Goal: Information Seeking & Learning: Learn about a topic

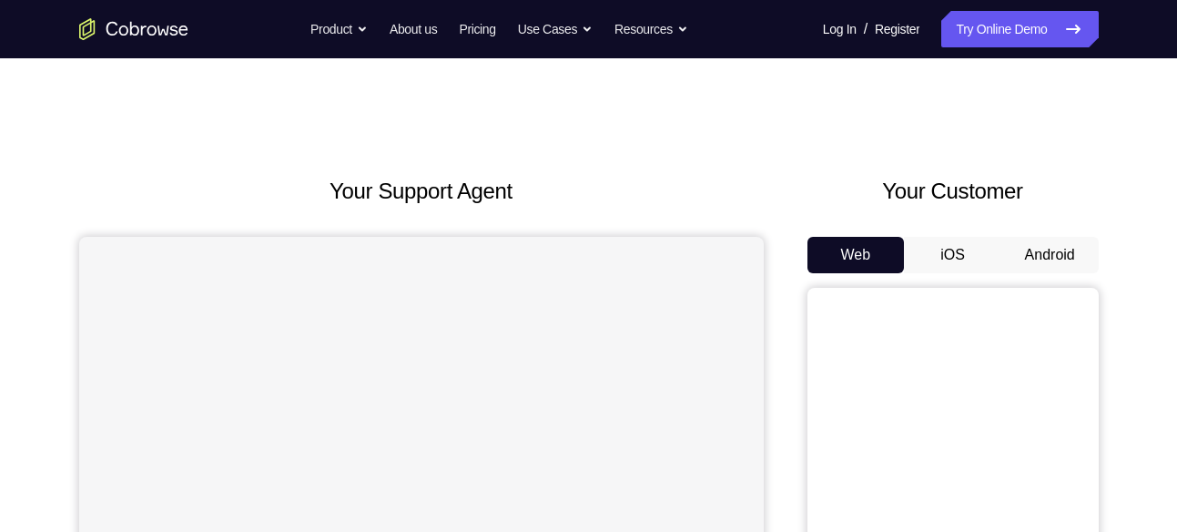
click at [1062, 245] on button "Android" at bounding box center [1050, 255] width 97 height 36
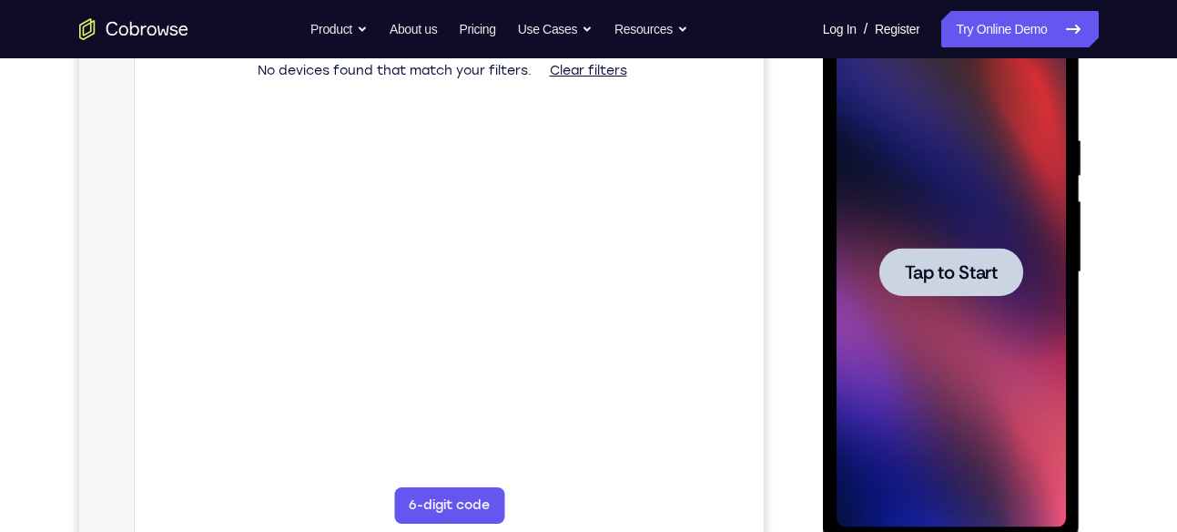
scroll to position [299, 0]
click at [992, 291] on div at bounding box center [952, 271] width 144 height 48
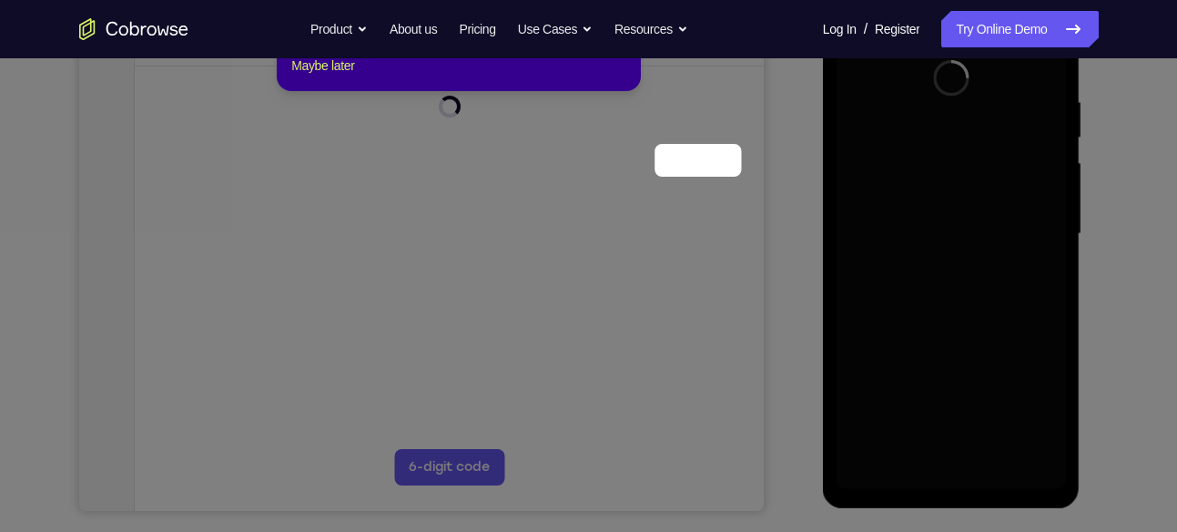
scroll to position [206, 0]
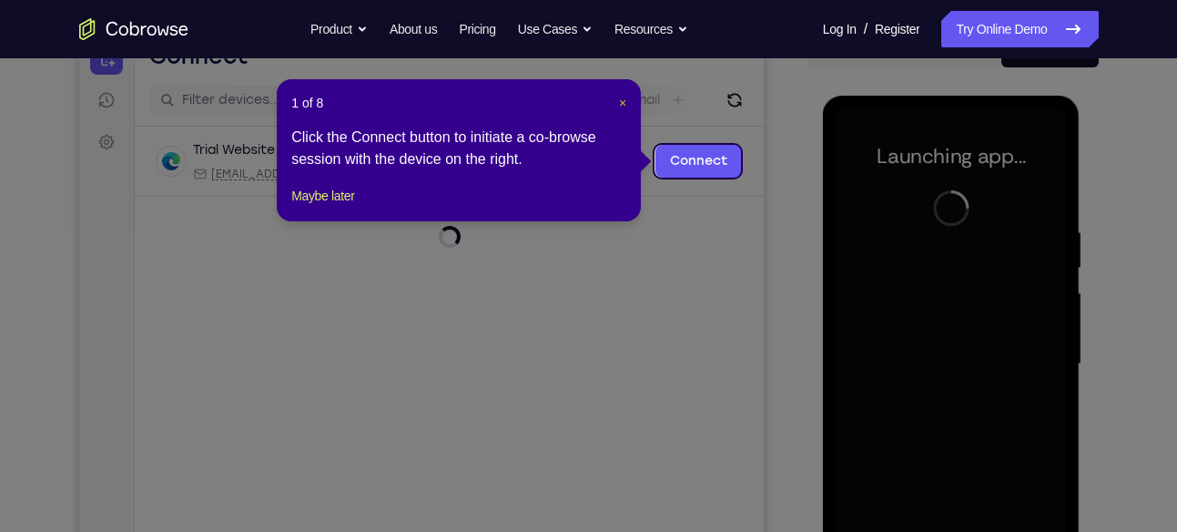
click at [627, 104] on span "×" at bounding box center [622, 103] width 7 height 15
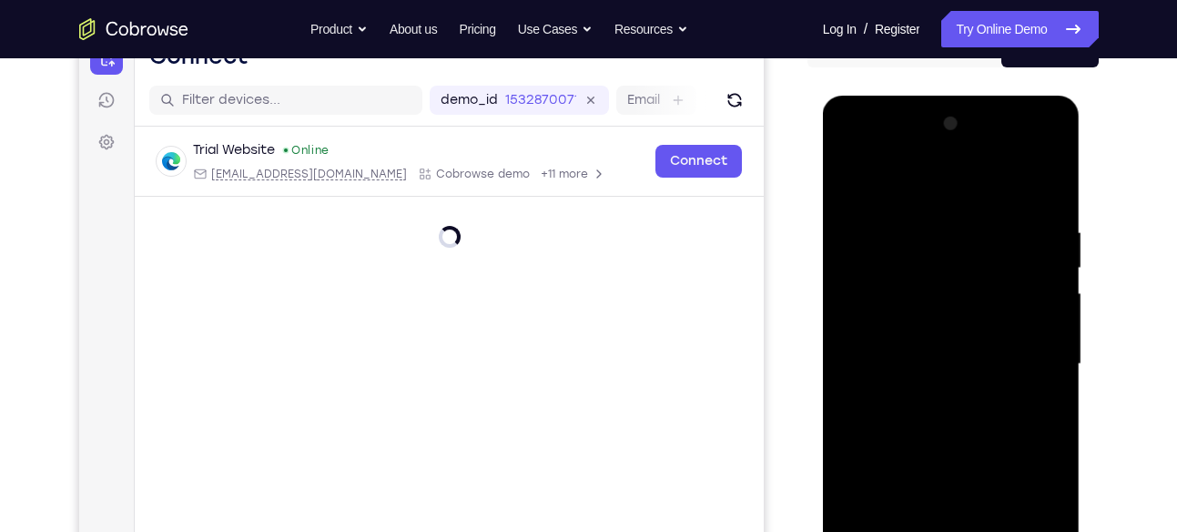
scroll to position [331, 0]
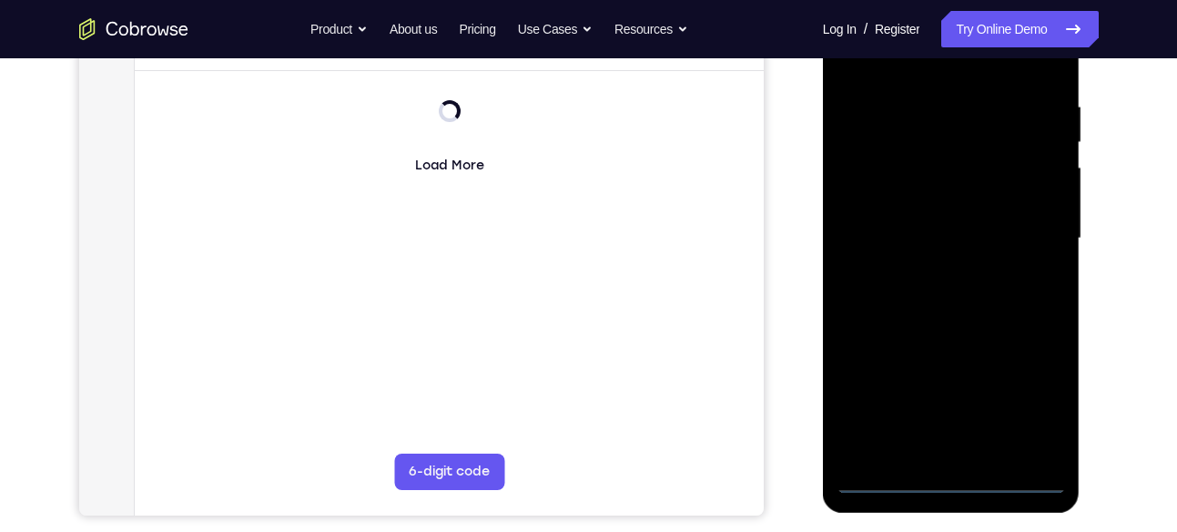
click at [950, 479] on div at bounding box center [951, 239] width 229 height 510
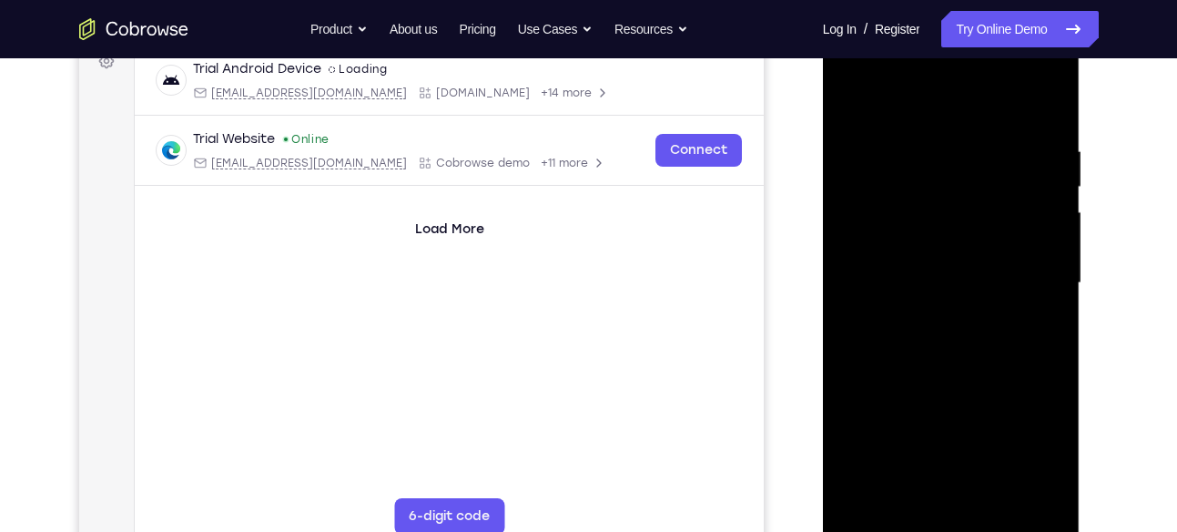
scroll to position [283, 0]
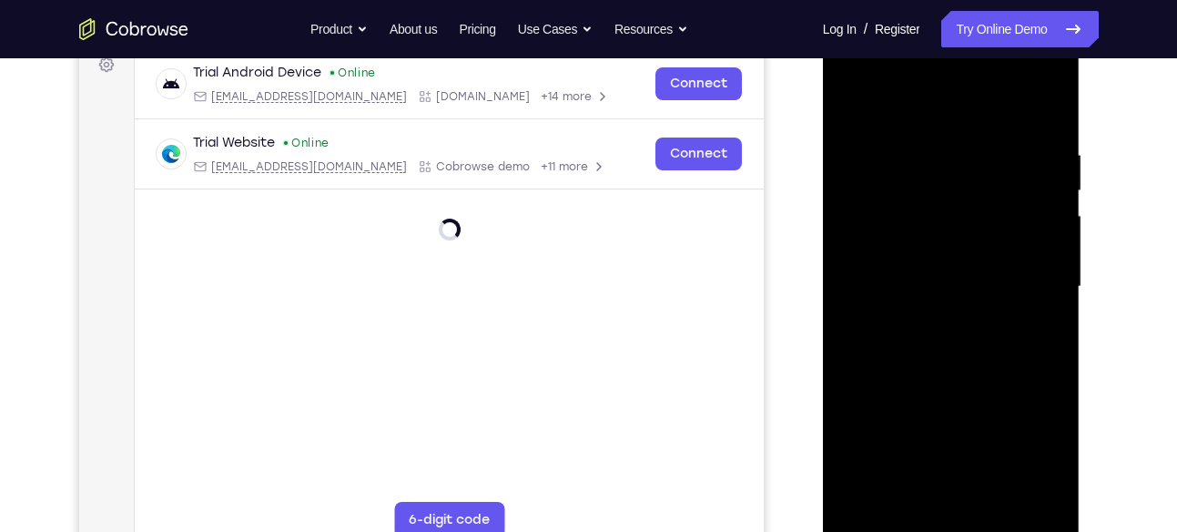
click at [1034, 447] on div at bounding box center [951, 287] width 229 height 510
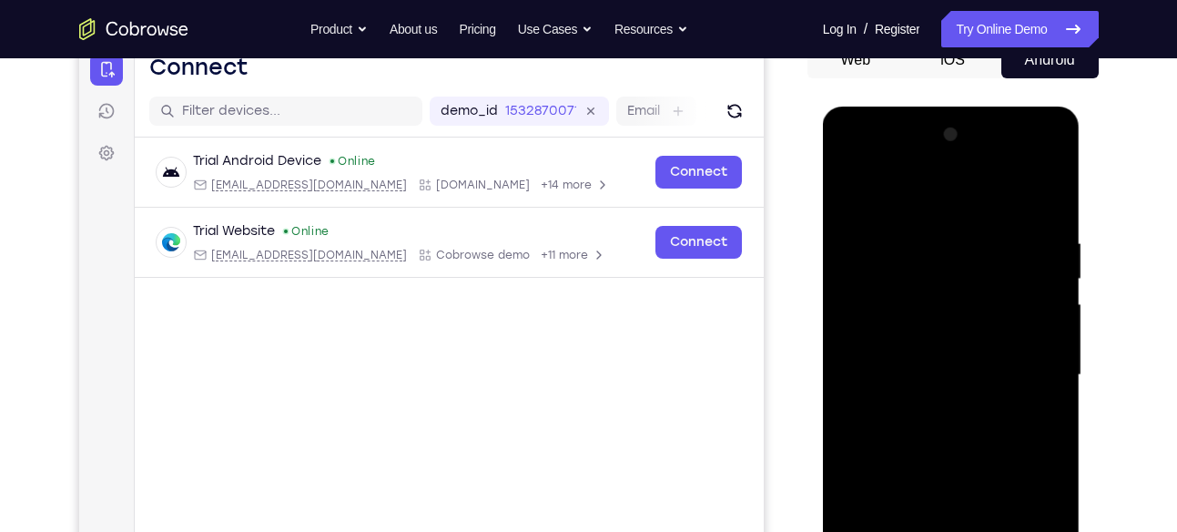
scroll to position [193, 0]
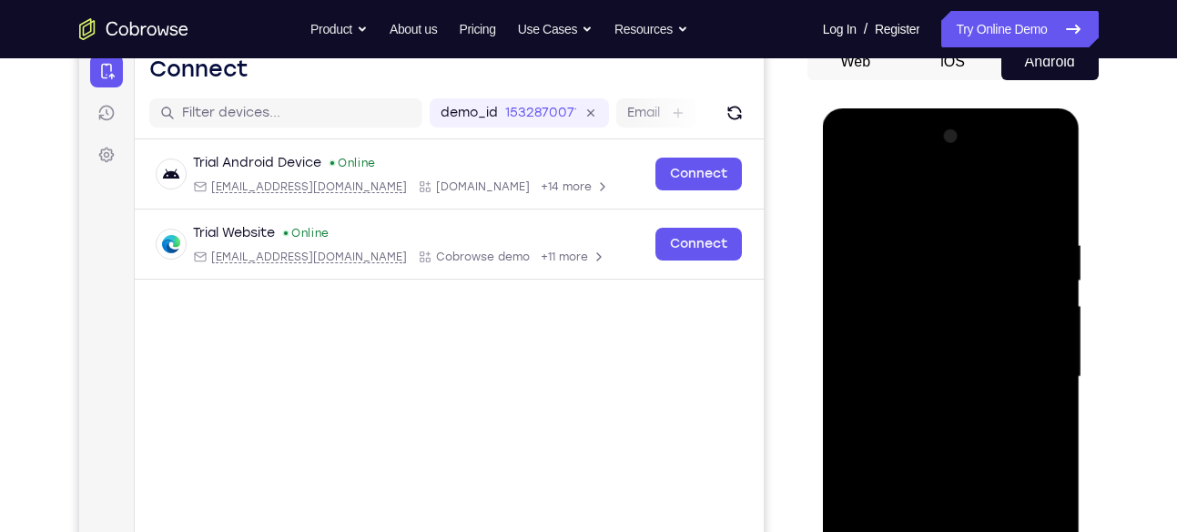
click at [861, 165] on div at bounding box center [951, 377] width 229 height 510
click at [1024, 370] on div at bounding box center [951, 377] width 229 height 510
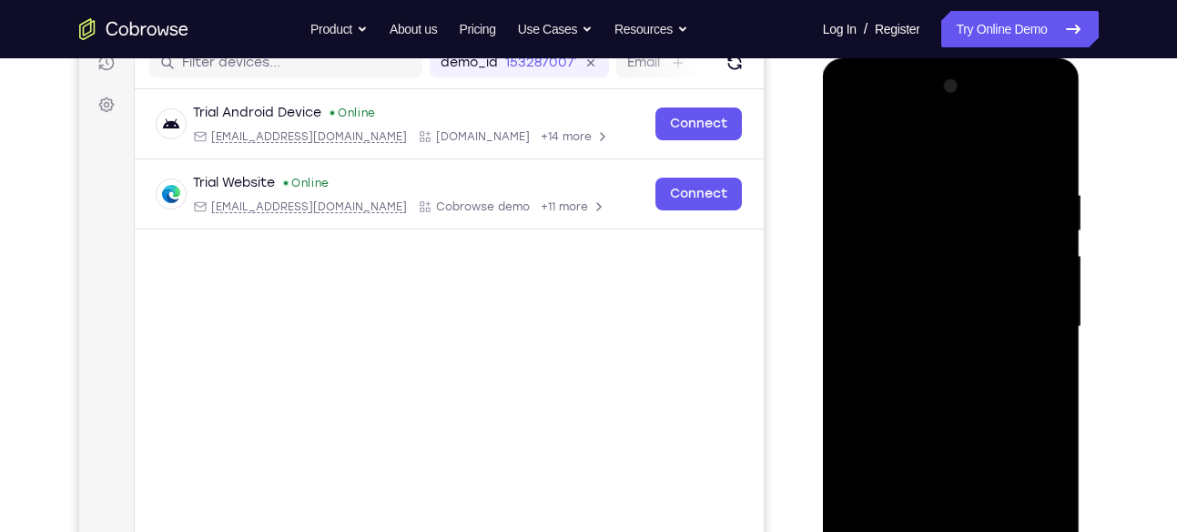
scroll to position [246, 0]
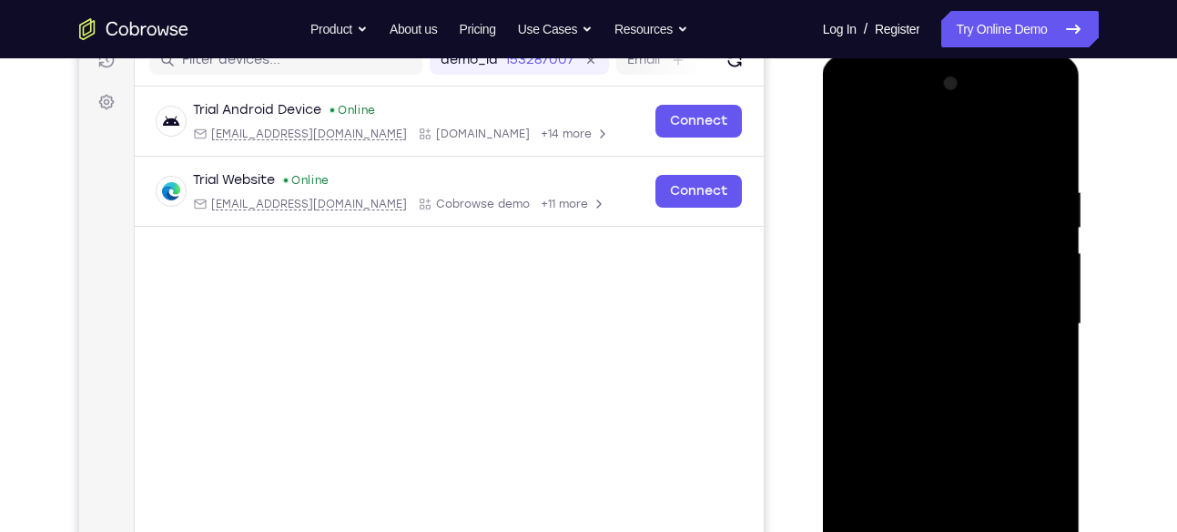
click at [929, 355] on div at bounding box center [951, 324] width 229 height 510
click at [940, 301] on div at bounding box center [951, 324] width 229 height 510
click at [915, 290] on div at bounding box center [951, 324] width 229 height 510
click at [868, 318] on div at bounding box center [951, 324] width 229 height 510
click at [905, 385] on div at bounding box center [951, 324] width 229 height 510
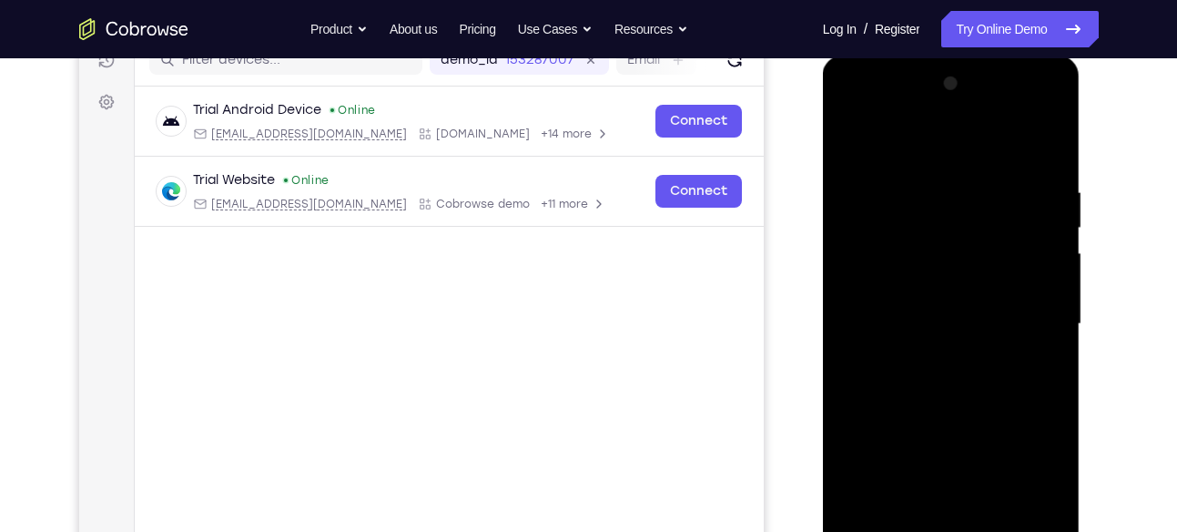
click at [938, 384] on div at bounding box center [951, 324] width 229 height 510
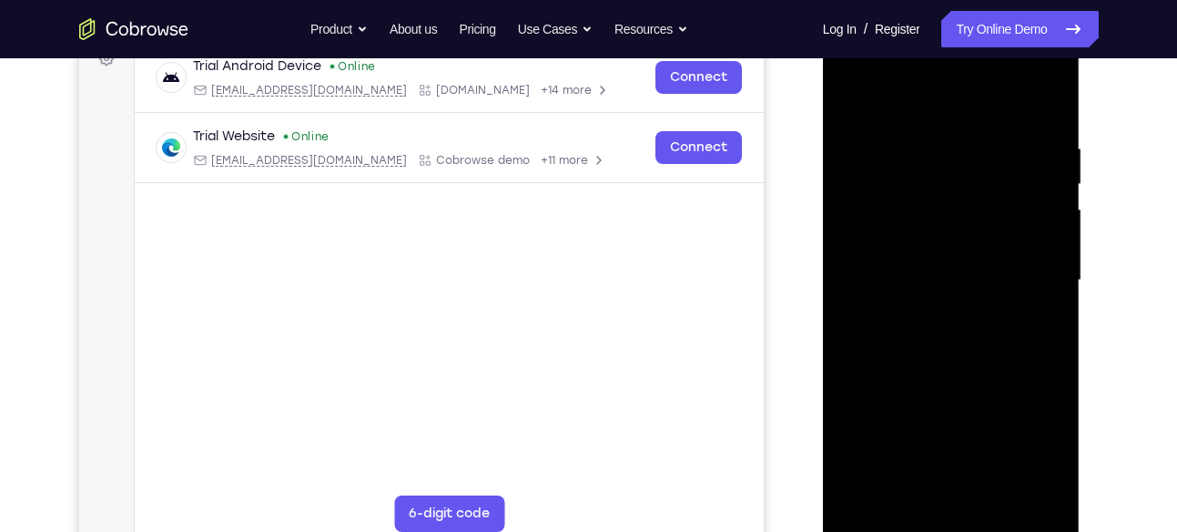
scroll to position [288, 0]
click at [1046, 127] on div at bounding box center [951, 282] width 229 height 510
click at [1050, 92] on div at bounding box center [951, 282] width 229 height 510
click at [849, 98] on div at bounding box center [951, 282] width 229 height 510
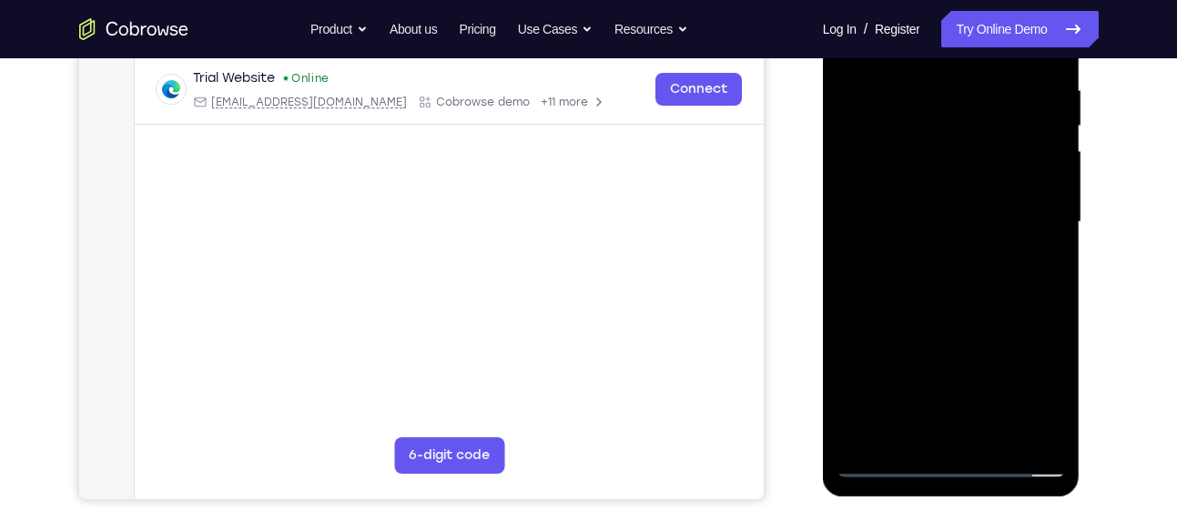
scroll to position [349, 0]
drag, startPoint x: 982, startPoint y: 288, endPoint x: 984, endPoint y: 261, distance: 26.5
click at [984, 261] on div at bounding box center [951, 221] width 229 height 510
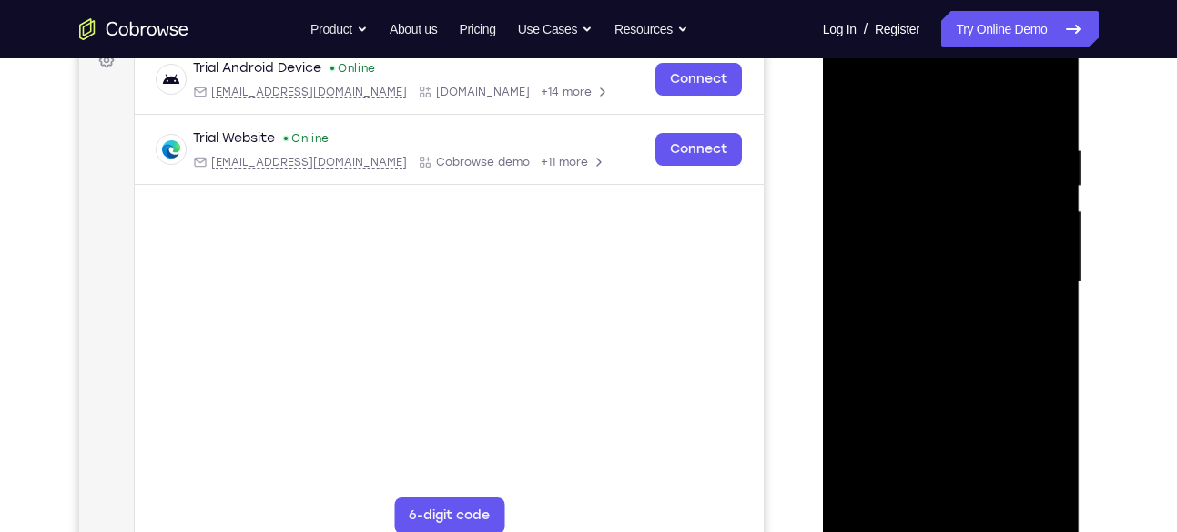
scroll to position [286, 0]
drag, startPoint x: 1003, startPoint y: 376, endPoint x: 1003, endPoint y: 296, distance: 80.1
click at [1003, 296] on div at bounding box center [951, 284] width 229 height 510
click at [1054, 217] on div at bounding box center [951, 284] width 229 height 510
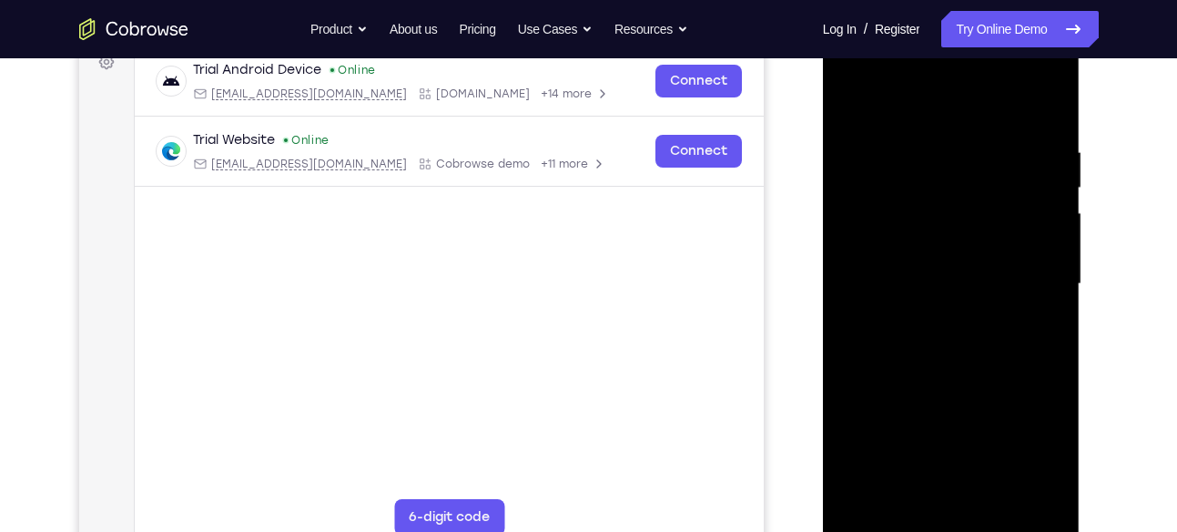
click at [1054, 217] on div at bounding box center [951, 284] width 229 height 510
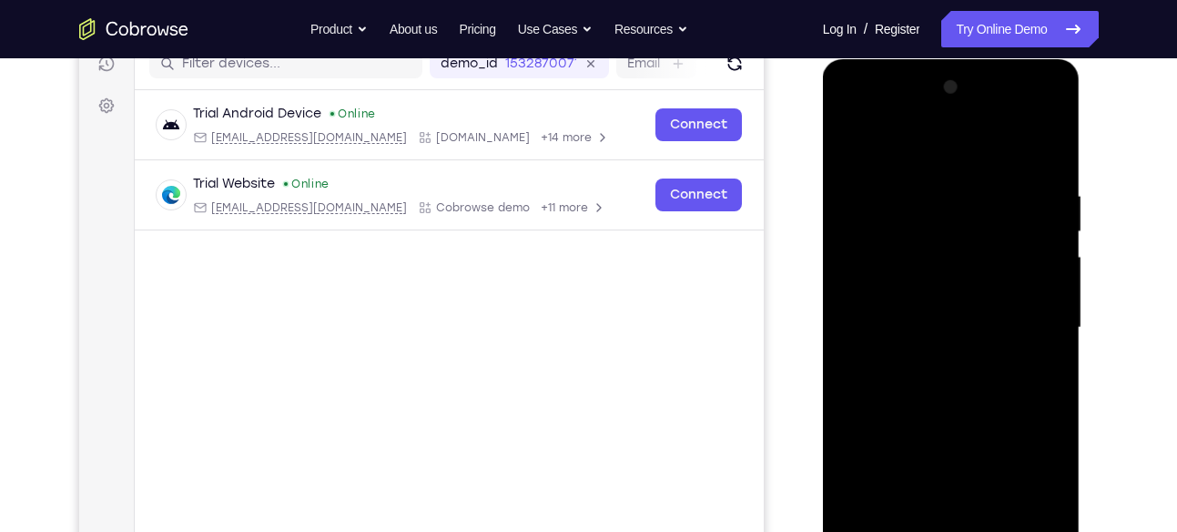
scroll to position [241, 0]
drag, startPoint x: 955, startPoint y: 288, endPoint x: 932, endPoint y: 375, distance: 90.6
click at [932, 375] on div at bounding box center [951, 329] width 229 height 510
click at [978, 164] on div at bounding box center [951, 329] width 229 height 510
drag, startPoint x: 1009, startPoint y: 207, endPoint x: 1002, endPoint y: 240, distance: 34.5
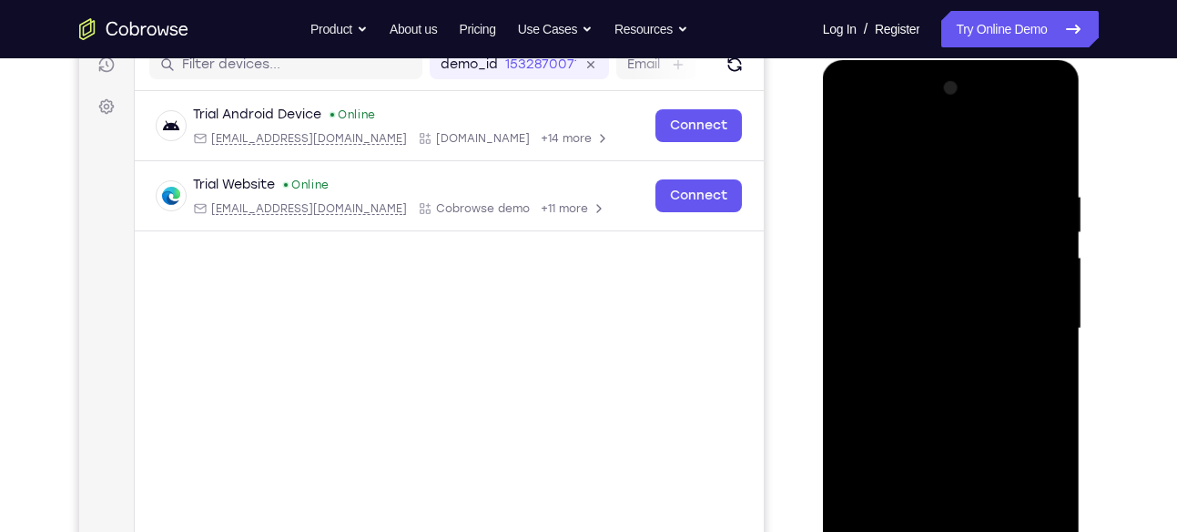
click at [1002, 240] on div at bounding box center [951, 329] width 229 height 510
click at [854, 146] on div at bounding box center [951, 329] width 229 height 510
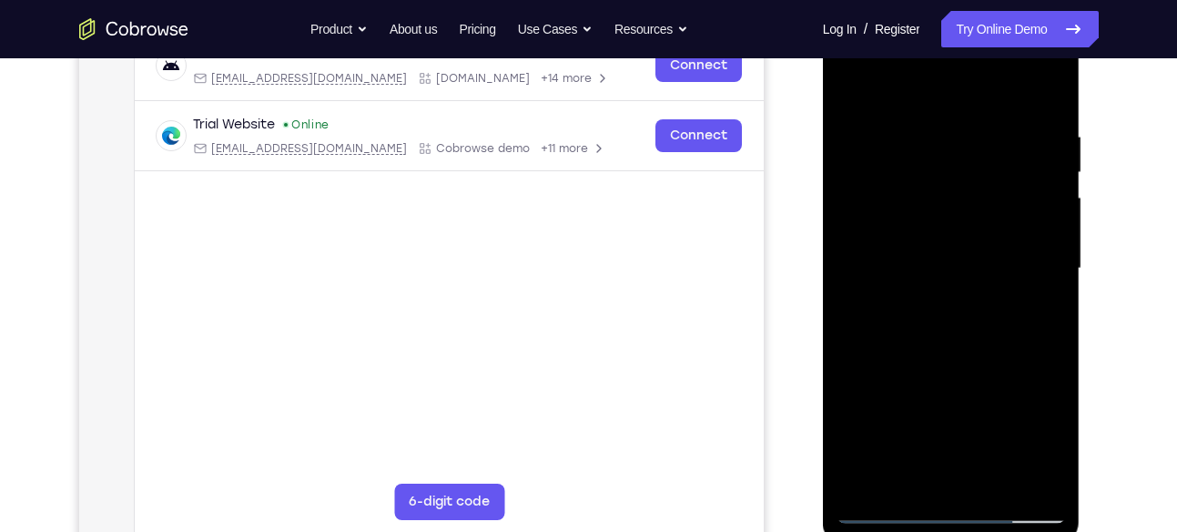
scroll to position [304, 0]
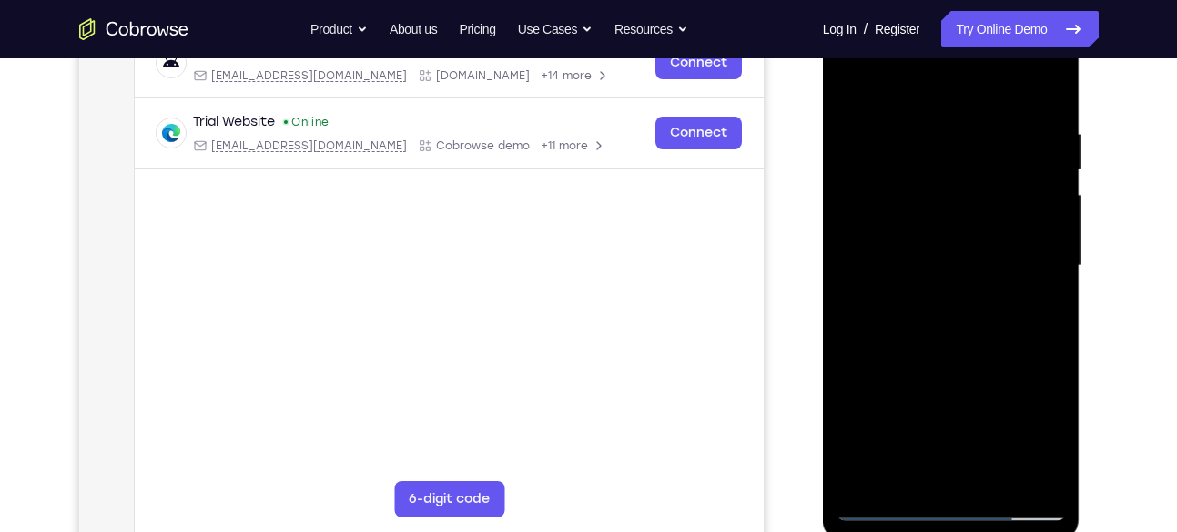
drag, startPoint x: 1001, startPoint y: 405, endPoint x: 1002, endPoint y: 241, distance: 163.9
click at [1002, 241] on div at bounding box center [951, 266] width 229 height 510
drag, startPoint x: 995, startPoint y: 392, endPoint x: 983, endPoint y: 228, distance: 165.2
click at [983, 228] on div at bounding box center [951, 266] width 229 height 510
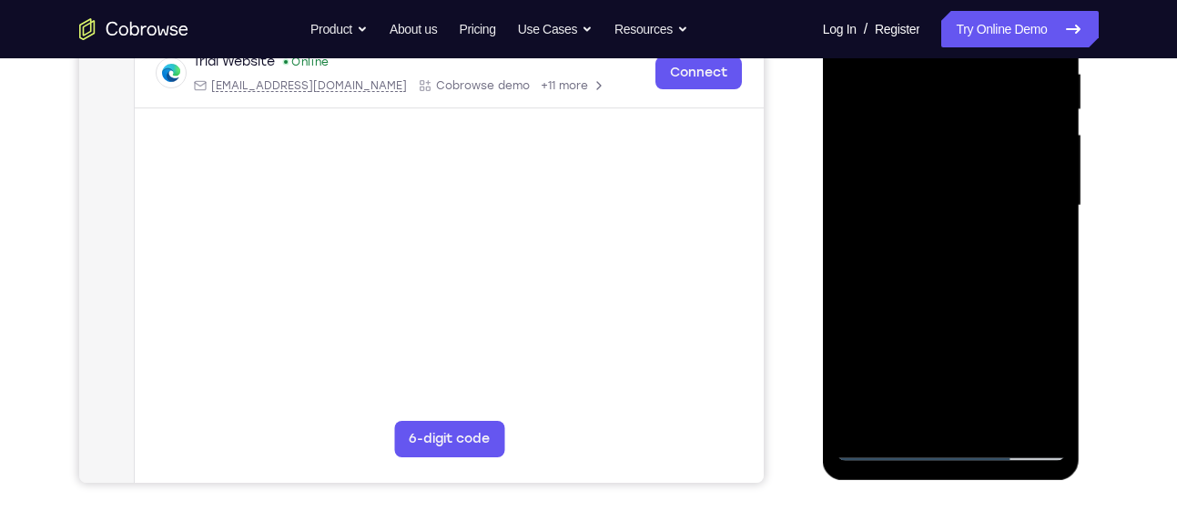
scroll to position [371, 0]
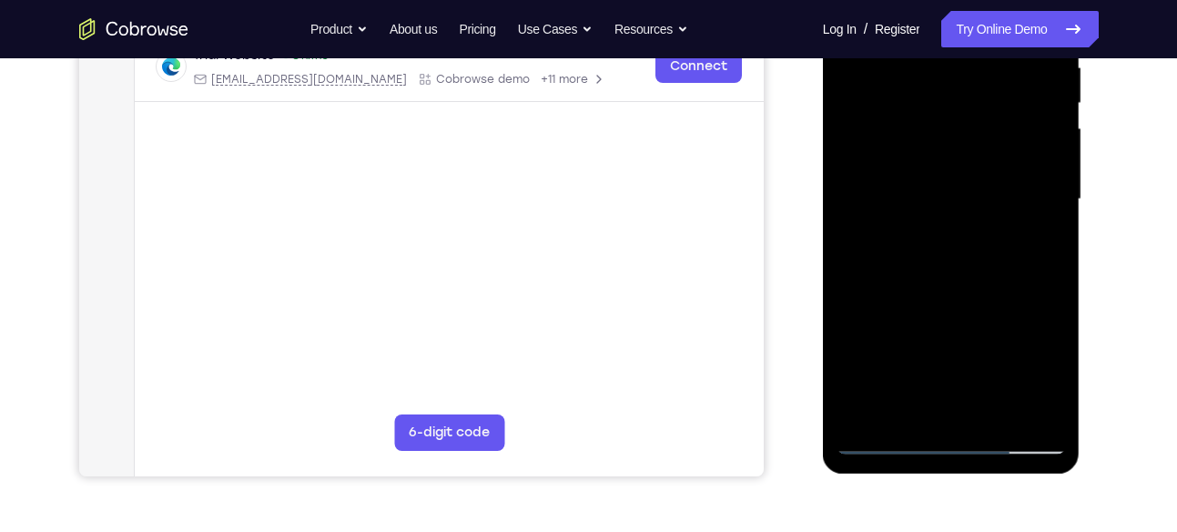
drag, startPoint x: 971, startPoint y: 344, endPoint x: 969, endPoint y: 199, distance: 144.8
click at [969, 199] on div at bounding box center [951, 199] width 229 height 510
drag, startPoint x: 979, startPoint y: 363, endPoint x: 962, endPoint y: 191, distance: 173.0
click at [962, 191] on div at bounding box center [951, 199] width 229 height 510
drag, startPoint x: 982, startPoint y: 350, endPoint x: 987, endPoint y: 267, distance: 83.0
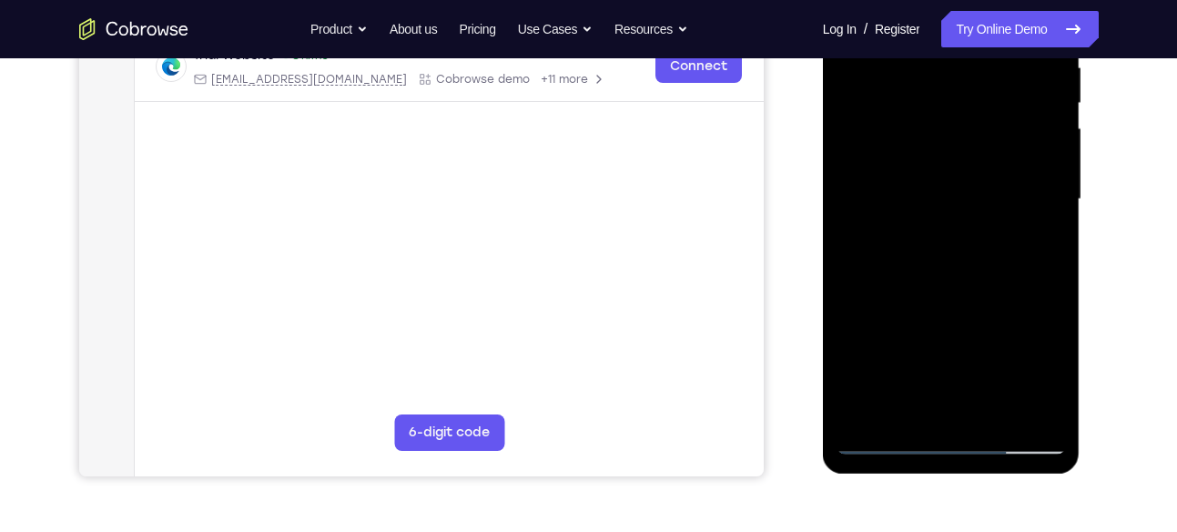
click at [987, 267] on div at bounding box center [951, 199] width 229 height 510
click at [1055, 198] on div at bounding box center [951, 199] width 229 height 510
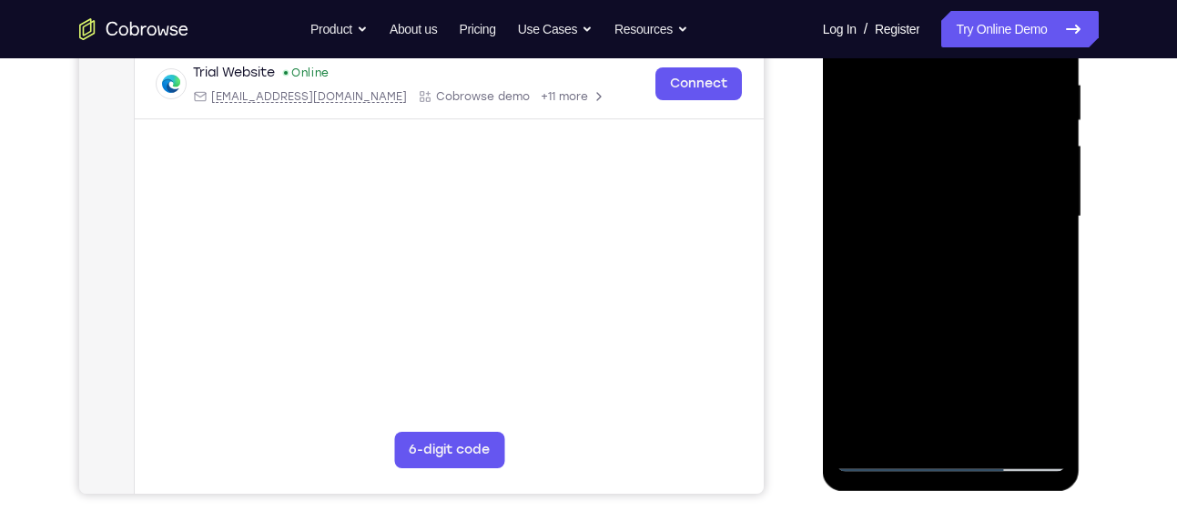
drag, startPoint x: 994, startPoint y: 337, endPoint x: 978, endPoint y: 168, distance: 169.3
click at [978, 168] on div at bounding box center [951, 217] width 229 height 510
drag, startPoint x: 979, startPoint y: 344, endPoint x: 981, endPoint y: 246, distance: 98.4
click at [981, 246] on div at bounding box center [951, 217] width 229 height 510
drag, startPoint x: 1000, startPoint y: 348, endPoint x: 993, endPoint y: 323, distance: 25.4
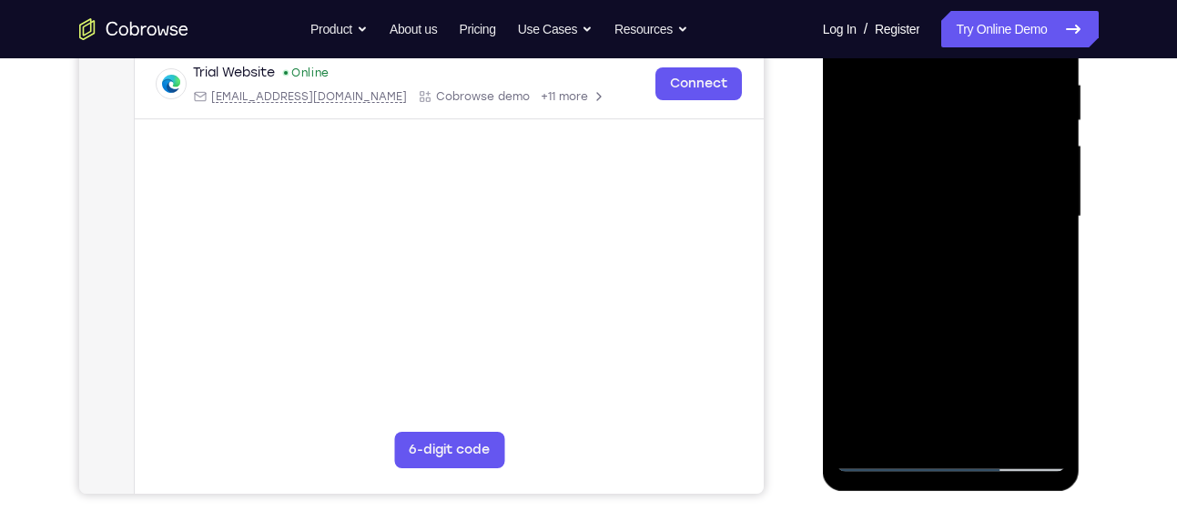
click at [993, 323] on div at bounding box center [951, 217] width 229 height 510
drag, startPoint x: 1007, startPoint y: 347, endPoint x: 1007, endPoint y: 294, distance: 52.8
click at [1007, 294] on div at bounding box center [951, 217] width 229 height 510
click at [1058, 171] on div at bounding box center [951, 217] width 229 height 510
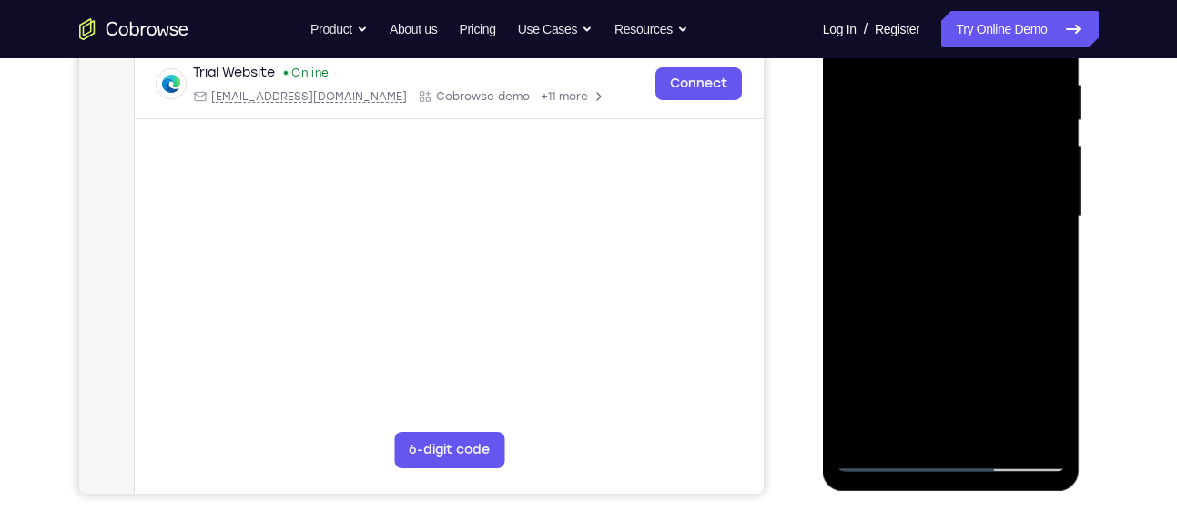
click at [1058, 171] on div at bounding box center [951, 217] width 229 height 510
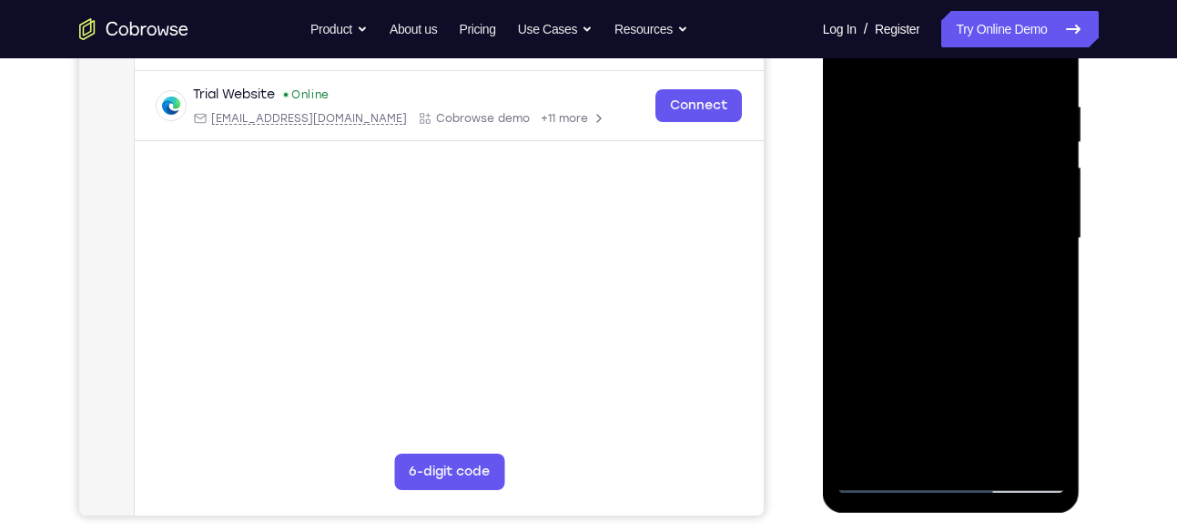
scroll to position [324, 0]
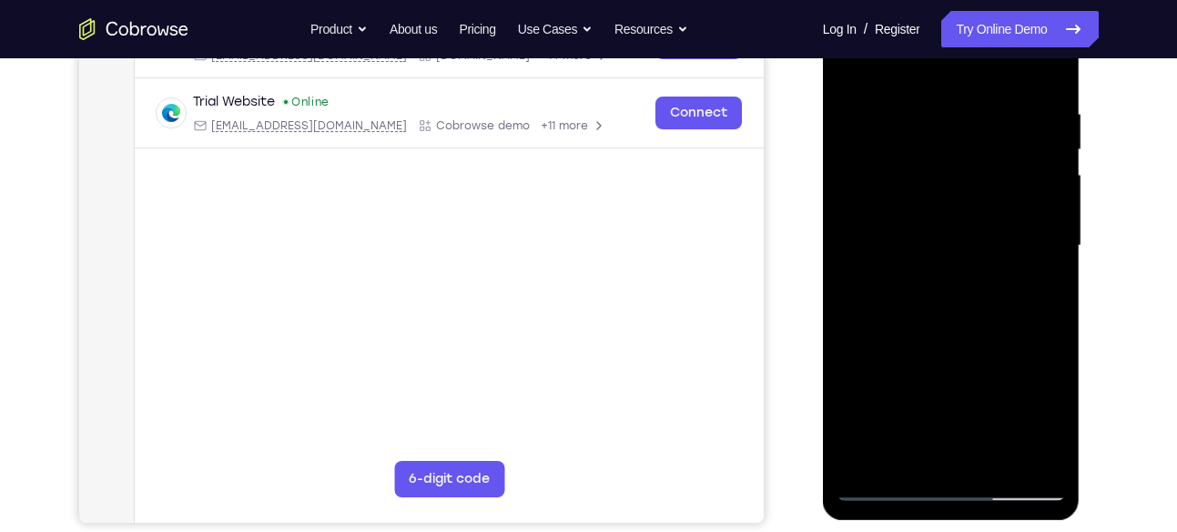
click at [1057, 191] on div at bounding box center [951, 246] width 229 height 510
click at [851, 192] on div at bounding box center [951, 246] width 229 height 510
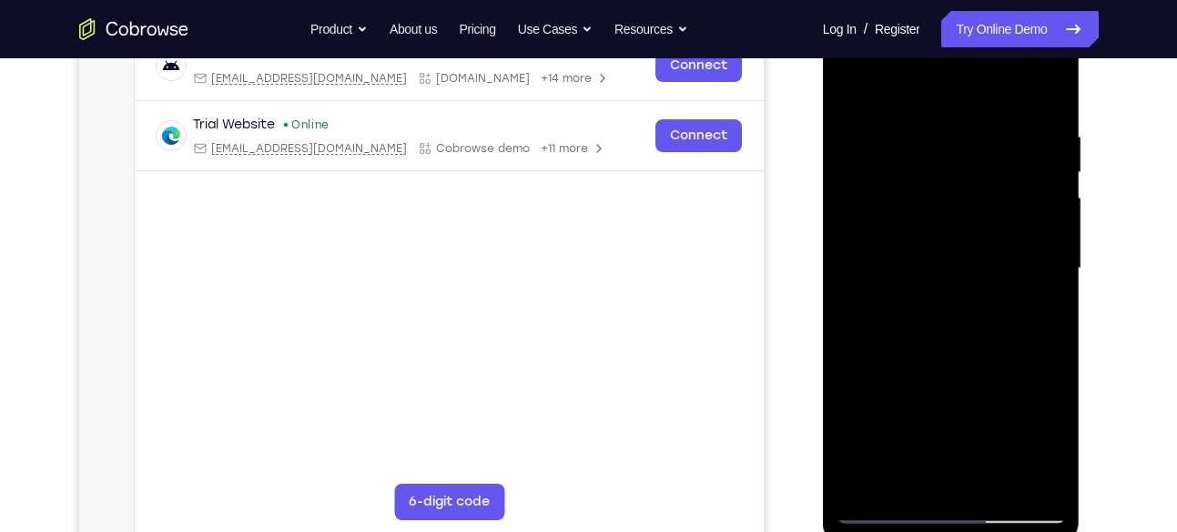
click at [1057, 217] on div at bounding box center [951, 269] width 229 height 510
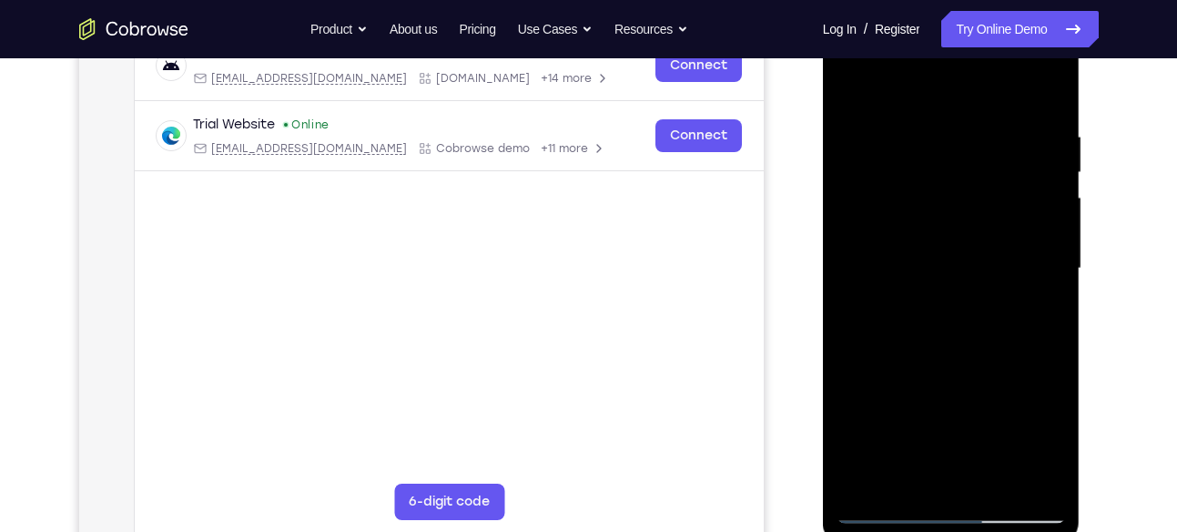
click at [1057, 217] on div at bounding box center [951, 269] width 229 height 510
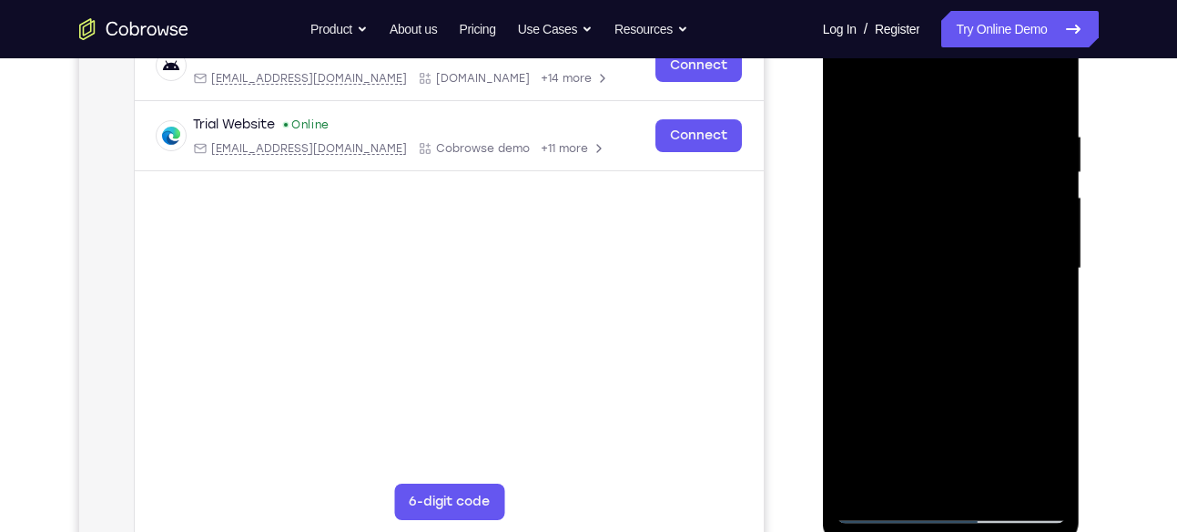
drag, startPoint x: 1005, startPoint y: 368, endPoint x: 1011, endPoint y: 293, distance: 74.9
click at [1011, 293] on div at bounding box center [951, 269] width 229 height 510
drag, startPoint x: 989, startPoint y: 370, endPoint x: 1002, endPoint y: 237, distance: 133.6
click at [1002, 237] on div at bounding box center [951, 269] width 229 height 510
drag, startPoint x: 985, startPoint y: 370, endPoint x: 981, endPoint y: 258, distance: 112.1
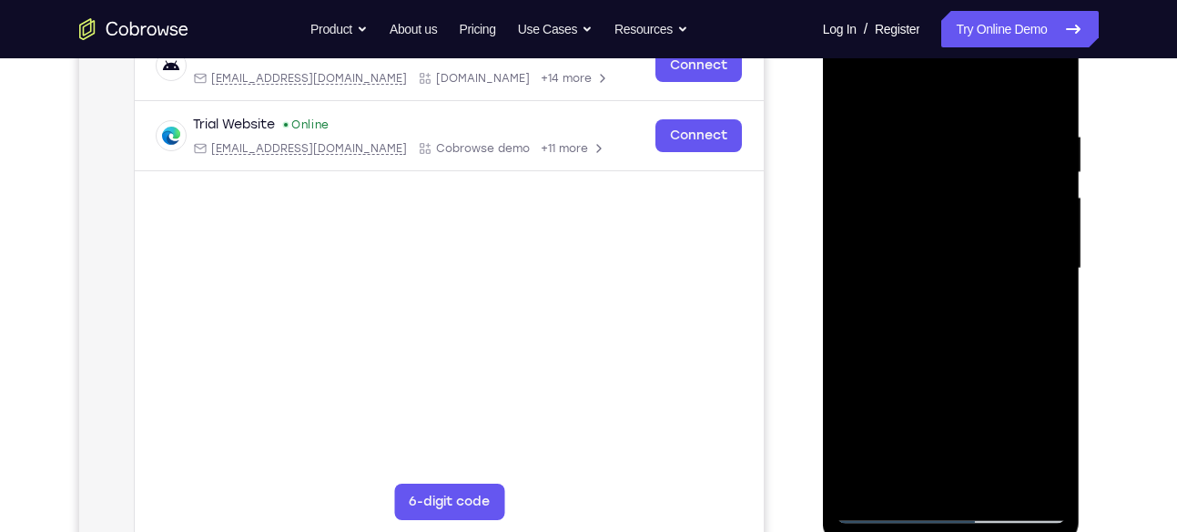
click at [981, 258] on div at bounding box center [951, 269] width 229 height 510
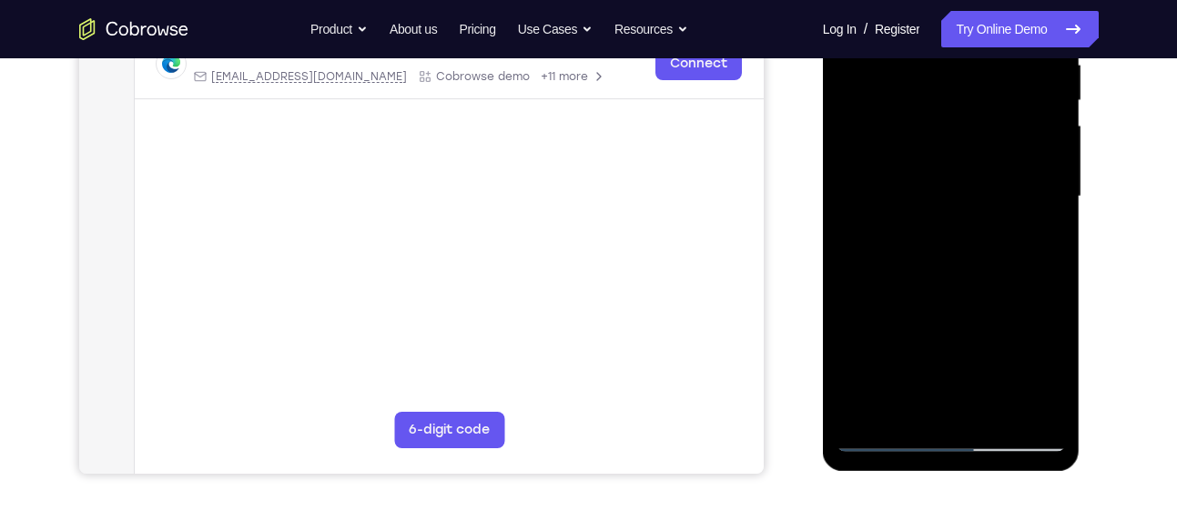
drag, startPoint x: 968, startPoint y: 400, endPoint x: 967, endPoint y: 239, distance: 160.3
click at [967, 239] on div at bounding box center [951, 197] width 229 height 510
drag, startPoint x: 961, startPoint y: 345, endPoint x: 964, endPoint y: 186, distance: 159.4
click at [964, 186] on div at bounding box center [951, 197] width 229 height 510
drag, startPoint x: 985, startPoint y: 290, endPoint x: 986, endPoint y: 172, distance: 117.5
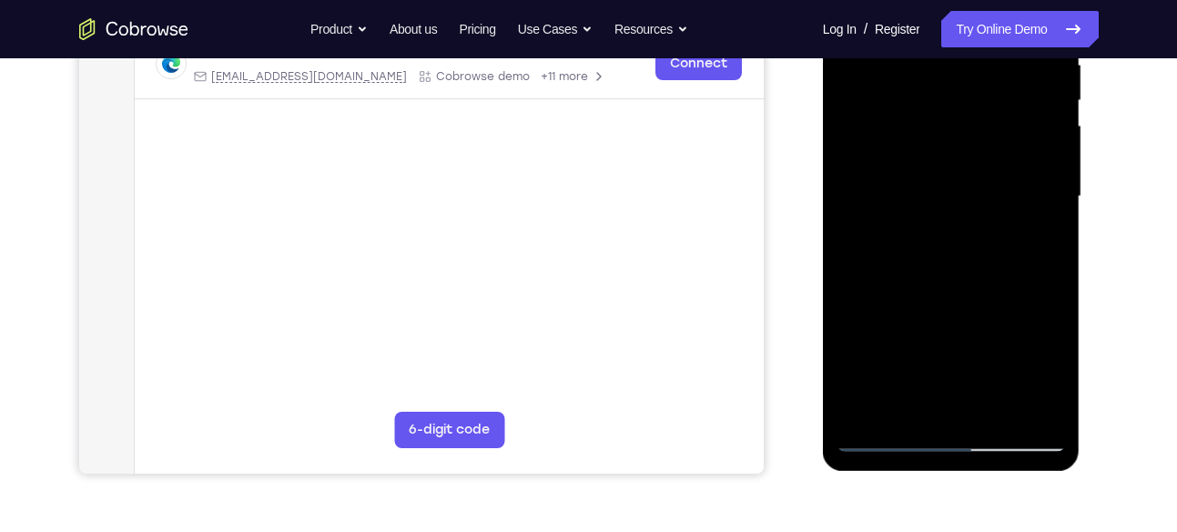
click at [986, 172] on div at bounding box center [951, 197] width 229 height 510
drag, startPoint x: 983, startPoint y: 322, endPoint x: 964, endPoint y: 140, distance: 183.0
click at [964, 140] on div at bounding box center [951, 197] width 229 height 510
drag, startPoint x: 964, startPoint y: 140, endPoint x: 924, endPoint y: 322, distance: 186.5
click at [924, 322] on div at bounding box center [951, 197] width 229 height 510
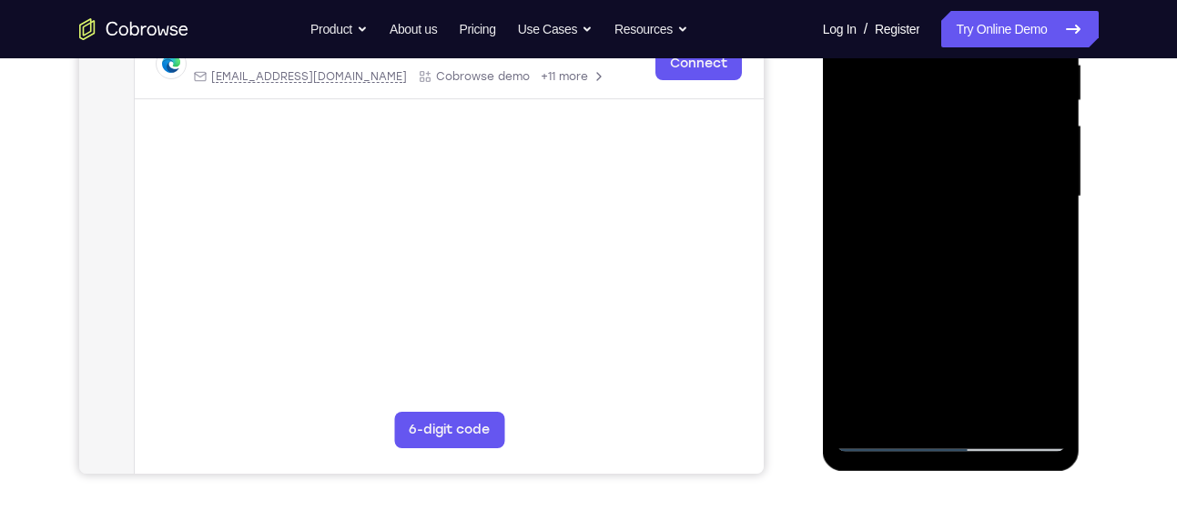
drag, startPoint x: 948, startPoint y: 109, endPoint x: 901, endPoint y: 282, distance: 179.4
click at [901, 282] on div at bounding box center [951, 197] width 229 height 510
drag, startPoint x: 896, startPoint y: 189, endPoint x: 888, endPoint y: 288, distance: 98.7
click at [888, 288] on div at bounding box center [951, 197] width 229 height 510
click at [896, 104] on div at bounding box center [951, 197] width 229 height 510
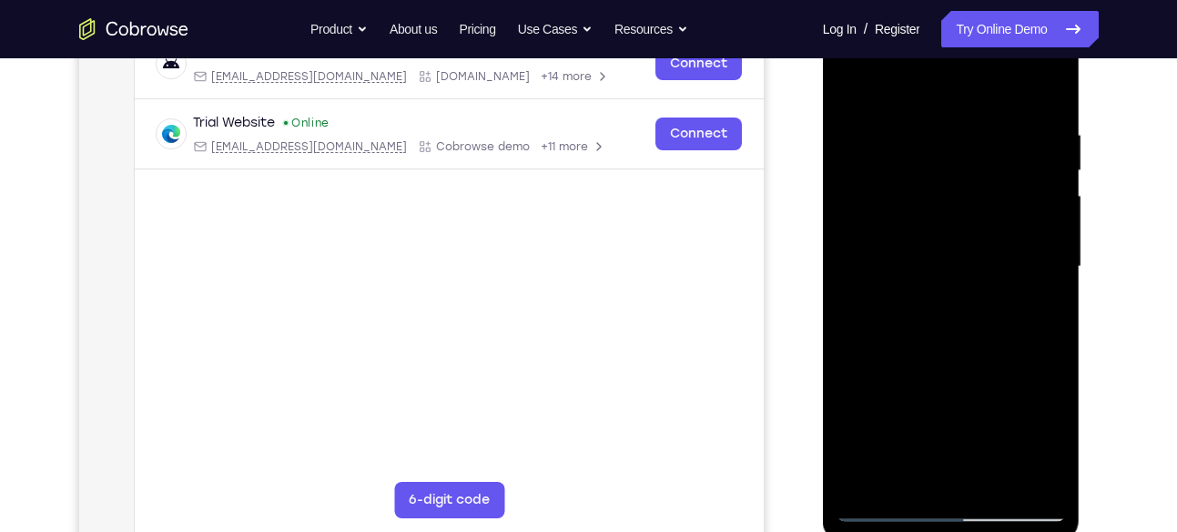
scroll to position [290, 0]
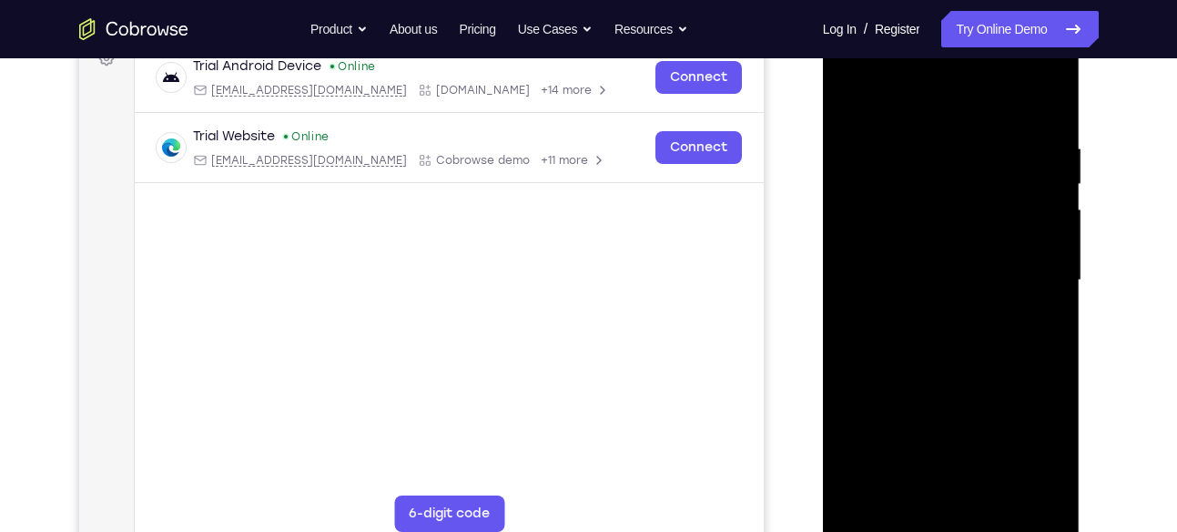
drag, startPoint x: 867, startPoint y: 183, endPoint x: 878, endPoint y: 421, distance: 237.9
click at [878, 421] on div at bounding box center [951, 280] width 229 height 510
drag, startPoint x: 857, startPoint y: 146, endPoint x: 839, endPoint y: 332, distance: 187.6
click at [839, 332] on div at bounding box center [951, 280] width 229 height 510
click at [853, 94] on div at bounding box center [951, 280] width 229 height 510
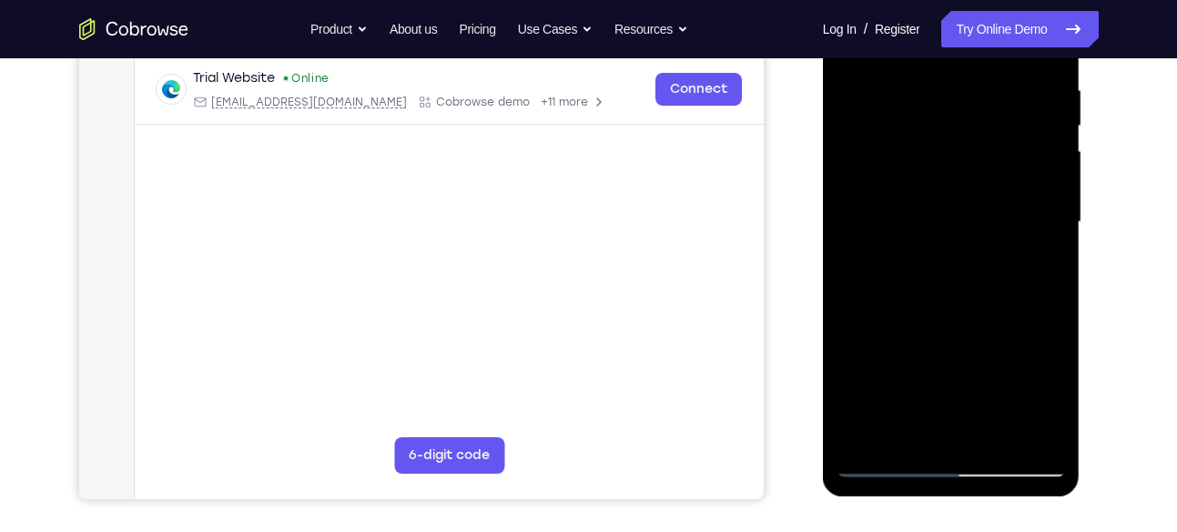
scroll to position [360, 0]
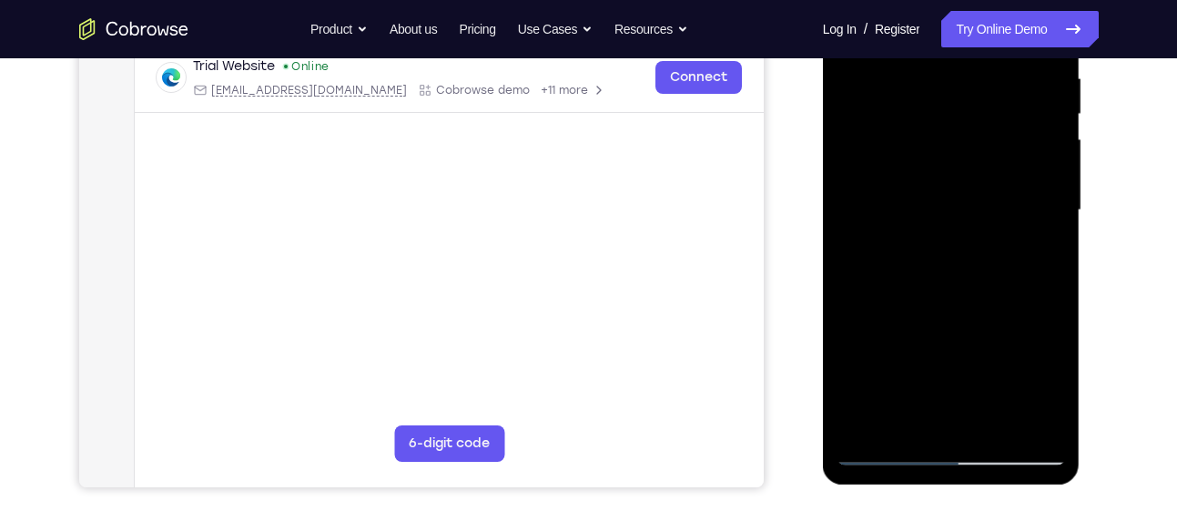
drag, startPoint x: 986, startPoint y: 366, endPoint x: 973, endPoint y: 152, distance: 214.4
click at [973, 152] on div at bounding box center [951, 210] width 229 height 510
drag, startPoint x: 949, startPoint y: 337, endPoint x: 942, endPoint y: 140, distance: 196.8
click at [942, 140] on div at bounding box center [951, 210] width 229 height 510
drag, startPoint x: 940, startPoint y: 344, endPoint x: 940, endPoint y: 208, distance: 136.6
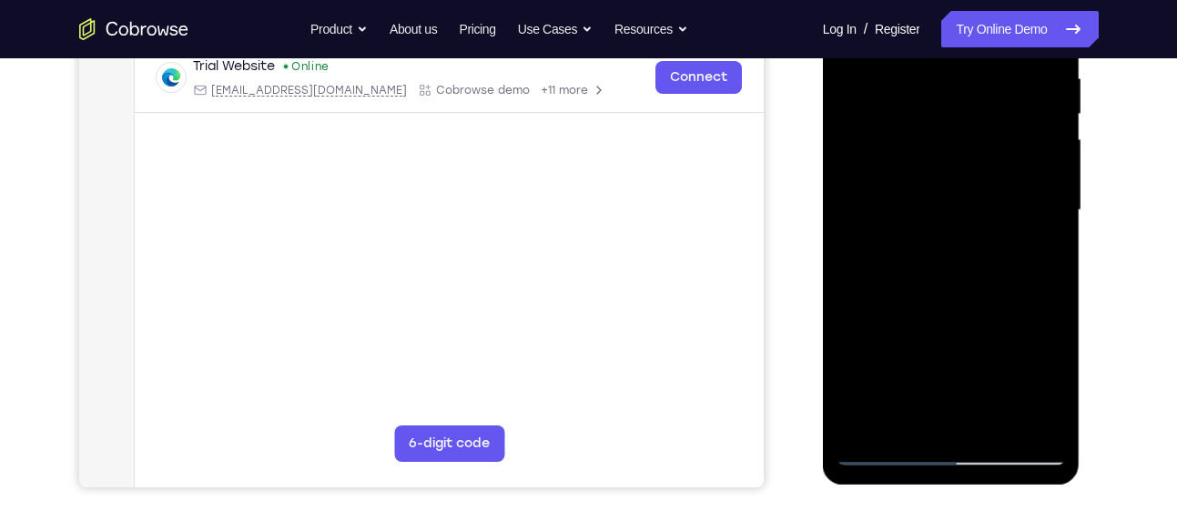
click at [940, 208] on div at bounding box center [951, 210] width 229 height 510
drag, startPoint x: 928, startPoint y: 334, endPoint x: 948, endPoint y: 139, distance: 195.9
click at [948, 139] on div at bounding box center [951, 210] width 229 height 510
drag, startPoint x: 945, startPoint y: 373, endPoint x: 955, endPoint y: 167, distance: 207.0
click at [955, 167] on div at bounding box center [951, 210] width 229 height 510
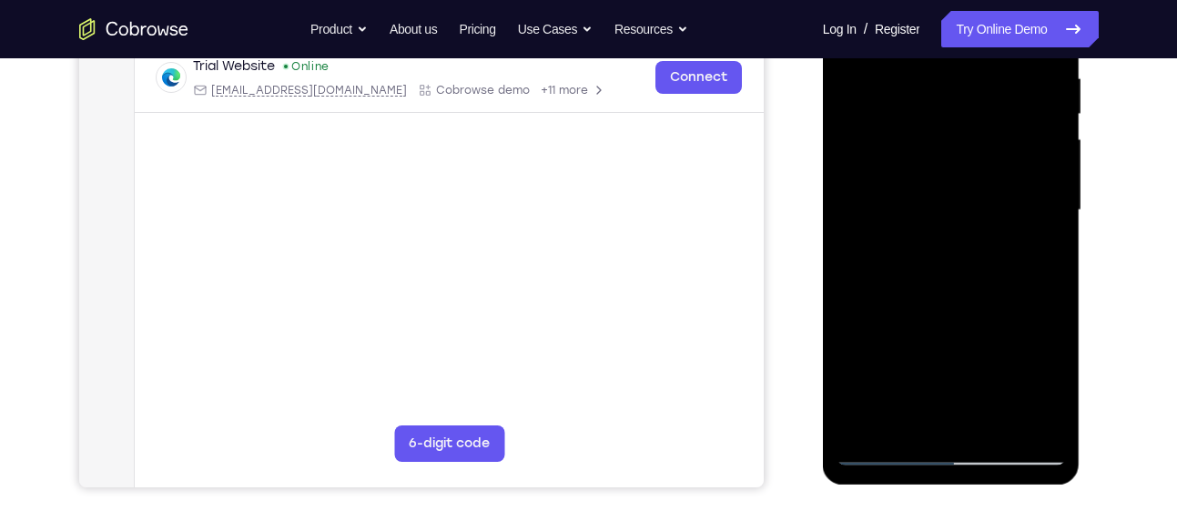
drag, startPoint x: 970, startPoint y: 351, endPoint x: 966, endPoint y: 207, distance: 144.8
click at [966, 207] on div at bounding box center [951, 210] width 229 height 510
drag, startPoint x: 971, startPoint y: 337, endPoint x: 957, endPoint y: 166, distance: 171.7
click at [957, 166] on div at bounding box center [951, 210] width 229 height 510
drag, startPoint x: 967, startPoint y: 347, endPoint x: 960, endPoint y: 151, distance: 195.9
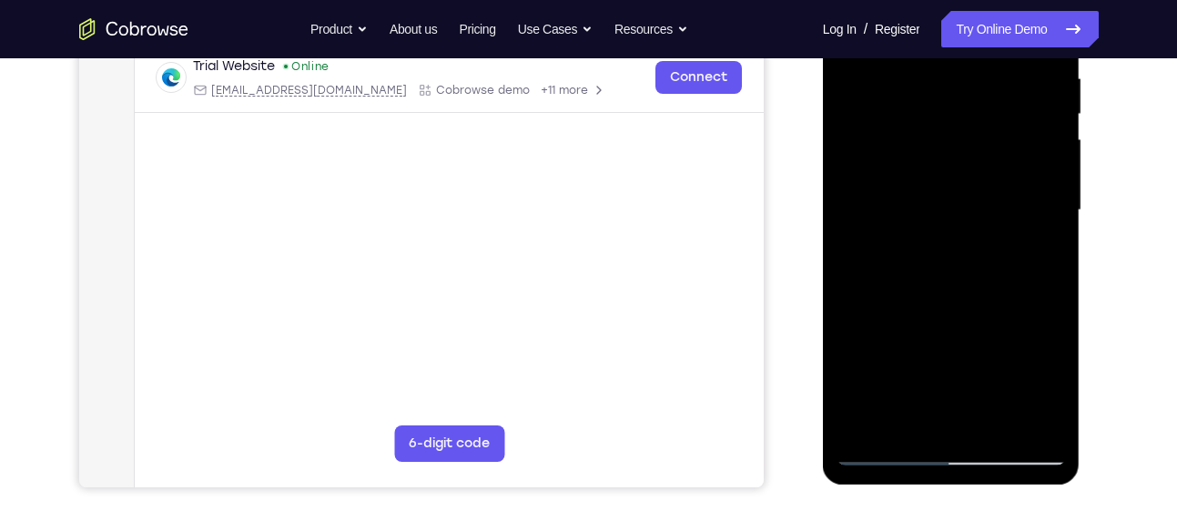
click at [960, 151] on div at bounding box center [951, 210] width 229 height 510
drag, startPoint x: 960, startPoint y: 163, endPoint x: 928, endPoint y: 268, distance: 109.5
click at [928, 268] on div at bounding box center [951, 210] width 229 height 510
drag, startPoint x: 955, startPoint y: 174, endPoint x: 929, endPoint y: 302, distance: 131.1
click at [929, 302] on div at bounding box center [951, 210] width 229 height 510
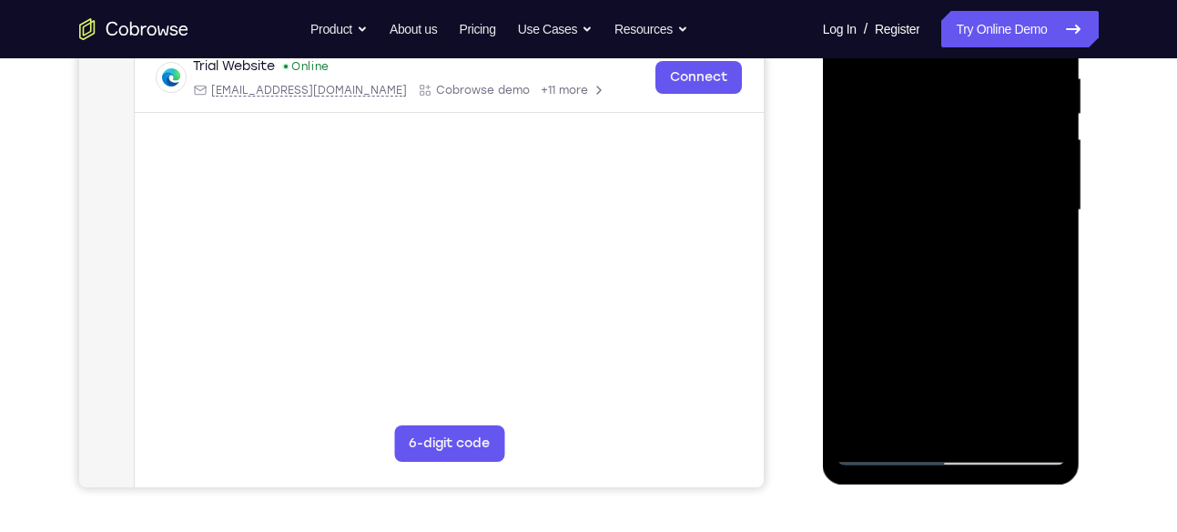
drag, startPoint x: 993, startPoint y: 220, endPoint x: 982, endPoint y: 290, distance: 71.0
click at [982, 290] on div at bounding box center [951, 210] width 229 height 510
drag, startPoint x: 975, startPoint y: 370, endPoint x: 975, endPoint y: 205, distance: 164.8
click at [975, 205] on div at bounding box center [951, 210] width 229 height 510
drag, startPoint x: 977, startPoint y: 319, endPoint x: 973, endPoint y: 192, distance: 126.7
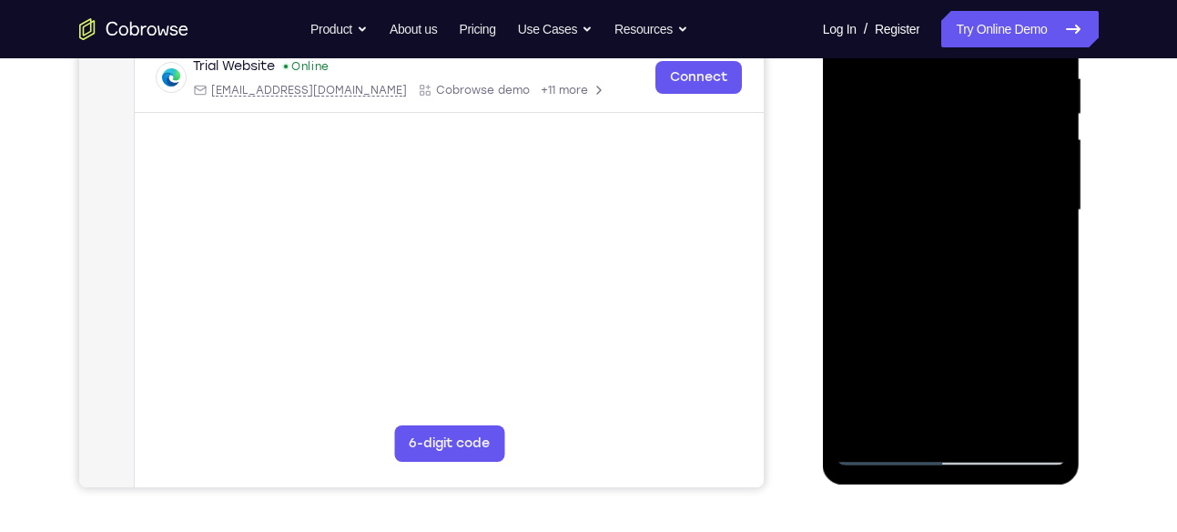
click at [973, 192] on div at bounding box center [951, 210] width 229 height 510
drag, startPoint x: 970, startPoint y: 371, endPoint x: 943, endPoint y: 222, distance: 150.8
click at [943, 222] on div at bounding box center [951, 210] width 229 height 510
drag, startPoint x: 1004, startPoint y: 328, endPoint x: 1007, endPoint y: 237, distance: 91.1
click at [1007, 237] on div at bounding box center [951, 210] width 229 height 510
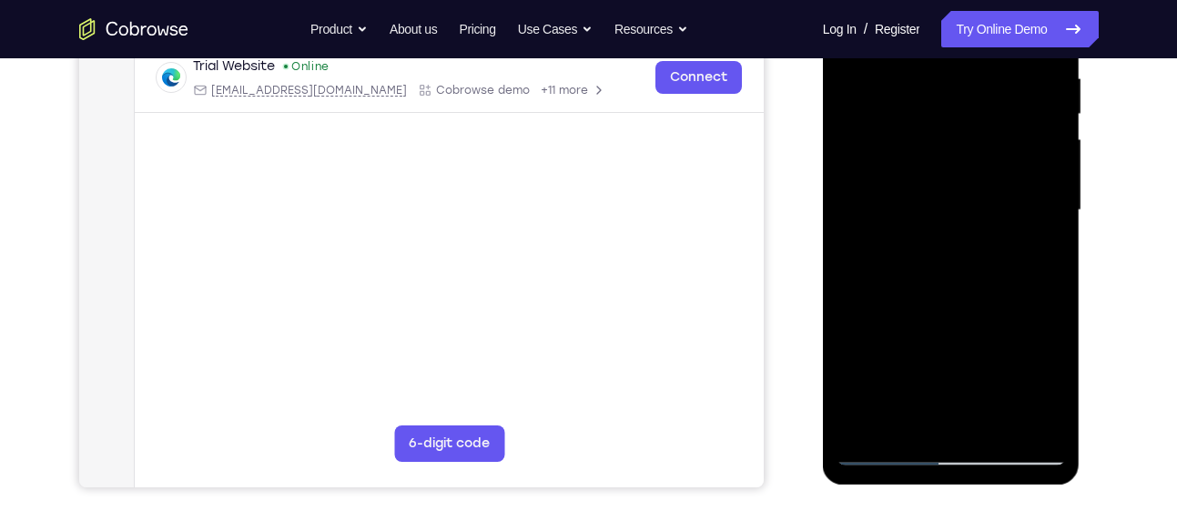
click at [1054, 117] on div at bounding box center [951, 210] width 229 height 510
drag, startPoint x: 999, startPoint y: 164, endPoint x: 993, endPoint y: 226, distance: 62.2
click at [993, 226] on div at bounding box center [951, 210] width 229 height 510
click at [1054, 182] on div at bounding box center [951, 210] width 229 height 510
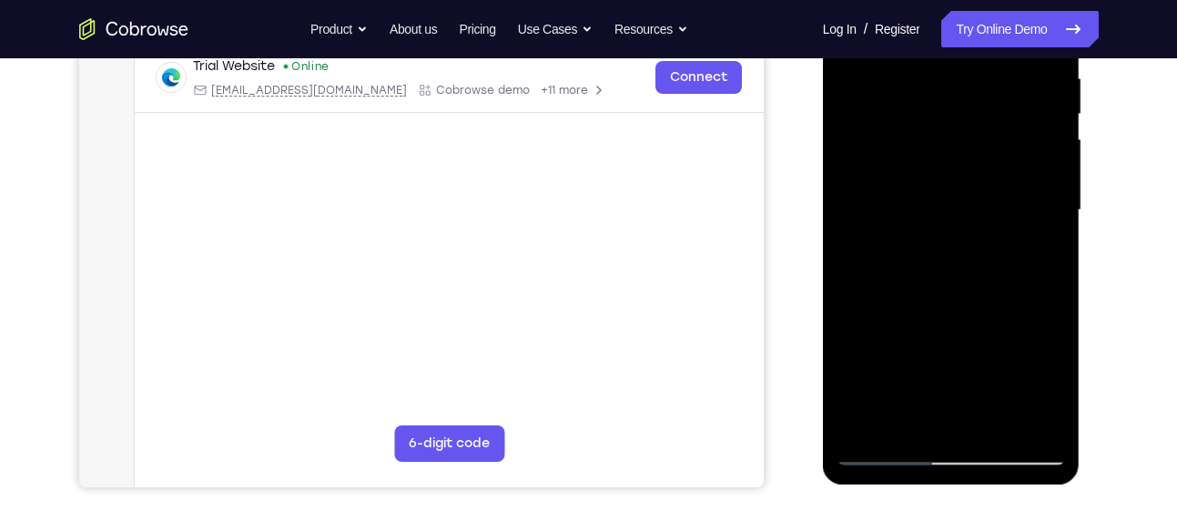
click at [849, 178] on div at bounding box center [951, 210] width 229 height 510
click at [1050, 177] on div at bounding box center [951, 210] width 229 height 510
click at [851, 186] on div at bounding box center [951, 210] width 229 height 510
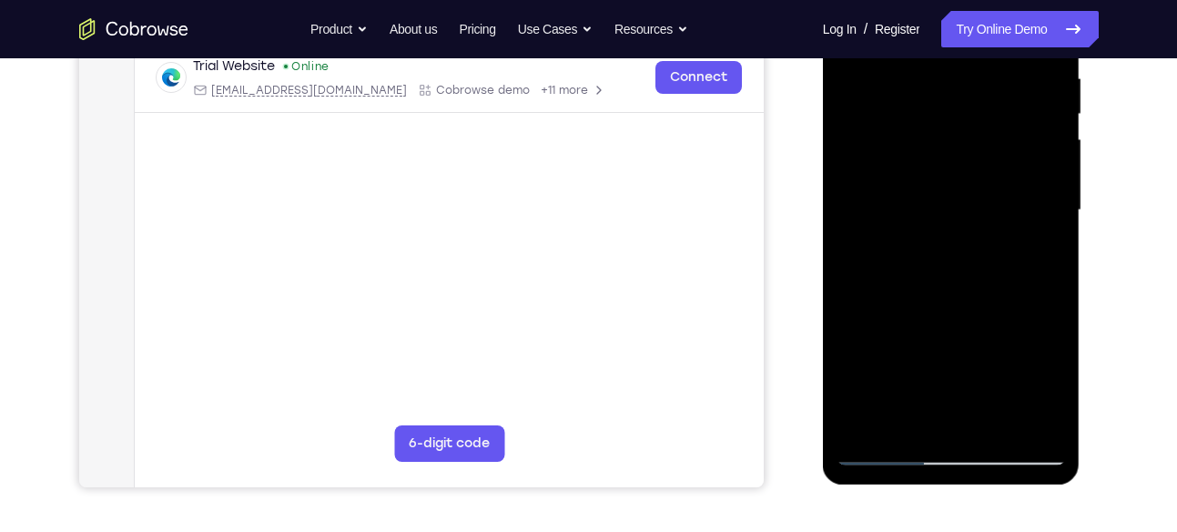
drag, startPoint x: 946, startPoint y: 358, endPoint x: 943, endPoint y: 138, distance: 219.5
click at [943, 138] on div at bounding box center [951, 210] width 229 height 510
drag, startPoint x: 964, startPoint y: 356, endPoint x: 960, endPoint y: 207, distance: 149.4
click at [960, 207] on div at bounding box center [951, 210] width 229 height 510
drag, startPoint x: 963, startPoint y: 345, endPoint x: 975, endPoint y: 162, distance: 183.4
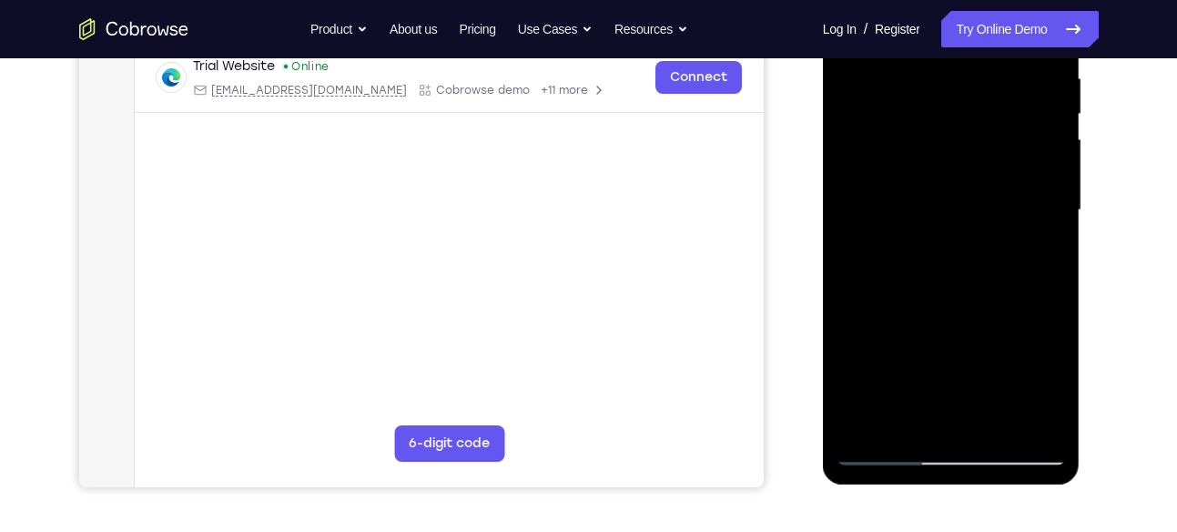
click at [975, 162] on div at bounding box center [951, 210] width 229 height 510
drag, startPoint x: 975, startPoint y: 355, endPoint x: 972, endPoint y: 143, distance: 212.2
click at [972, 143] on div at bounding box center [951, 210] width 229 height 510
drag, startPoint x: 965, startPoint y: 333, endPoint x: 964, endPoint y: 148, distance: 185.8
click at [964, 148] on div at bounding box center [951, 210] width 229 height 510
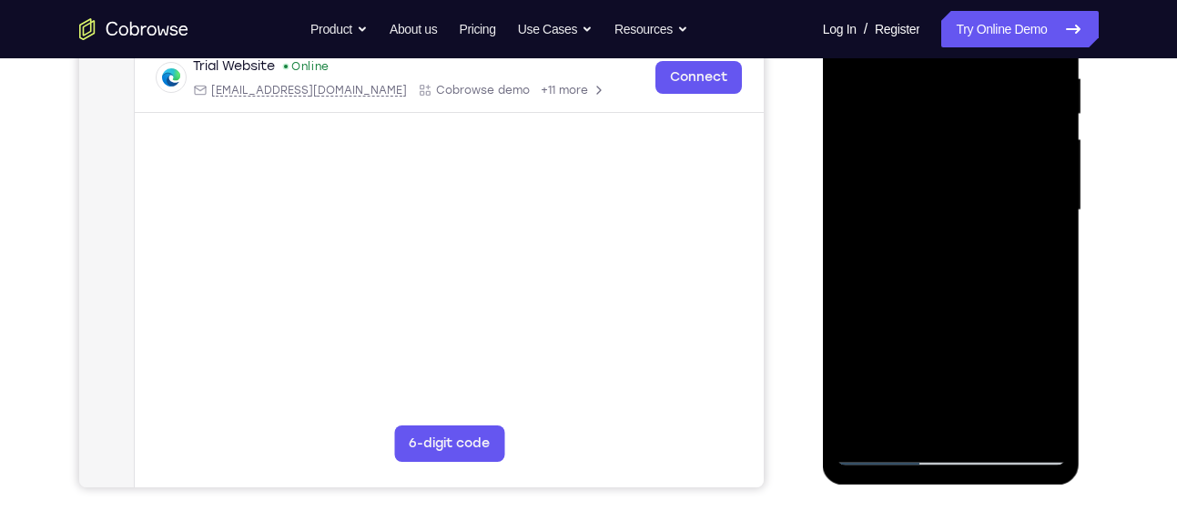
drag, startPoint x: 961, startPoint y: 348, endPoint x: 963, endPoint y: 155, distance: 193.1
click at [963, 155] on div at bounding box center [951, 210] width 229 height 510
drag, startPoint x: 952, startPoint y: 353, endPoint x: 958, endPoint y: 144, distance: 209.5
click at [958, 144] on div at bounding box center [951, 210] width 229 height 510
drag, startPoint x: 956, startPoint y: 345, endPoint x: 956, endPoint y: 163, distance: 182.1
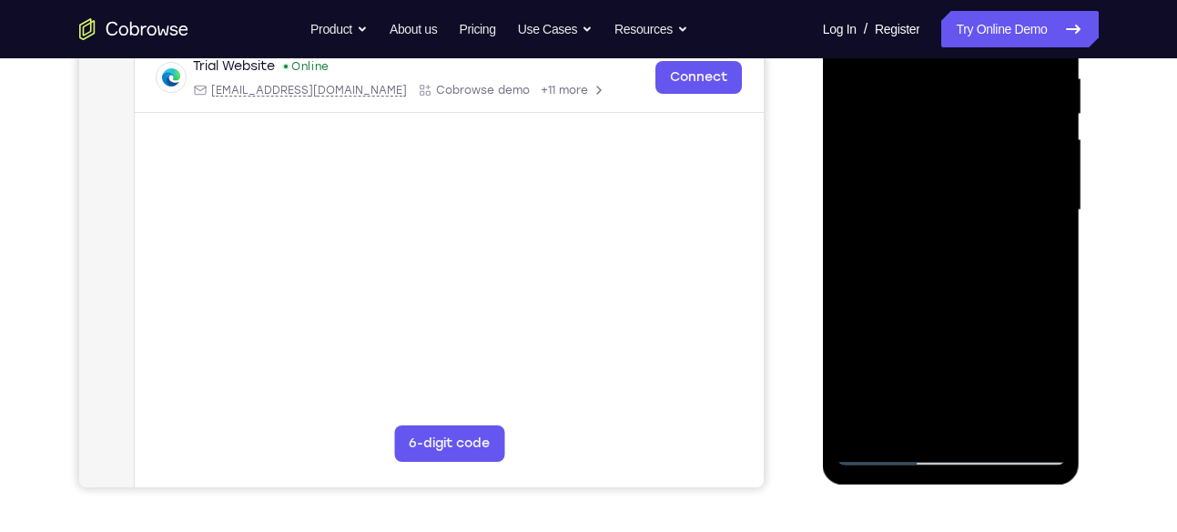
click at [956, 163] on div at bounding box center [951, 210] width 229 height 510
drag, startPoint x: 956, startPoint y: 351, endPoint x: 963, endPoint y: 139, distance: 211.4
click at [963, 139] on div at bounding box center [951, 210] width 229 height 510
drag, startPoint x: 979, startPoint y: 348, endPoint x: 962, endPoint y: 152, distance: 196.5
click at [962, 152] on div at bounding box center [951, 210] width 229 height 510
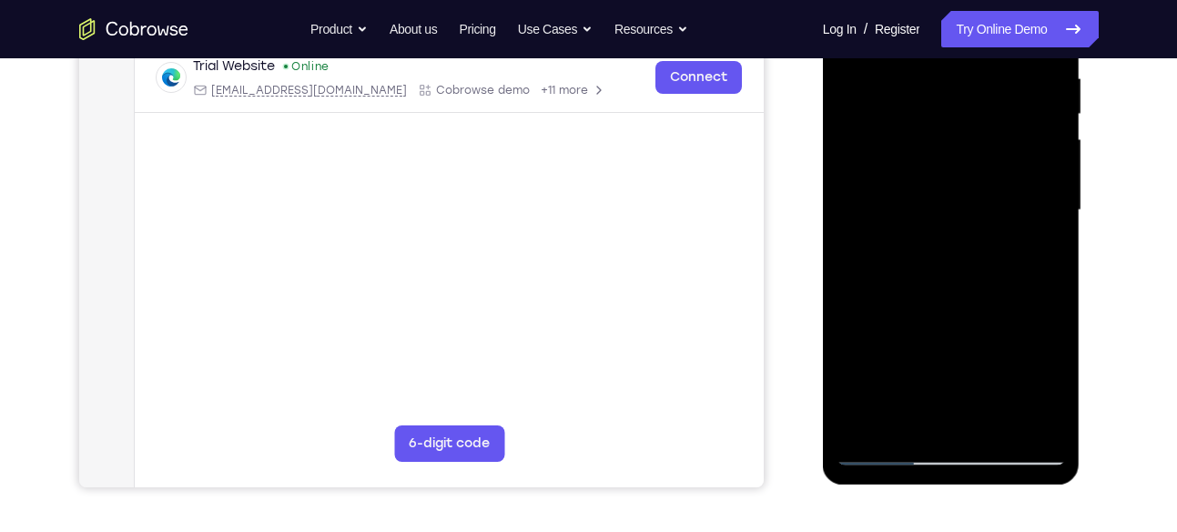
drag, startPoint x: 959, startPoint y: 331, endPoint x: 951, endPoint y: 138, distance: 193.2
click at [951, 138] on div at bounding box center [951, 210] width 229 height 510
drag, startPoint x: 953, startPoint y: 370, endPoint x: 951, endPoint y: 117, distance: 252.2
click at [951, 117] on div at bounding box center [951, 210] width 229 height 510
drag, startPoint x: 961, startPoint y: 342, endPoint x: 958, endPoint y: 150, distance: 192.2
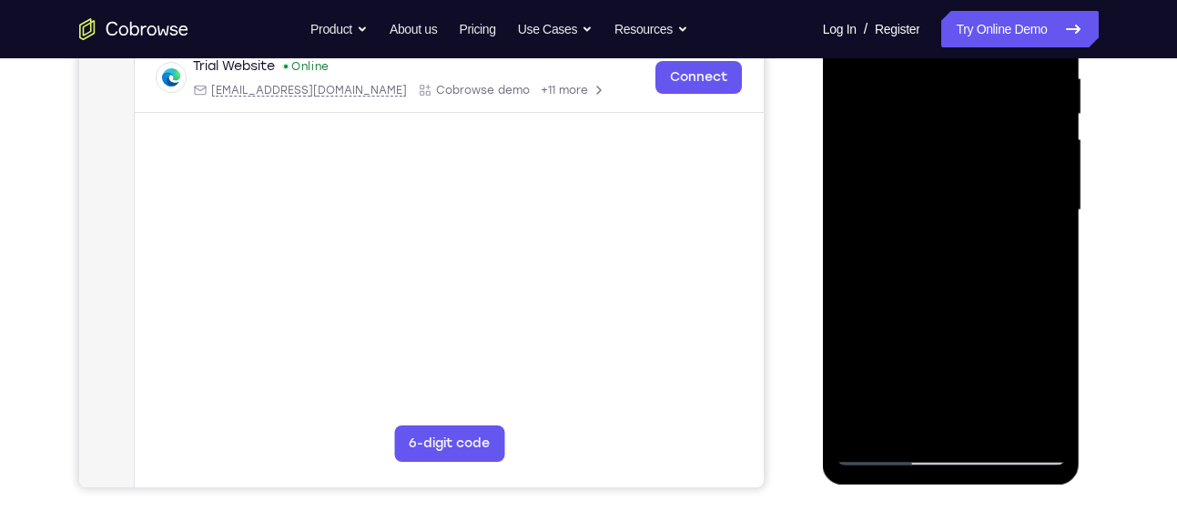
click at [958, 150] on div at bounding box center [951, 210] width 229 height 510
drag, startPoint x: 944, startPoint y: 346, endPoint x: 944, endPoint y: 155, distance: 191.2
click at [944, 155] on div at bounding box center [951, 210] width 229 height 510
drag, startPoint x: 964, startPoint y: 349, endPoint x: 963, endPoint y: 158, distance: 190.3
click at [963, 158] on div at bounding box center [951, 210] width 229 height 510
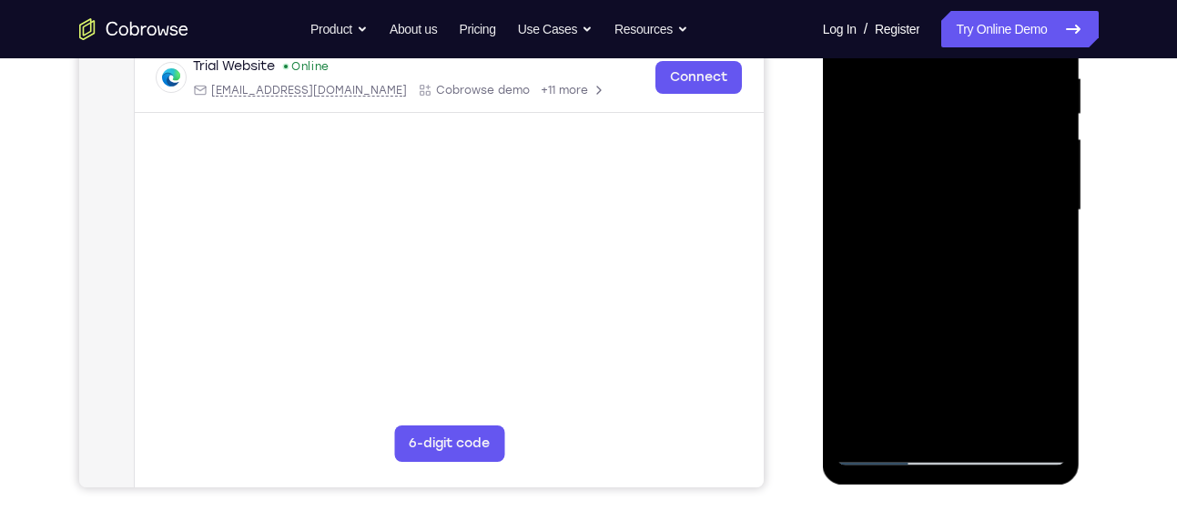
drag, startPoint x: 968, startPoint y: 131, endPoint x: 920, endPoint y: 317, distance: 191.9
click at [920, 317] on div at bounding box center [951, 210] width 229 height 510
drag, startPoint x: 959, startPoint y: 135, endPoint x: 937, endPoint y: 347, distance: 213.3
click at [937, 347] on div at bounding box center [951, 210] width 229 height 510
drag, startPoint x: 964, startPoint y: 136, endPoint x: 925, endPoint y: 331, distance: 199.7
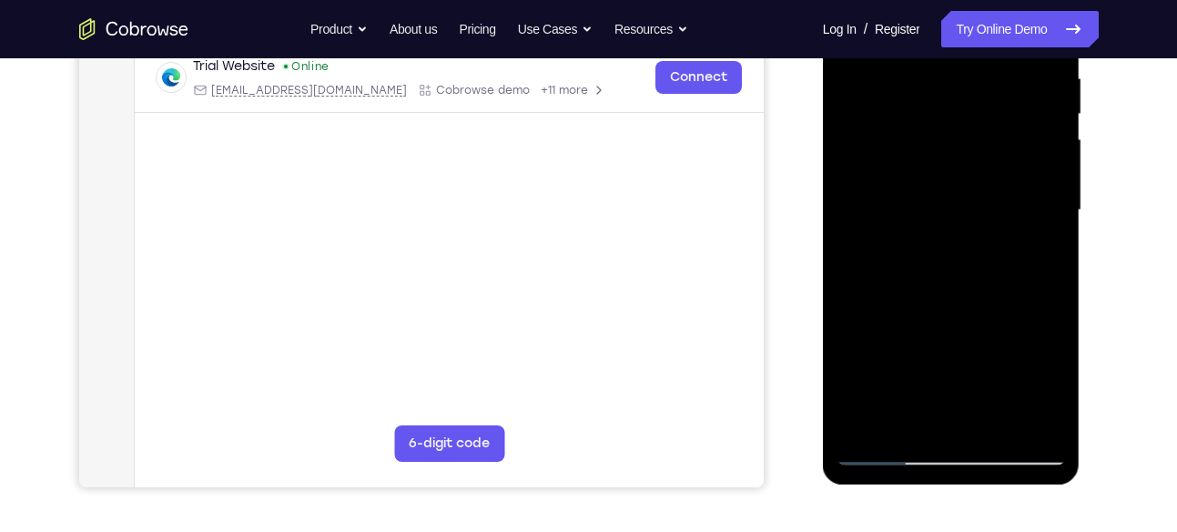
click at [925, 331] on div at bounding box center [951, 210] width 229 height 510
click at [957, 265] on div at bounding box center [951, 210] width 229 height 510
drag, startPoint x: 963, startPoint y: 348, endPoint x: 963, endPoint y: 277, distance: 71.0
click at [963, 277] on div at bounding box center [951, 210] width 229 height 510
drag, startPoint x: 981, startPoint y: 342, endPoint x: 980, endPoint y: 301, distance: 41.0
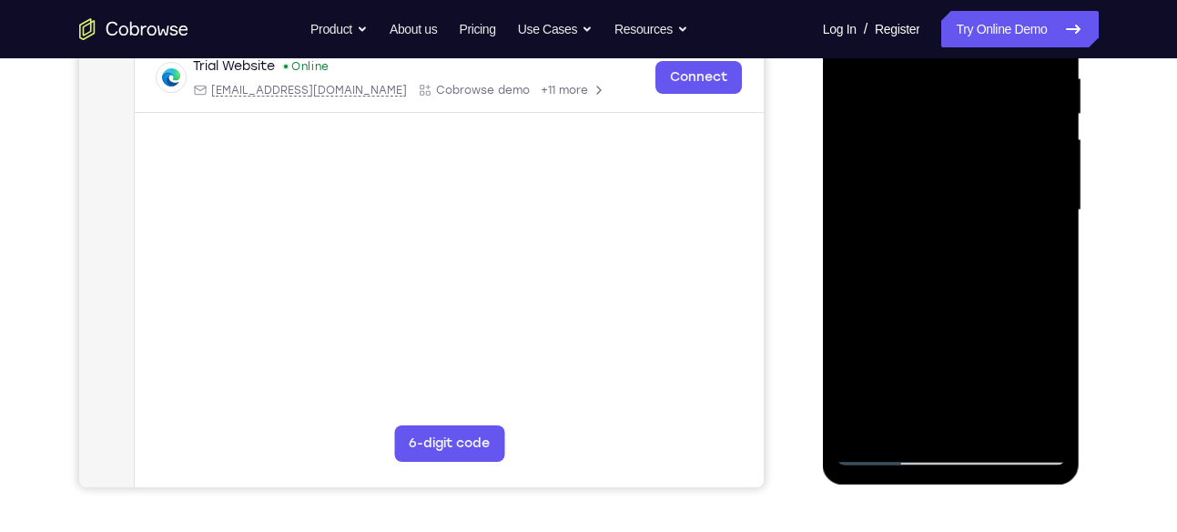
click at [980, 301] on div at bounding box center [951, 210] width 229 height 510
drag, startPoint x: 989, startPoint y: 368, endPoint x: 988, endPoint y: 290, distance: 78.3
click at [988, 290] on div at bounding box center [951, 210] width 229 height 510
drag, startPoint x: 978, startPoint y: 363, endPoint x: 976, endPoint y: 270, distance: 93.8
click at [976, 270] on div at bounding box center [951, 210] width 229 height 510
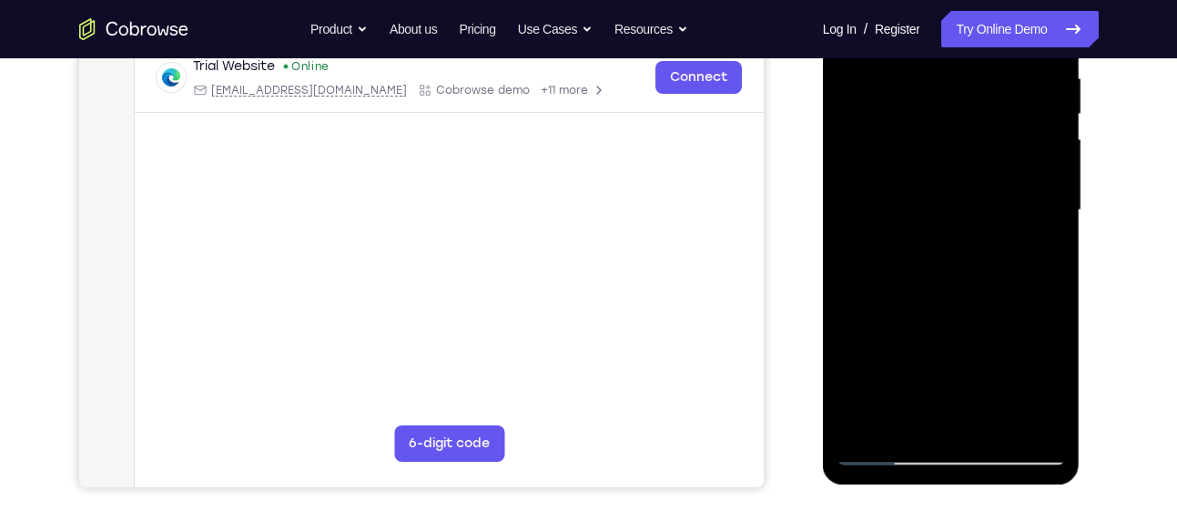
click at [870, 425] on div at bounding box center [951, 210] width 229 height 510
click at [993, 424] on div at bounding box center [951, 210] width 229 height 510
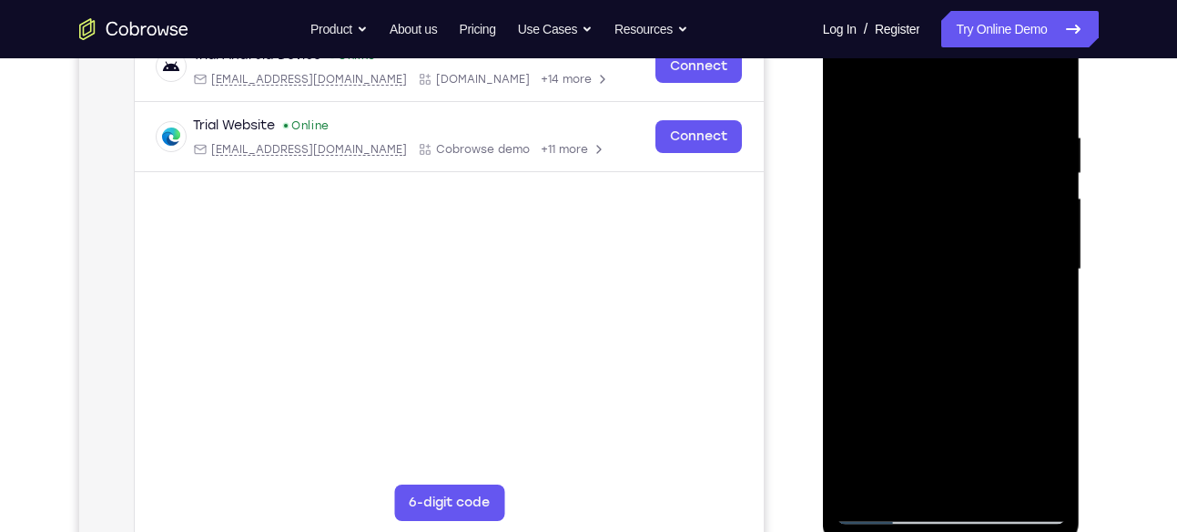
scroll to position [292, 0]
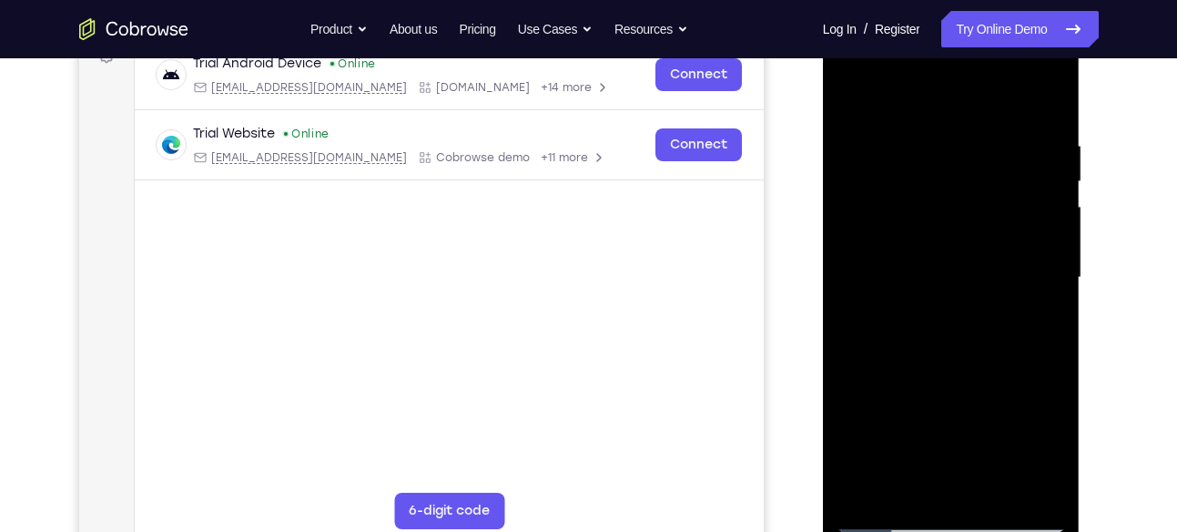
click at [946, 375] on div at bounding box center [951, 278] width 229 height 510
click at [943, 271] on div at bounding box center [951, 278] width 229 height 510
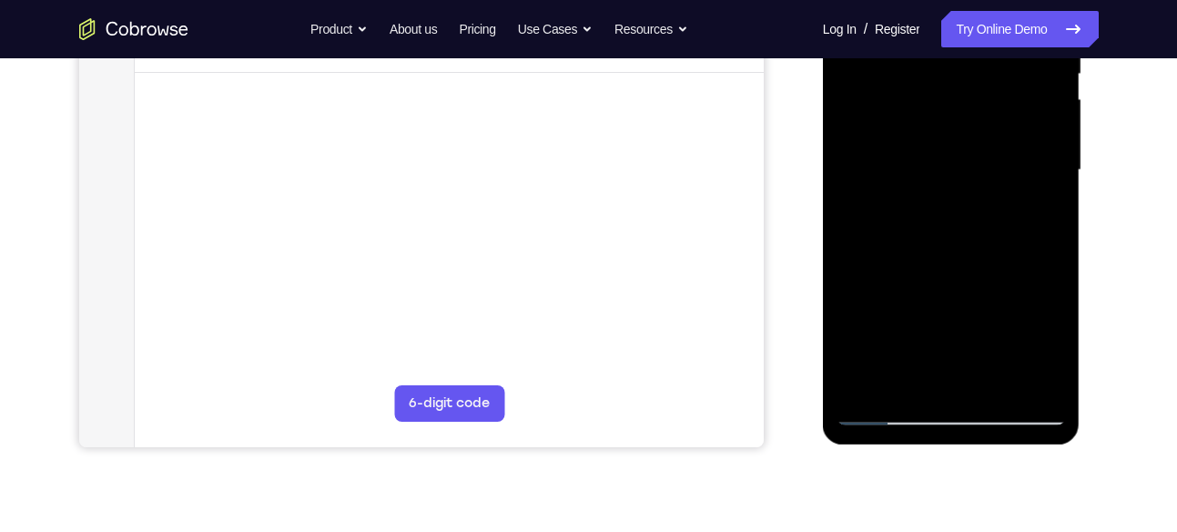
scroll to position [399, 0]
click at [885, 377] on div at bounding box center [951, 171] width 229 height 510
click at [1039, 219] on div at bounding box center [951, 171] width 229 height 510
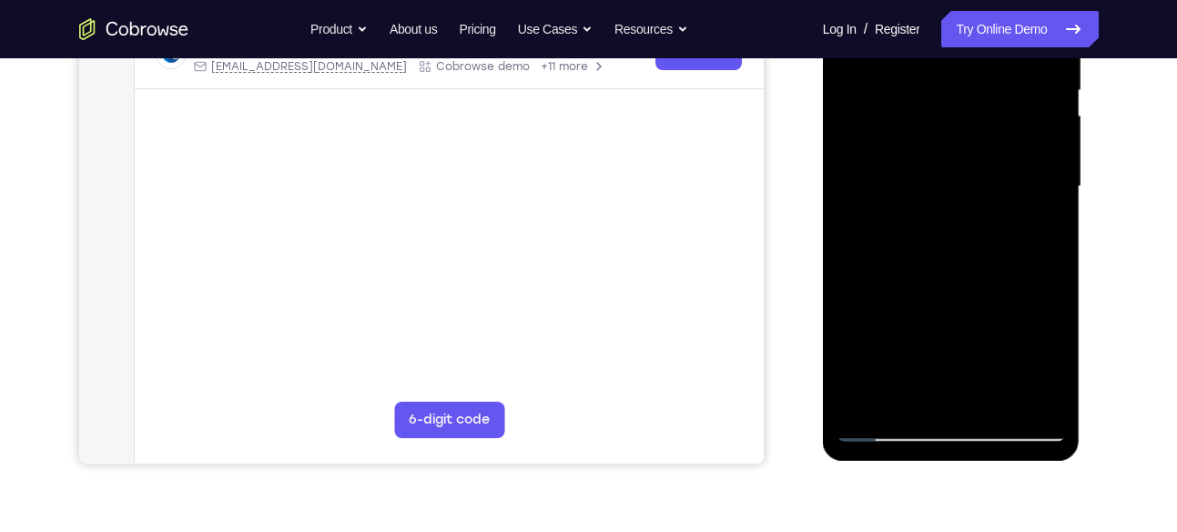
scroll to position [393, 0]
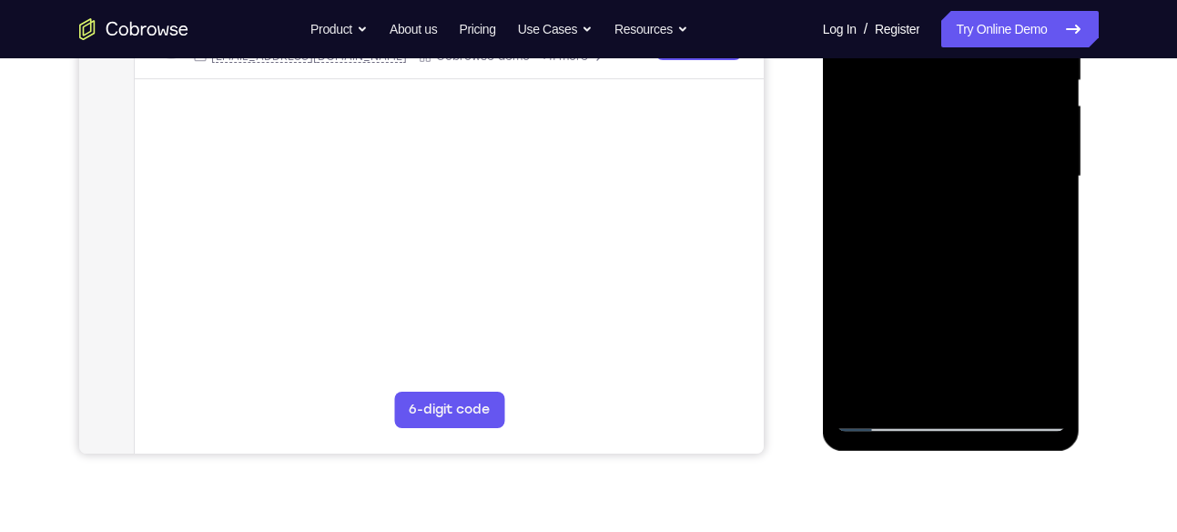
click at [1045, 220] on div at bounding box center [951, 177] width 229 height 510
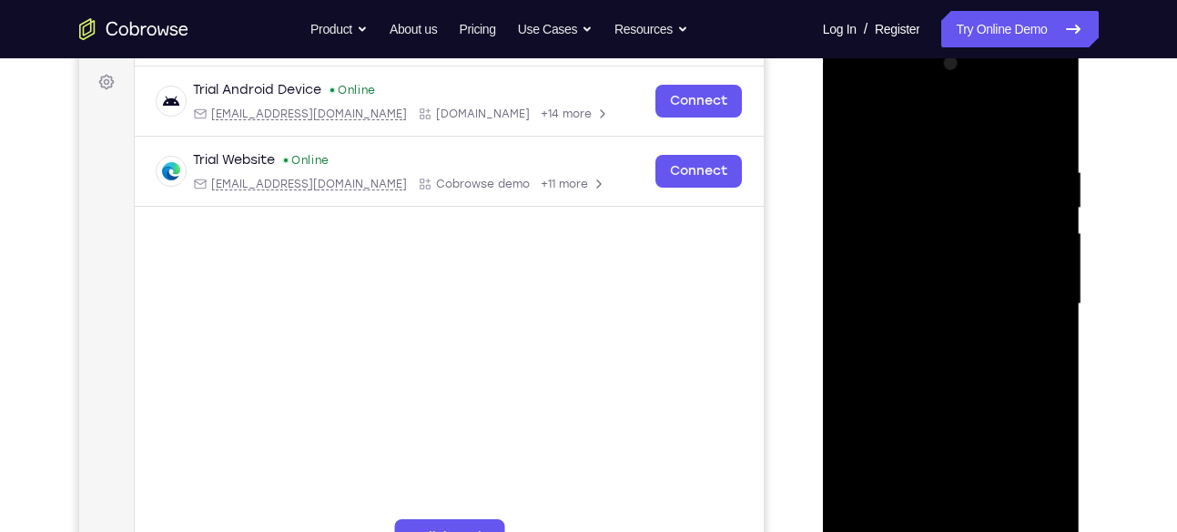
scroll to position [265, 0]
click at [848, 119] on div at bounding box center [951, 305] width 229 height 510
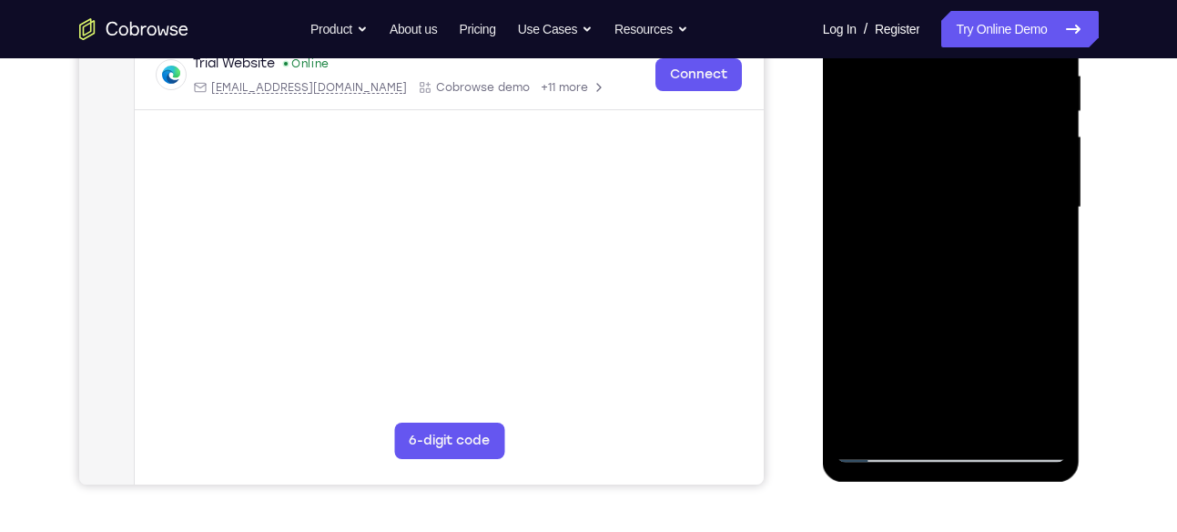
scroll to position [294, 0]
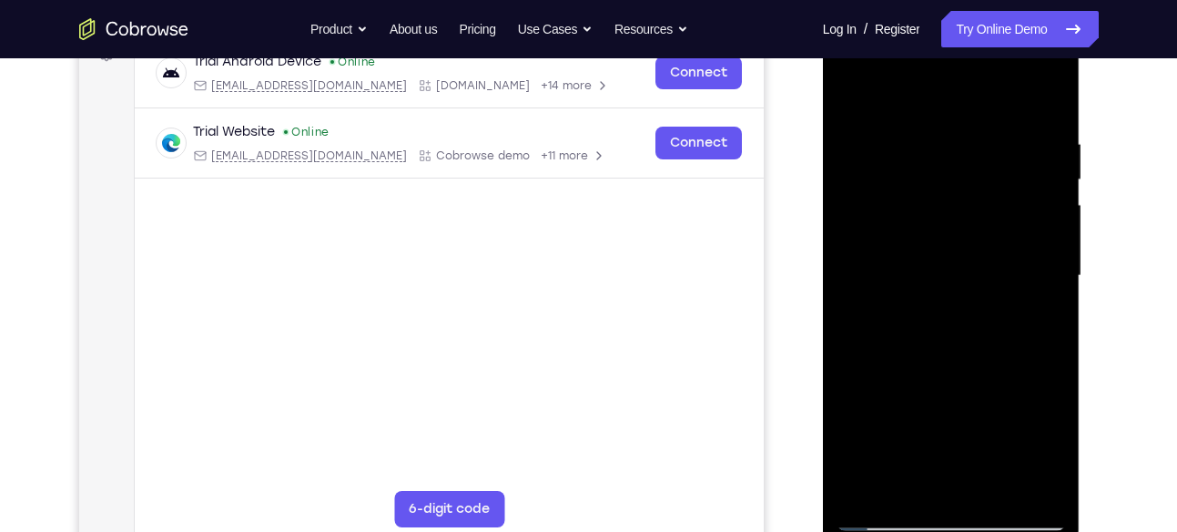
click at [847, 89] on div at bounding box center [951, 276] width 229 height 510
click at [935, 133] on div at bounding box center [951, 276] width 229 height 510
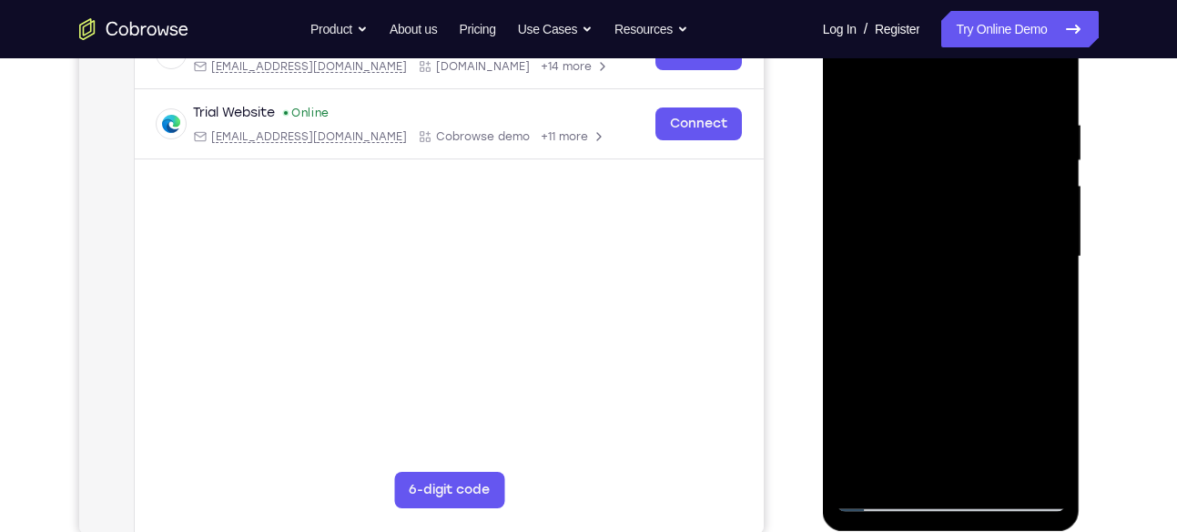
scroll to position [314, 0]
click at [1040, 216] on div at bounding box center [951, 256] width 229 height 510
click at [845, 298] on div at bounding box center [951, 256] width 229 height 510
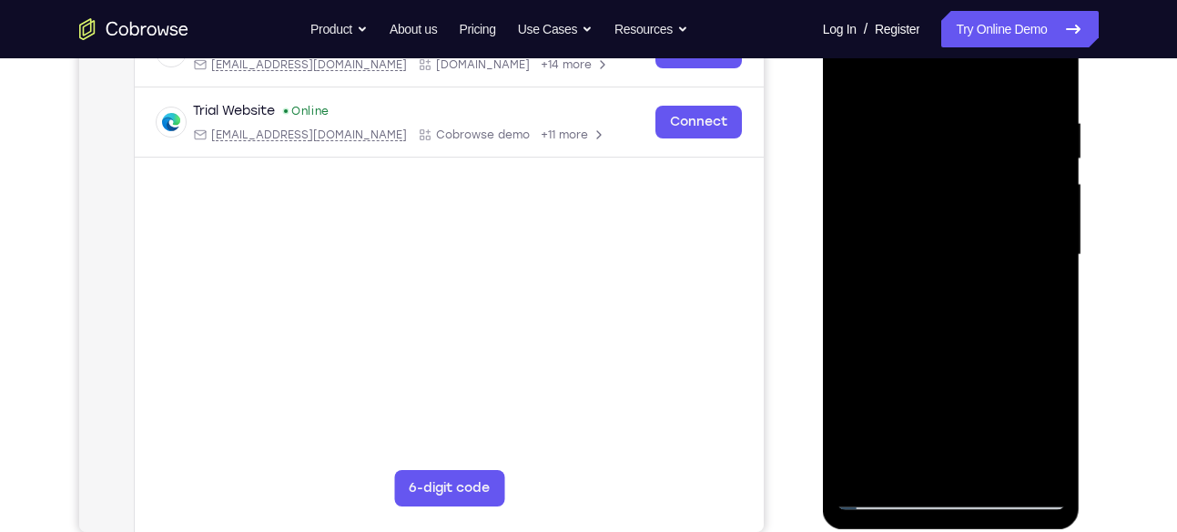
scroll to position [313, 0]
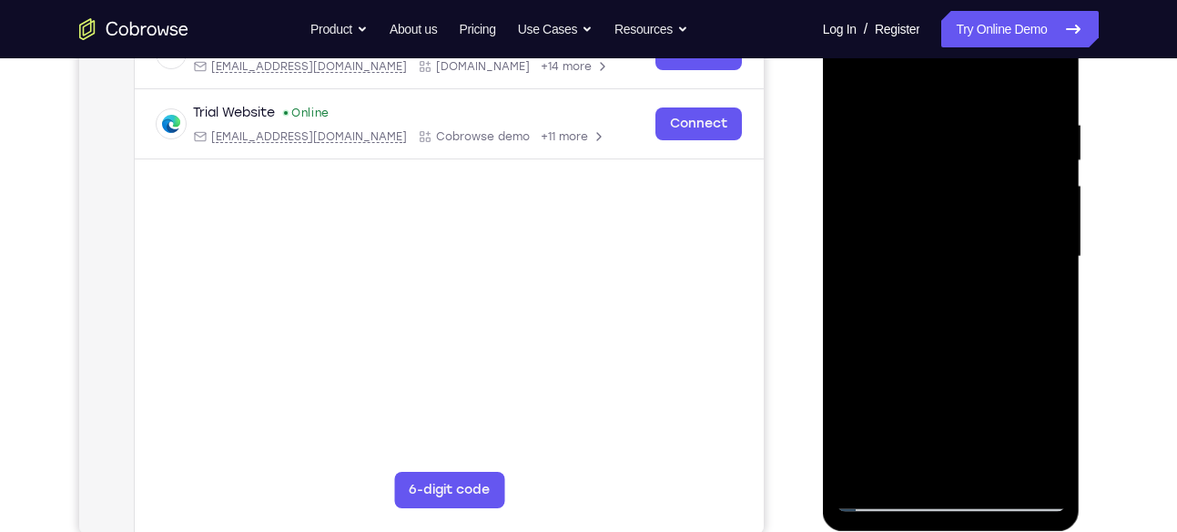
click at [1048, 229] on div at bounding box center [951, 257] width 229 height 510
click at [1054, 241] on div at bounding box center [951, 257] width 229 height 510
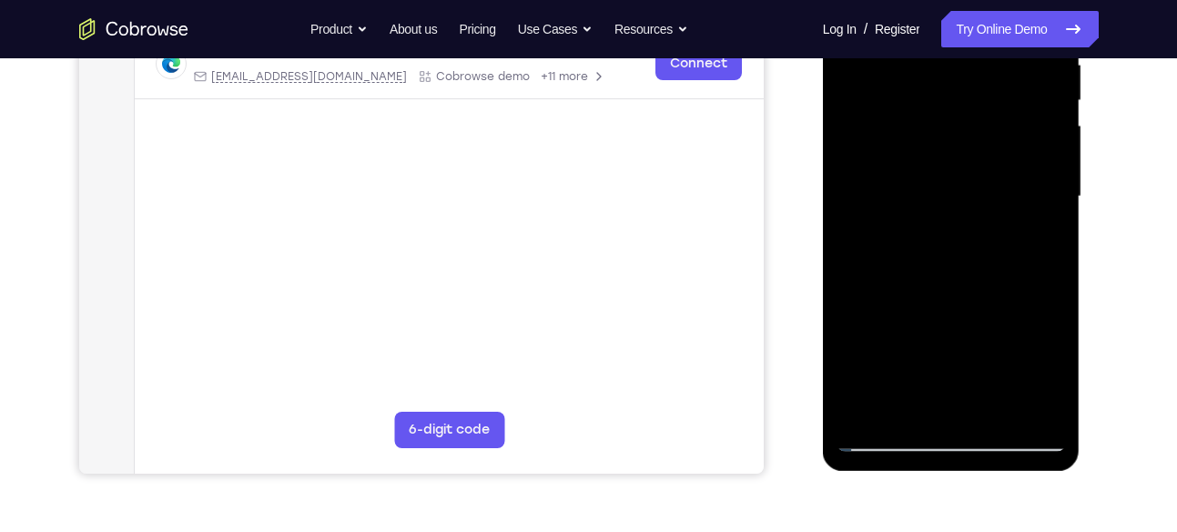
scroll to position [375, 0]
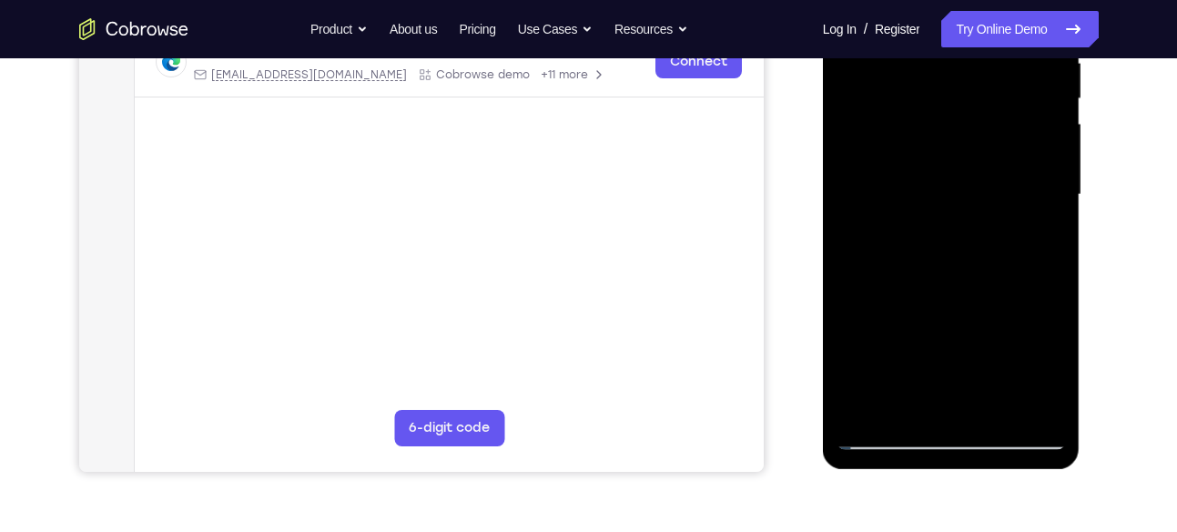
click at [1024, 402] on div at bounding box center [951, 195] width 229 height 510
click at [1041, 250] on div at bounding box center [951, 195] width 229 height 510
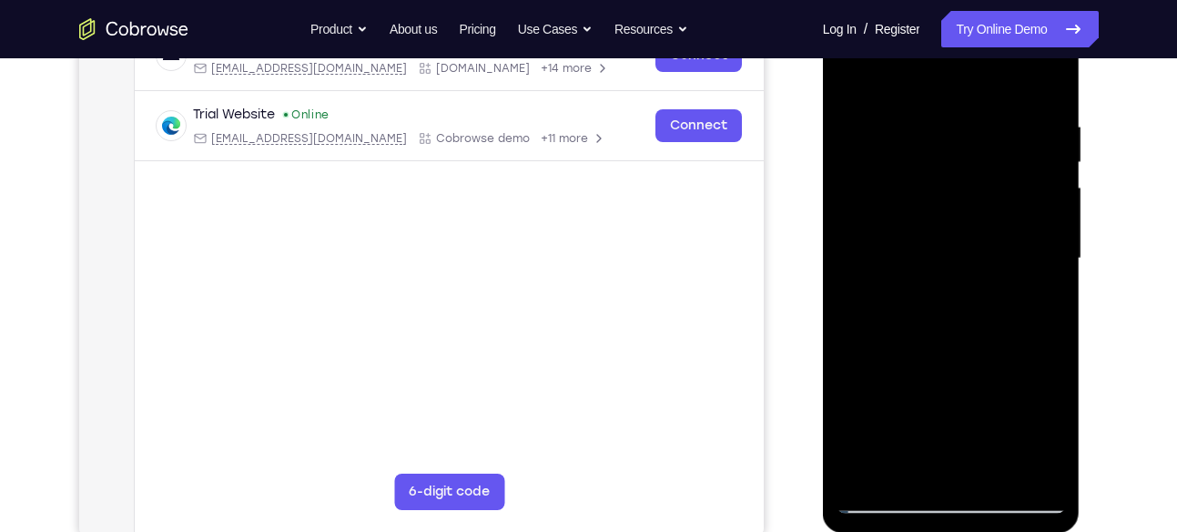
scroll to position [311, 0]
click at [1050, 229] on div at bounding box center [951, 260] width 229 height 510
drag, startPoint x: 910, startPoint y: 302, endPoint x: 991, endPoint y: 303, distance: 81.0
click at [991, 303] on div at bounding box center [951, 260] width 229 height 510
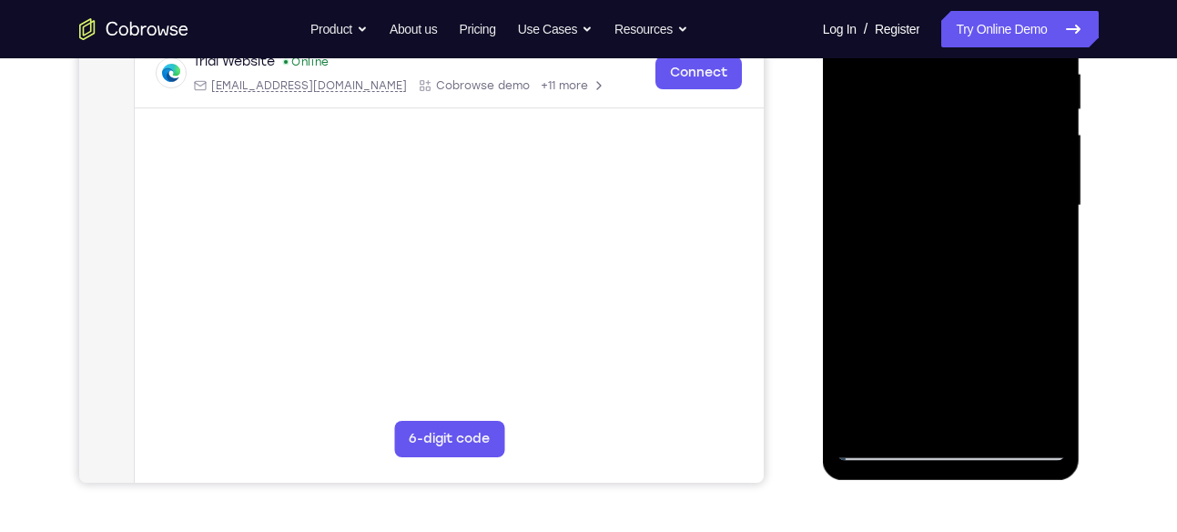
scroll to position [365, 0]
click at [1030, 174] on div at bounding box center [951, 205] width 229 height 510
click at [1024, 205] on div at bounding box center [951, 205] width 229 height 510
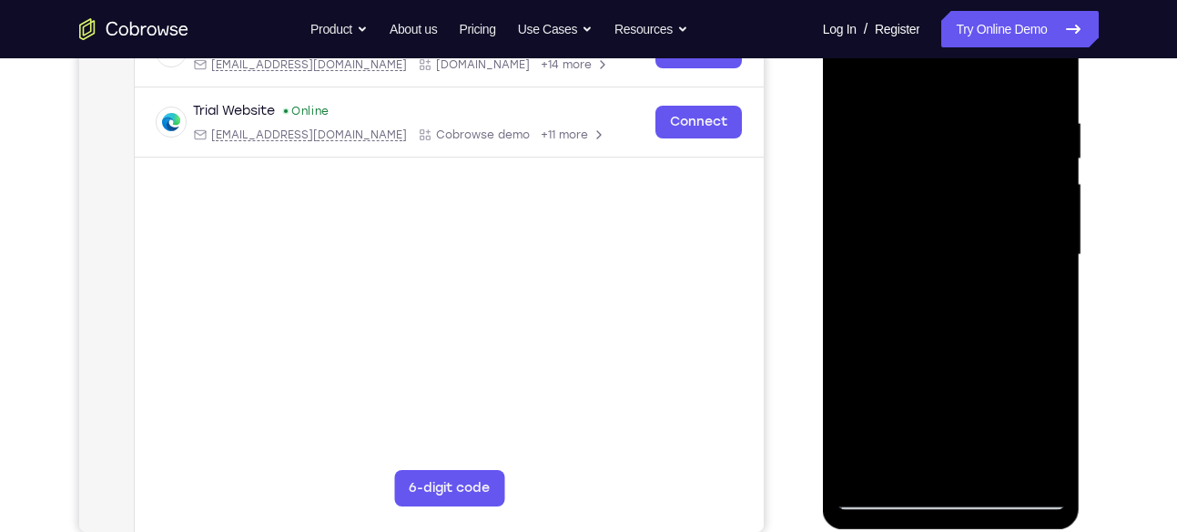
scroll to position [314, 0]
click at [1036, 199] on div at bounding box center [951, 256] width 229 height 510
click at [1037, 241] on div at bounding box center [951, 256] width 229 height 510
click at [1037, 179] on div at bounding box center [951, 256] width 229 height 510
click at [1040, 220] on div at bounding box center [951, 256] width 229 height 510
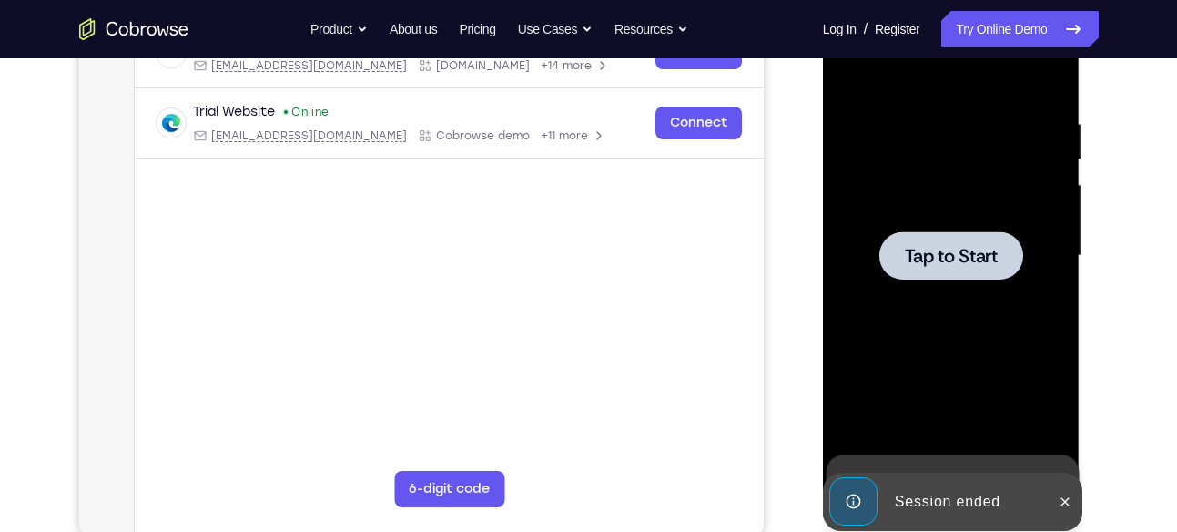
click at [1041, 190] on div at bounding box center [951, 256] width 229 height 510
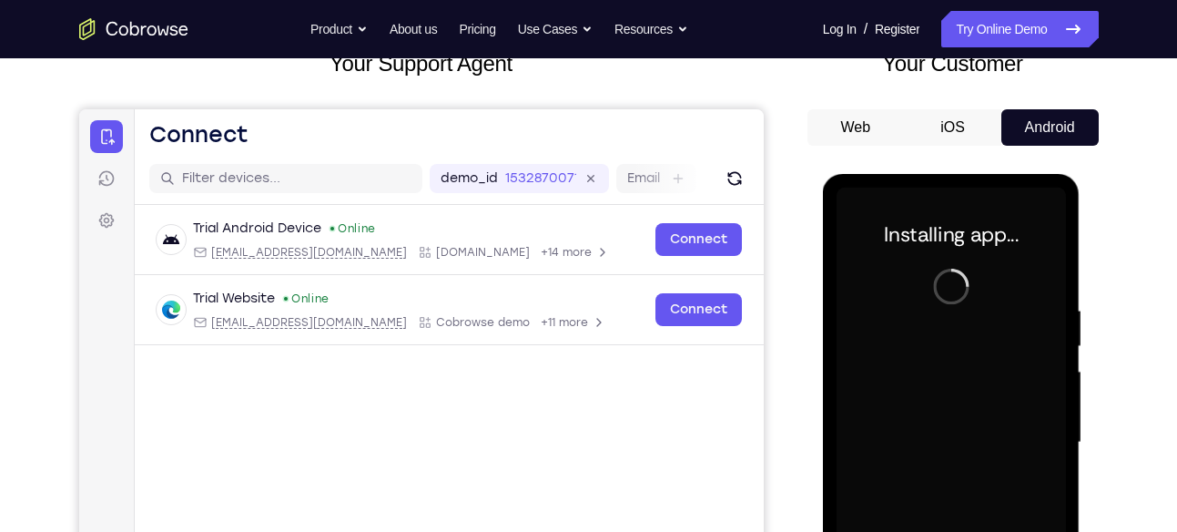
scroll to position [121, 0]
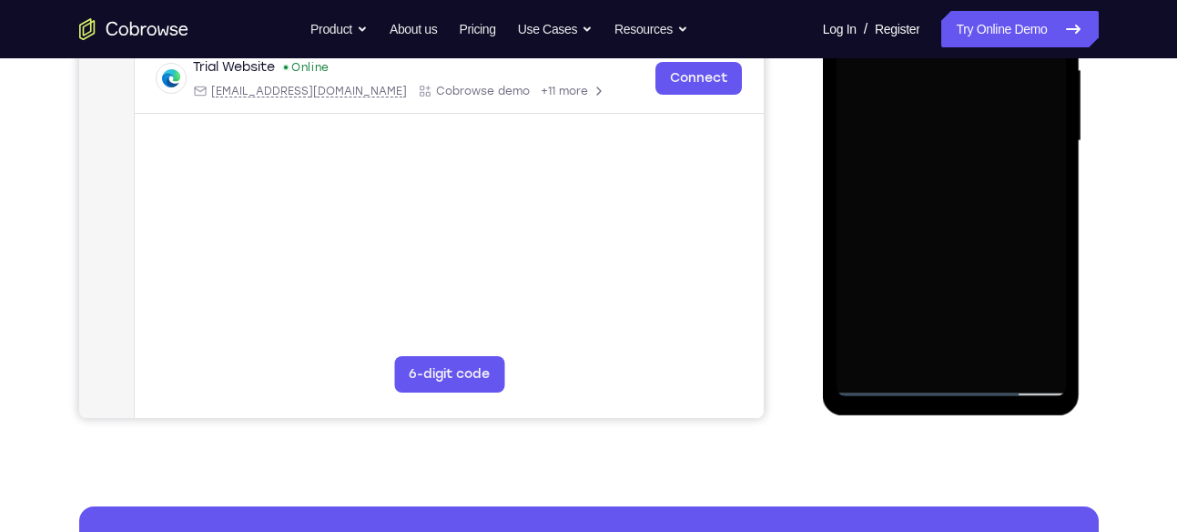
click at [1084, 187] on div at bounding box center [953, 139] width 291 height 560
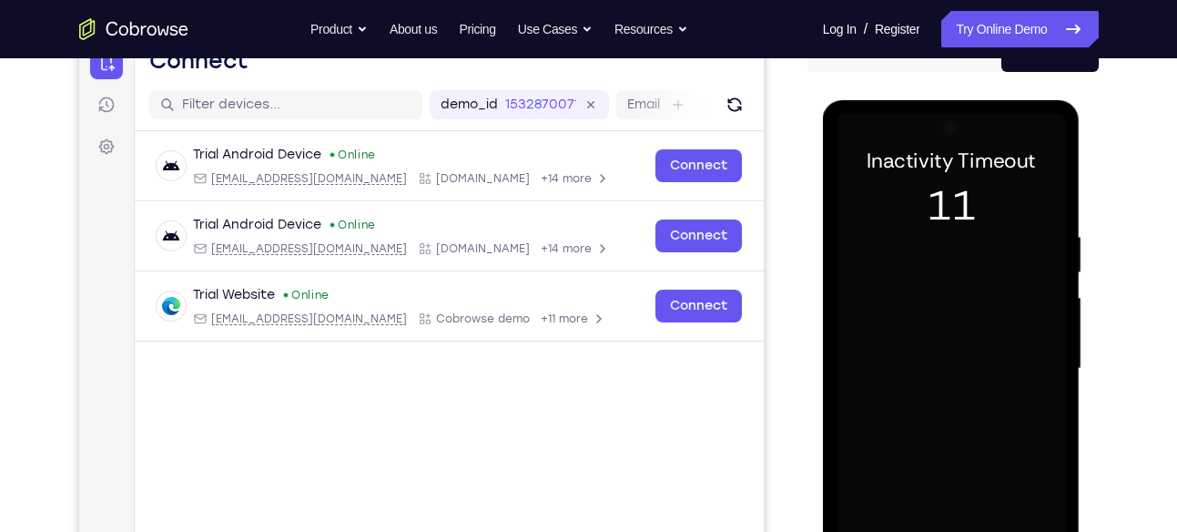
scroll to position [200, 0]
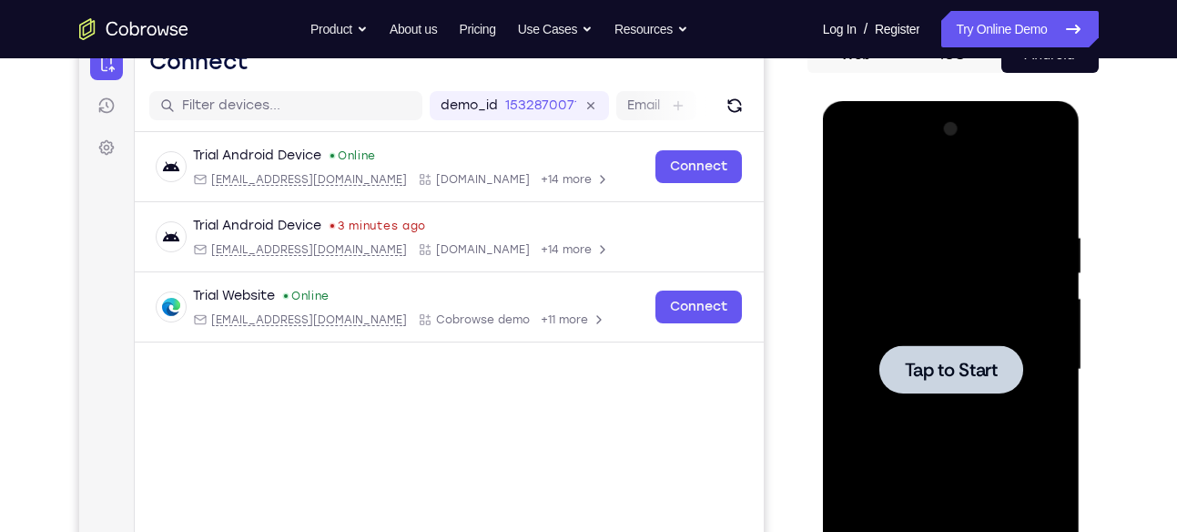
click at [973, 317] on div at bounding box center [951, 370] width 229 height 510
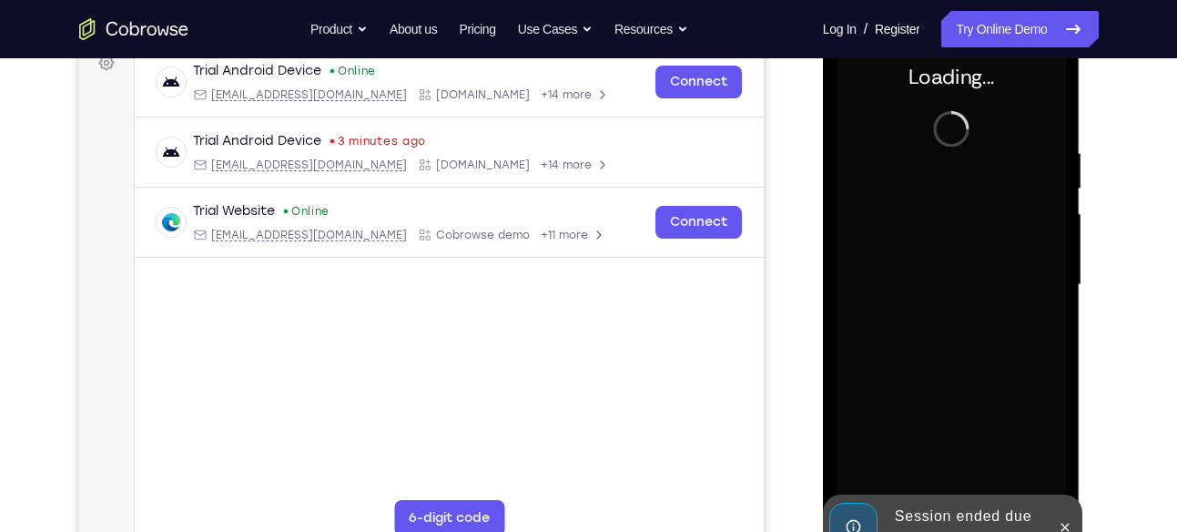
scroll to position [286, 0]
click at [1068, 525] on icon at bounding box center [1065, 526] width 15 height 15
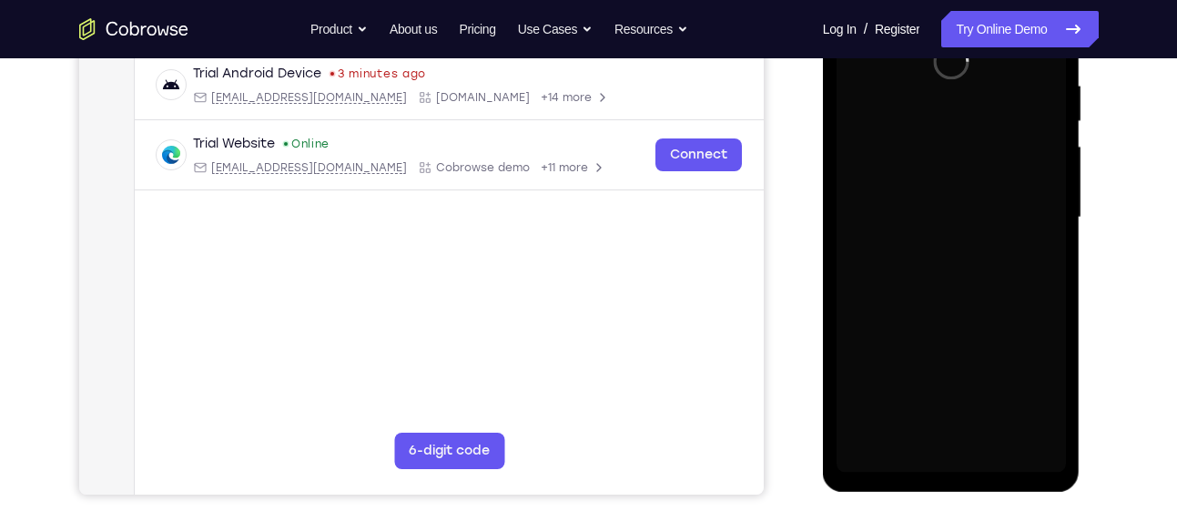
scroll to position [361, 0]
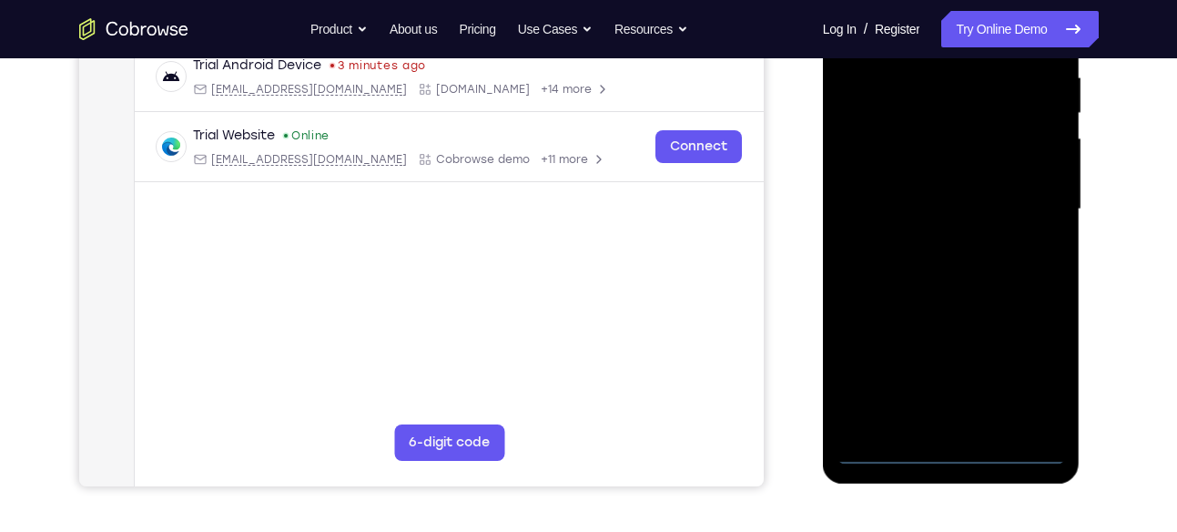
click at [952, 447] on div at bounding box center [951, 209] width 229 height 510
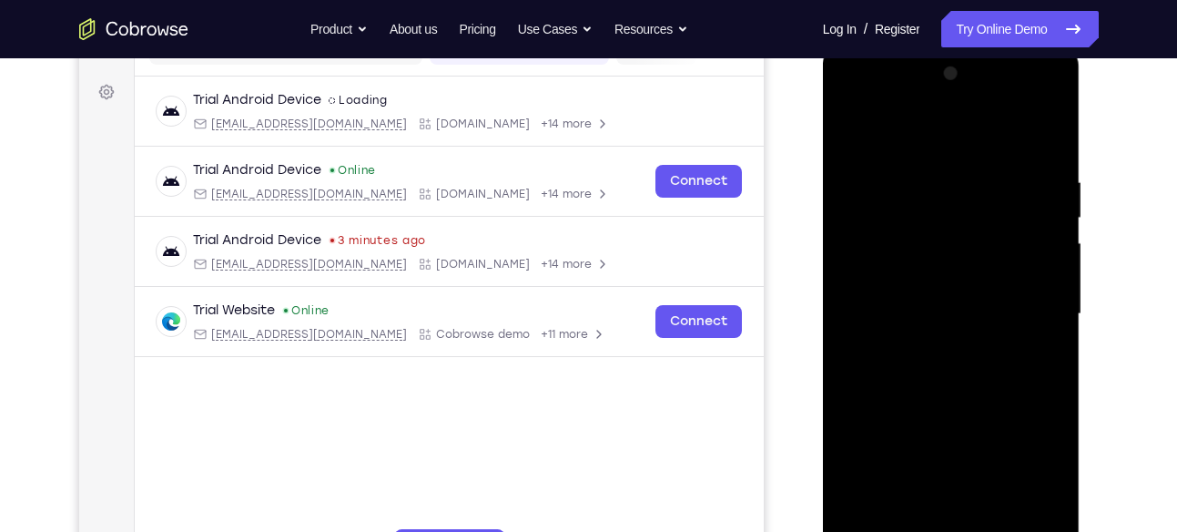
scroll to position [255, 0]
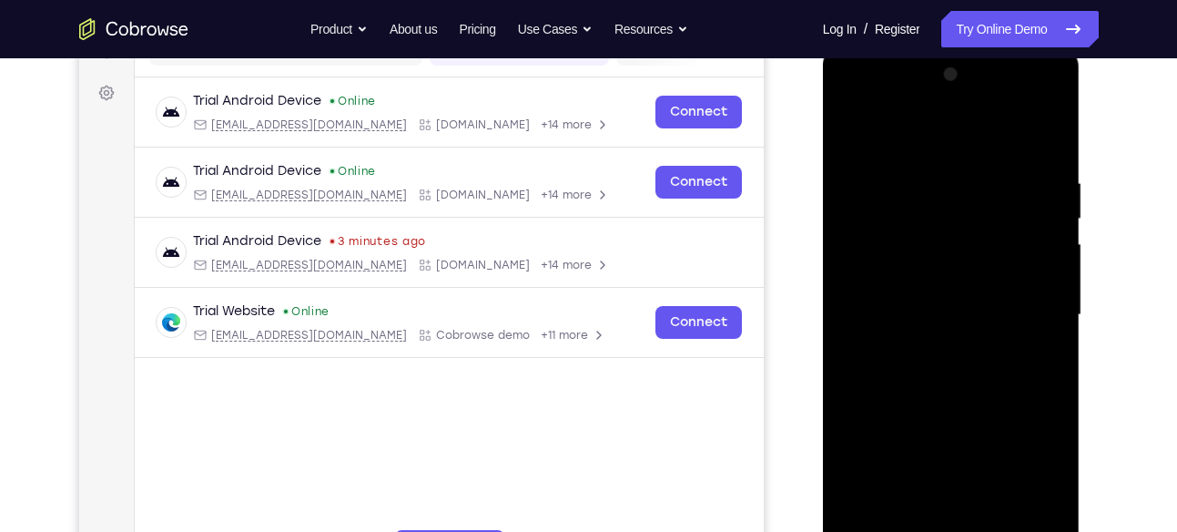
click at [1025, 466] on div at bounding box center [951, 315] width 229 height 510
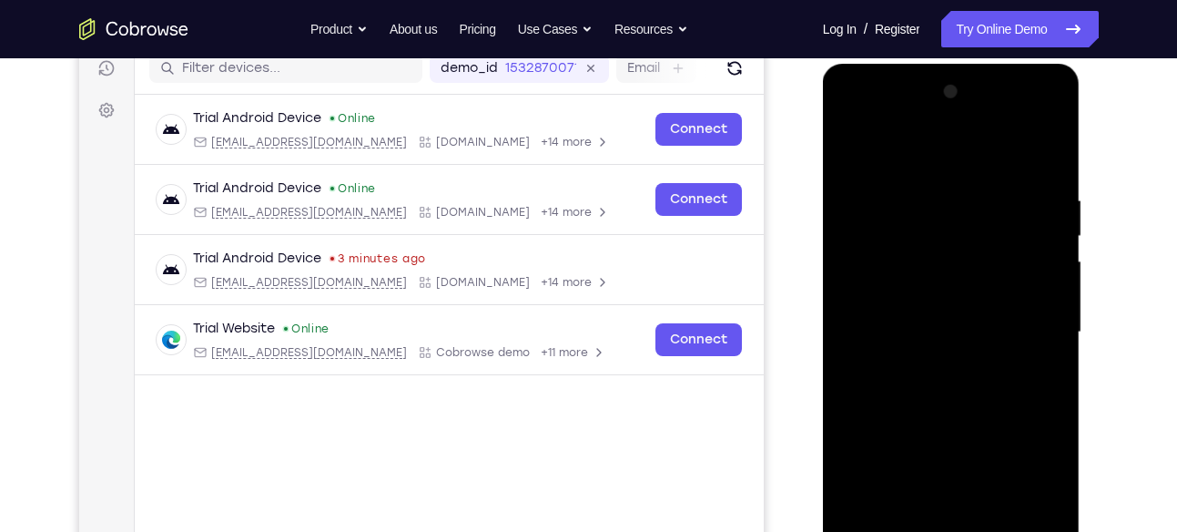
scroll to position [235, 0]
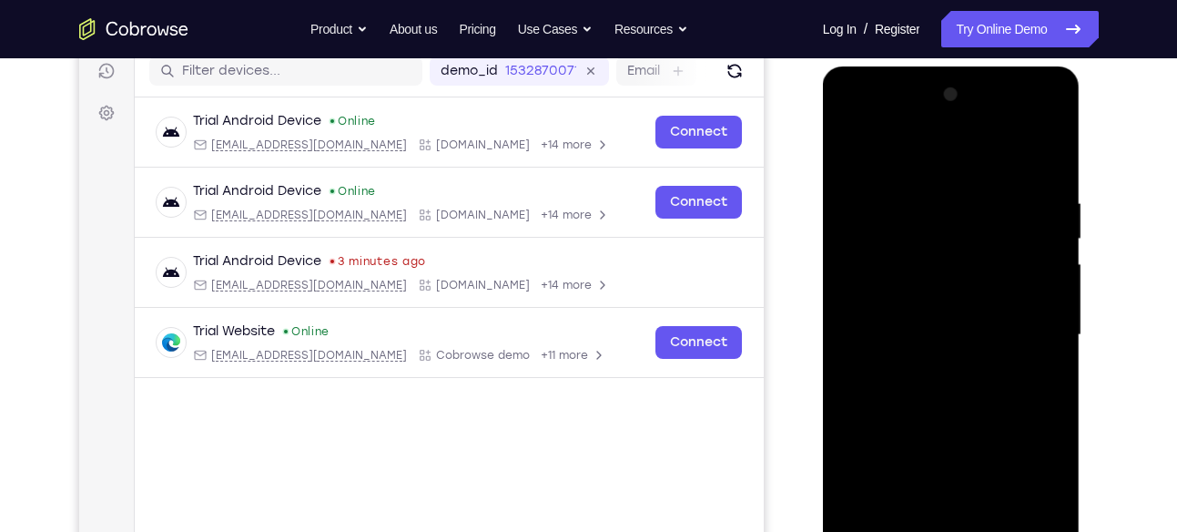
click at [873, 119] on div at bounding box center [951, 335] width 229 height 510
click at [1020, 331] on div at bounding box center [951, 335] width 229 height 510
click at [923, 367] on div at bounding box center [951, 335] width 229 height 510
click at [932, 321] on div at bounding box center [951, 335] width 229 height 510
click at [874, 295] on div at bounding box center [951, 335] width 229 height 510
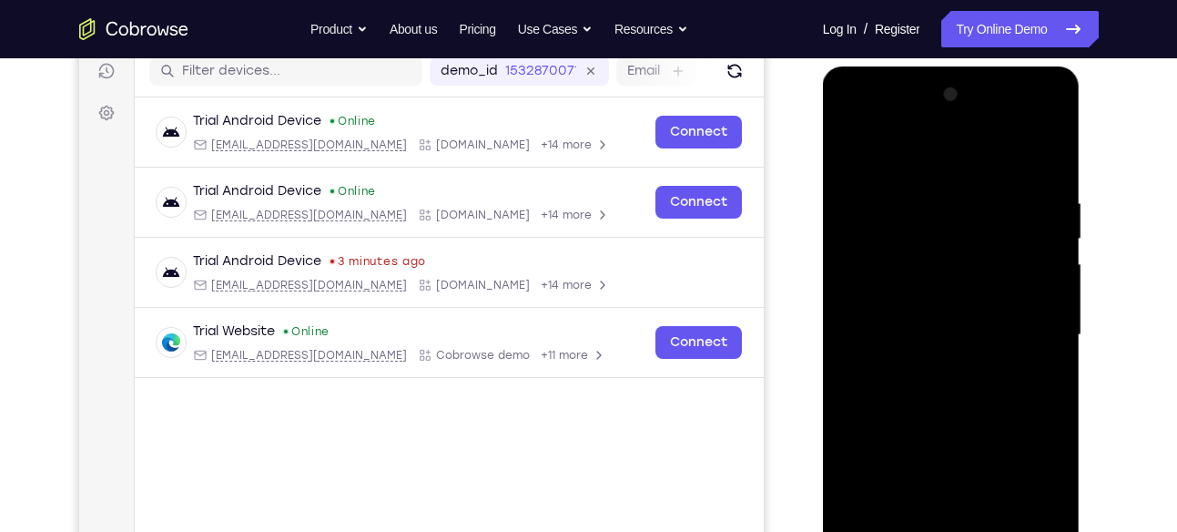
click at [871, 330] on div at bounding box center [951, 335] width 229 height 510
click at [870, 392] on div at bounding box center [951, 335] width 229 height 510
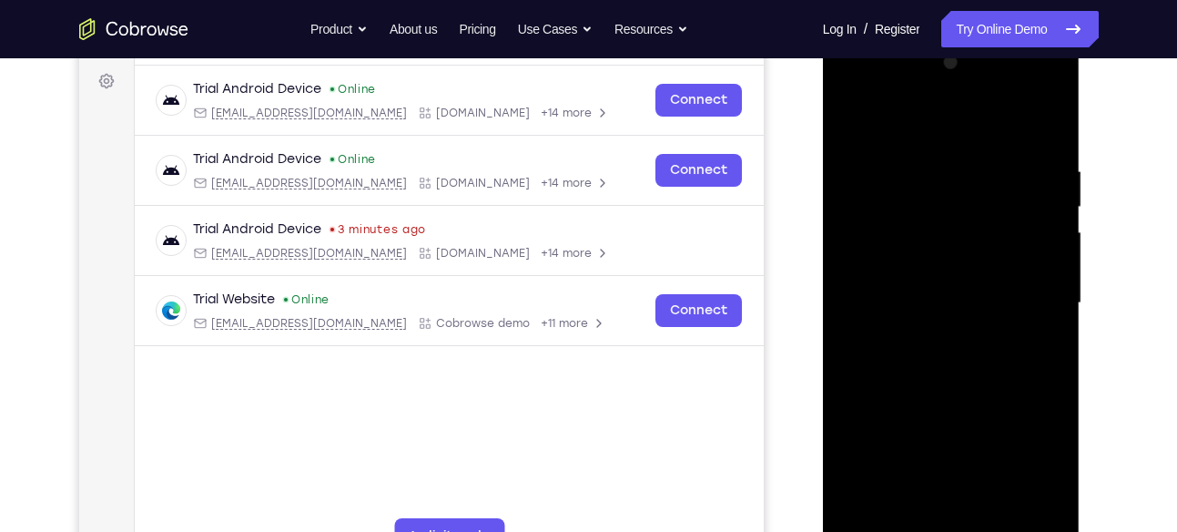
scroll to position [269, 0]
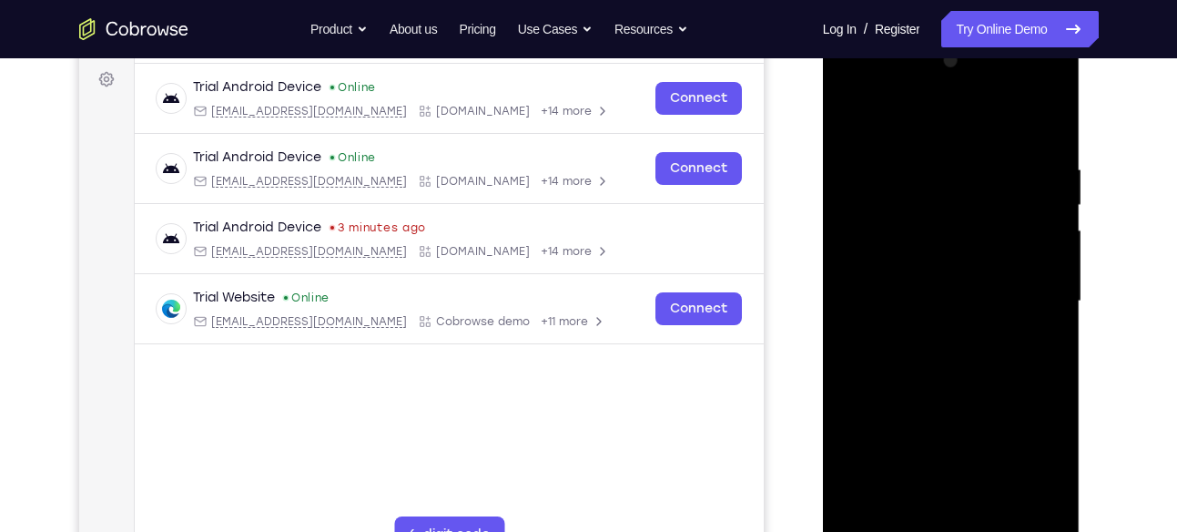
click at [949, 363] on div at bounding box center [951, 301] width 229 height 510
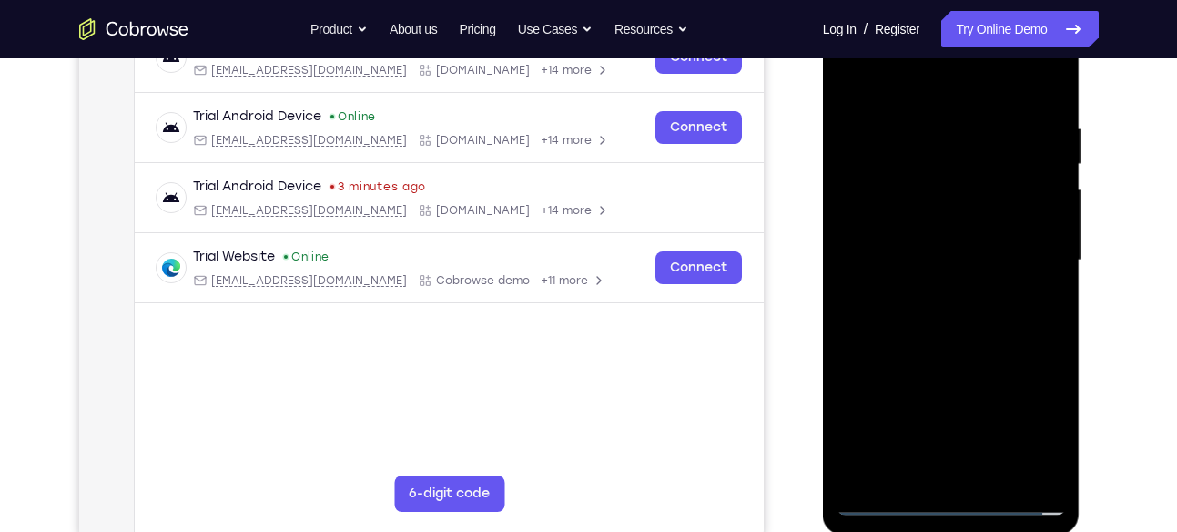
scroll to position [316, 0]
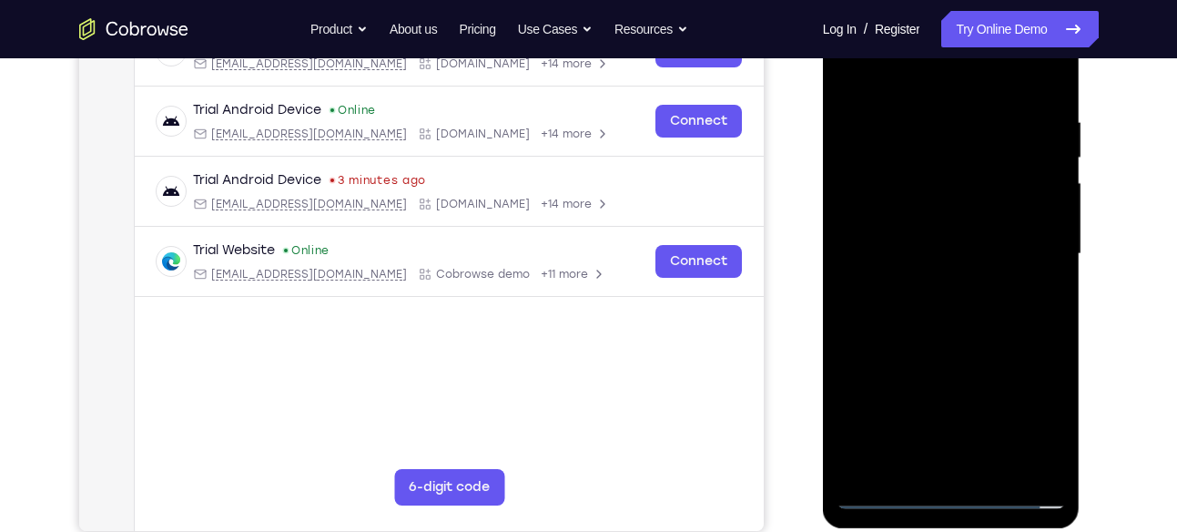
click at [938, 336] on div at bounding box center [951, 254] width 229 height 510
drag, startPoint x: 1012, startPoint y: 397, endPoint x: 1019, endPoint y: 260, distance: 137.7
click at [1019, 260] on div at bounding box center [951, 254] width 229 height 510
click at [1054, 190] on div at bounding box center [951, 254] width 229 height 510
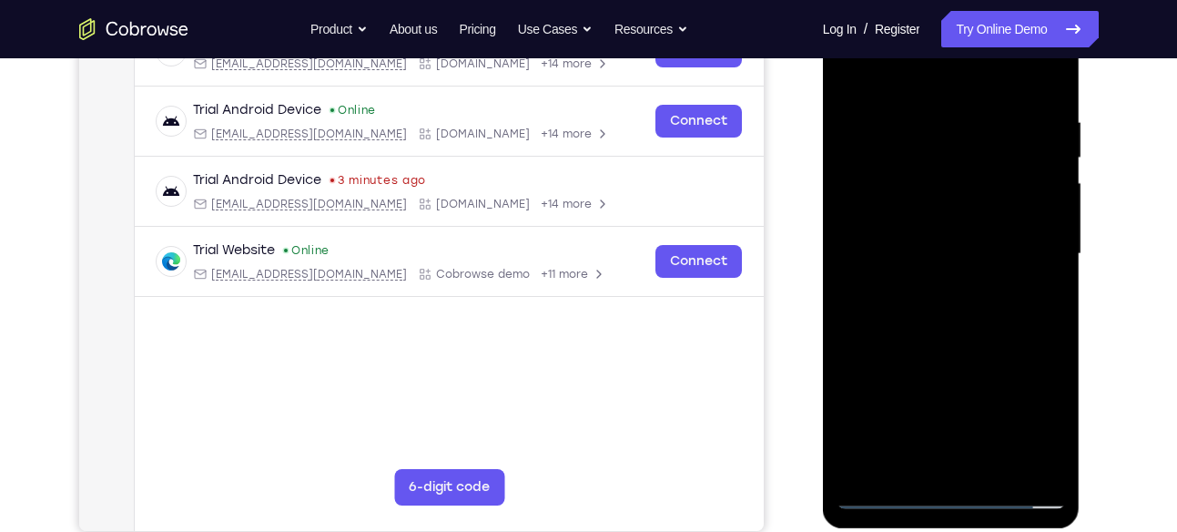
click at [849, 209] on div at bounding box center [951, 254] width 229 height 510
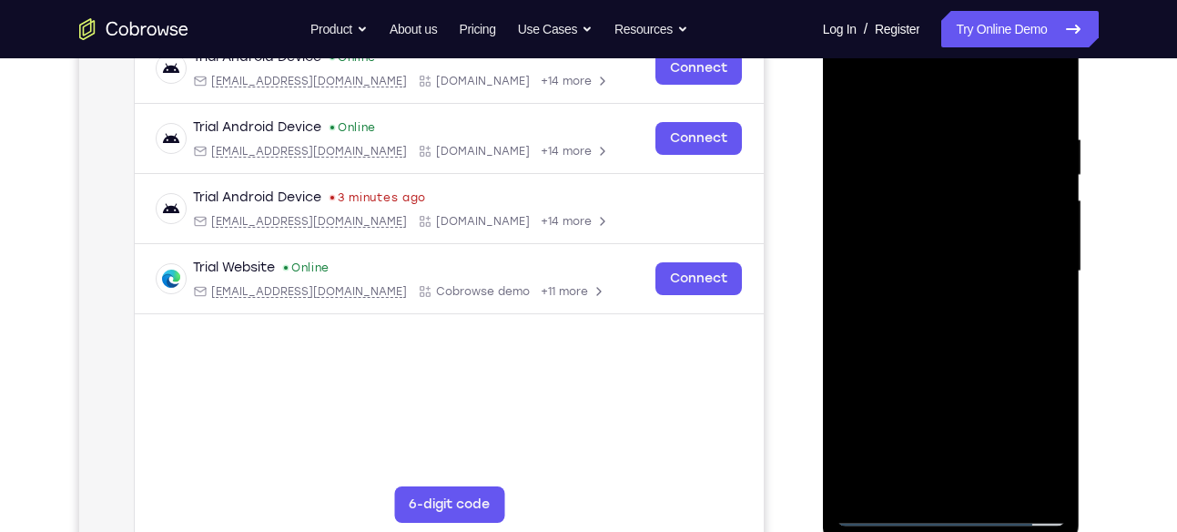
scroll to position [297, 0]
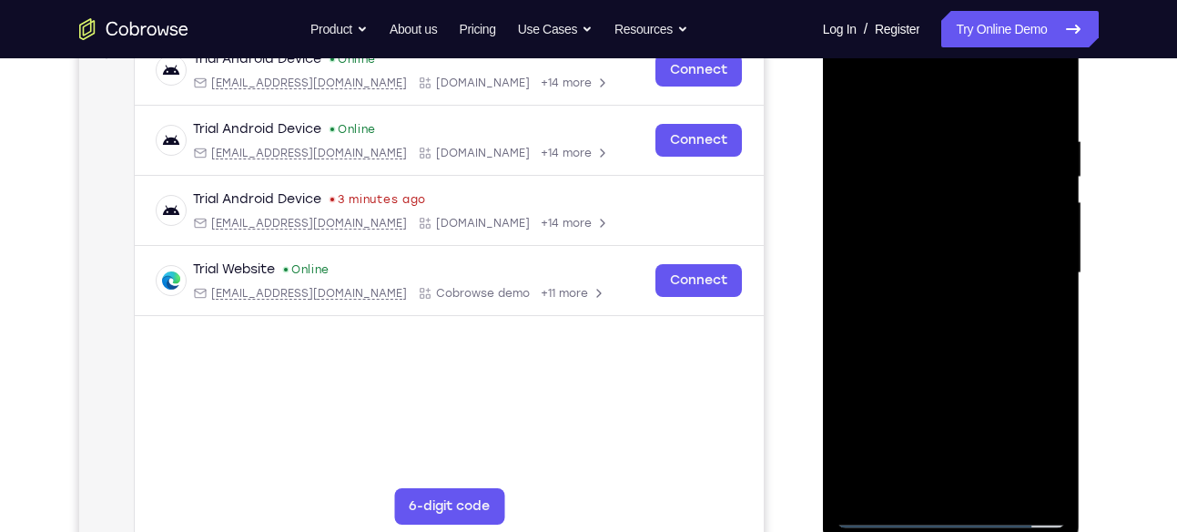
click at [1060, 224] on div at bounding box center [951, 273] width 229 height 510
click at [1055, 214] on div at bounding box center [951, 273] width 229 height 510
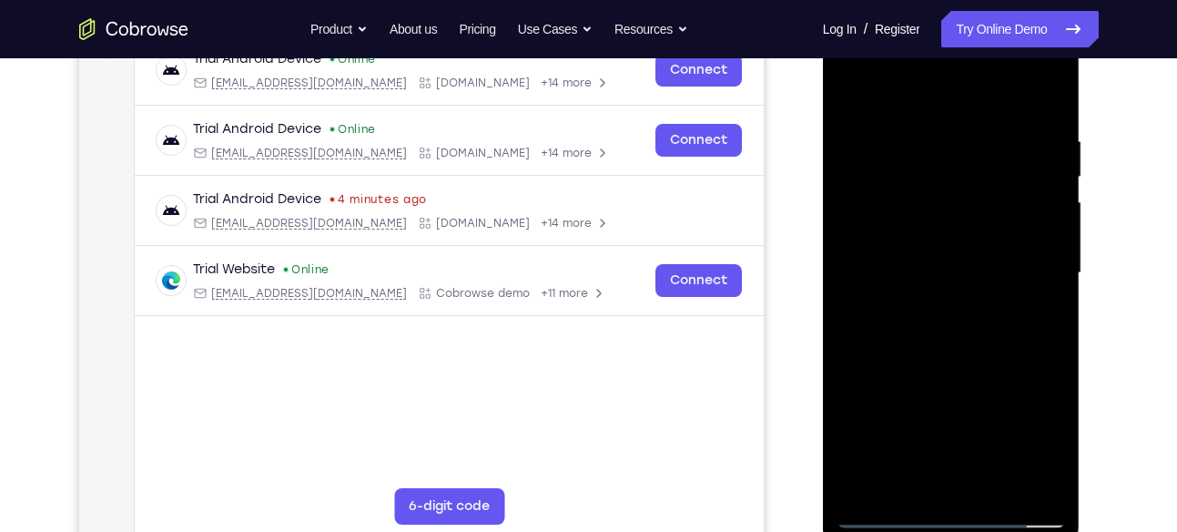
click at [1055, 214] on div at bounding box center [951, 273] width 229 height 510
click at [1057, 222] on div at bounding box center [951, 273] width 229 height 510
click at [1056, 220] on div at bounding box center [951, 273] width 229 height 510
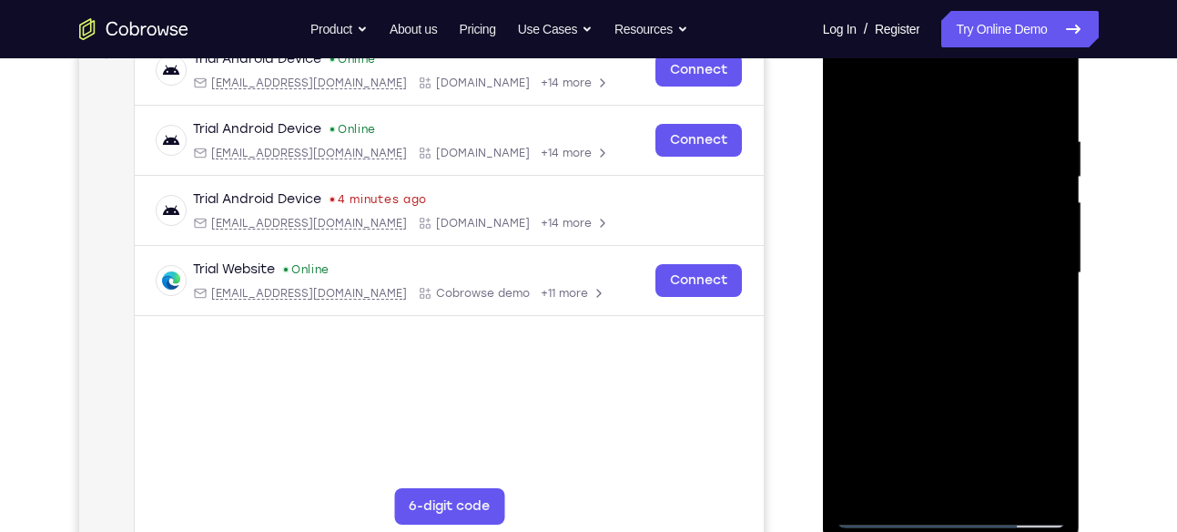
click at [1056, 220] on div at bounding box center [951, 273] width 229 height 510
click at [855, 222] on div at bounding box center [951, 273] width 229 height 510
click at [1054, 228] on div at bounding box center [951, 273] width 229 height 510
click at [1054, 223] on div at bounding box center [951, 273] width 229 height 510
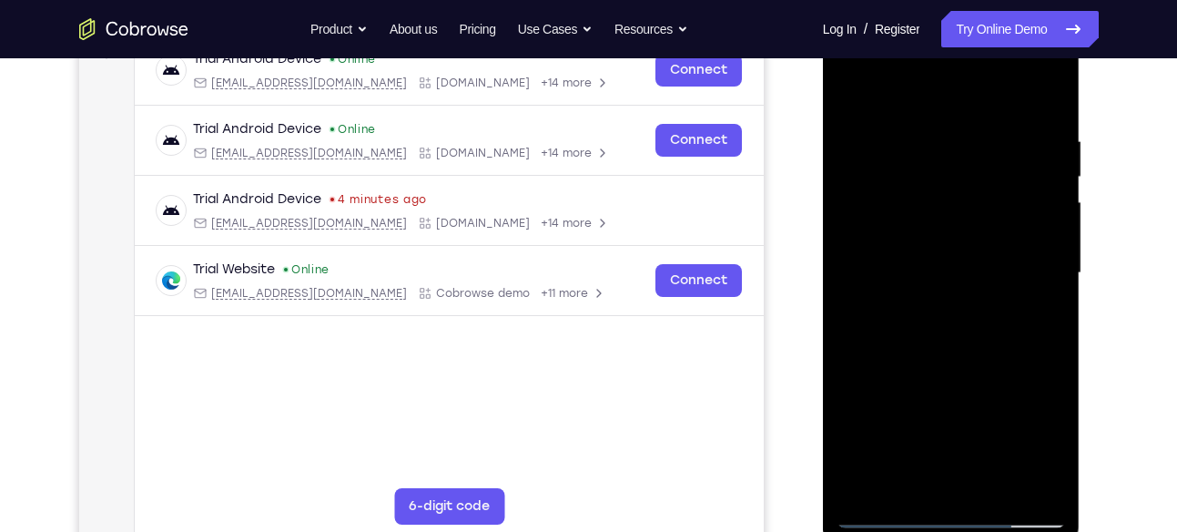
click at [1054, 223] on div at bounding box center [951, 273] width 229 height 510
click at [1060, 219] on div at bounding box center [951, 273] width 229 height 510
click at [1059, 219] on div at bounding box center [951, 273] width 229 height 510
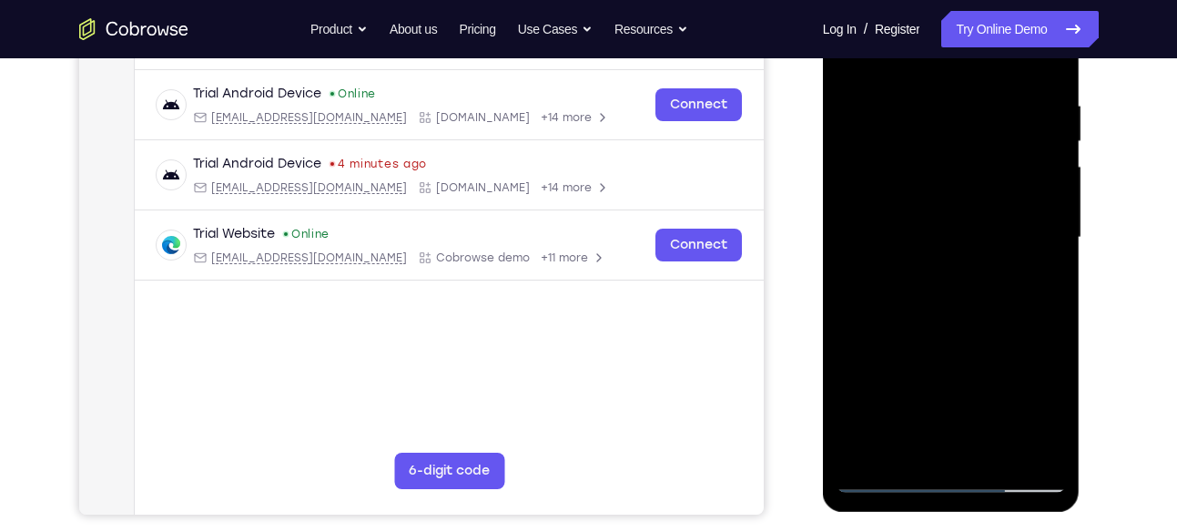
scroll to position [333, 0]
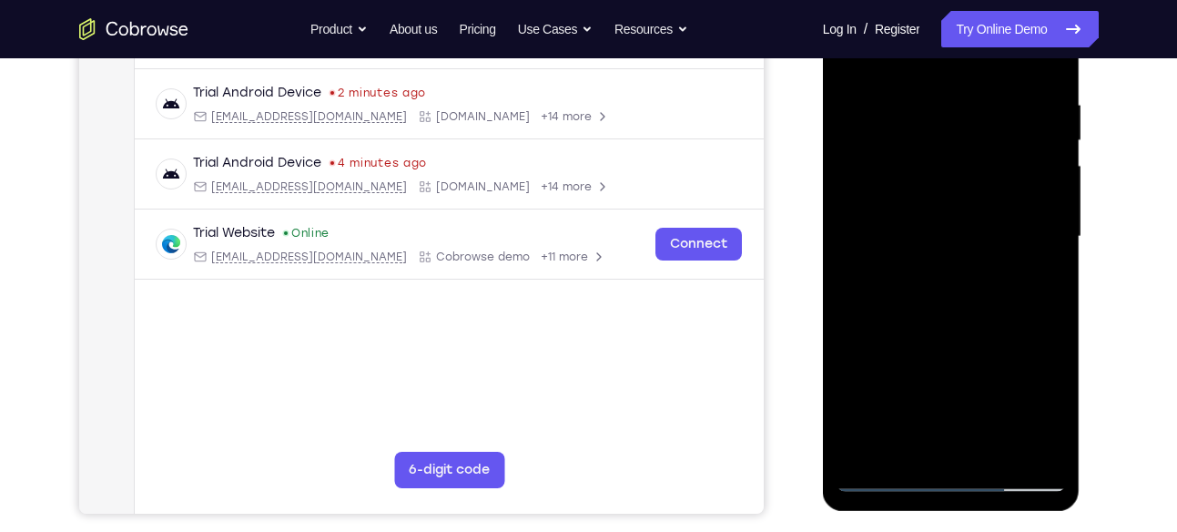
click at [864, 454] on div at bounding box center [951, 237] width 229 height 510
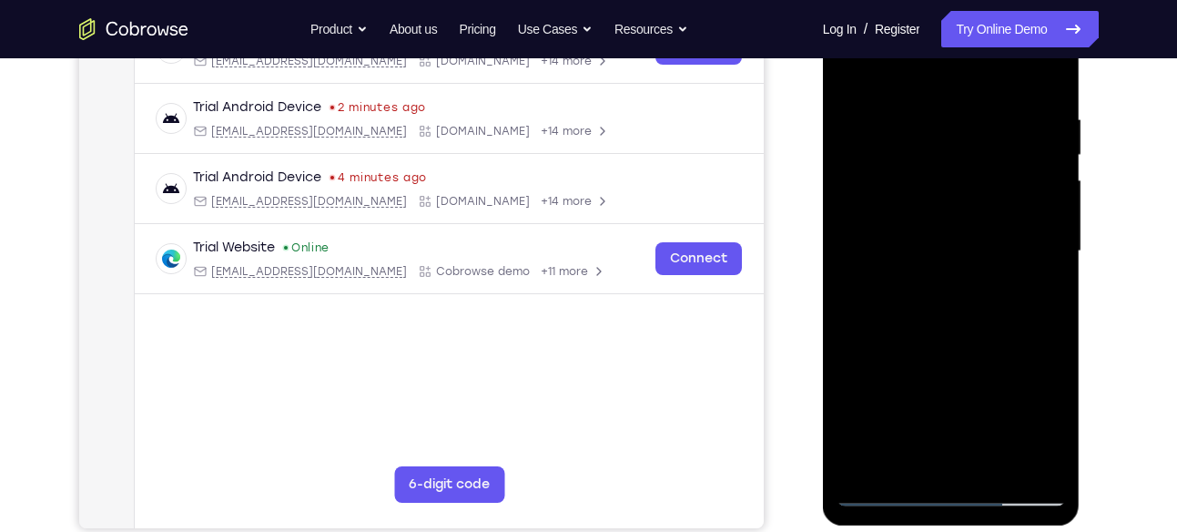
scroll to position [301, 0]
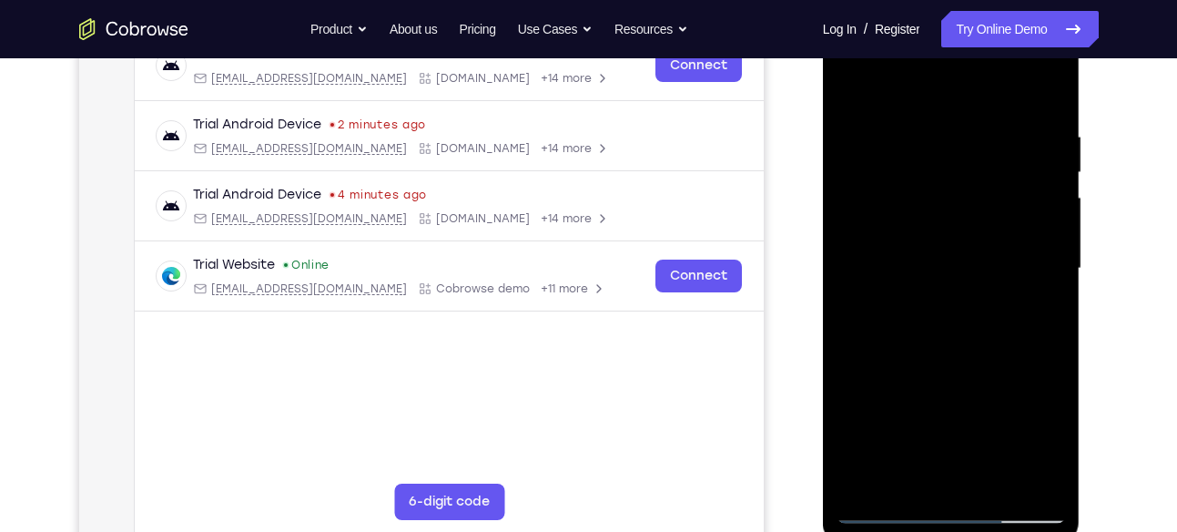
click at [931, 118] on div at bounding box center [951, 269] width 229 height 510
click at [1052, 212] on div at bounding box center [951, 269] width 229 height 510
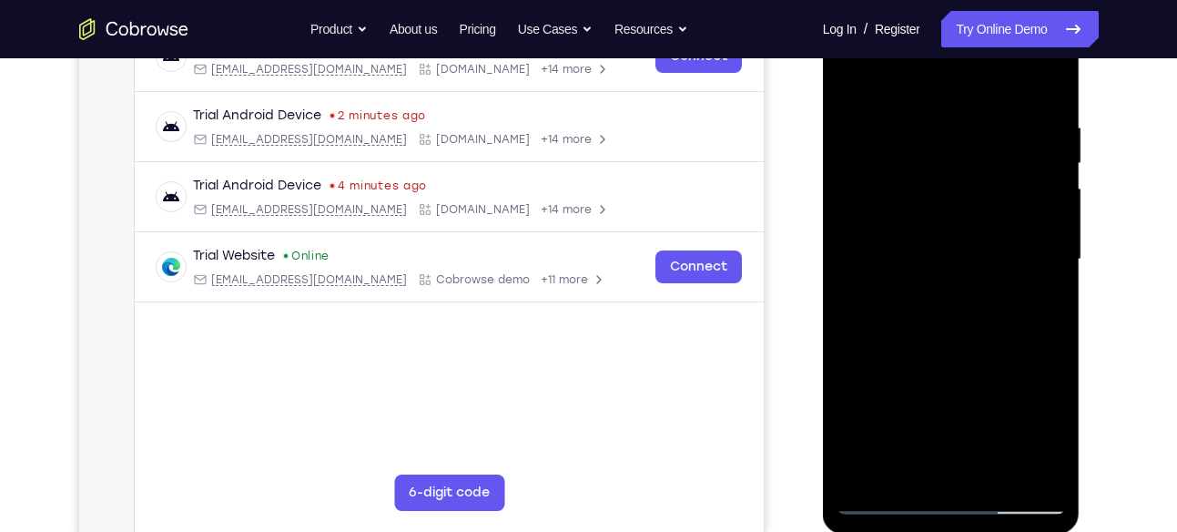
scroll to position [312, 0]
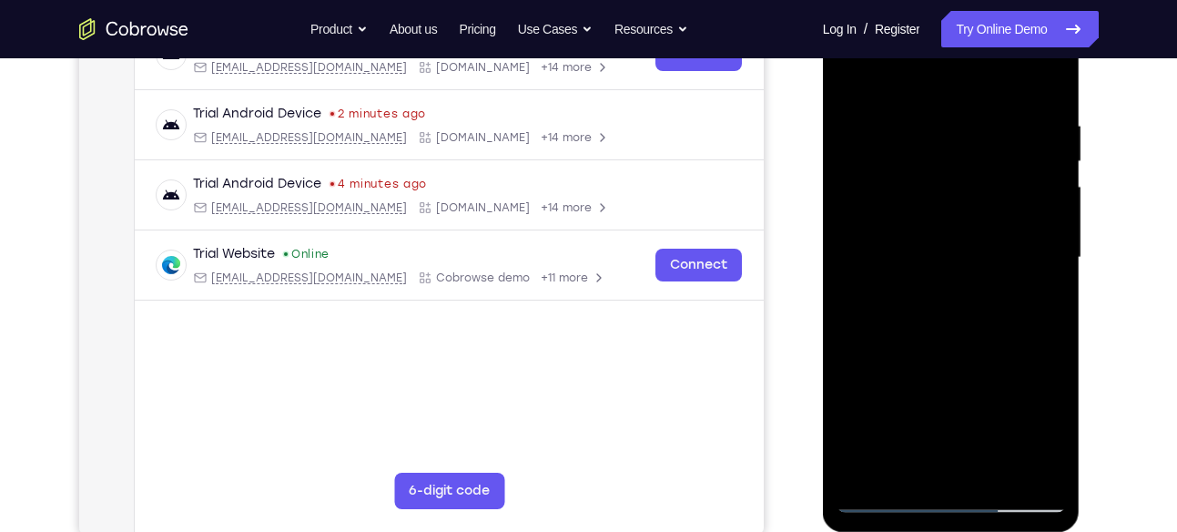
click at [1052, 212] on div at bounding box center [951, 258] width 229 height 510
click at [1054, 212] on div at bounding box center [951, 258] width 229 height 510
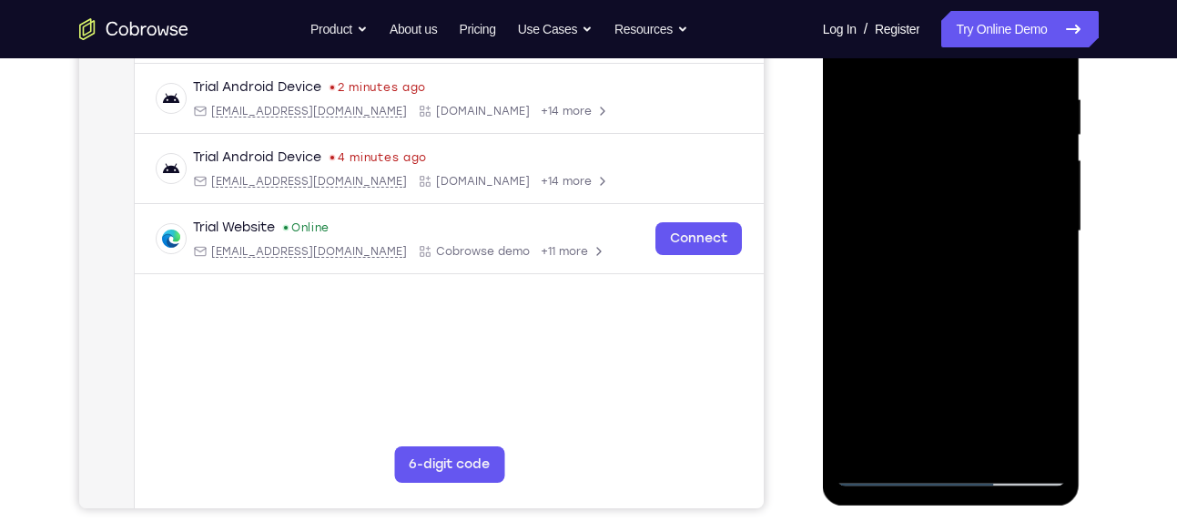
scroll to position [316, 0]
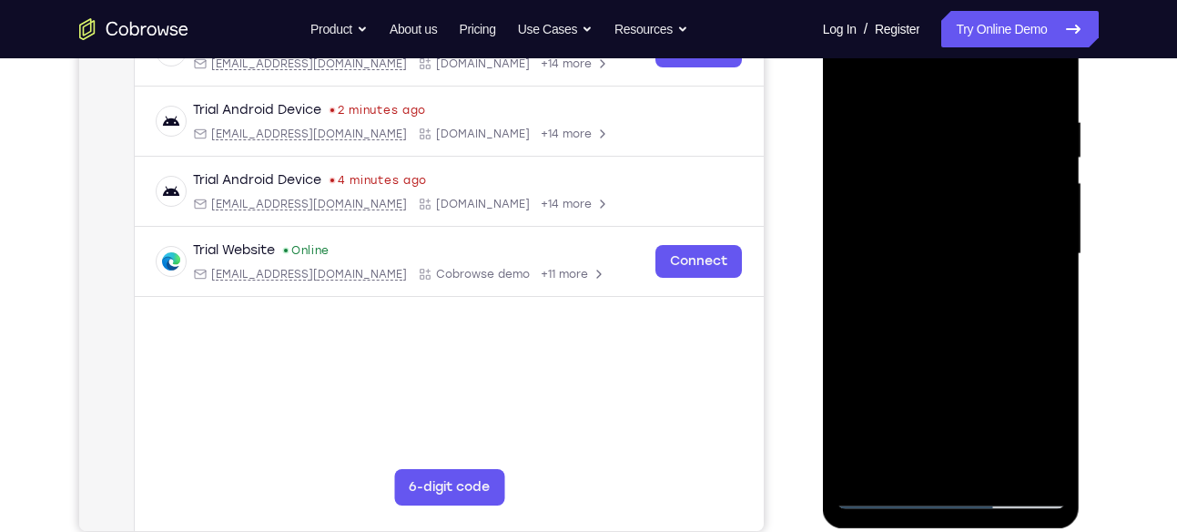
click at [1054, 185] on div at bounding box center [951, 254] width 229 height 510
click at [1048, 203] on div at bounding box center [951, 254] width 229 height 510
drag, startPoint x: 898, startPoint y: 310, endPoint x: 1003, endPoint y: 312, distance: 104.8
click at [1003, 312] on div at bounding box center [951, 254] width 229 height 510
click at [1048, 184] on div at bounding box center [951, 254] width 229 height 510
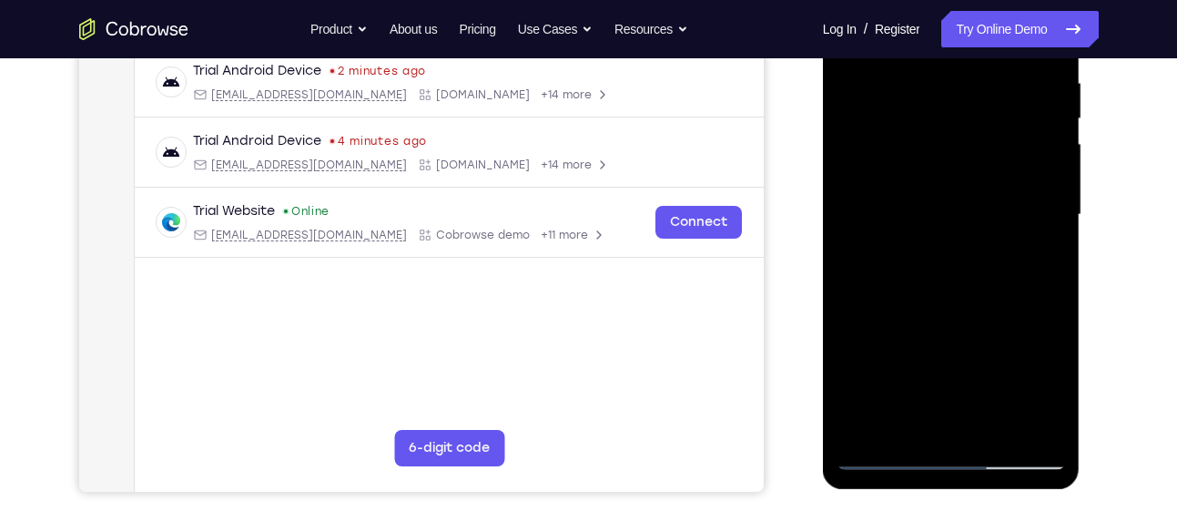
click at [1048, 184] on div at bounding box center [951, 215] width 229 height 510
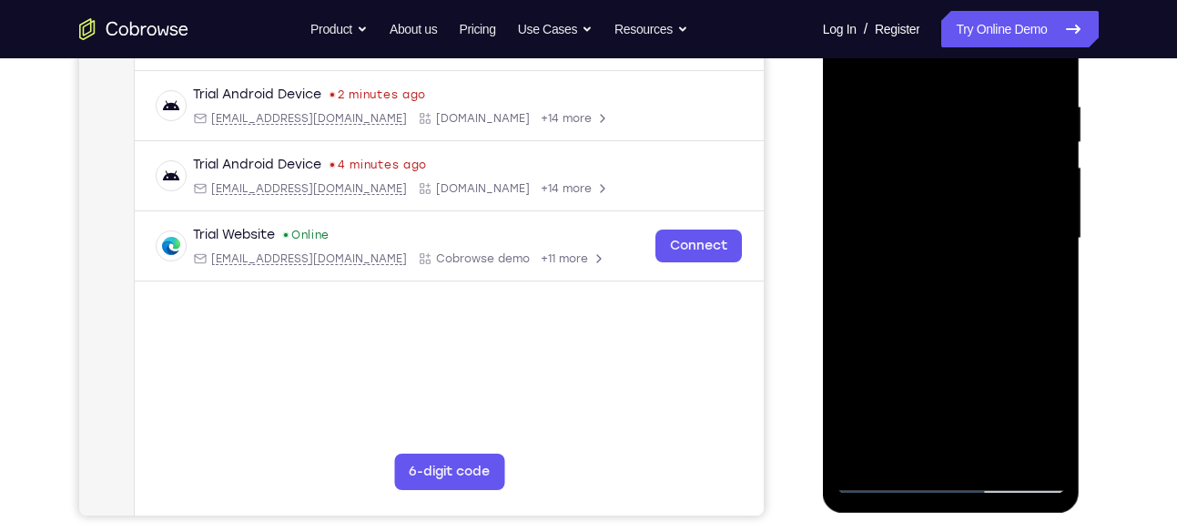
scroll to position [331, 0]
click at [1048, 165] on div at bounding box center [951, 240] width 229 height 510
drag, startPoint x: 1047, startPoint y: 188, endPoint x: 985, endPoint y: 195, distance: 62.2
click at [985, 195] on div at bounding box center [951, 240] width 229 height 510
drag, startPoint x: 1036, startPoint y: 170, endPoint x: 978, endPoint y: 178, distance: 58.9
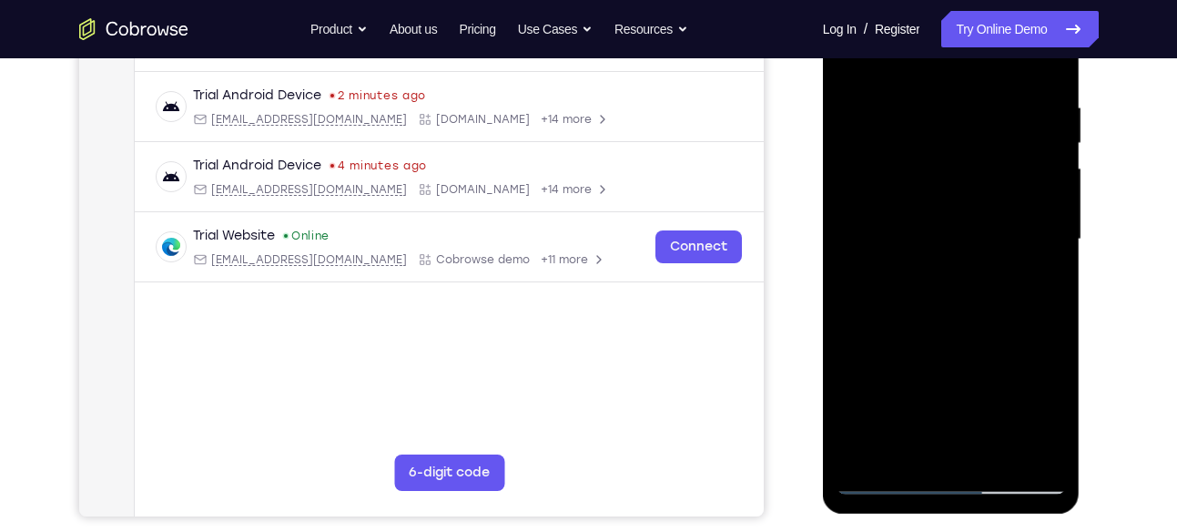
click at [978, 178] on div at bounding box center [951, 240] width 229 height 510
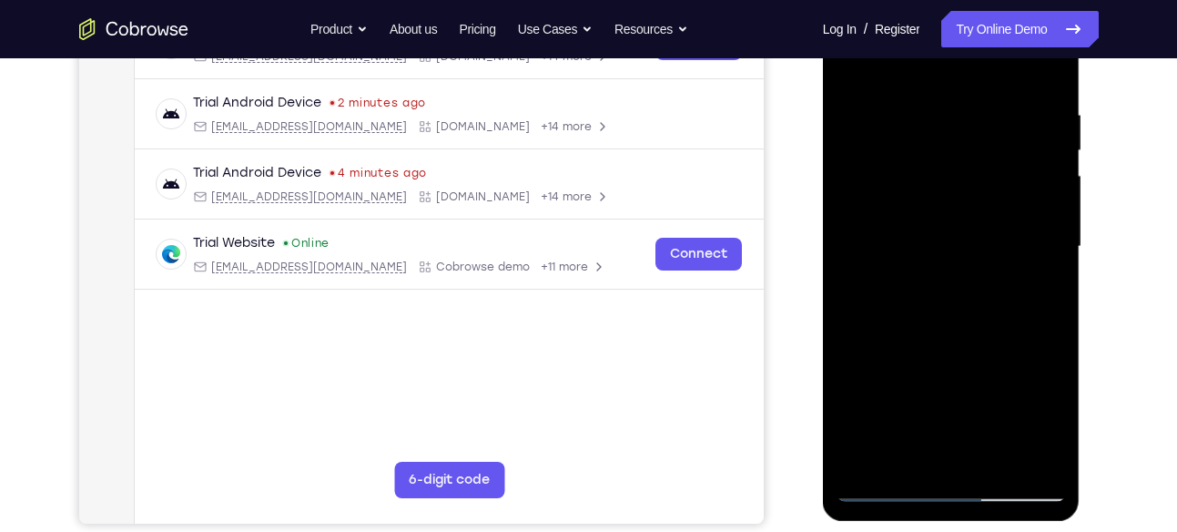
scroll to position [322, 0]
drag, startPoint x: 1039, startPoint y: 178, endPoint x: 978, endPoint y: 184, distance: 61.3
click at [978, 184] on div at bounding box center [951, 248] width 229 height 510
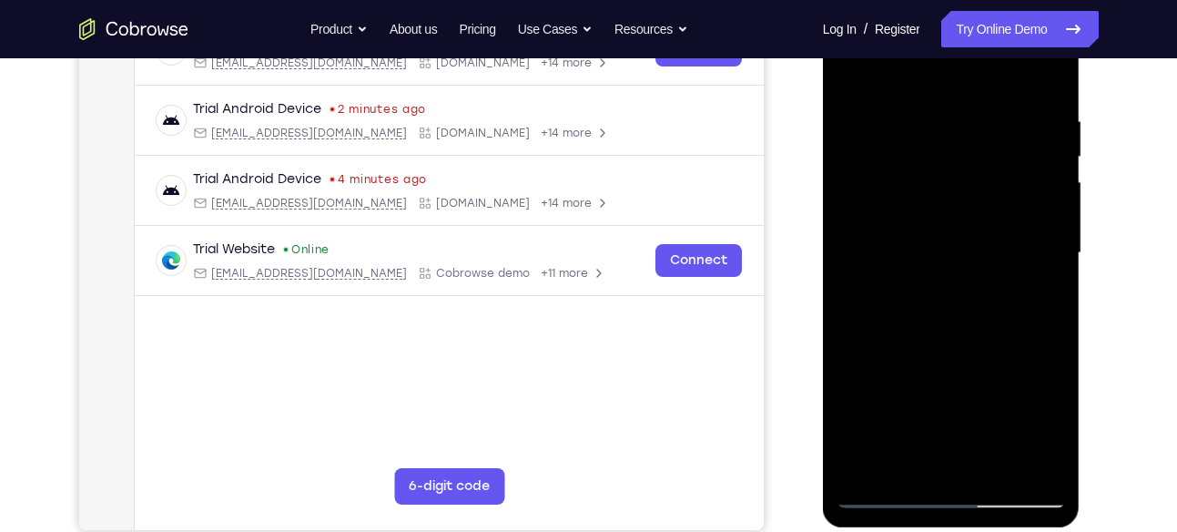
click at [1028, 218] on div at bounding box center [951, 253] width 229 height 510
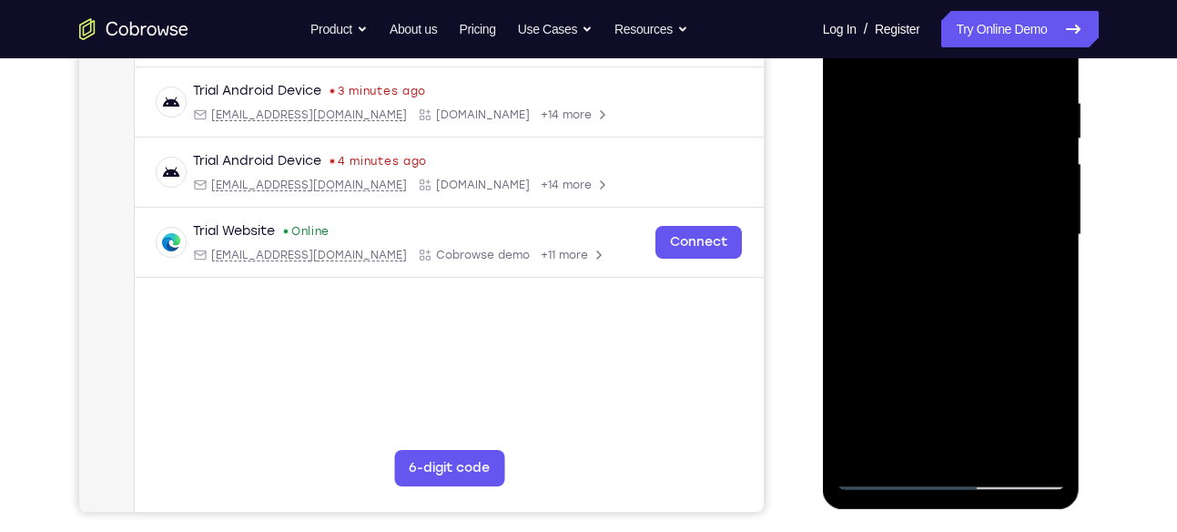
scroll to position [336, 0]
click at [1057, 201] on div at bounding box center [951, 234] width 229 height 510
click at [1050, 178] on div at bounding box center [951, 234] width 229 height 510
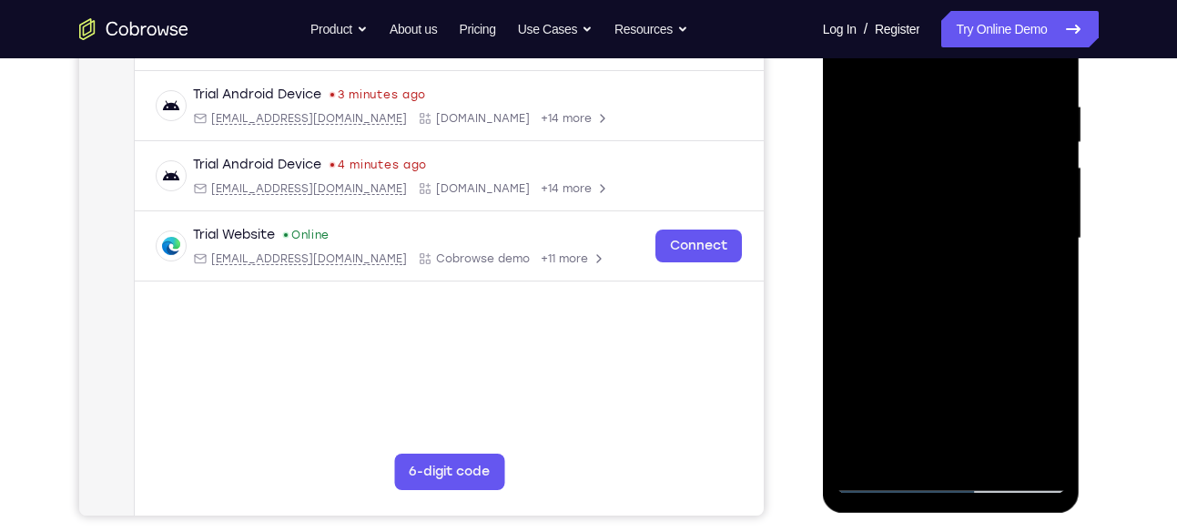
scroll to position [331, 0]
click at [1050, 178] on div at bounding box center [951, 240] width 229 height 510
drag, startPoint x: 1046, startPoint y: 182, endPoint x: 961, endPoint y: 183, distance: 85.6
click at [961, 183] on div at bounding box center [951, 240] width 229 height 510
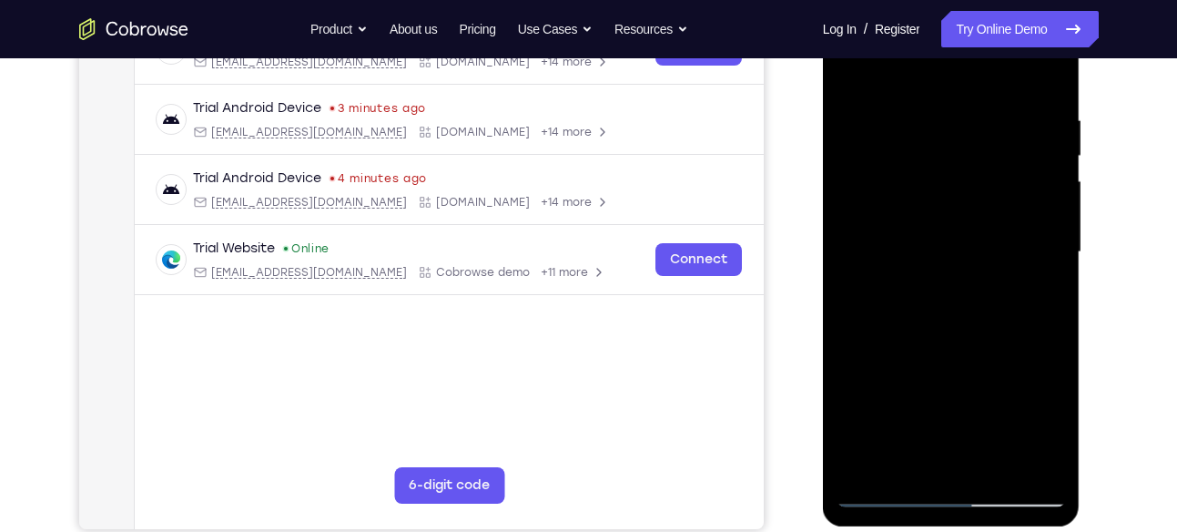
scroll to position [317, 0]
drag, startPoint x: 1046, startPoint y: 218, endPoint x: 1010, endPoint y: 220, distance: 36.5
click at [1010, 220] on div at bounding box center [951, 253] width 229 height 510
click at [1057, 174] on div at bounding box center [951, 253] width 229 height 510
drag, startPoint x: 1054, startPoint y: 184, endPoint x: 999, endPoint y: 197, distance: 56.1
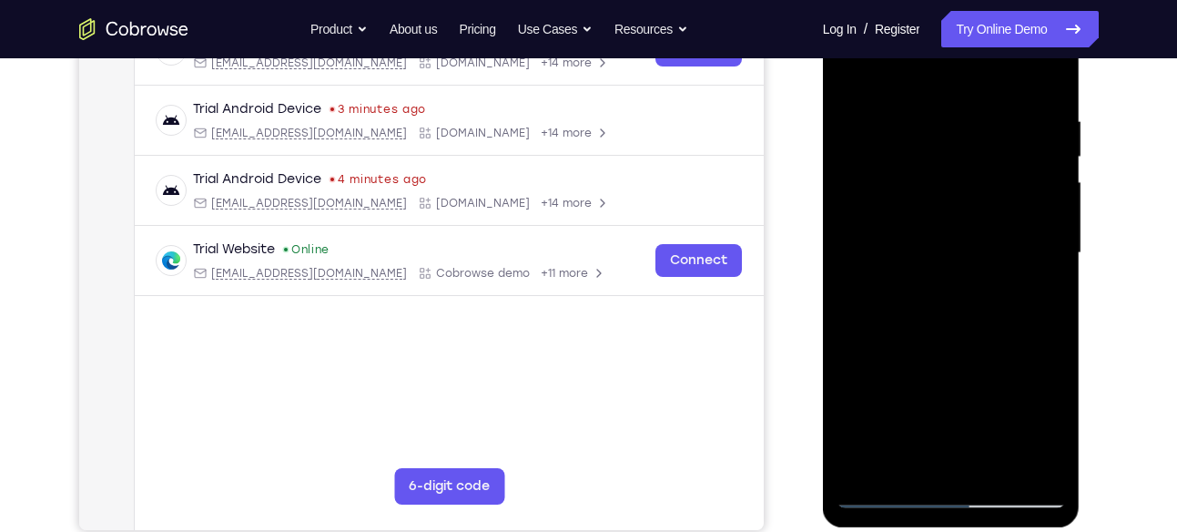
click at [999, 197] on div at bounding box center [951, 253] width 229 height 510
drag, startPoint x: 918, startPoint y: 232, endPoint x: 999, endPoint y: 235, distance: 81.1
click at [999, 235] on div at bounding box center [951, 253] width 229 height 510
drag, startPoint x: 881, startPoint y: 220, endPoint x: 954, endPoint y: 210, distance: 74.4
click at [954, 210] on div at bounding box center [951, 253] width 229 height 510
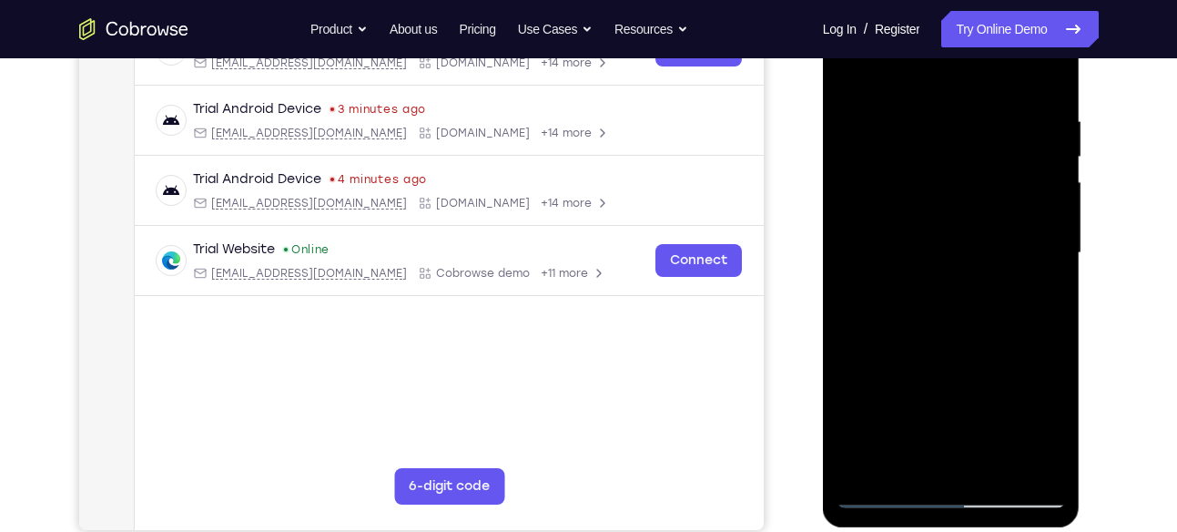
drag, startPoint x: 1042, startPoint y: 168, endPoint x: 1011, endPoint y: 175, distance: 31.6
click at [1011, 175] on div at bounding box center [951, 253] width 229 height 510
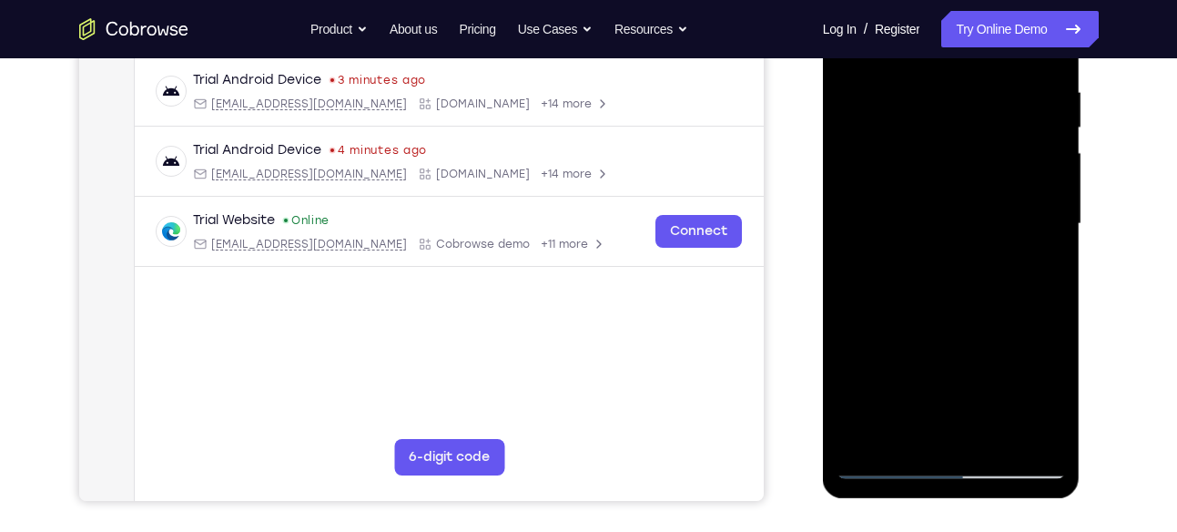
drag, startPoint x: 1035, startPoint y: 194, endPoint x: 1016, endPoint y: 198, distance: 19.5
click at [1016, 198] on div at bounding box center [951, 224] width 229 height 510
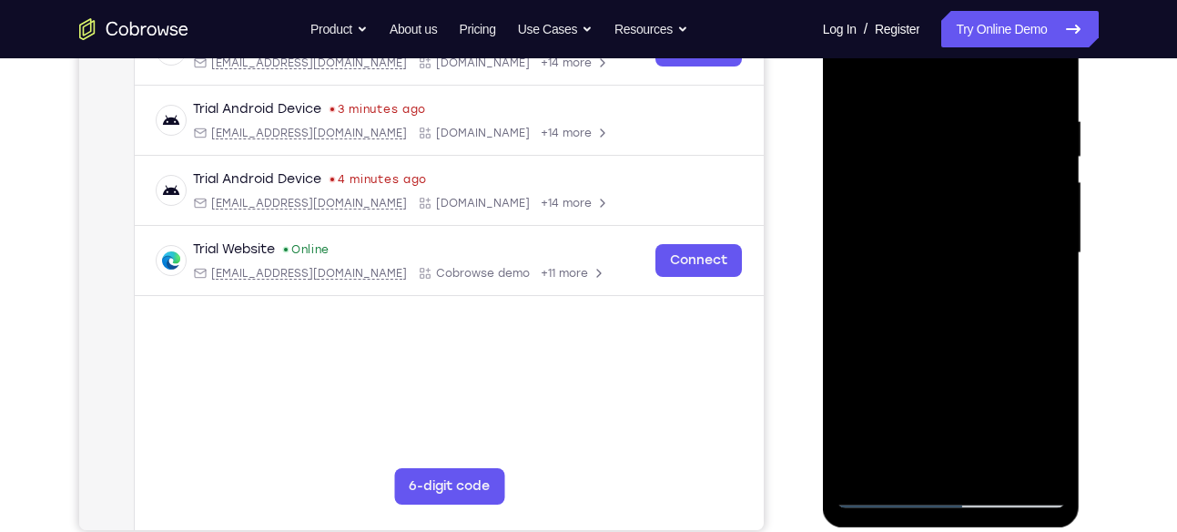
scroll to position [314, 0]
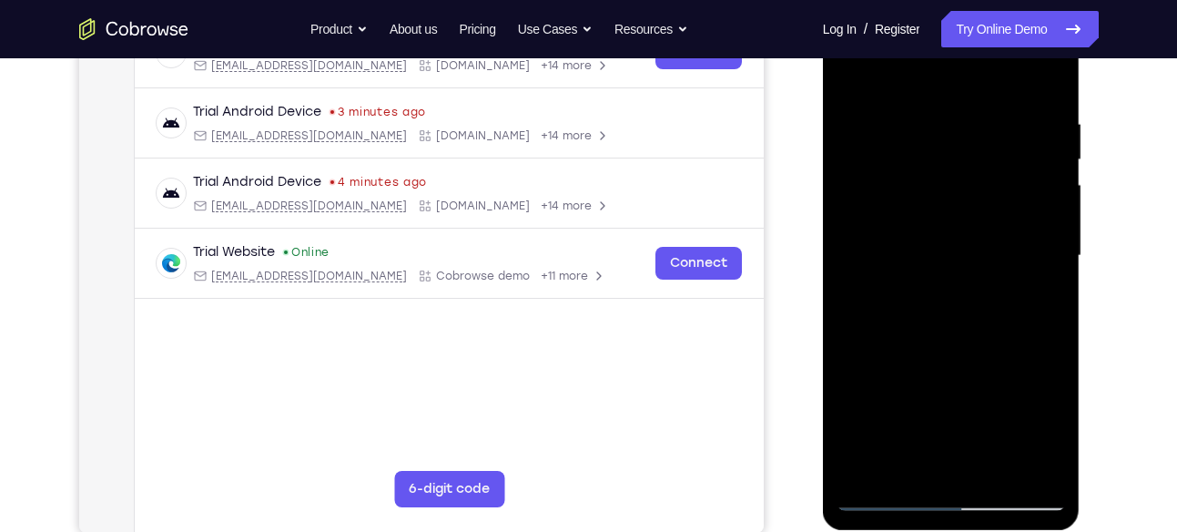
drag, startPoint x: 1046, startPoint y: 180, endPoint x: 981, endPoint y: 183, distance: 65.6
click at [981, 183] on div at bounding box center [951, 256] width 229 height 510
drag, startPoint x: 1031, startPoint y: 178, endPoint x: 987, endPoint y: 186, distance: 44.5
click at [987, 186] on div at bounding box center [951, 256] width 229 height 510
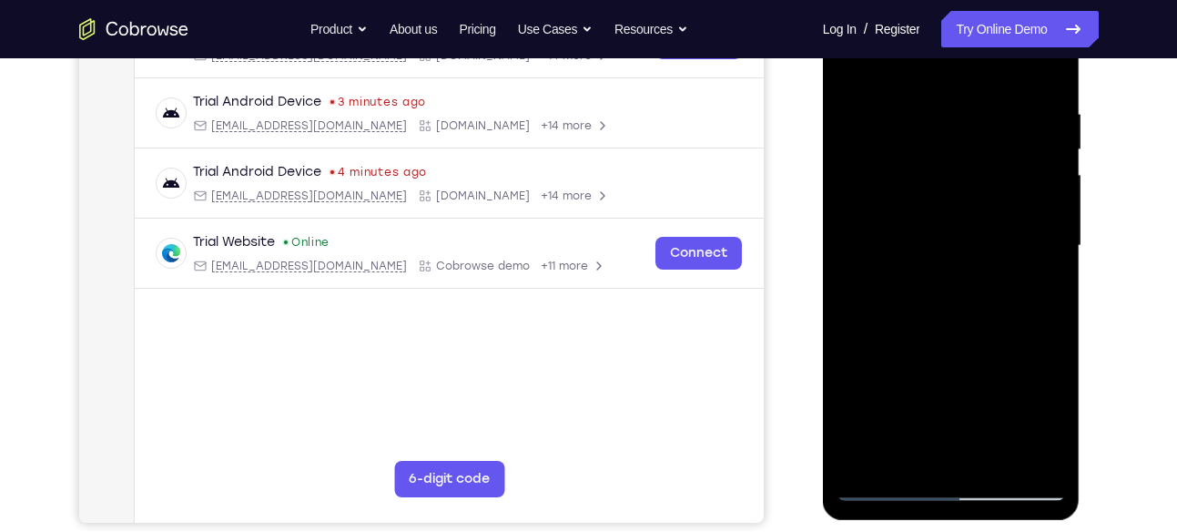
scroll to position [320, 0]
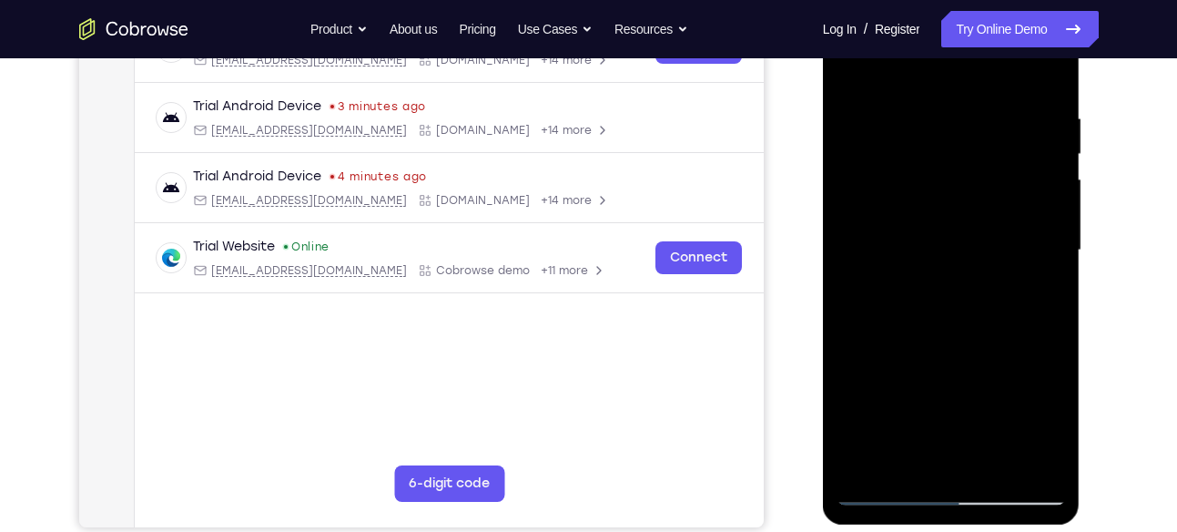
drag, startPoint x: 1020, startPoint y: 163, endPoint x: 984, endPoint y: 166, distance: 35.6
click at [984, 166] on div at bounding box center [951, 250] width 229 height 510
drag, startPoint x: 1054, startPoint y: 171, endPoint x: 1025, endPoint y: 174, distance: 29.3
click at [1025, 174] on div at bounding box center [951, 250] width 229 height 510
click at [1034, 168] on div at bounding box center [951, 250] width 229 height 510
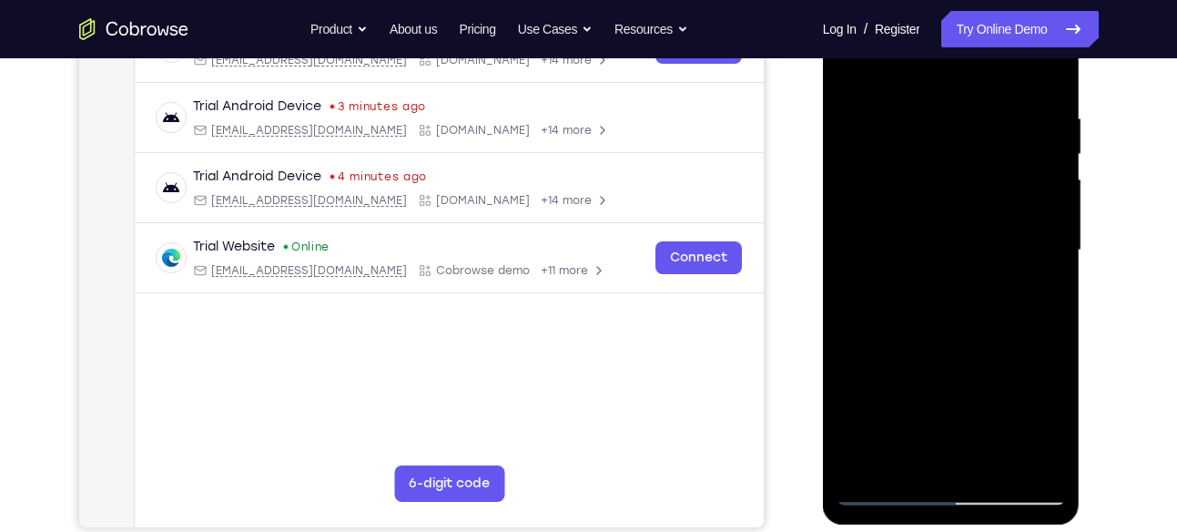
drag, startPoint x: 1041, startPoint y: 151, endPoint x: 980, endPoint y: 166, distance: 62.7
click at [980, 166] on div at bounding box center [951, 250] width 229 height 510
drag, startPoint x: 1038, startPoint y: 168, endPoint x: 1000, endPoint y: 173, distance: 38.5
click at [1000, 173] on div at bounding box center [951, 250] width 229 height 510
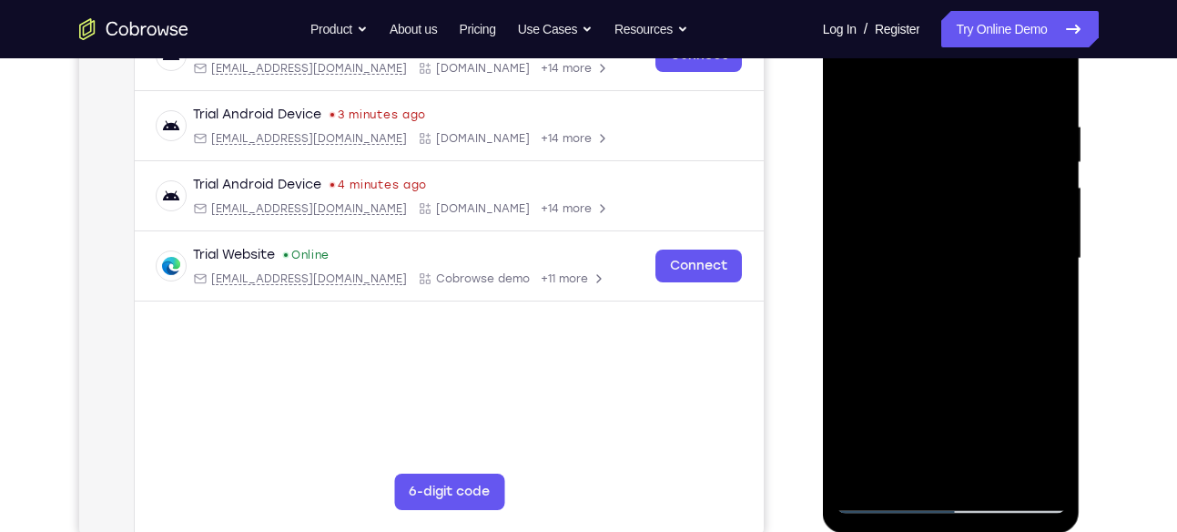
scroll to position [311, 0]
click at [1038, 184] on div at bounding box center [951, 260] width 229 height 510
drag, startPoint x: 1038, startPoint y: 184, endPoint x: 971, endPoint y: 186, distance: 67.4
click at [971, 186] on div at bounding box center [951, 260] width 229 height 510
drag, startPoint x: 1012, startPoint y: 204, endPoint x: 978, endPoint y: 205, distance: 33.7
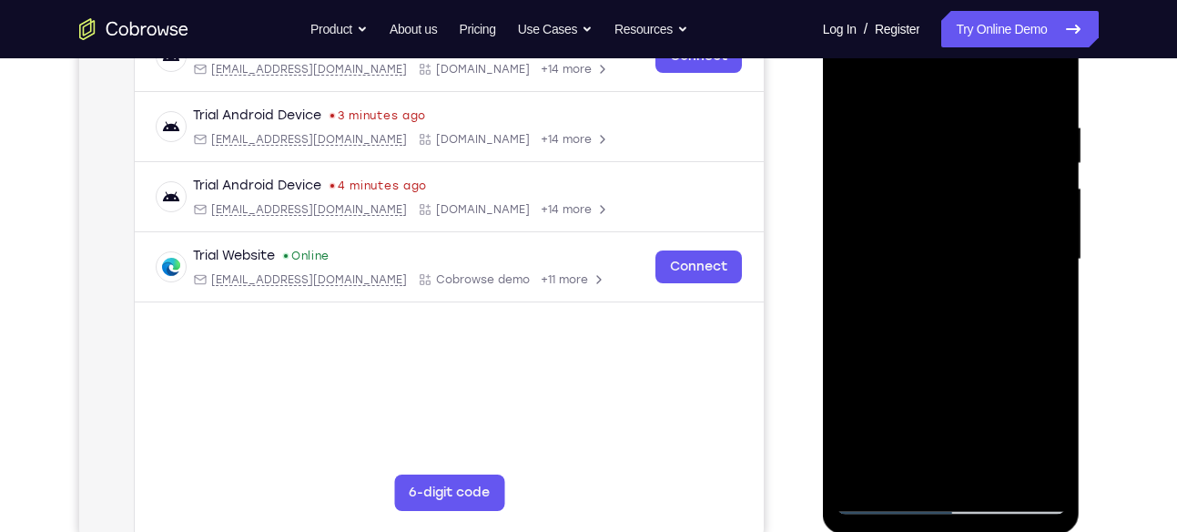
click at [978, 205] on div at bounding box center [951, 260] width 229 height 510
drag, startPoint x: 1039, startPoint y: 232, endPoint x: 1001, endPoint y: 229, distance: 38.4
click at [1001, 229] on div at bounding box center [951, 260] width 229 height 510
drag, startPoint x: 1044, startPoint y: 175, endPoint x: 981, endPoint y: 186, distance: 64.7
click at [981, 186] on div at bounding box center [951, 260] width 229 height 510
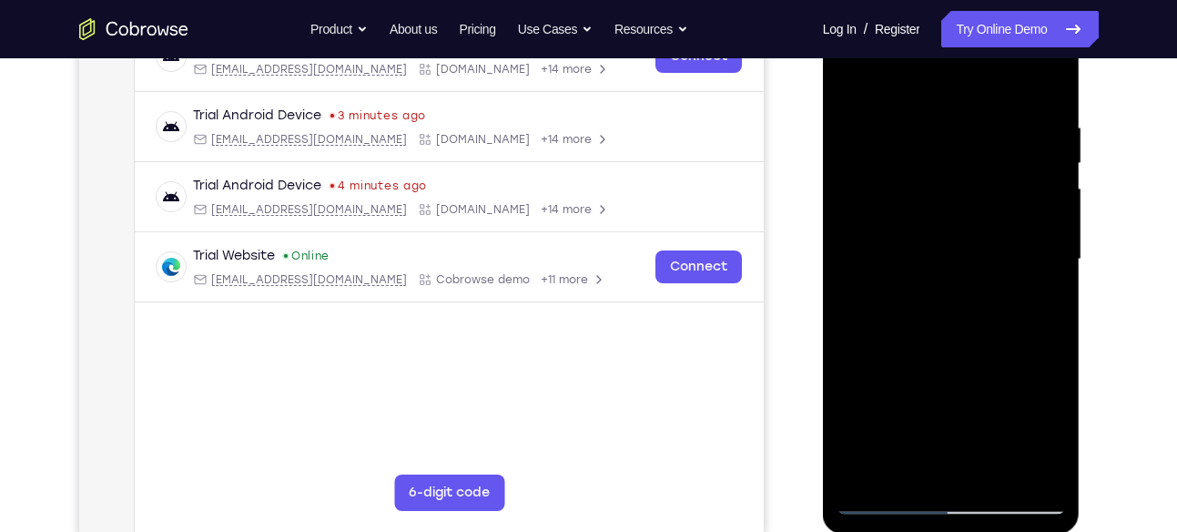
drag, startPoint x: 1022, startPoint y: 210, endPoint x: 960, endPoint y: 211, distance: 61.9
click at [960, 211] on div at bounding box center [951, 260] width 229 height 510
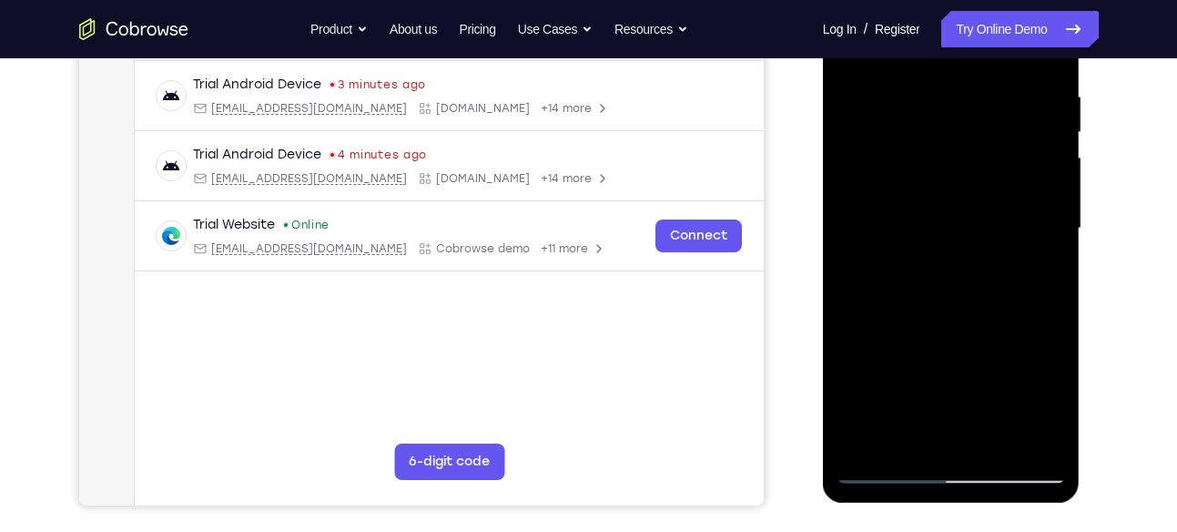
scroll to position [325, 0]
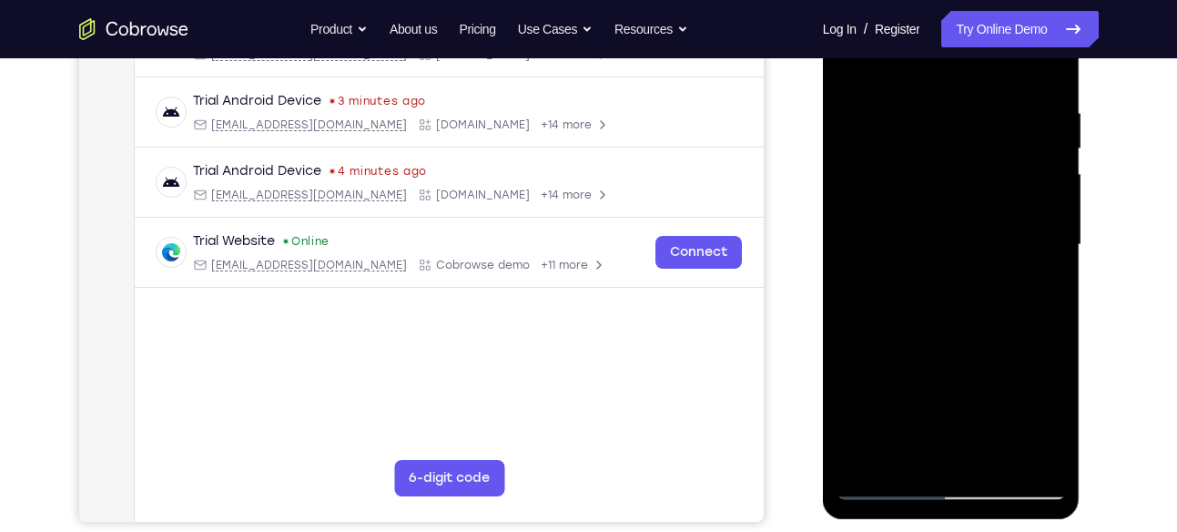
drag, startPoint x: 1027, startPoint y: 189, endPoint x: 984, endPoint y: 189, distance: 42.8
click at [984, 189] on div at bounding box center [951, 245] width 229 height 510
drag, startPoint x: 1048, startPoint y: 184, endPoint x: 1001, endPoint y: 184, distance: 47.4
click at [1001, 184] on div at bounding box center [951, 245] width 229 height 510
drag, startPoint x: 1044, startPoint y: 171, endPoint x: 988, endPoint y: 171, distance: 55.5
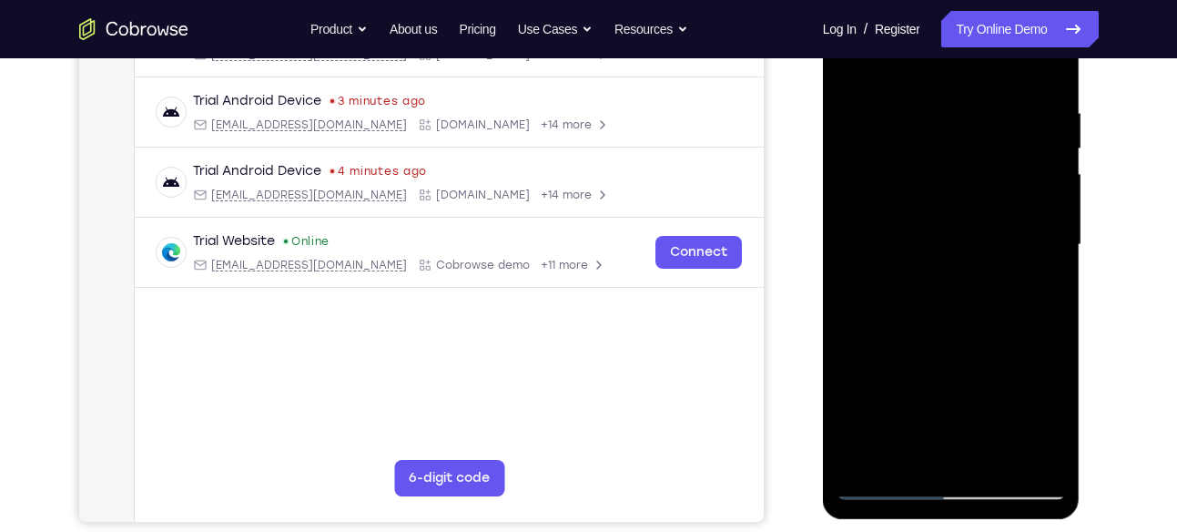
click at [988, 171] on div at bounding box center [951, 245] width 229 height 510
drag, startPoint x: 1027, startPoint y: 148, endPoint x: 975, endPoint y: 153, distance: 52.1
click at [975, 153] on div at bounding box center [951, 245] width 229 height 510
drag, startPoint x: 1010, startPoint y: 148, endPoint x: 993, endPoint y: 150, distance: 17.4
click at [993, 150] on div at bounding box center [951, 245] width 229 height 510
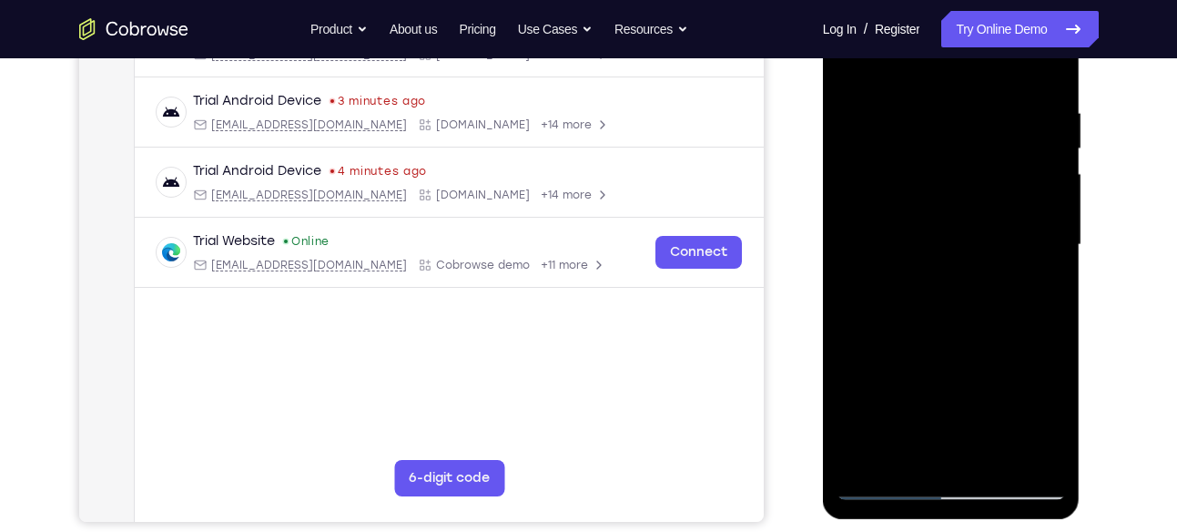
drag, startPoint x: 1026, startPoint y: 153, endPoint x: 962, endPoint y: 161, distance: 65.2
click at [962, 161] on div at bounding box center [951, 245] width 229 height 510
drag, startPoint x: 1024, startPoint y: 219, endPoint x: 969, endPoint y: 219, distance: 55.6
click at [969, 219] on div at bounding box center [951, 245] width 229 height 510
drag, startPoint x: 1023, startPoint y: 203, endPoint x: 968, endPoint y: 210, distance: 55.1
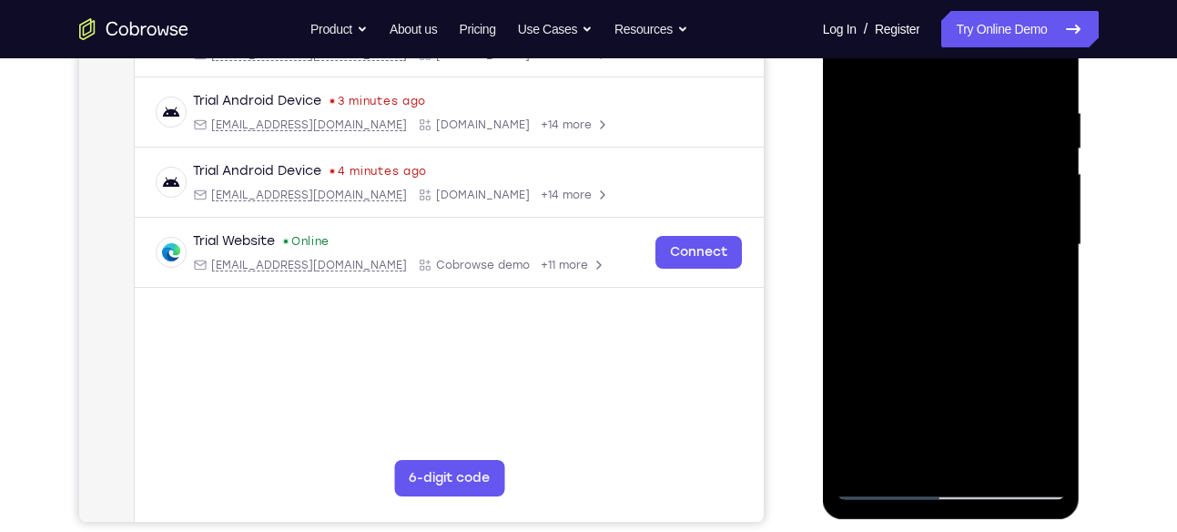
click at [968, 210] on div at bounding box center [951, 245] width 229 height 510
drag, startPoint x: 1017, startPoint y: 199, endPoint x: 960, endPoint y: 210, distance: 58.4
click at [960, 210] on div at bounding box center [951, 245] width 229 height 510
drag
click at [988, 202] on div at bounding box center [951, 245] width 229 height 510
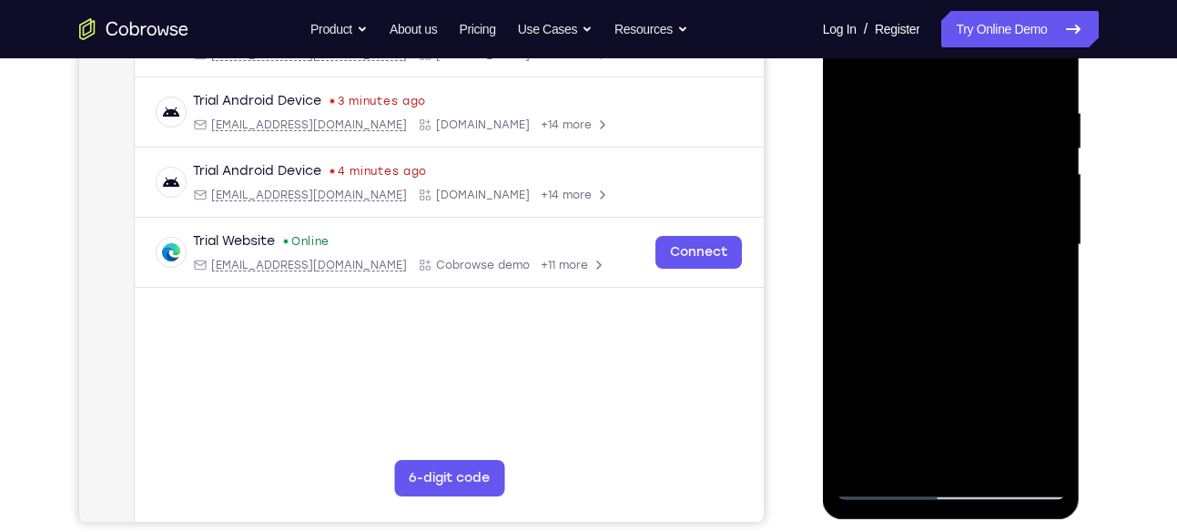
click at [979, 209] on div at bounding box center [951, 245] width 229 height 510
click at [972, 185] on div at bounding box center [951, 245] width 229 height 510
click at [954, 152] on div at bounding box center [951, 245] width 229 height 510
click at [959, 164] on div at bounding box center [951, 245] width 229 height 510
click at [972, 142] on div at bounding box center [951, 245] width 229 height 510
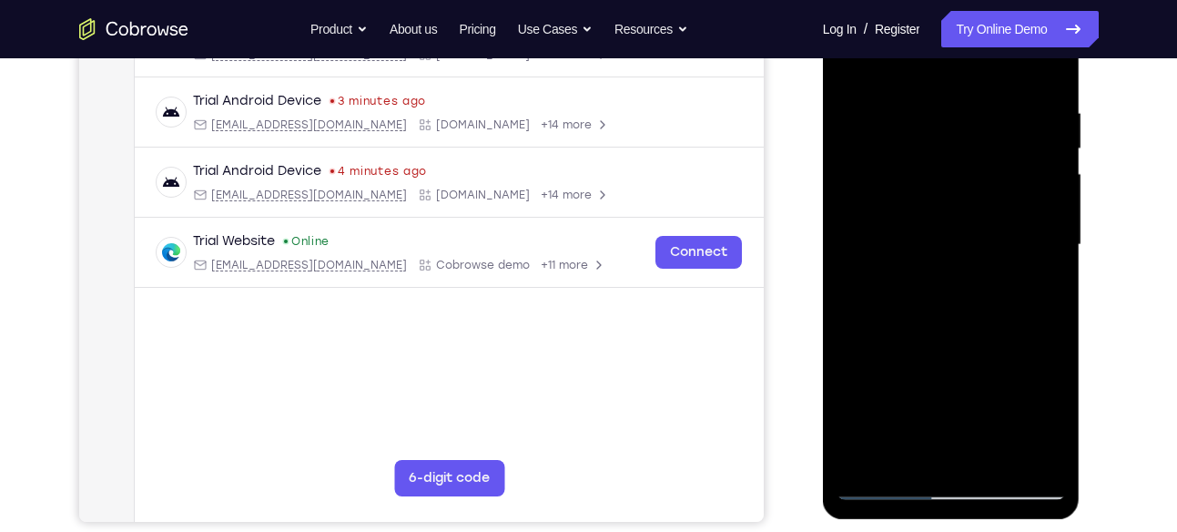
click at [952, 178] on div at bounding box center [951, 245] width 229 height 510
click at [948, 168] on div at bounding box center [951, 245] width 229 height 510
click at [926, 215] on div at bounding box center [951, 245] width 229 height 510
click at [960, 178] on div at bounding box center [951, 245] width 229 height 510
click at [970, 177] on div at bounding box center [951, 245] width 229 height 510
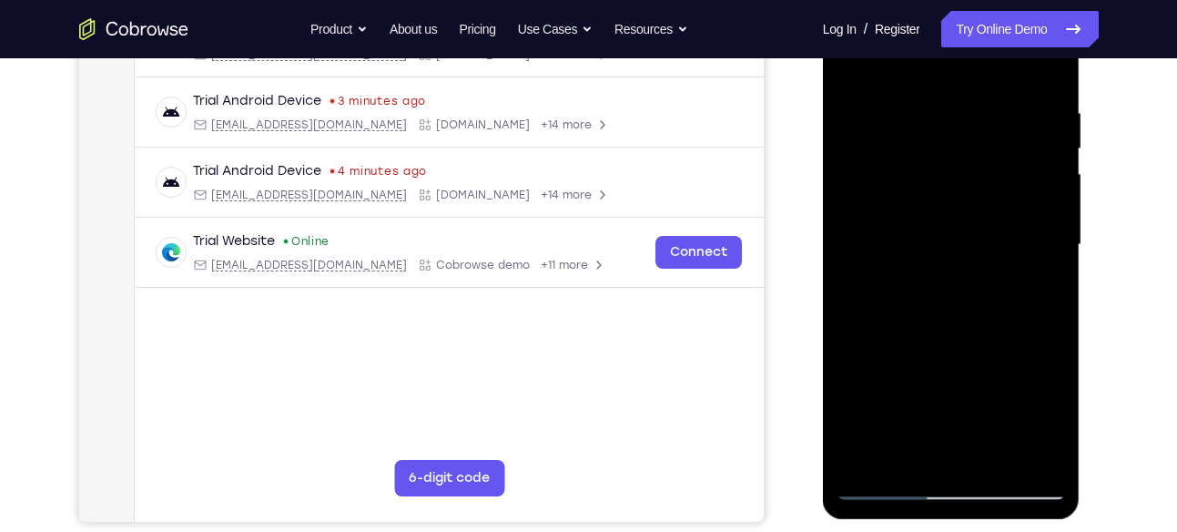
click at [949, 158] on div at bounding box center [951, 245] width 229 height 510
click at [960, 159] on div at bounding box center [951, 245] width 229 height 510
click at [974, 155] on div at bounding box center [951, 245] width 229 height 510
click at [948, 166] on div at bounding box center [951, 245] width 229 height 510
click at [956, 174] on div at bounding box center [951, 245] width 229 height 510
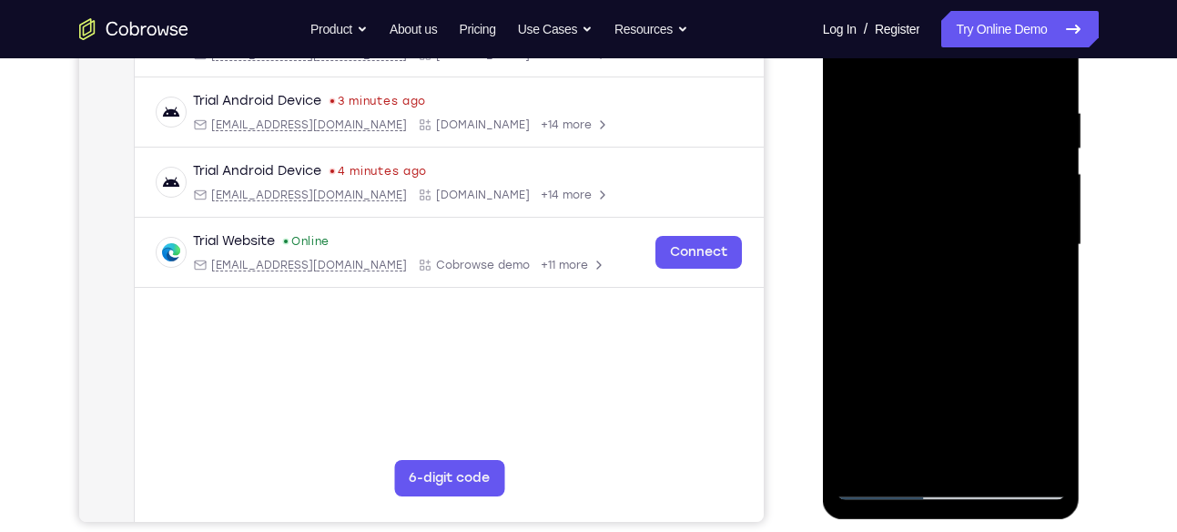
click at [853, 179] on div at bounding box center [951, 245] width 229 height 510
click at [933, 185] on div at bounding box center [951, 245] width 229 height 510
click at [957, 174] on div at bounding box center [951, 245] width 229 height 510
click at [981, 145] on div at bounding box center [951, 245] width 229 height 510
click at [948, 163] on div at bounding box center [951, 245] width 229 height 510
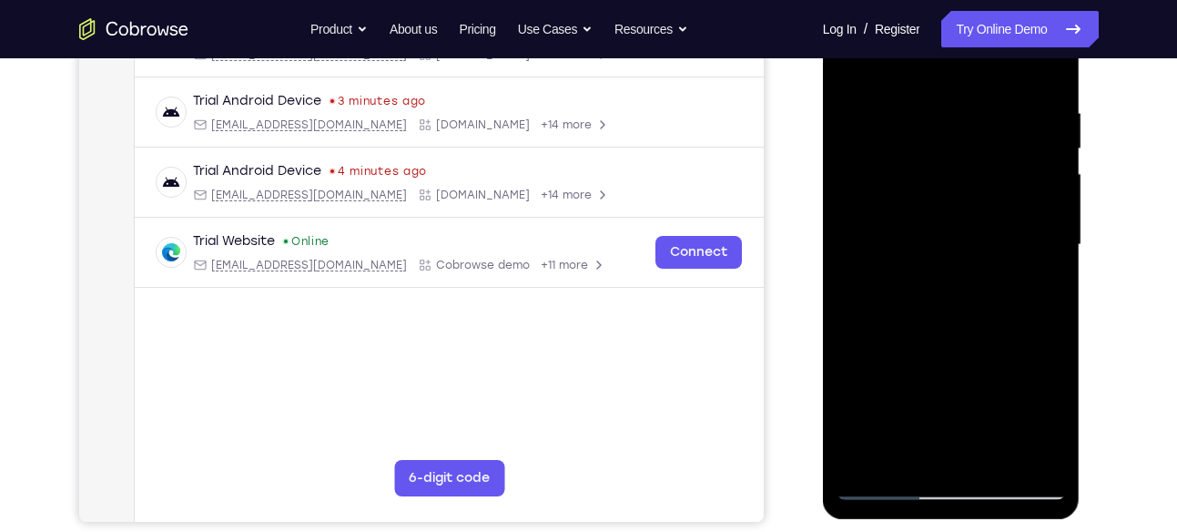
click at [919, 164] on div at bounding box center [951, 245] width 229 height 510
click at [1027, 144] on div at bounding box center [951, 245] width 229 height 510
click at [988, 171] on div at bounding box center [951, 245] width 229 height 510
click at [920, 184] on div at bounding box center [951, 245] width 229 height 510
click at [1016, 105] on div at bounding box center [951, 245] width 229 height 510
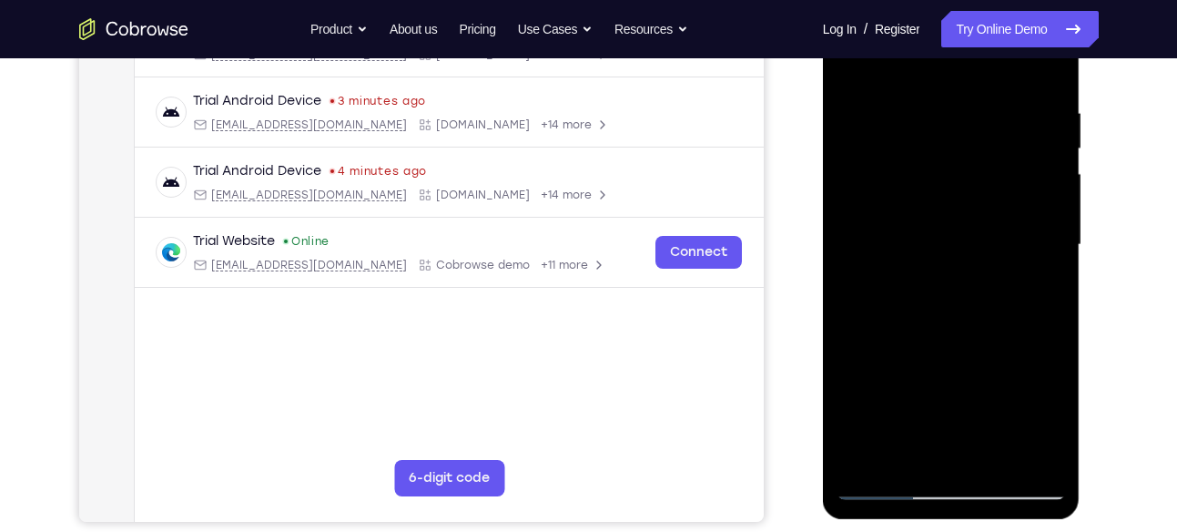
click at [1031, 157] on div at bounding box center [951, 245] width 229 height 510
click at [968, 184] on div at bounding box center [951, 245] width 229 height 510
click at [983, 167] on div at bounding box center [951, 245] width 229 height 510
click at [988, 202] on div at bounding box center [951, 245] width 229 height 510
click at [984, 173] on div at bounding box center [951, 245] width 229 height 510
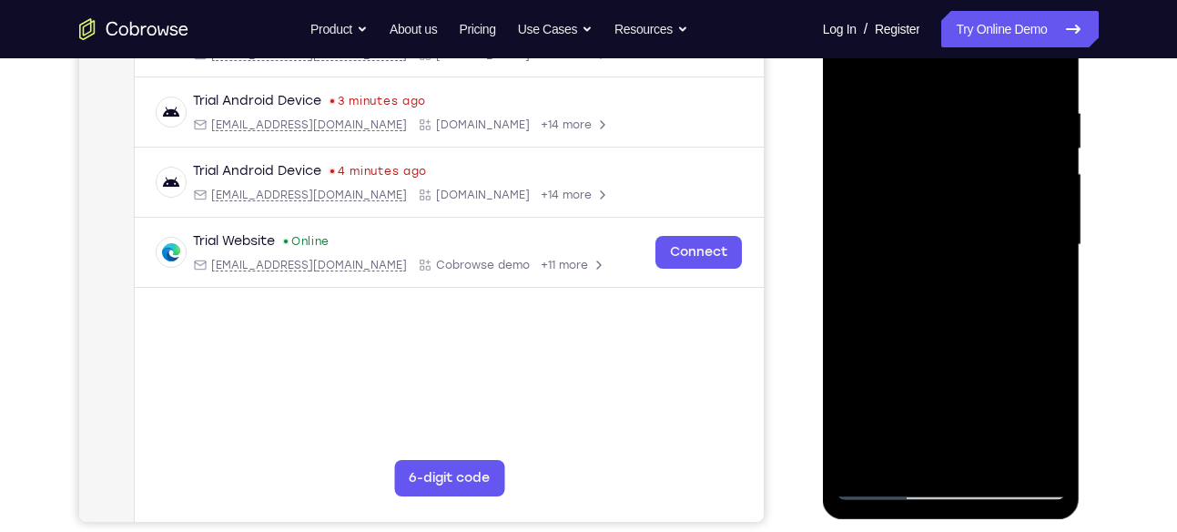
click at [985, 162] on div at bounding box center [951, 245] width 229 height 510
click at [914, 168] on div at bounding box center [951, 245] width 229 height 510
click at [926, 146] on div at bounding box center [951, 245] width 229 height 510
click at [1007, 220] on div at bounding box center [951, 245] width 229 height 510
click at [1034, 149] on div at bounding box center [951, 245] width 229 height 510
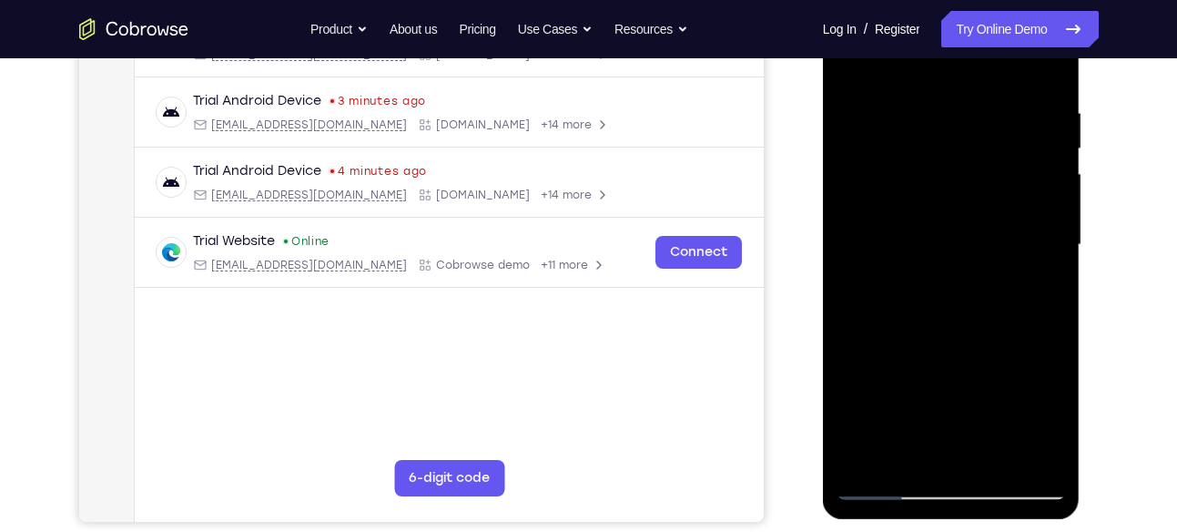
click at [1040, 146] on div at bounding box center [951, 245] width 229 height 510
click at [974, 145] on div at bounding box center [951, 245] width 229 height 510
click at [946, 147] on div at bounding box center [951, 245] width 229 height 510
click at [933, 156] on div at bounding box center [951, 245] width 229 height 510
click at [938, 188] on div at bounding box center [951, 245] width 229 height 510
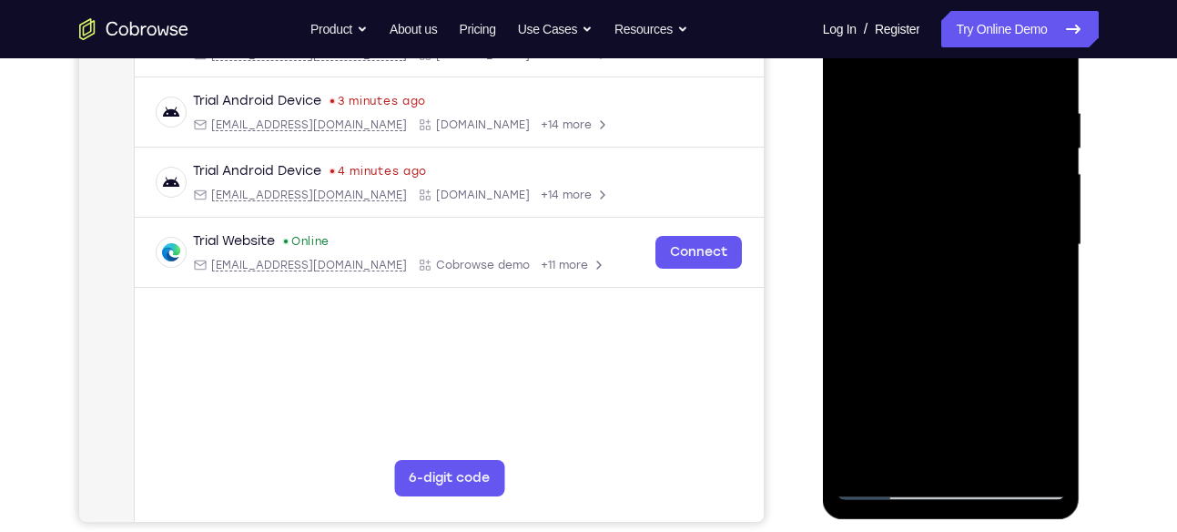
click at [1041, 158] on div at bounding box center [951, 245] width 229 height 510
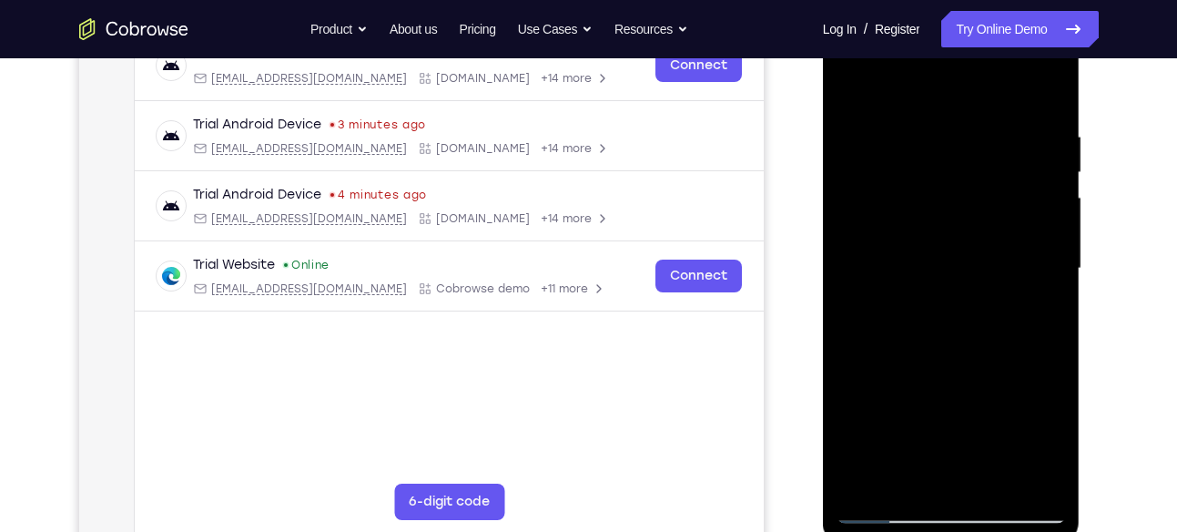
click at [1034, 179] on div at bounding box center [951, 269] width 229 height 510
click at [962, 180] on div at bounding box center [951, 269] width 229 height 510
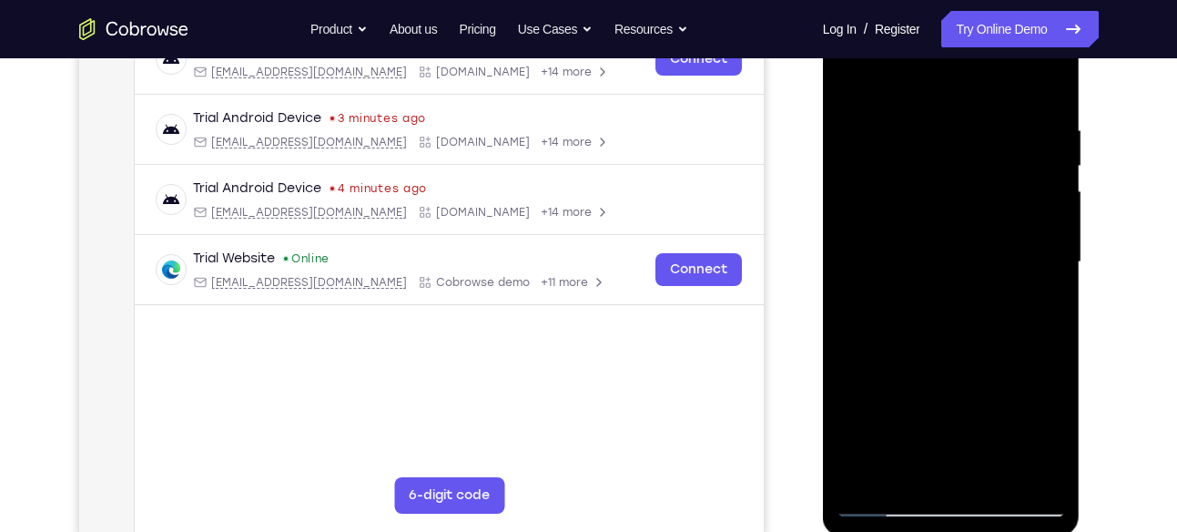
scroll to position [304, 0]
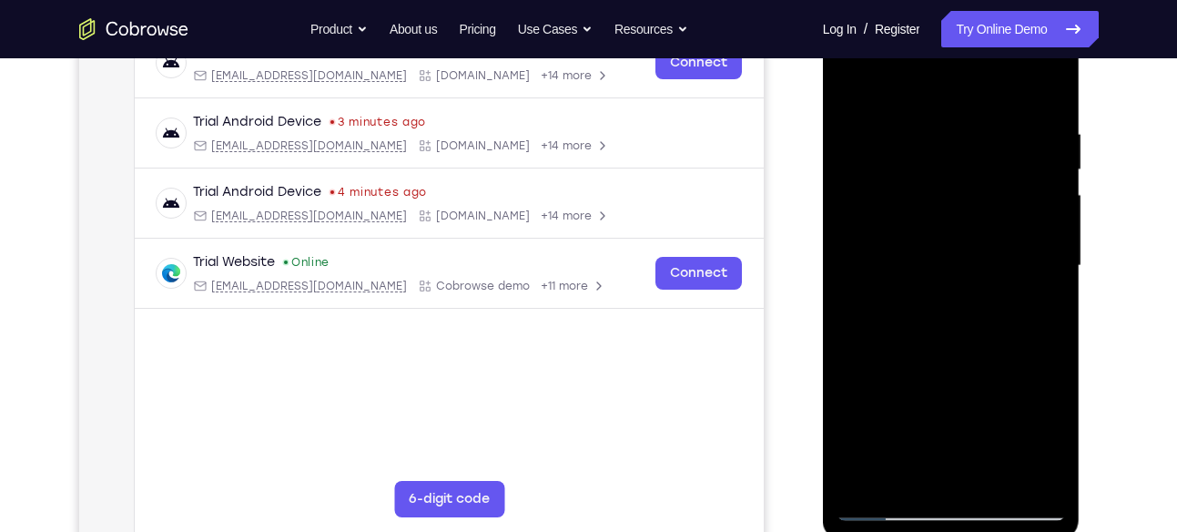
click at [1040, 168] on div at bounding box center [951, 266] width 229 height 510
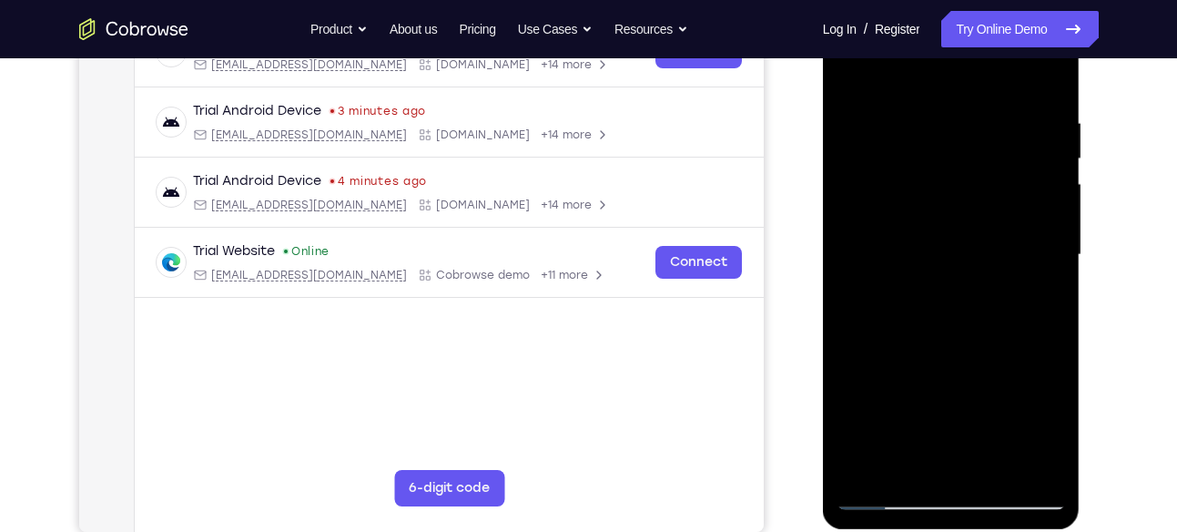
scroll to position [316, 0]
click at [1049, 155] on div at bounding box center [951, 254] width 229 height 510
click at [977, 180] on div at bounding box center [951, 254] width 229 height 510
drag, startPoint x: 1034, startPoint y: 162, endPoint x: 950, endPoint y: 175, distance: 85.6
click at [950, 175] on div at bounding box center [951, 254] width 229 height 510
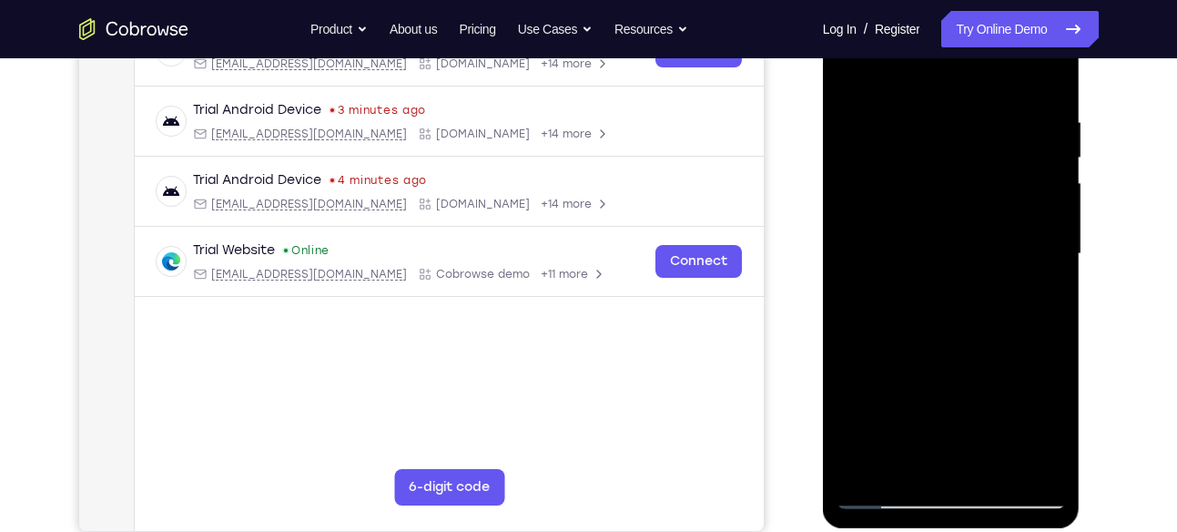
click at [1021, 184] on div at bounding box center [951, 254] width 229 height 510
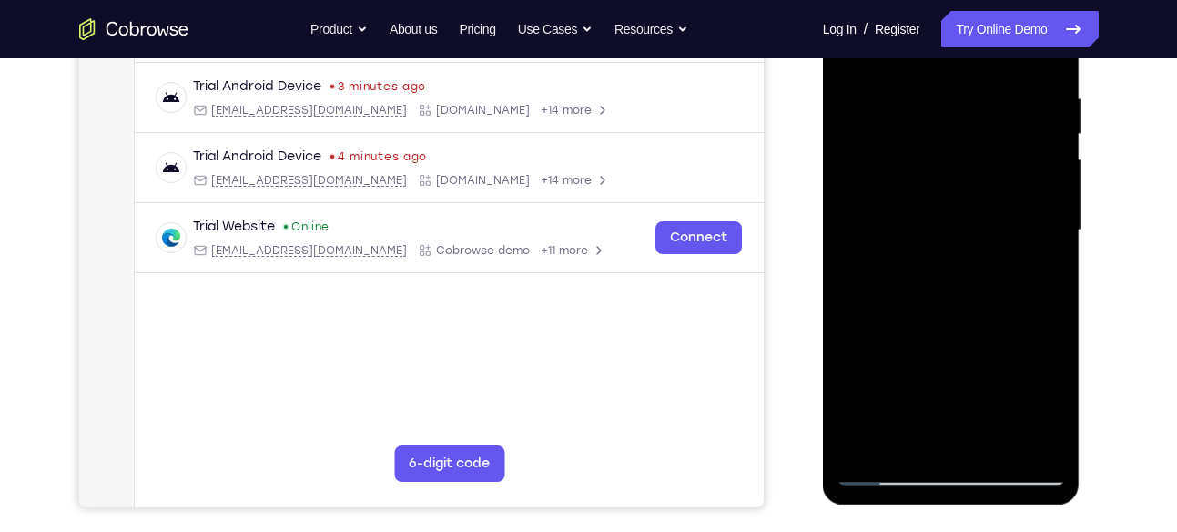
click at [1027, 155] on div at bounding box center [951, 230] width 229 height 510
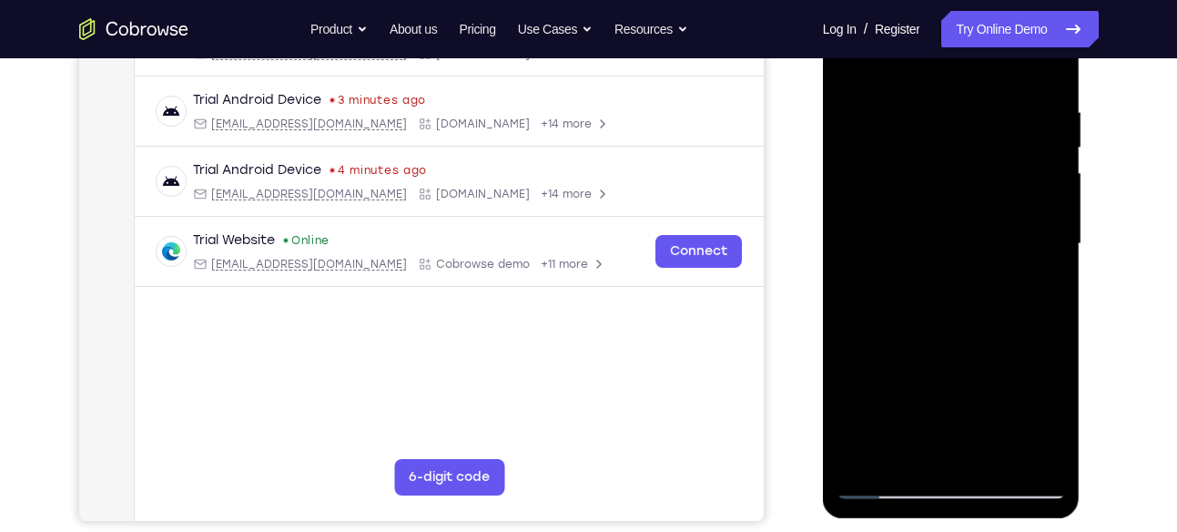
scroll to position [325, 0]
drag, startPoint x: 1027, startPoint y: 195, endPoint x: 981, endPoint y: 195, distance: 46.4
click at [981, 195] on div at bounding box center [951, 245] width 229 height 510
drag, startPoint x: 1024, startPoint y: 163, endPoint x: 953, endPoint y: 185, distance: 75.2
click at [953, 185] on div at bounding box center [951, 245] width 229 height 510
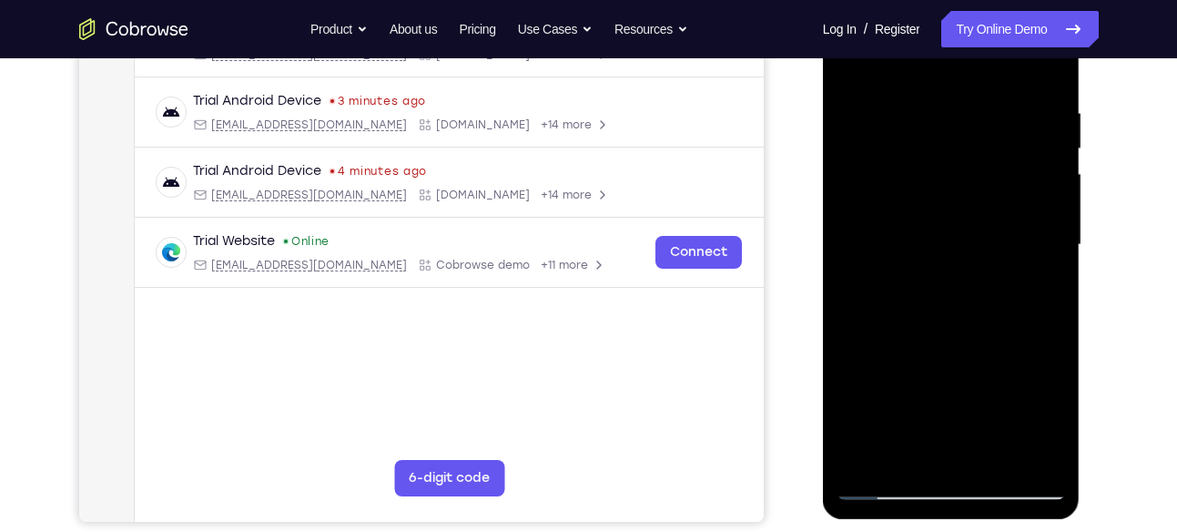
drag, startPoint x: 1009, startPoint y: 192, endPoint x: 966, endPoint y: 197, distance: 43.0
click at [966, 197] on div at bounding box center [951, 245] width 229 height 510
drag, startPoint x: 1034, startPoint y: 190, endPoint x: 973, endPoint y: 192, distance: 61.0
click at [973, 192] on div at bounding box center [951, 245] width 229 height 510
drag, startPoint x: 1024, startPoint y: 168, endPoint x: 954, endPoint y: 171, distance: 70.2
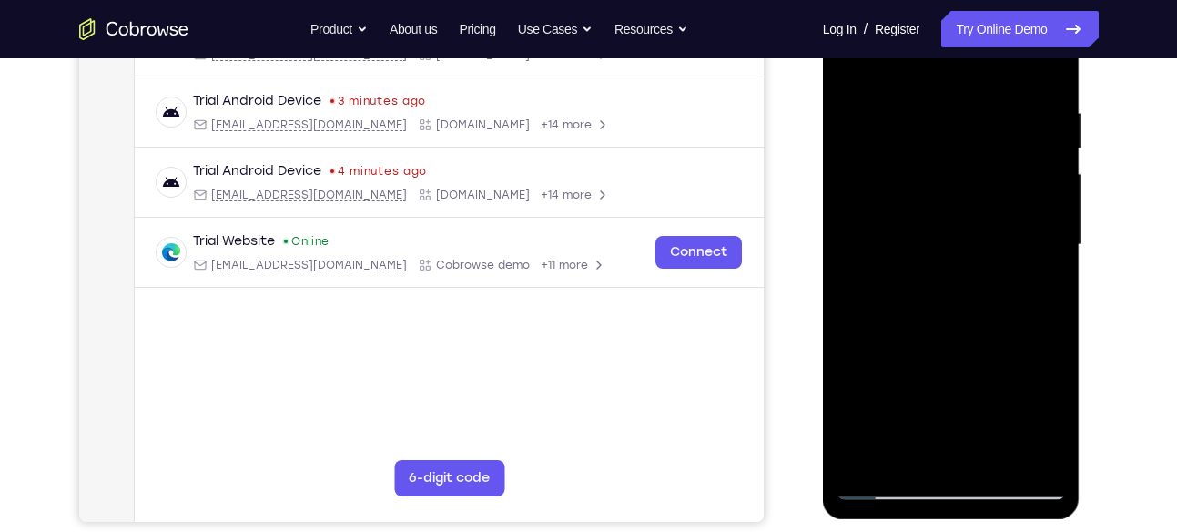
click at [954, 171] on div at bounding box center [951, 245] width 229 height 510
drag, startPoint x: 993, startPoint y: 152, endPoint x: 923, endPoint y: 171, distance: 71.8
click at [923, 171] on div at bounding box center [951, 245] width 229 height 510
drag, startPoint x: 971, startPoint y: 165, endPoint x: 932, endPoint y: 168, distance: 38.4
click at [932, 168] on div at bounding box center [951, 245] width 229 height 510
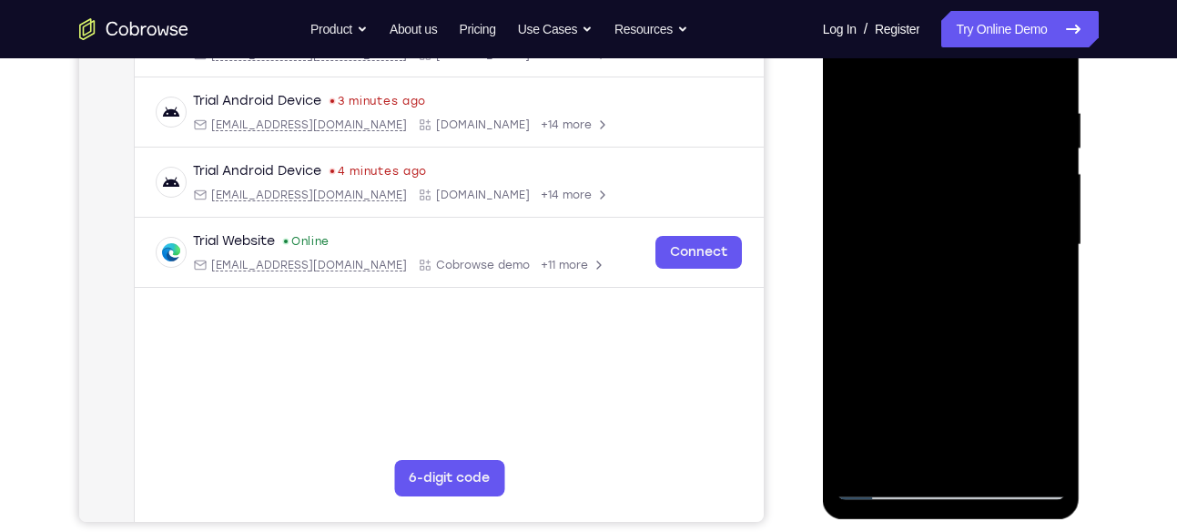
click at [997, 140] on div at bounding box center [951, 245] width 229 height 510
drag, startPoint x: 1011, startPoint y: 188, endPoint x: 940, endPoint y: 180, distance: 71.5
click at [940, 180] on div at bounding box center [951, 245] width 229 height 510
drag, startPoint x: 1035, startPoint y: 150, endPoint x: 983, endPoint y: 149, distance: 51.9
click at [983, 149] on div at bounding box center [951, 245] width 229 height 510
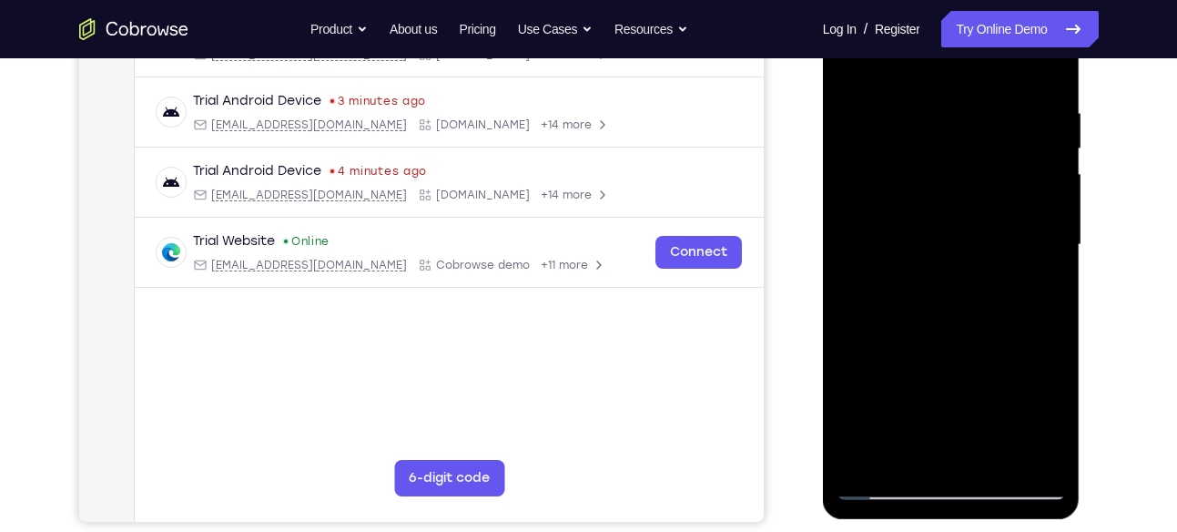
drag, startPoint x: 1026, startPoint y: 141, endPoint x: 983, endPoint y: 143, distance: 43.7
click at [983, 143] on div at bounding box center [951, 245] width 229 height 510
drag, startPoint x: 1035, startPoint y: 134, endPoint x: 971, endPoint y: 139, distance: 64.9
click at [971, 139] on div at bounding box center [951, 245] width 229 height 510
drag, startPoint x: 1049, startPoint y: 161, endPoint x: 990, endPoint y: 176, distance: 61.0
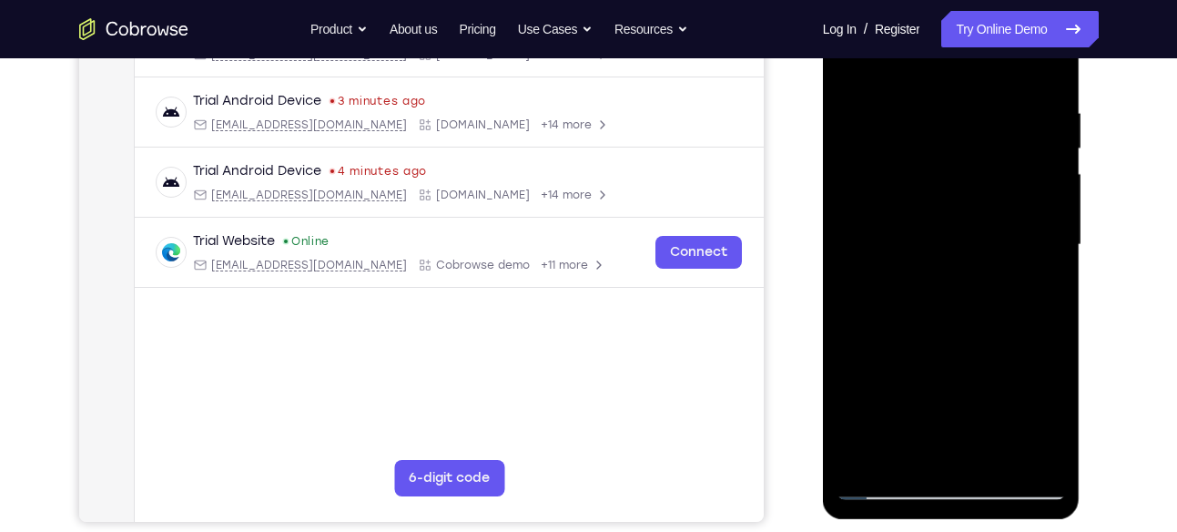
click at [990, 176] on div at bounding box center [951, 245] width 229 height 510
drag, startPoint x: 1030, startPoint y: 178, endPoint x: 977, endPoint y: 180, distance: 52.9
click at [977, 180] on div at bounding box center [951, 245] width 229 height 510
drag, startPoint x: 1016, startPoint y: 166, endPoint x: 944, endPoint y: 174, distance: 72.4
click at [944, 174] on div at bounding box center [951, 245] width 229 height 510
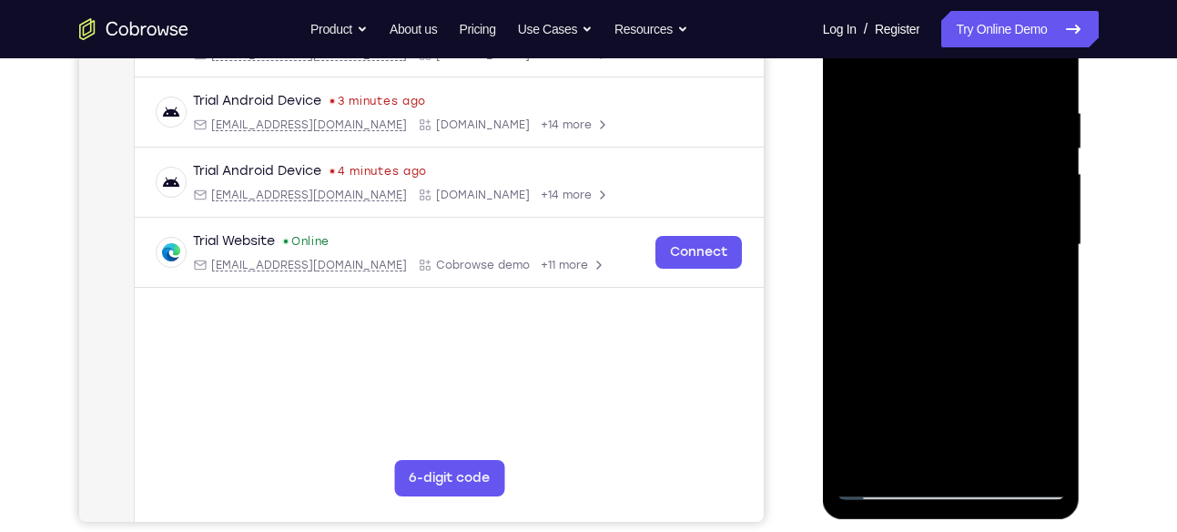
drag, startPoint x: 999, startPoint y: 159, endPoint x: 905, endPoint y: 160, distance: 93.8
click at [905, 160] on div at bounding box center [951, 245] width 229 height 510
drag, startPoint x: 1010, startPoint y: 145, endPoint x: 900, endPoint y: 165, distance: 112.0
click at [900, 165] on div at bounding box center [951, 245] width 229 height 510
click at [1045, 70] on div at bounding box center [951, 245] width 229 height 510
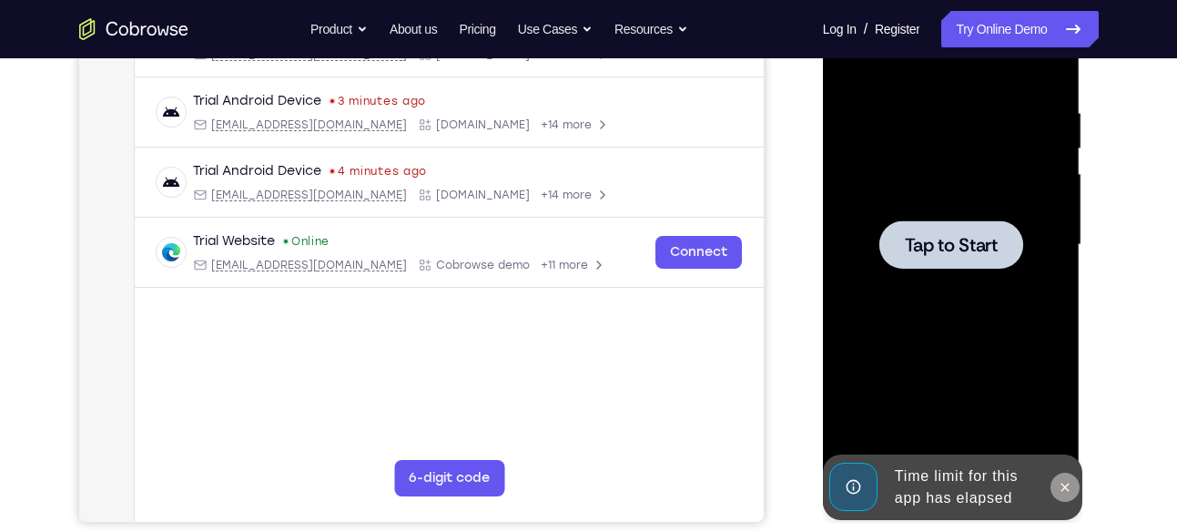
click at [1065, 499] on button at bounding box center [1065, 487] width 29 height 29
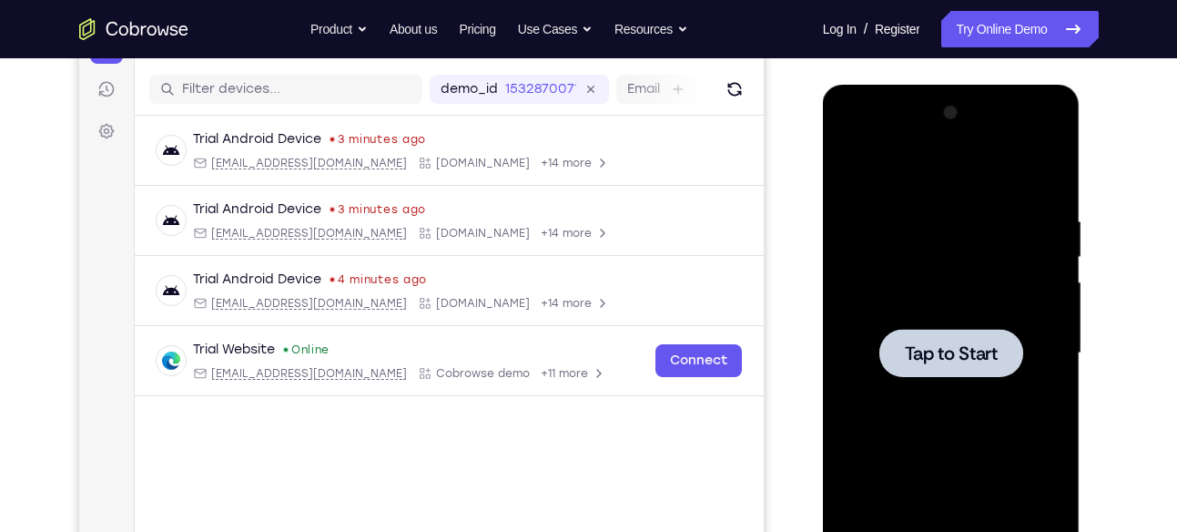
scroll to position [218, 0]
click at [971, 316] on div at bounding box center [951, 352] width 229 height 510
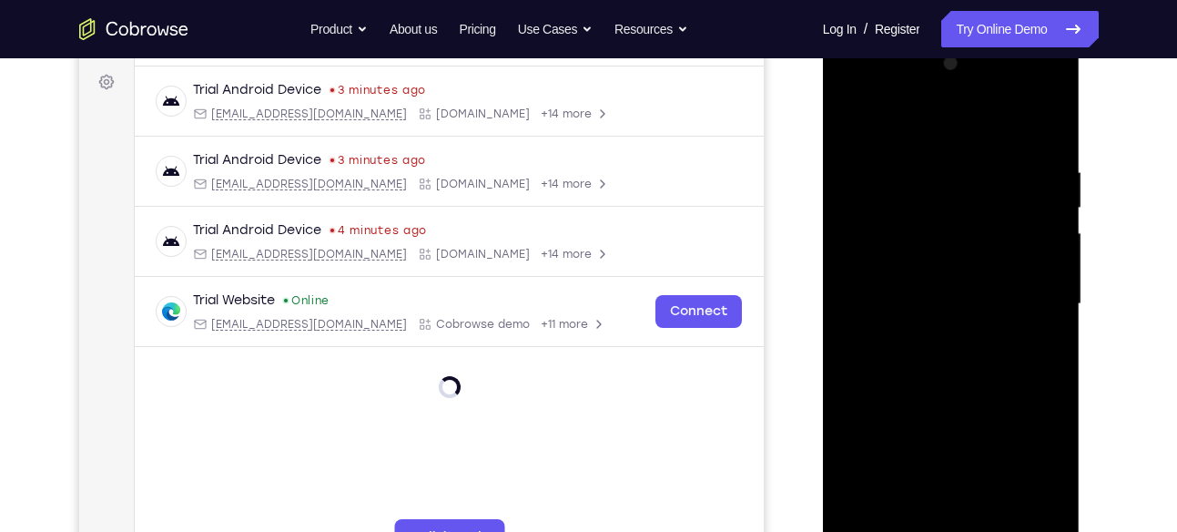
scroll to position [341, 0]
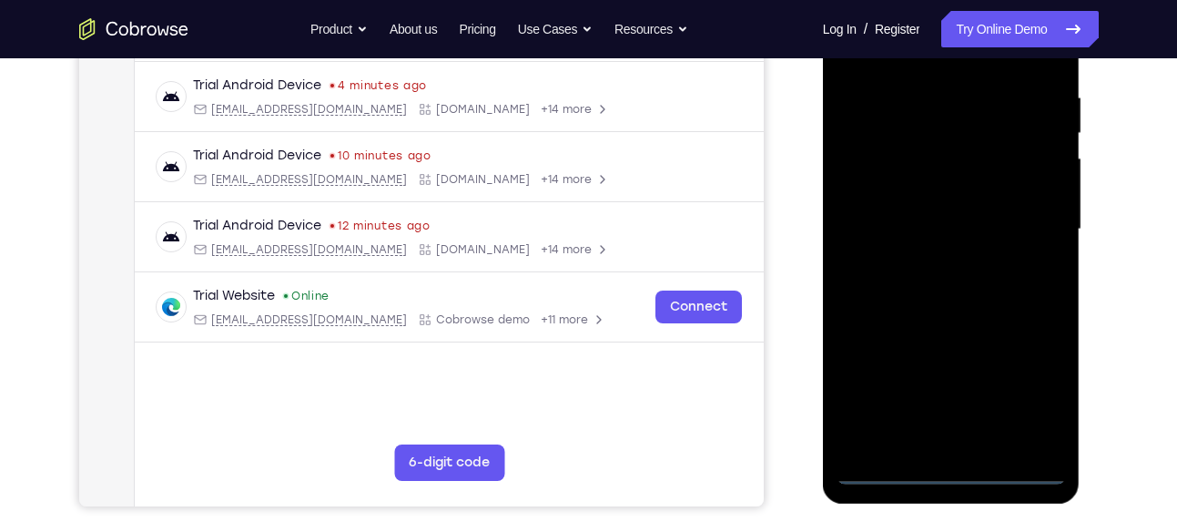
click at [947, 474] on div at bounding box center [951, 230] width 229 height 510
click at [1032, 392] on div at bounding box center [951, 230] width 229 height 510
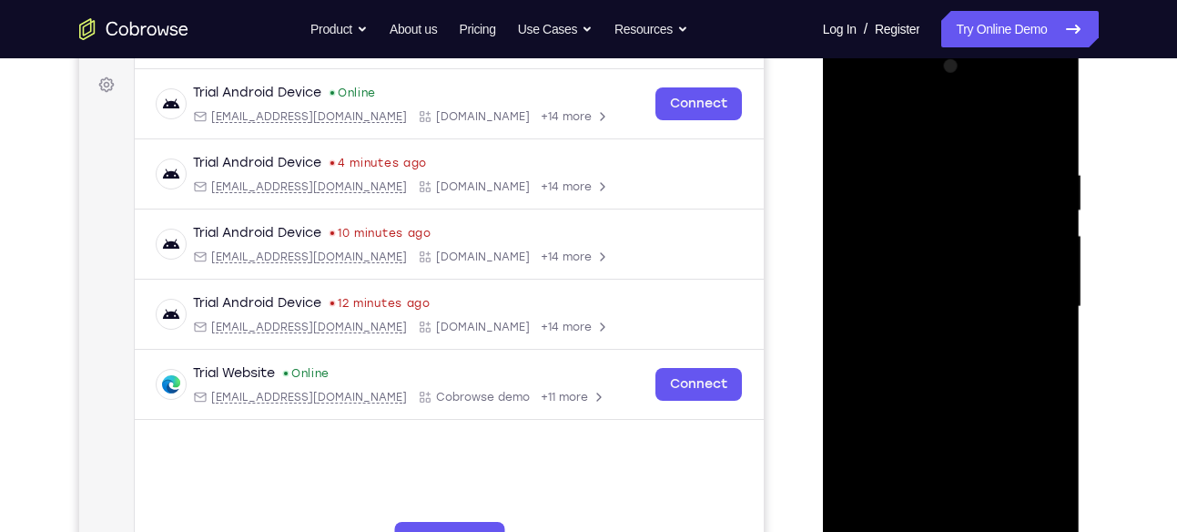
scroll to position [262, 0]
click at [891, 87] on div at bounding box center [951, 308] width 229 height 510
click at [1041, 310] on div at bounding box center [951, 308] width 229 height 510
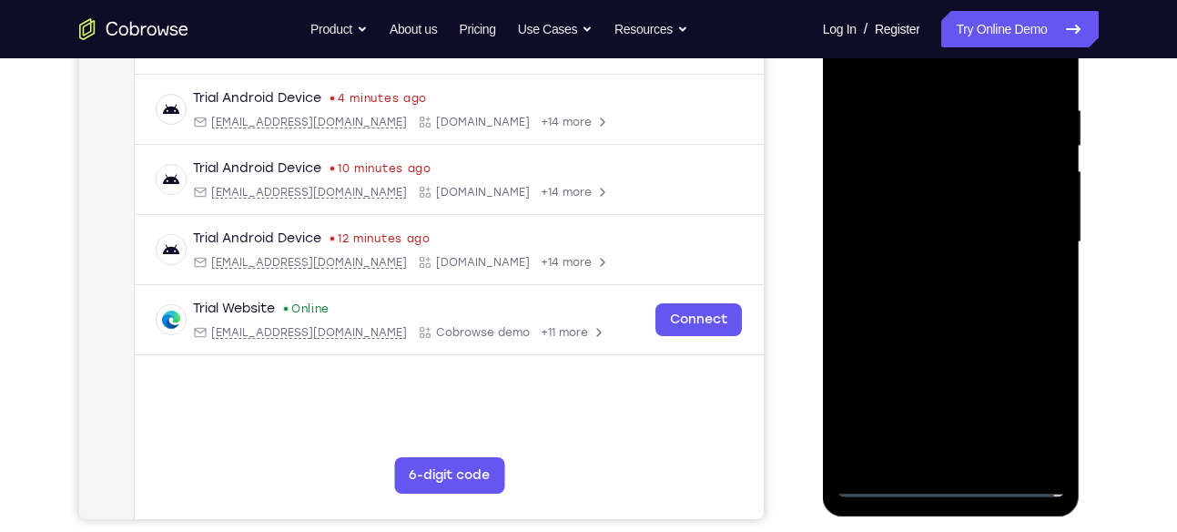
click at [932, 277] on div at bounding box center [951, 242] width 229 height 510
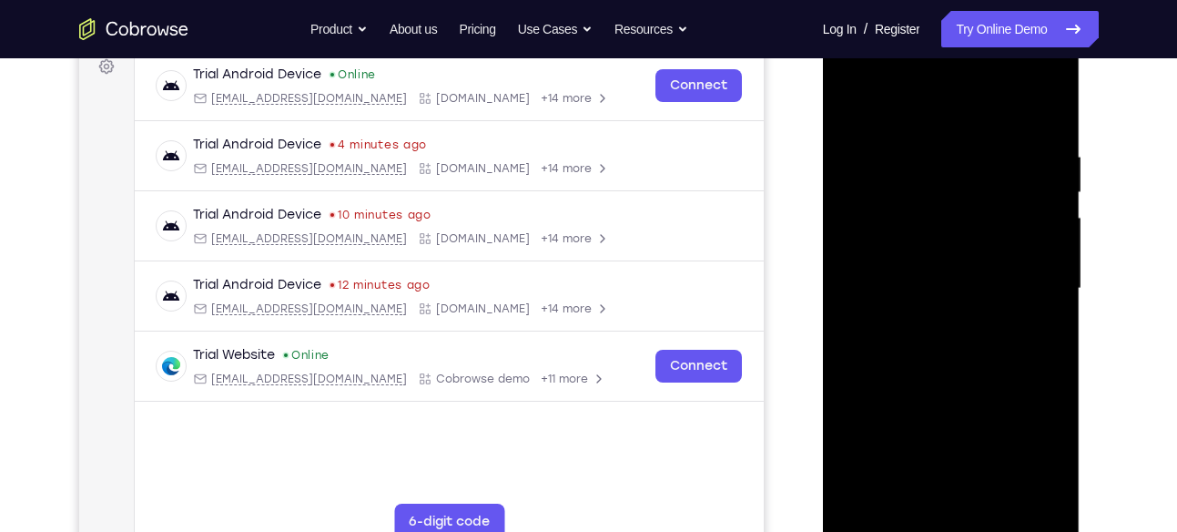
click at [890, 267] on div at bounding box center [951, 289] width 229 height 510
click at [876, 250] on div at bounding box center [951, 289] width 229 height 510
click at [1038, 254] on div at bounding box center [951, 289] width 229 height 510
click at [972, 280] on div at bounding box center [951, 289] width 229 height 510
click at [973, 351] on div at bounding box center [951, 289] width 229 height 510
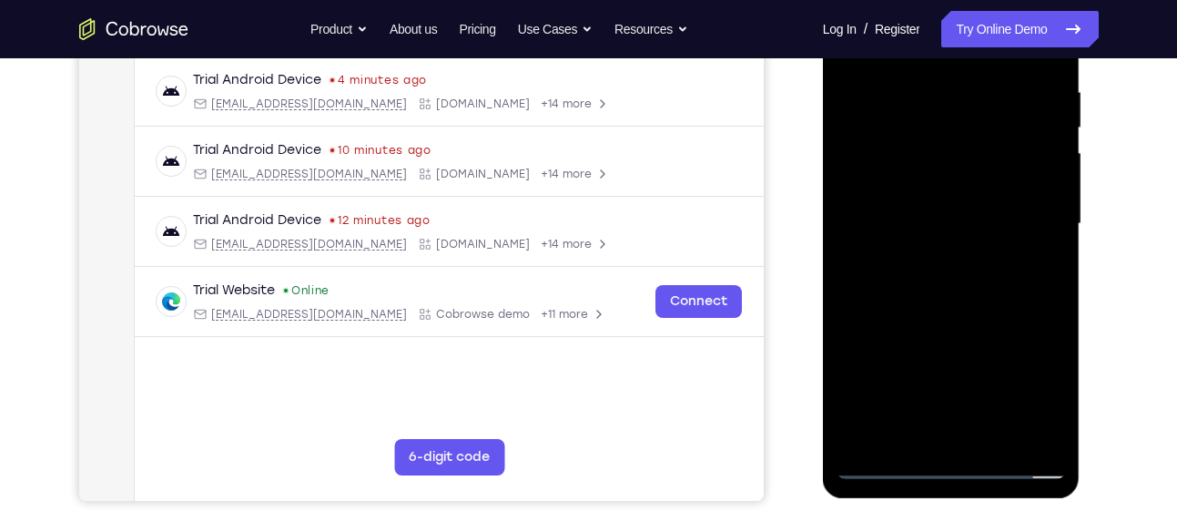
scroll to position [347, 0]
click at [931, 279] on div at bounding box center [951, 223] width 229 height 510
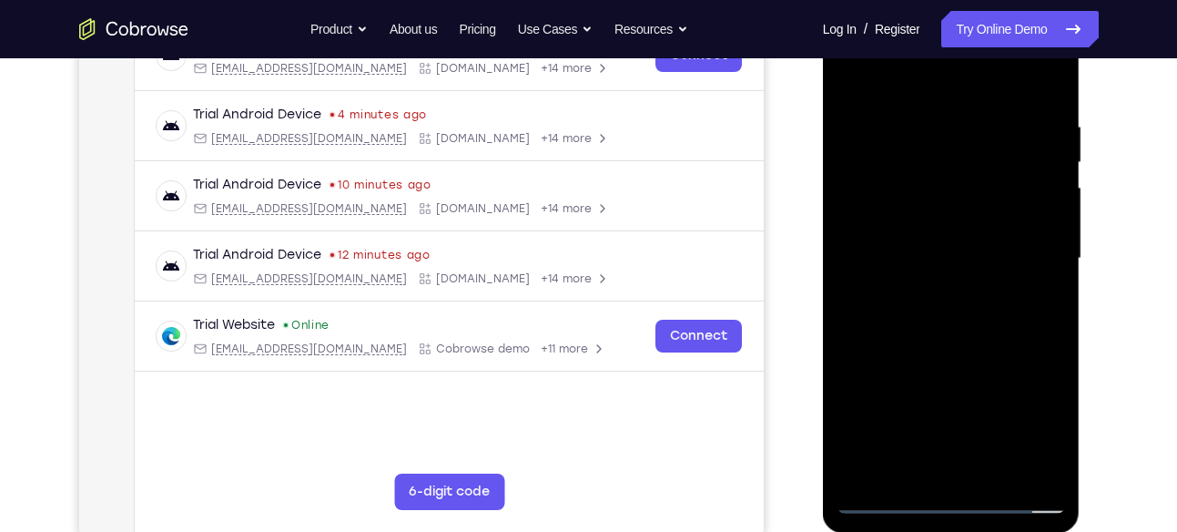
scroll to position [311, 0]
click at [1043, 113] on div at bounding box center [951, 260] width 229 height 510
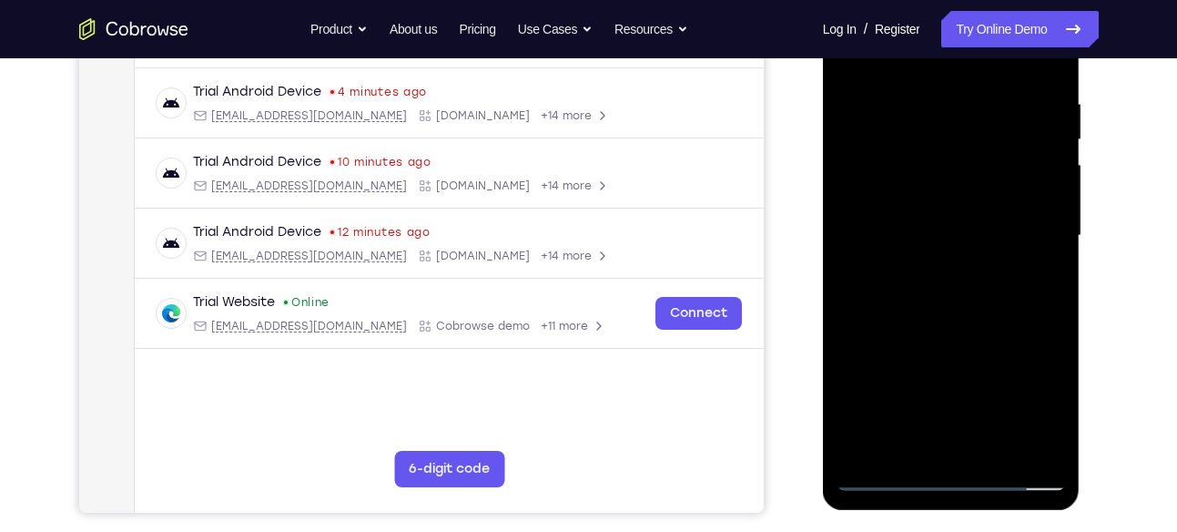
click at [999, 453] on div at bounding box center [951, 236] width 229 height 510
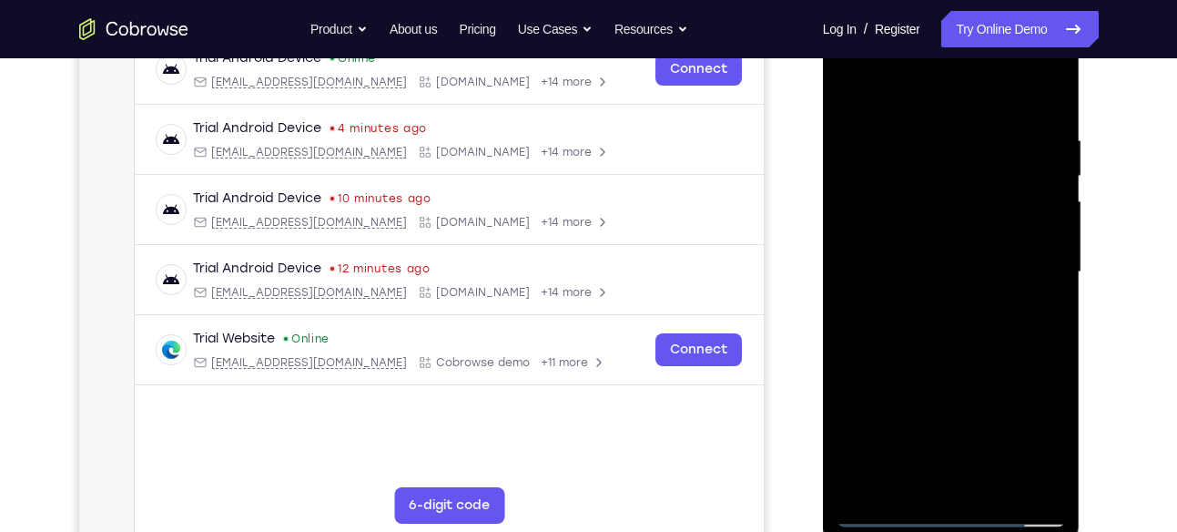
click at [956, 372] on div at bounding box center [951, 272] width 229 height 510
click at [848, 90] on div at bounding box center [951, 272] width 229 height 510
click at [914, 118] on div at bounding box center [951, 272] width 229 height 510
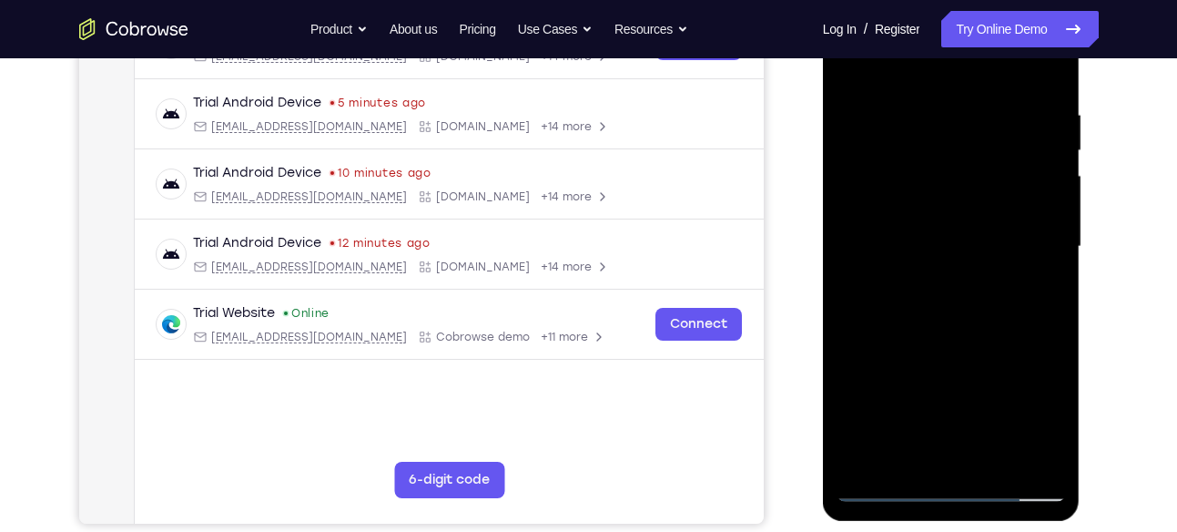
click at [1042, 125] on div at bounding box center [951, 247] width 229 height 510
click at [1050, 222] on div at bounding box center [951, 247] width 229 height 510
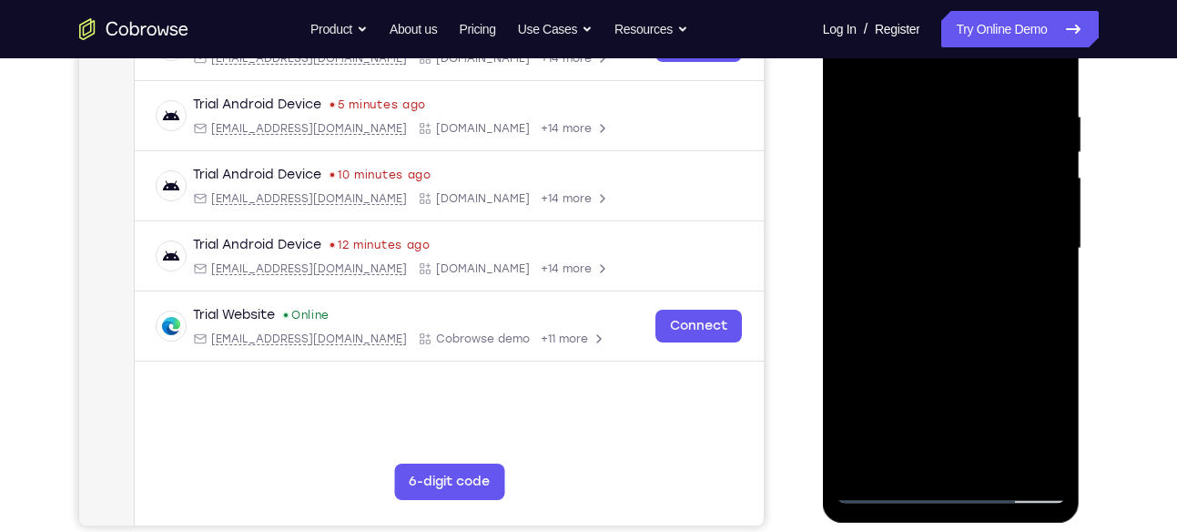
click at [1033, 199] on div at bounding box center [951, 249] width 229 height 510
click at [1035, 172] on div at bounding box center [951, 249] width 229 height 510
drag, startPoint x: 925, startPoint y: 233, endPoint x: 1028, endPoint y: 235, distance: 102.9
click at [1028, 235] on div at bounding box center [951, 249] width 229 height 510
drag, startPoint x: 877, startPoint y: 290, endPoint x: 961, endPoint y: 296, distance: 84.0
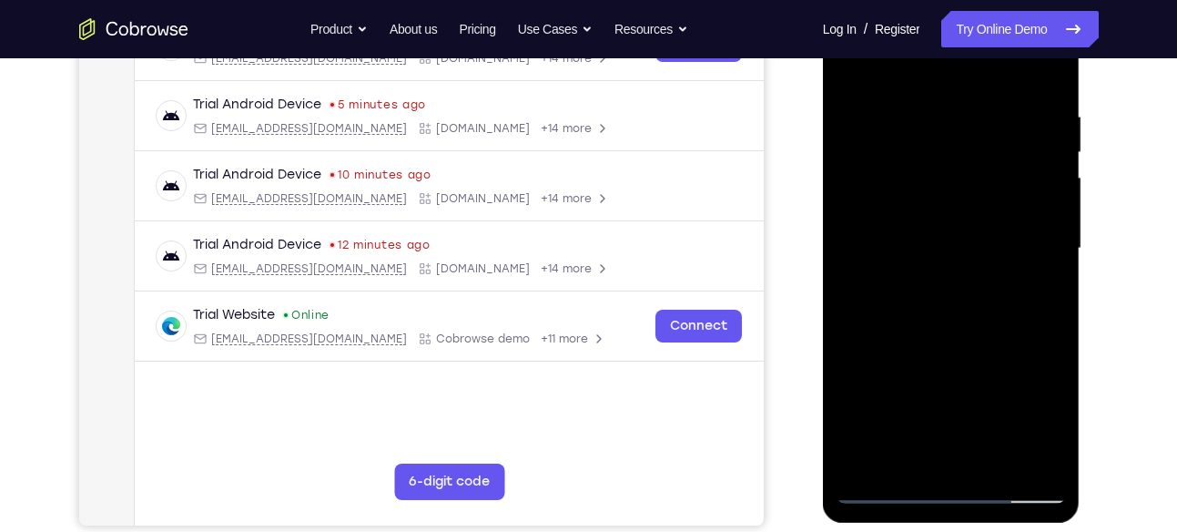
click at [961, 296] on div at bounding box center [951, 249] width 229 height 510
drag, startPoint x: 854, startPoint y: 379, endPoint x: 931, endPoint y: 380, distance: 76.5
click at [931, 380] on div at bounding box center [951, 249] width 229 height 510
drag, startPoint x: 1019, startPoint y: 174, endPoint x: 898, endPoint y: 185, distance: 121.6
click at [898, 185] on div at bounding box center [951, 249] width 229 height 510
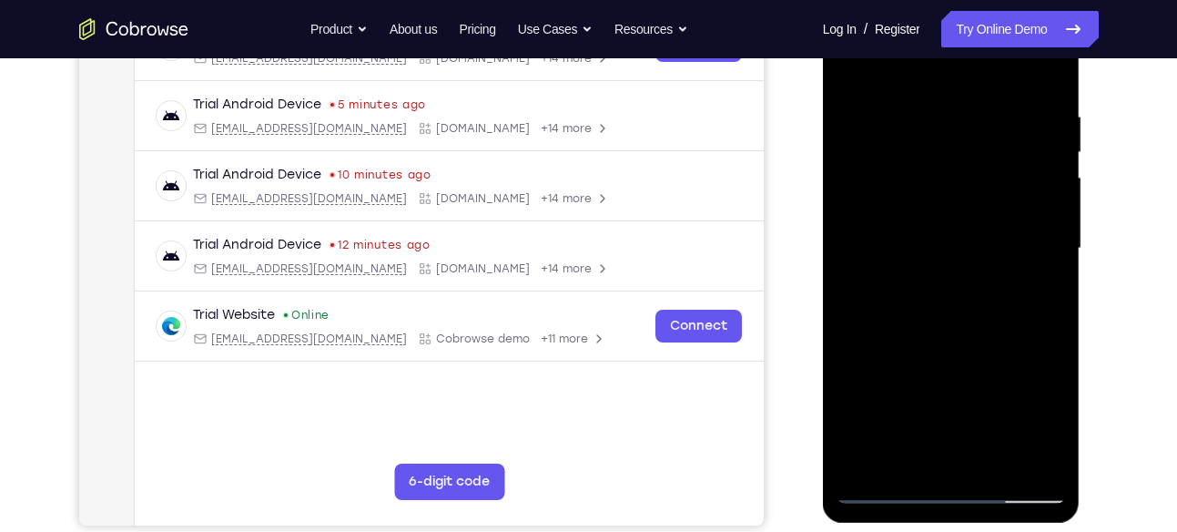
drag, startPoint x: 1022, startPoint y: 188, endPoint x: 954, endPoint y: 191, distance: 67.5
click at [954, 191] on div at bounding box center [951, 249] width 229 height 510
drag, startPoint x: 1032, startPoint y: 188, endPoint x: 997, endPoint y: 191, distance: 34.7
click at [997, 191] on div at bounding box center [951, 249] width 229 height 510
drag, startPoint x: 1043, startPoint y: 185, endPoint x: 997, endPoint y: 192, distance: 46.1
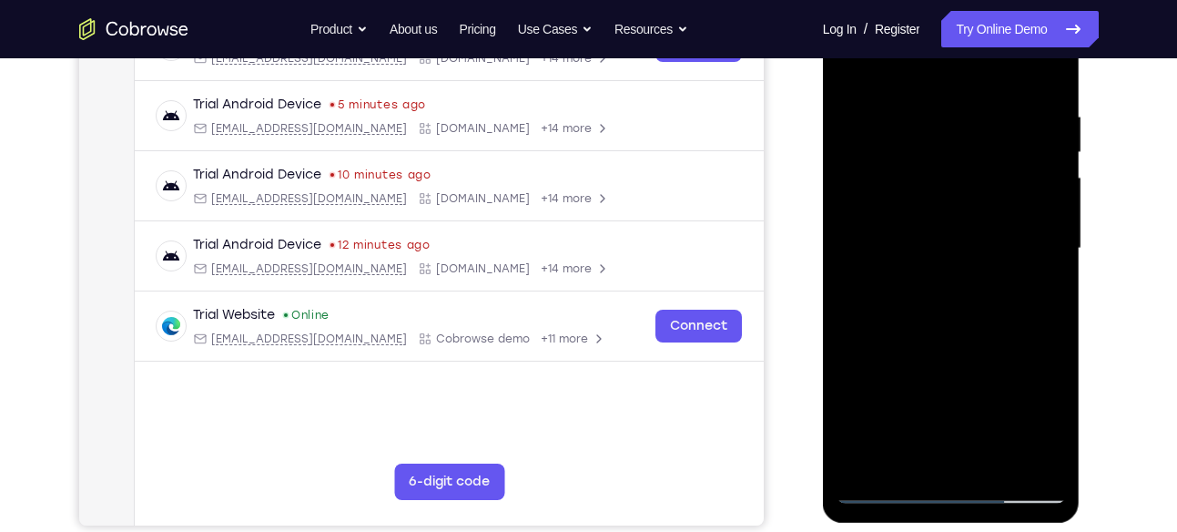
click at [997, 192] on div at bounding box center [951, 249] width 229 height 510
drag, startPoint x: 1028, startPoint y: 164, endPoint x: 970, endPoint y: 180, distance: 60.5
click at [970, 180] on div at bounding box center [951, 249] width 229 height 510
drag, startPoint x: 1016, startPoint y: 194, endPoint x: 944, endPoint y: 194, distance: 71.9
click at [944, 194] on div at bounding box center [951, 249] width 229 height 510
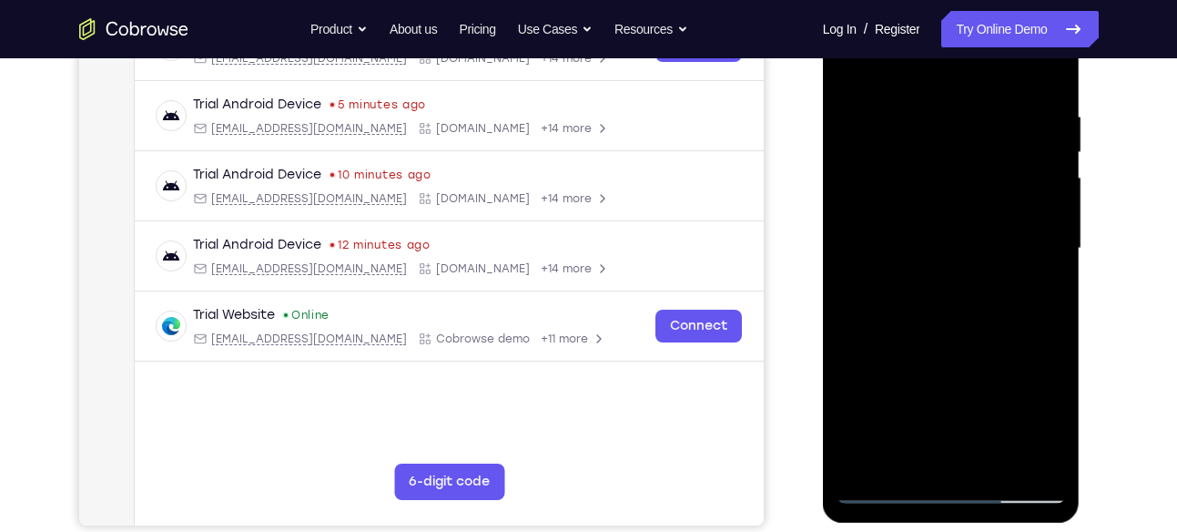
drag, startPoint x: 1014, startPoint y: 196, endPoint x: 938, endPoint y: 217, distance: 79.3
click at [938, 217] on div at bounding box center [951, 249] width 229 height 510
drag, startPoint x: 1024, startPoint y: 188, endPoint x: 995, endPoint y: 191, distance: 29.3
click at [995, 191] on div at bounding box center [951, 249] width 229 height 510
drag, startPoint x: 1043, startPoint y: 190, endPoint x: 1001, endPoint y: 186, distance: 42.1
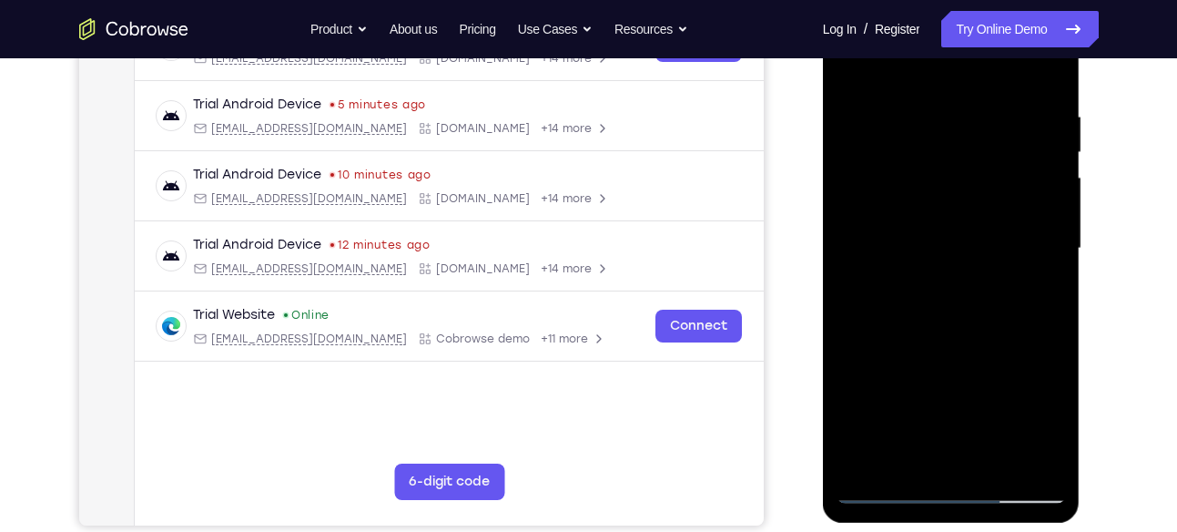
click at [1001, 186] on div at bounding box center [951, 249] width 229 height 510
drag, startPoint x: 1034, startPoint y: 168, endPoint x: 997, endPoint y: 183, distance: 40.4
click at [997, 183] on div at bounding box center [951, 249] width 229 height 510
drag, startPoint x: 1030, startPoint y: 168, endPoint x: 963, endPoint y: 178, distance: 67.2
click at [963, 178] on div at bounding box center [951, 249] width 229 height 510
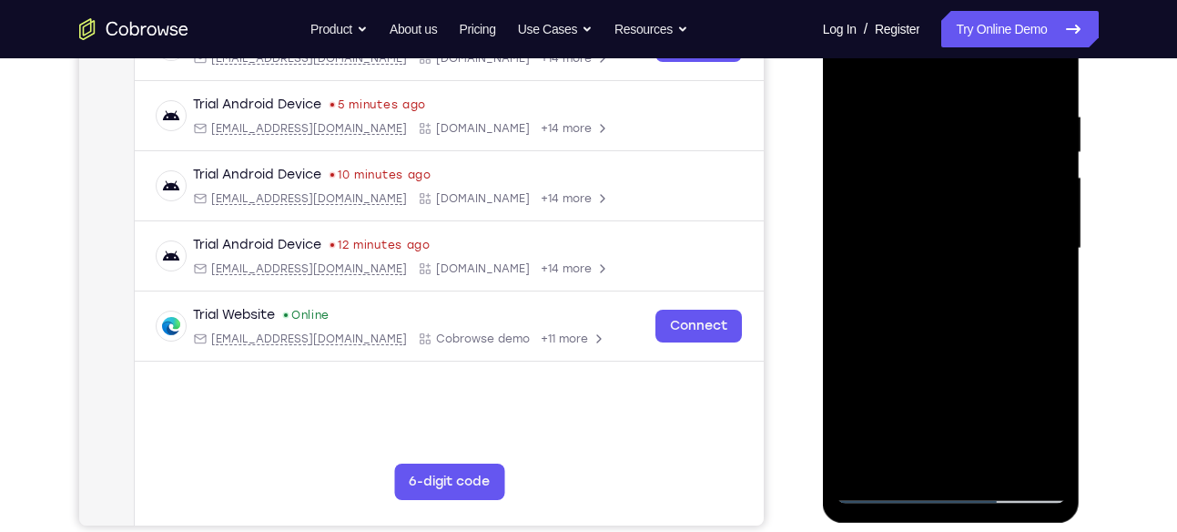
drag, startPoint x: 868, startPoint y: 261, endPoint x: 981, endPoint y: 257, distance: 113.0
click at [981, 257] on div at bounding box center [951, 249] width 229 height 510
click at [1044, 191] on div at bounding box center [951, 249] width 229 height 510
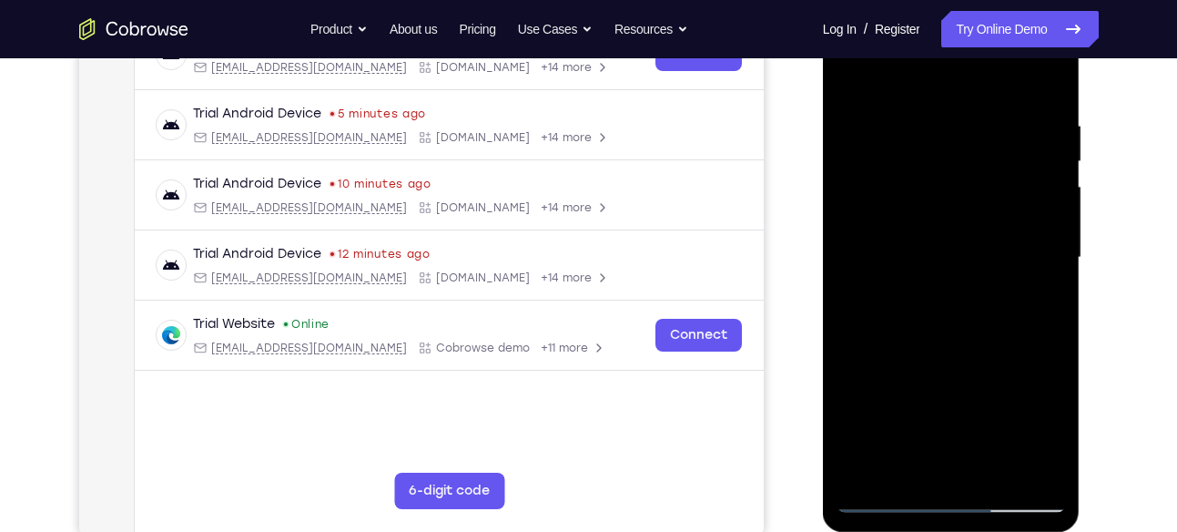
scroll to position [327, 0]
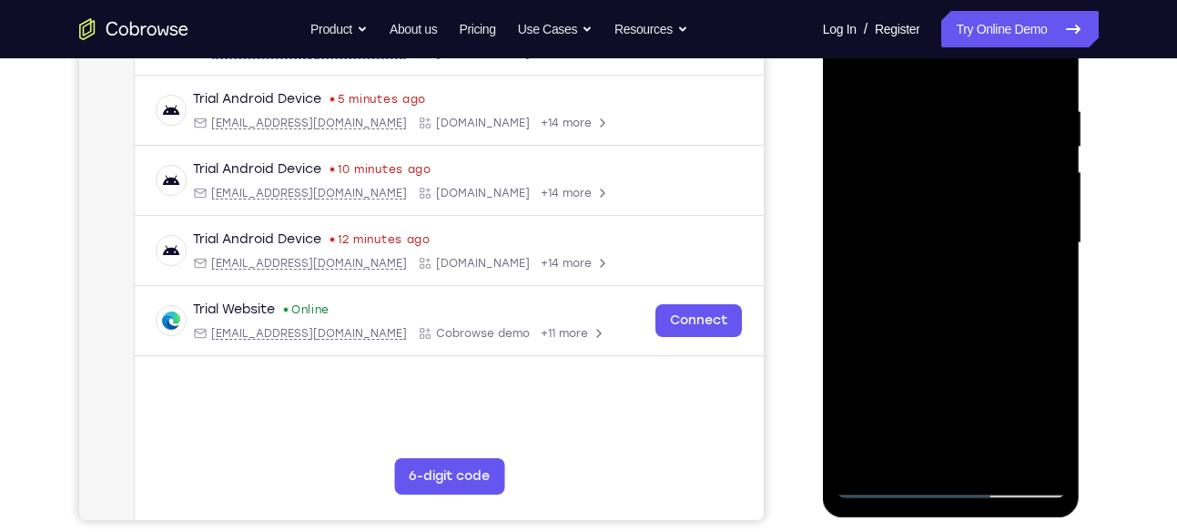
click at [1044, 191] on div at bounding box center [951, 243] width 229 height 510
drag, startPoint x: 1044, startPoint y: 163, endPoint x: 967, endPoint y: 178, distance: 77.9
click at [967, 178] on div at bounding box center [951, 243] width 229 height 510
drag, startPoint x: 1003, startPoint y: 166, endPoint x: 983, endPoint y: 166, distance: 20.0
click at [983, 166] on div at bounding box center [951, 243] width 229 height 510
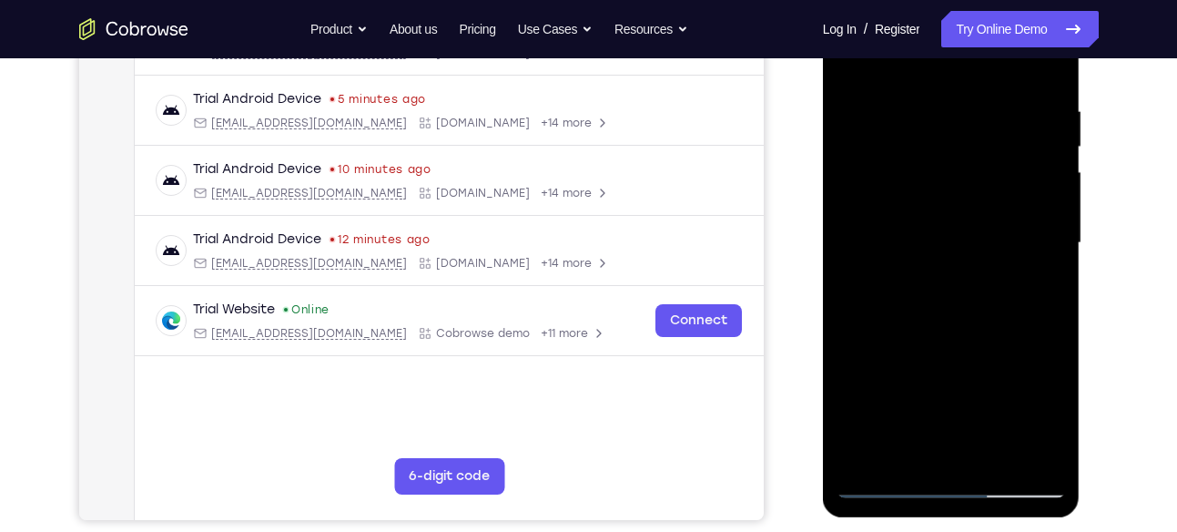
drag, startPoint x: 1011, startPoint y: 207, endPoint x: 957, endPoint y: 204, distance: 53.8
click at [957, 204] on div at bounding box center [951, 243] width 229 height 510
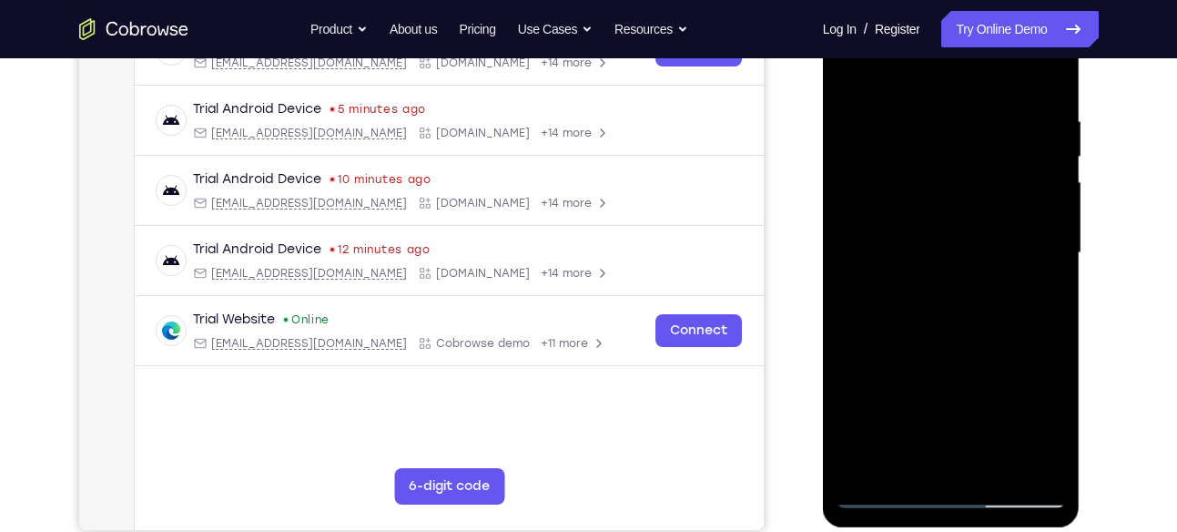
scroll to position [325, 0]
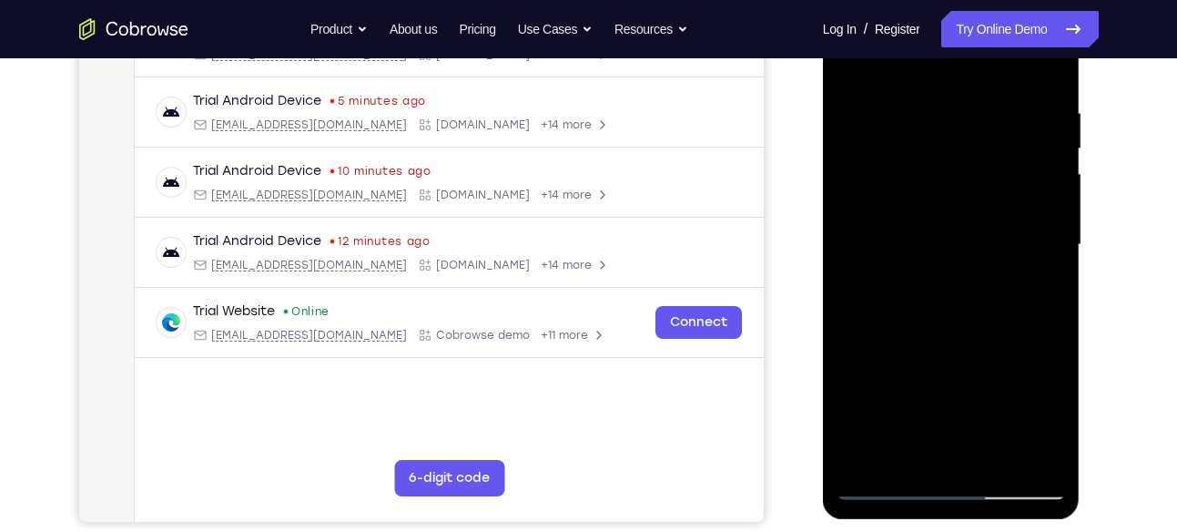
drag, startPoint x: 1043, startPoint y: 193, endPoint x: 1006, endPoint y: 192, distance: 36.4
click at [1006, 192] on div at bounding box center [951, 245] width 229 height 510
drag, startPoint x: 1040, startPoint y: 159, endPoint x: 1000, endPoint y: 164, distance: 40.3
click at [1000, 164] on div at bounding box center [951, 245] width 229 height 510
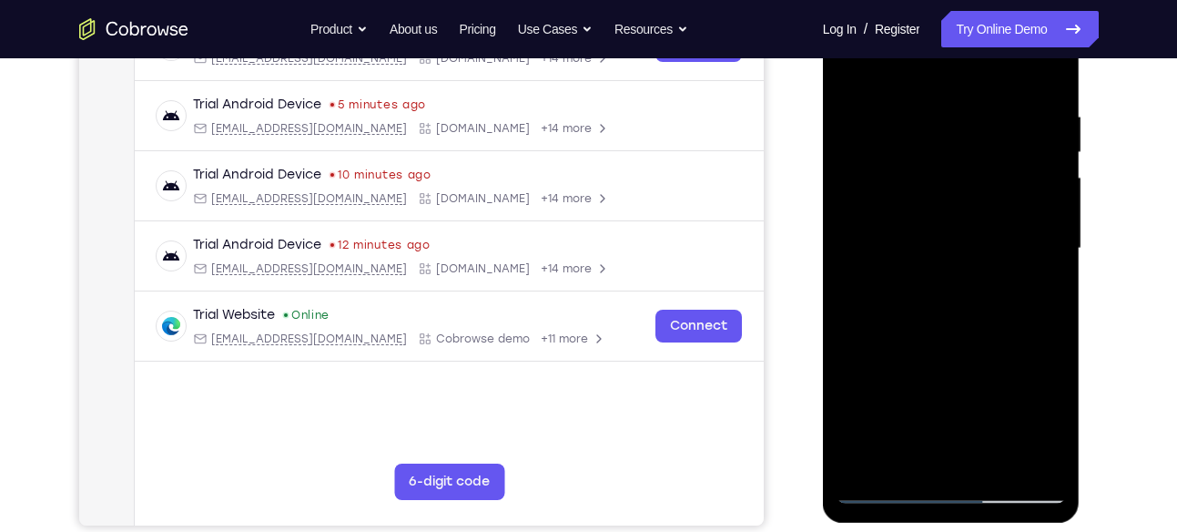
scroll to position [321, 0]
drag, startPoint x: 858, startPoint y: 239, endPoint x: 981, endPoint y: 261, distance: 124.9
click at [981, 261] on div at bounding box center [951, 250] width 229 height 510
drag, startPoint x: 1048, startPoint y: 174, endPoint x: 1004, endPoint y: 178, distance: 43.9
click at [1004, 178] on div at bounding box center [951, 250] width 229 height 510
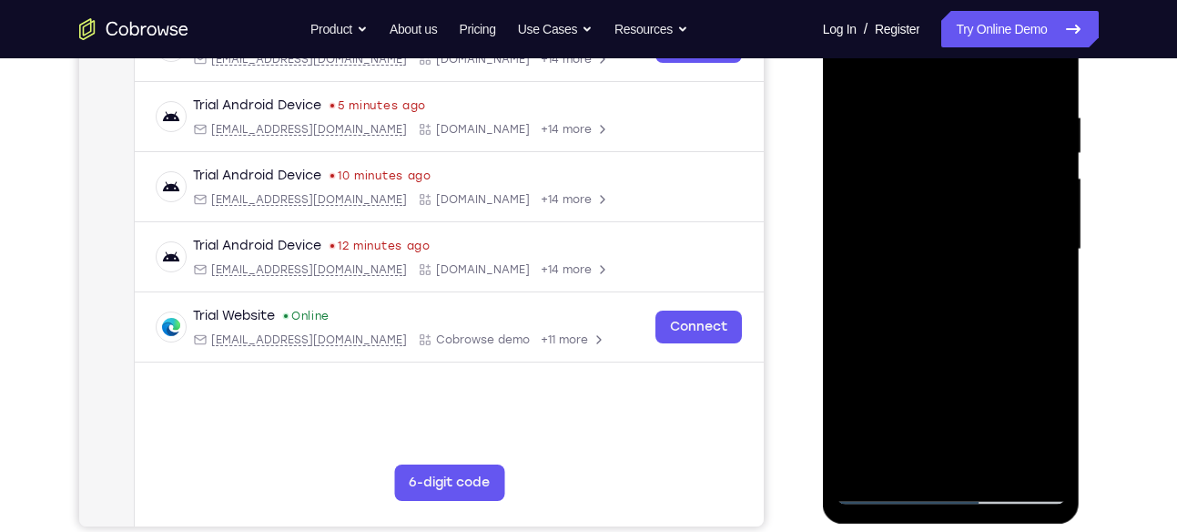
drag, startPoint x: 1027, startPoint y: 178, endPoint x: 993, endPoint y: 179, distance: 34.7
click at [993, 179] on div at bounding box center [951, 250] width 229 height 510
drag, startPoint x: 1038, startPoint y: 156, endPoint x: 993, endPoint y: 158, distance: 44.7
click at [993, 158] on div at bounding box center [951, 250] width 229 height 510
drag, startPoint x: 1007, startPoint y: 193, endPoint x: 957, endPoint y: 195, distance: 50.1
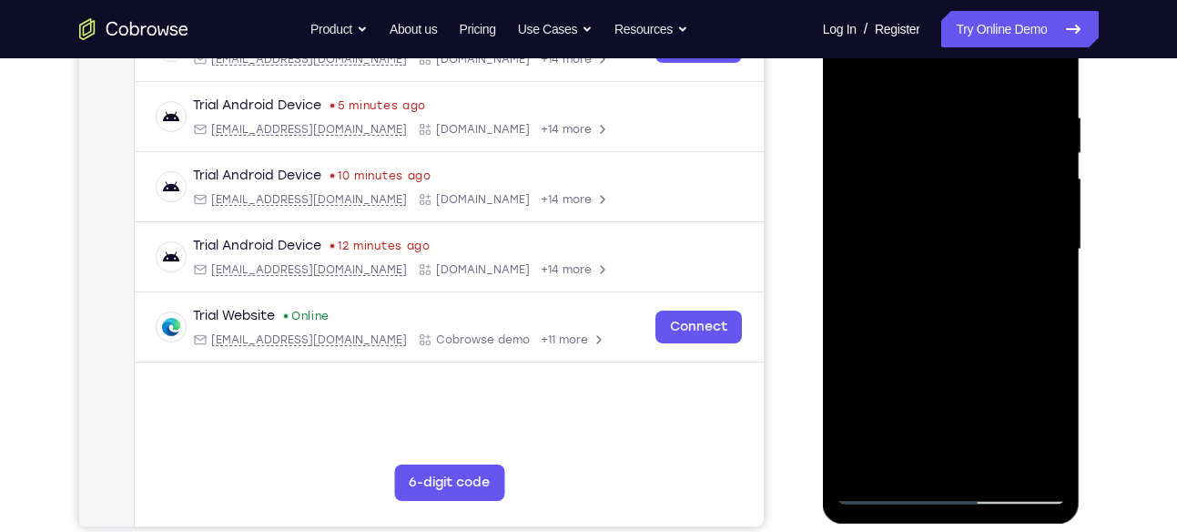
click at [957, 195] on div at bounding box center [951, 250] width 229 height 510
drag, startPoint x: 1005, startPoint y: 164, endPoint x: 949, endPoint y: 169, distance: 56.7
click at [949, 169] on div at bounding box center [951, 250] width 229 height 510
click at [1040, 161] on div at bounding box center [951, 250] width 229 height 510
drag, startPoint x: 1041, startPoint y: 166, endPoint x: 996, endPoint y: 166, distance: 44.6
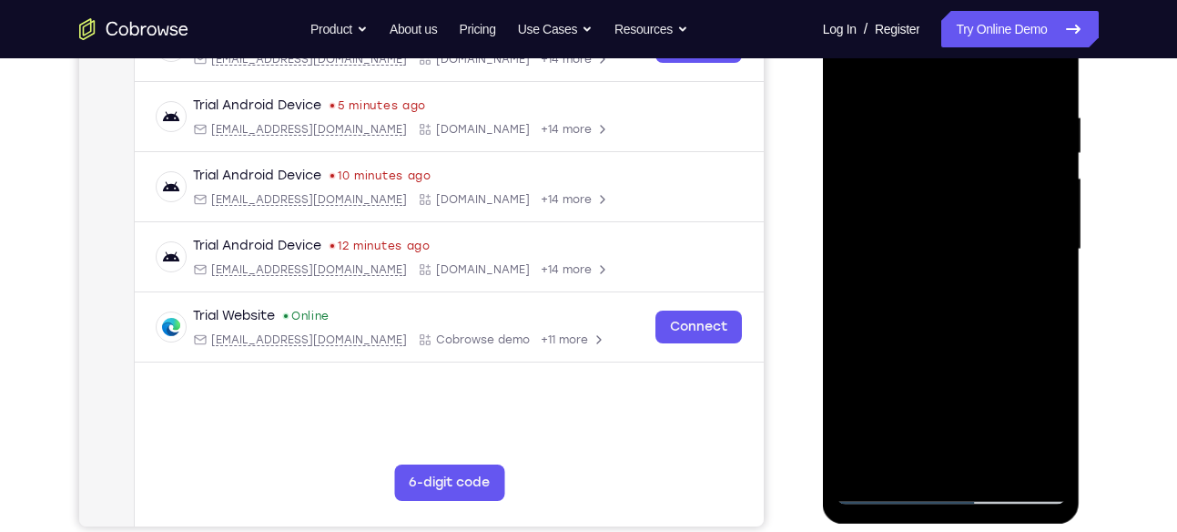
click at [996, 166] on div at bounding box center [951, 250] width 229 height 510
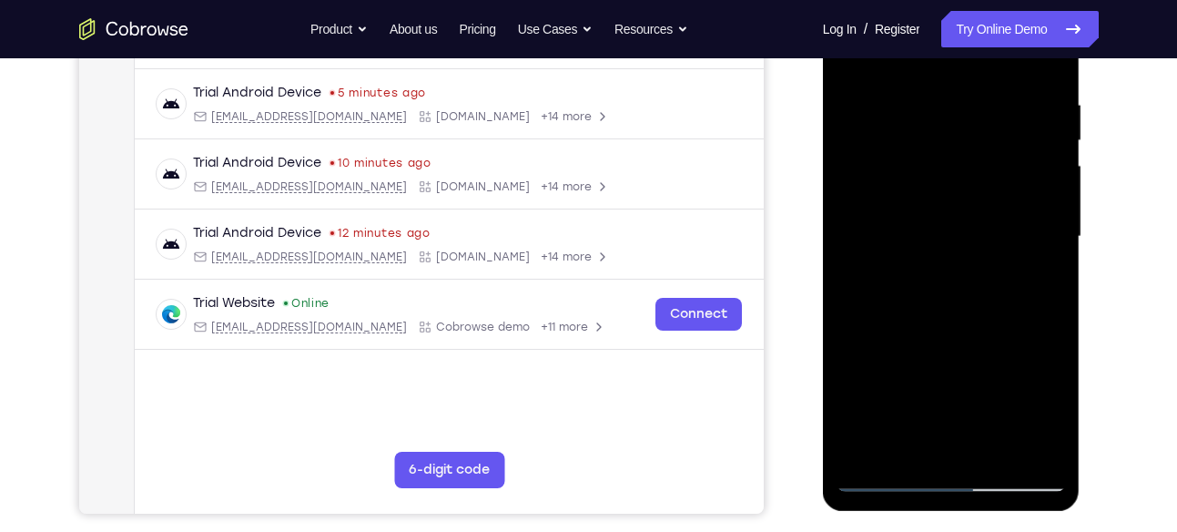
scroll to position [324, 0]
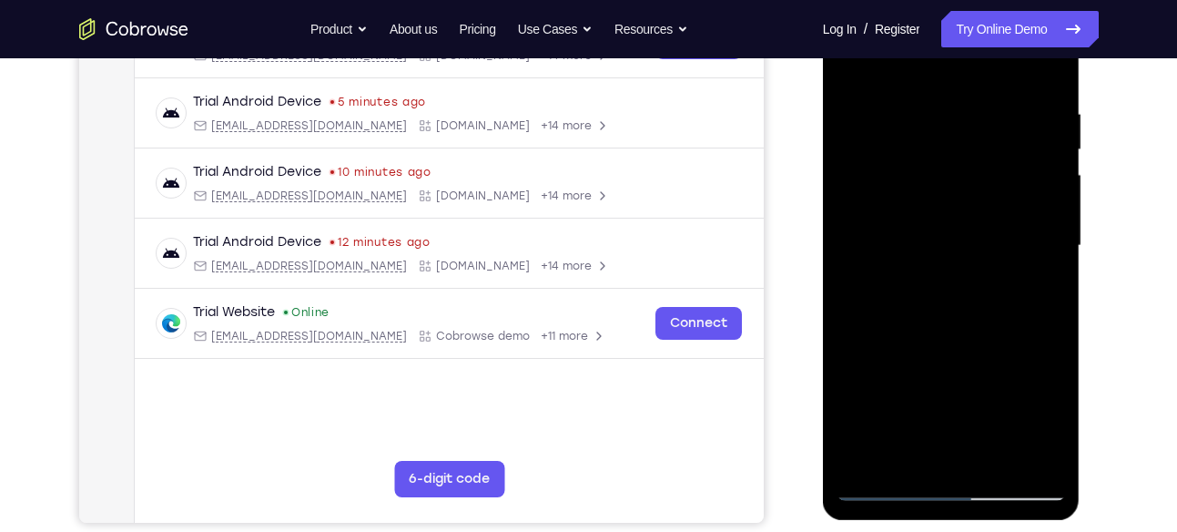
drag, startPoint x: 851, startPoint y: 264, endPoint x: 910, endPoint y: 270, distance: 59.5
click at [910, 270] on div at bounding box center [951, 246] width 229 height 510
click at [1037, 156] on div at bounding box center [951, 246] width 229 height 510
drag, startPoint x: 1050, startPoint y: 203, endPoint x: 952, endPoint y: 180, distance: 100.9
click at [952, 180] on div at bounding box center [951, 246] width 229 height 510
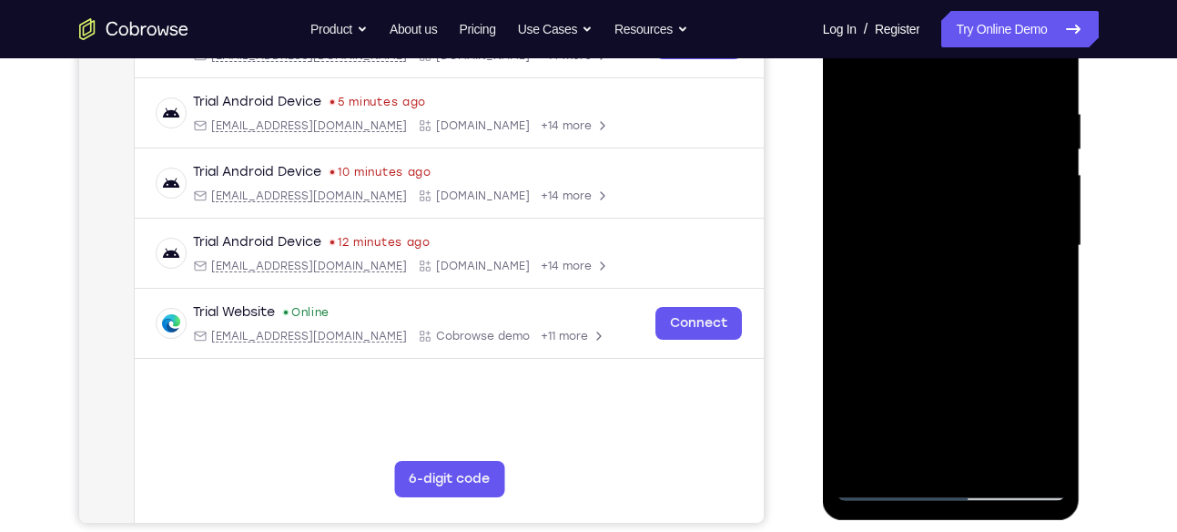
drag, startPoint x: 1000, startPoint y: 207, endPoint x: 949, endPoint y: 209, distance: 51.1
click at [949, 209] on div at bounding box center [951, 246] width 229 height 510
click at [1008, 216] on div at bounding box center [951, 246] width 229 height 510
click at [994, 180] on div at bounding box center [951, 246] width 229 height 510
click at [1011, 173] on div at bounding box center [951, 246] width 229 height 510
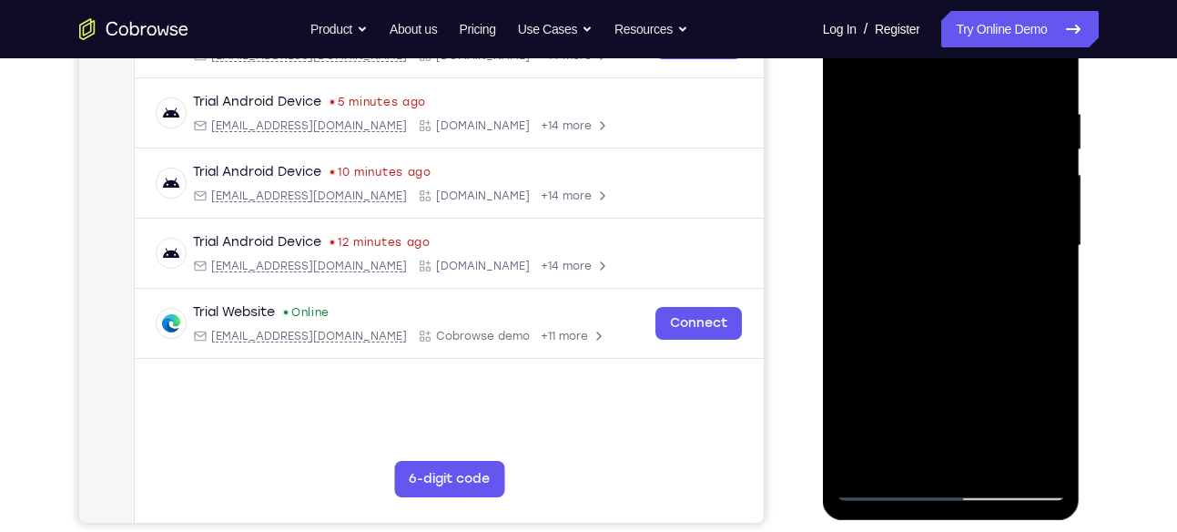
click at [1004, 155] on div at bounding box center [951, 246] width 229 height 510
click at [993, 210] on div at bounding box center [951, 246] width 229 height 510
click at [937, 301] on div at bounding box center [951, 246] width 229 height 510
click at [971, 188] on div at bounding box center [951, 246] width 229 height 510
click at [953, 278] on div at bounding box center [951, 246] width 229 height 510
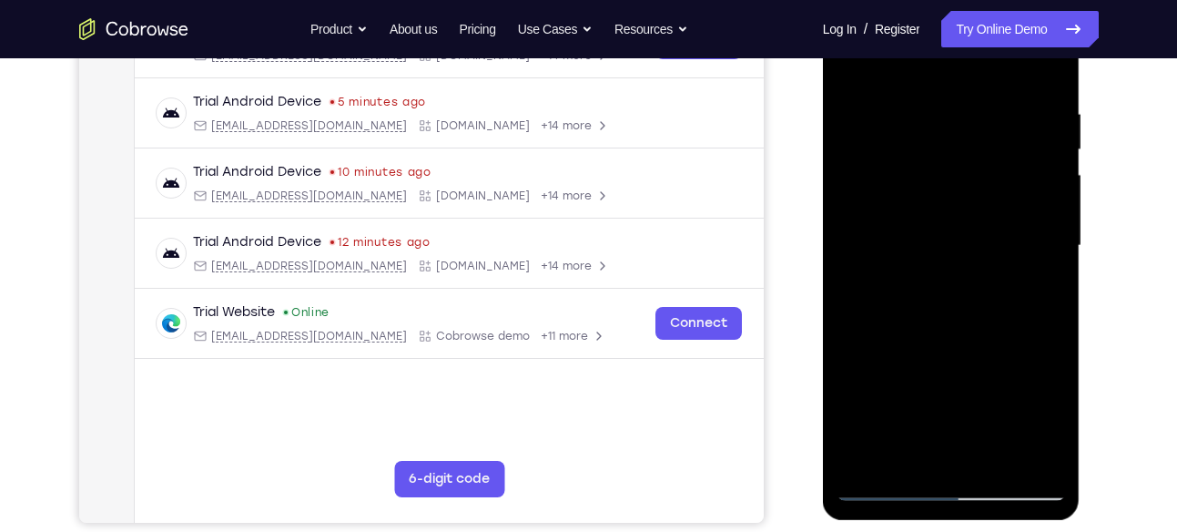
click at [967, 187] on div at bounding box center [951, 246] width 229 height 510
click at [996, 180] on div at bounding box center [951, 246] width 229 height 510
click at [984, 193] on div at bounding box center [951, 246] width 229 height 510
click at [1009, 135] on div at bounding box center [951, 246] width 229 height 510
click at [976, 185] on div at bounding box center [951, 246] width 229 height 510
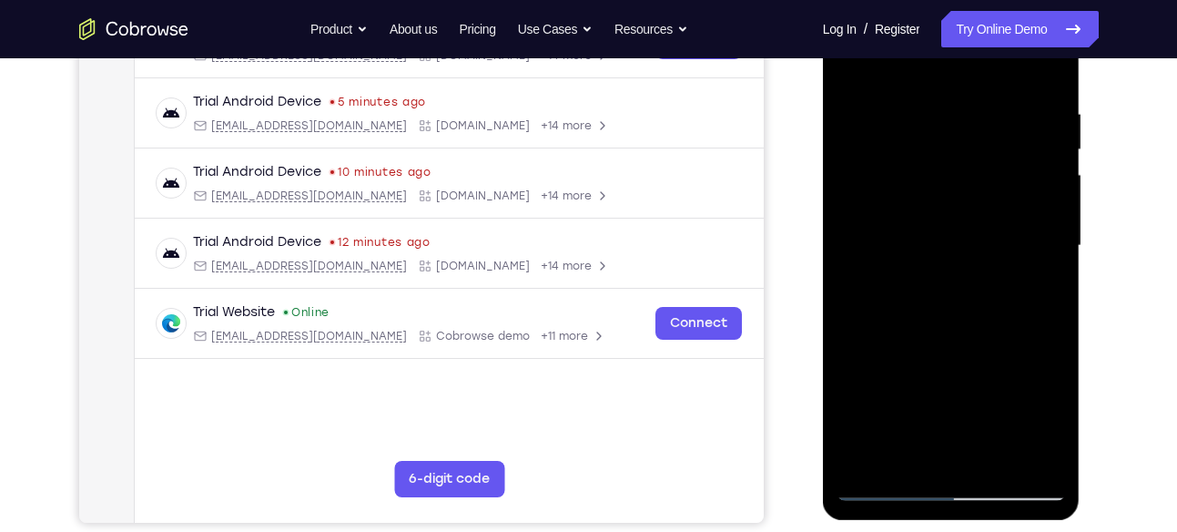
click at [972, 182] on div at bounding box center [951, 246] width 229 height 510
click at [953, 178] on div at bounding box center [951, 246] width 229 height 510
click at [963, 172] on div at bounding box center [951, 246] width 229 height 510
click at [950, 183] on div at bounding box center [951, 246] width 229 height 510
click at [989, 183] on div at bounding box center [951, 246] width 229 height 510
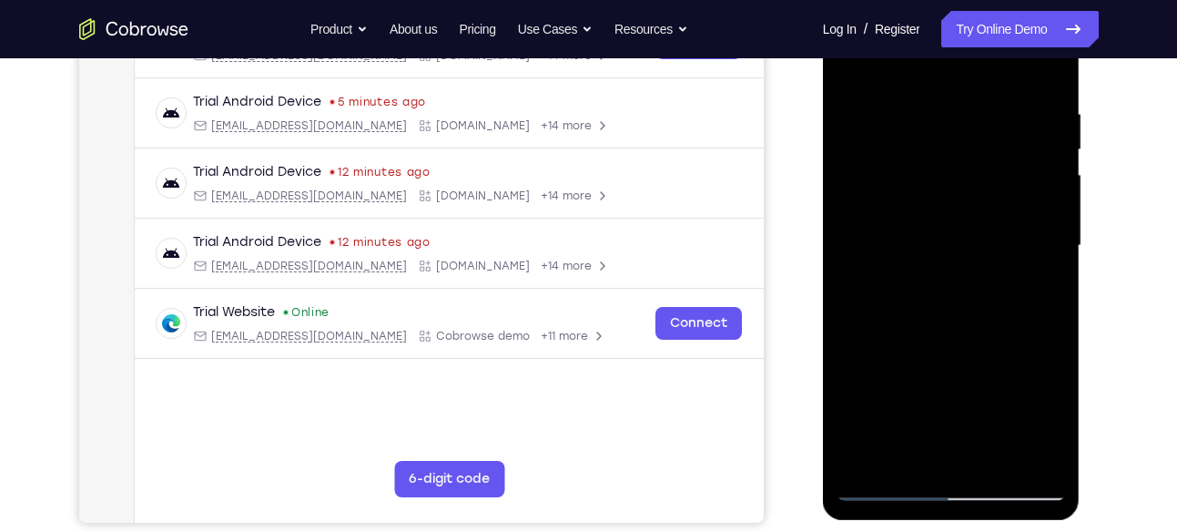
click at [928, 153] on div at bounding box center [951, 246] width 229 height 510
click at [939, 191] on div at bounding box center [951, 246] width 229 height 510
click at [933, 187] on div at bounding box center [951, 246] width 229 height 510
click at [967, 173] on div at bounding box center [951, 246] width 229 height 510
click at [983, 172] on div at bounding box center [951, 246] width 229 height 510
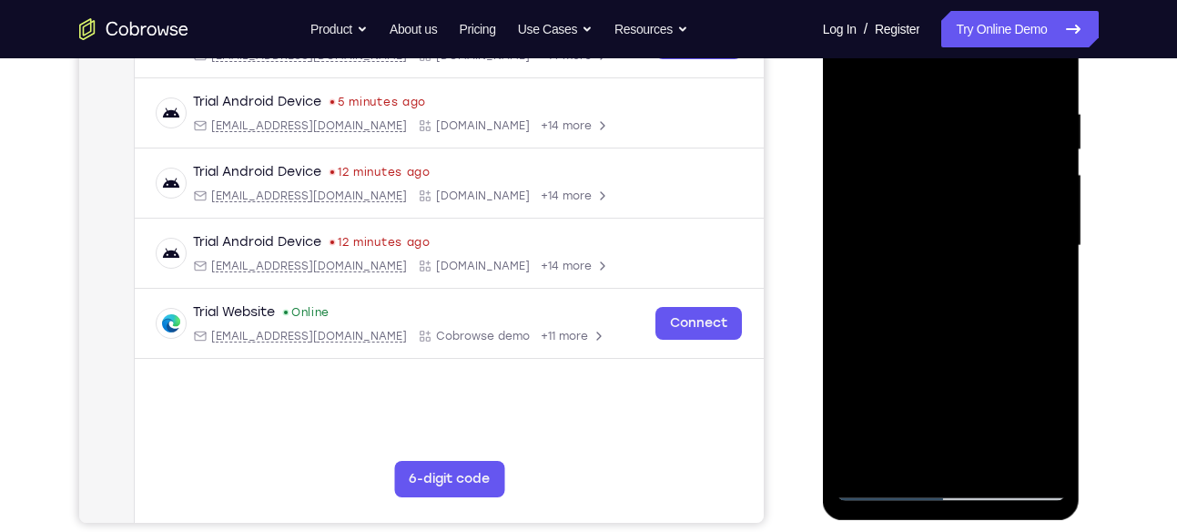
click at [971, 161] on div at bounding box center [951, 246] width 229 height 510
click at [987, 212] on div at bounding box center [951, 246] width 229 height 510
click at [972, 251] on div at bounding box center [951, 246] width 229 height 510
click at [1011, 178] on div at bounding box center [951, 246] width 229 height 510
click at [1044, 170] on div at bounding box center [951, 246] width 229 height 510
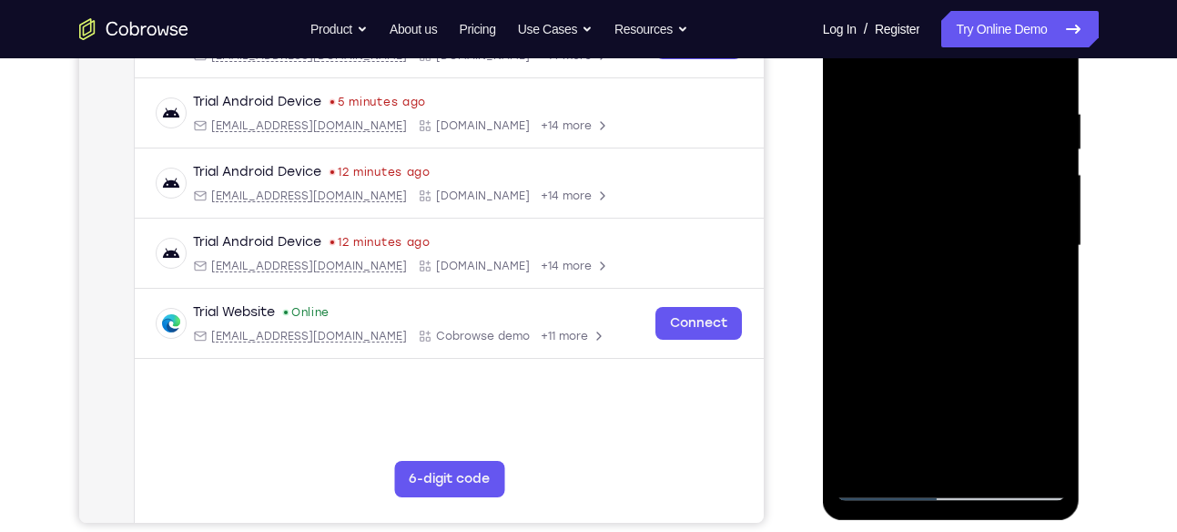
click at [859, 261] on div at bounding box center [951, 246] width 229 height 510
click at [1054, 188] on div at bounding box center [951, 246] width 229 height 510
click at [922, 75] on div at bounding box center [951, 246] width 229 height 510
click at [851, 63] on div at bounding box center [951, 246] width 229 height 510
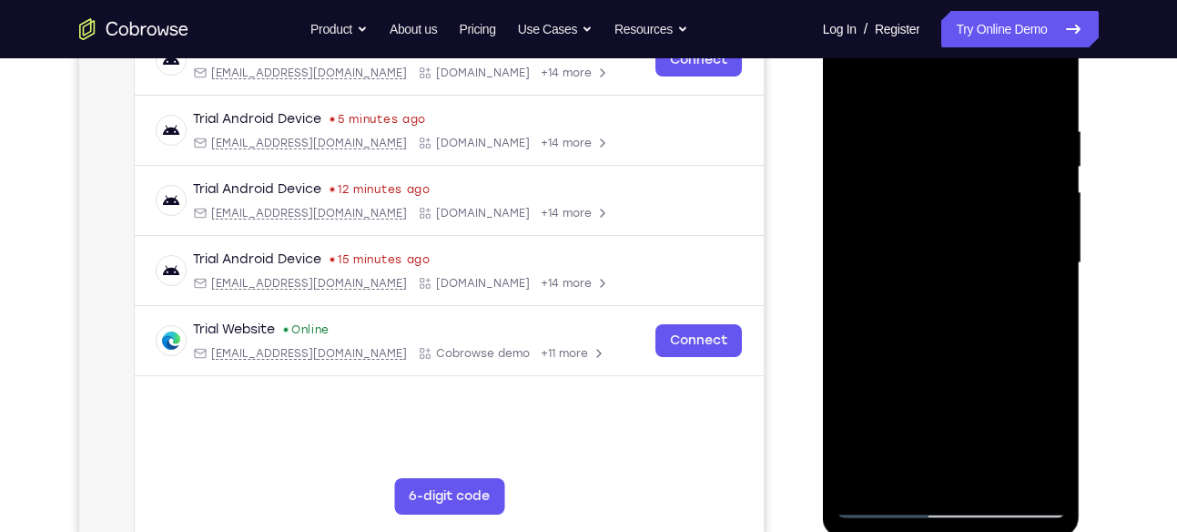
scroll to position [306, 0]
click at [1032, 249] on div at bounding box center [951, 264] width 229 height 510
click at [1044, 432] on div at bounding box center [951, 264] width 229 height 510
click at [846, 327] on div at bounding box center [951, 264] width 229 height 510
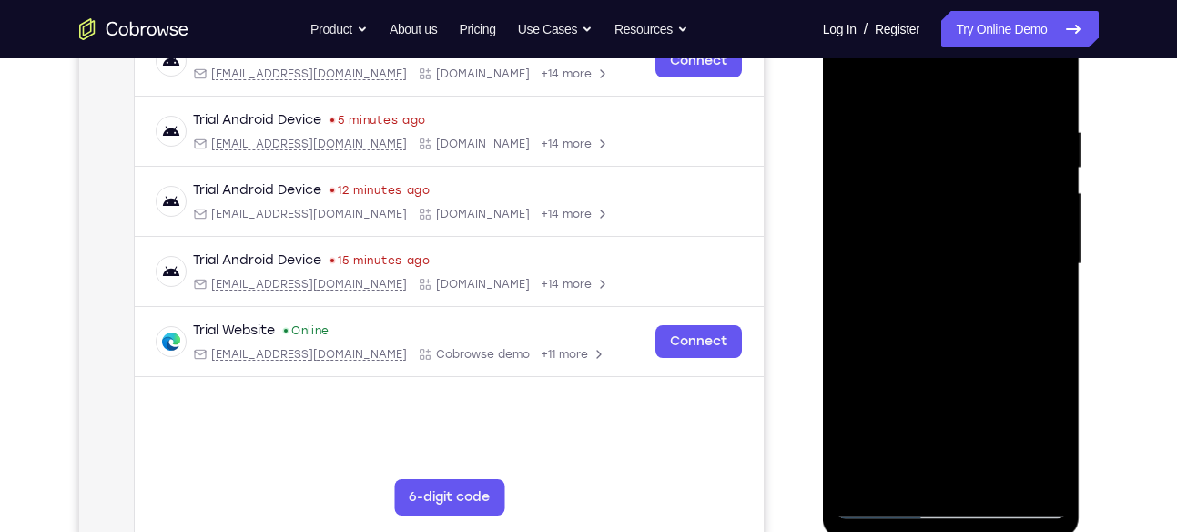
click at [1054, 227] on div at bounding box center [951, 264] width 229 height 510
click at [840, 310] on div at bounding box center [951, 264] width 229 height 510
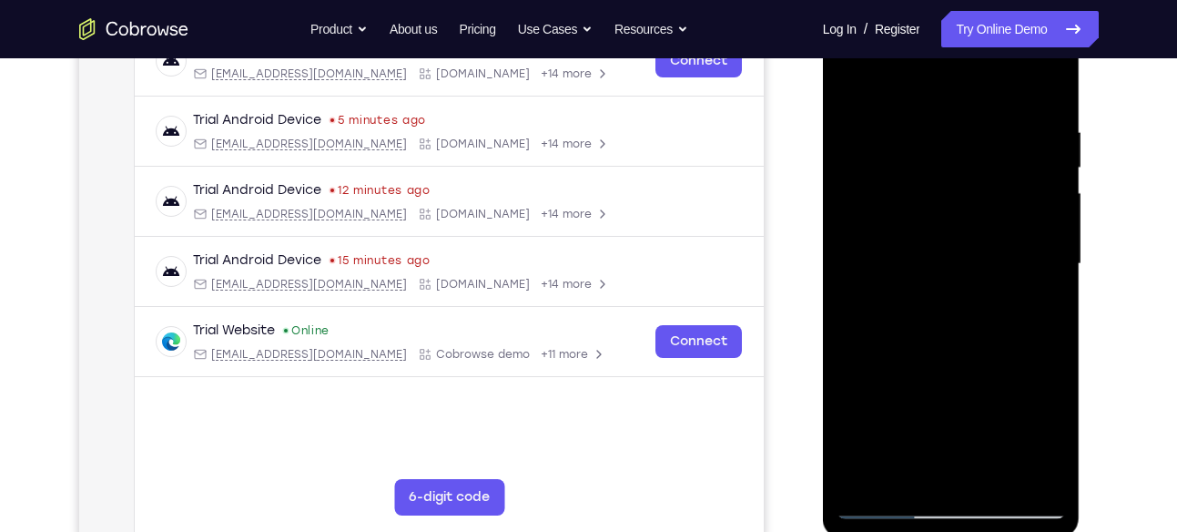
click at [840, 310] on div at bounding box center [951, 264] width 229 height 510
click at [849, 301] on div at bounding box center [951, 264] width 229 height 510
click at [848, 310] on div at bounding box center [951, 264] width 229 height 510
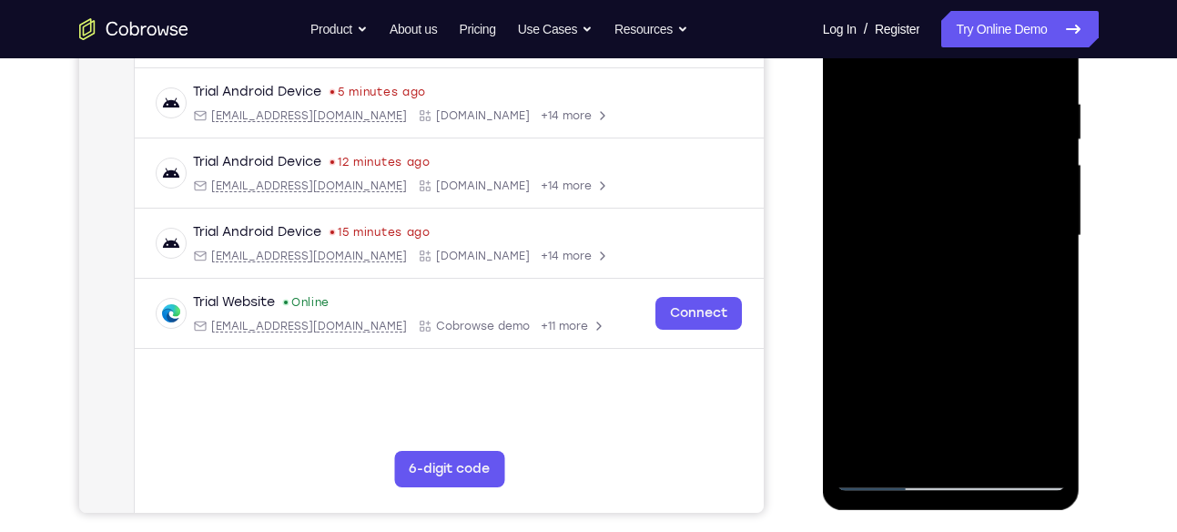
drag, startPoint x: 1024, startPoint y: 214, endPoint x: 922, endPoint y: 214, distance: 102.9
click at [922, 214] on div at bounding box center [951, 236] width 229 height 510
drag, startPoint x: 1044, startPoint y: 157, endPoint x: 994, endPoint y: 184, distance: 56.3
click at [994, 184] on div at bounding box center [951, 236] width 229 height 510
drag, startPoint x: 1025, startPoint y: 166, endPoint x: 963, endPoint y: 169, distance: 62.0
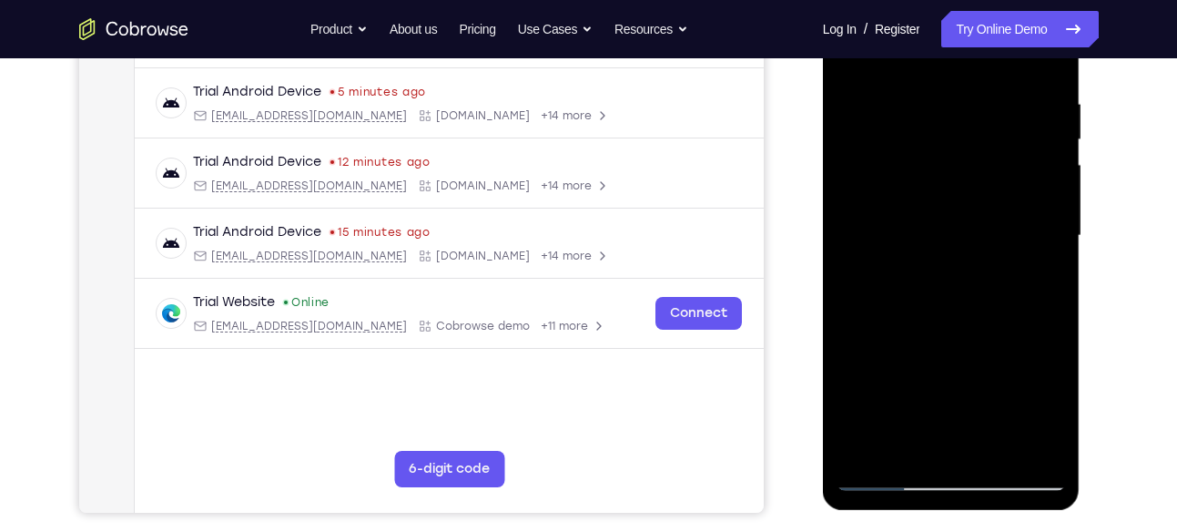
click at [963, 169] on div at bounding box center [951, 236] width 229 height 510
drag, startPoint x: 1013, startPoint y: 149, endPoint x: 950, endPoint y: 158, distance: 63.4
click at [950, 158] on div at bounding box center [951, 236] width 229 height 510
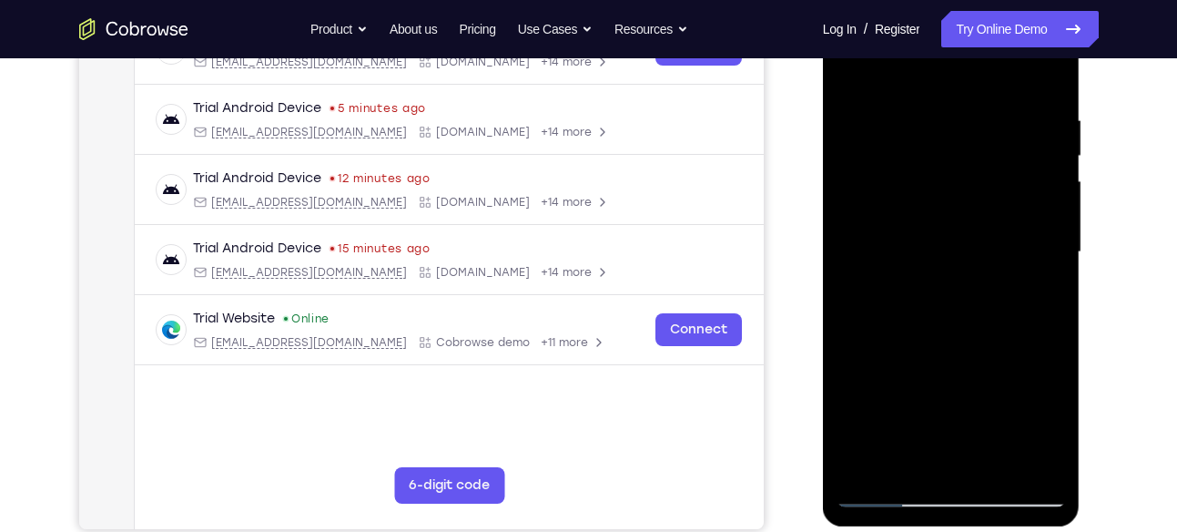
scroll to position [316, 0]
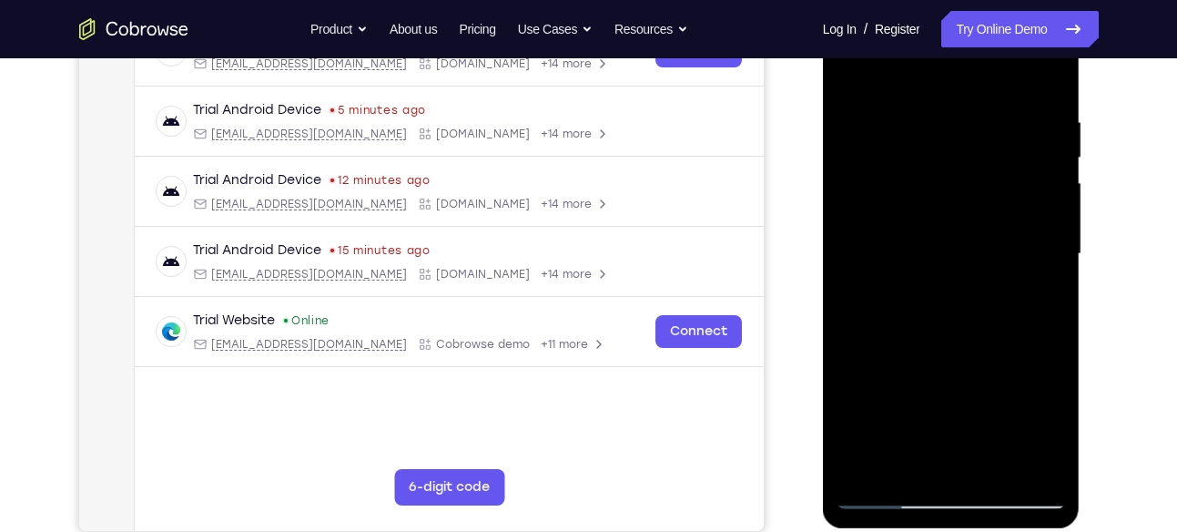
drag, startPoint x: 1007, startPoint y: 199, endPoint x: 922, endPoint y: 204, distance: 85.8
click at [922, 204] on div at bounding box center [951, 254] width 229 height 510
drag, startPoint x: 1043, startPoint y: 211, endPoint x: 983, endPoint y: 211, distance: 60.1
click at [983, 211] on div at bounding box center [951, 254] width 229 height 510
drag, startPoint x: 1005, startPoint y: 157, endPoint x: 968, endPoint y: 161, distance: 37.6
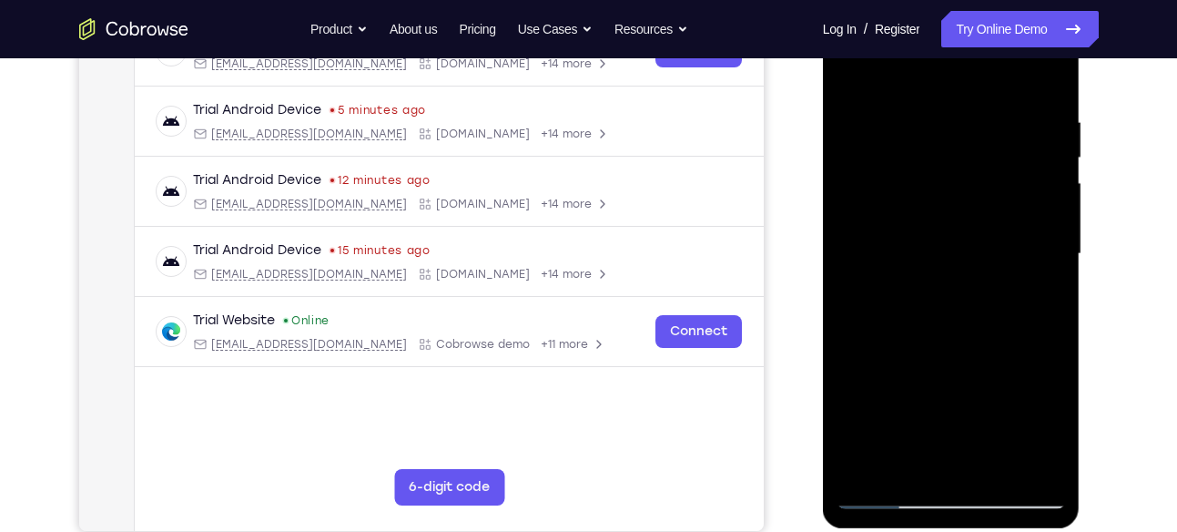
click at [968, 161] on div at bounding box center [951, 254] width 229 height 510
drag, startPoint x: 1006, startPoint y: 204, endPoint x: 944, endPoint y: 208, distance: 62.0
click at [944, 208] on div at bounding box center [951, 254] width 229 height 510
drag, startPoint x: 1014, startPoint y: 226, endPoint x: 916, endPoint y: 231, distance: 97.6
click at [916, 231] on div at bounding box center [951, 254] width 229 height 510
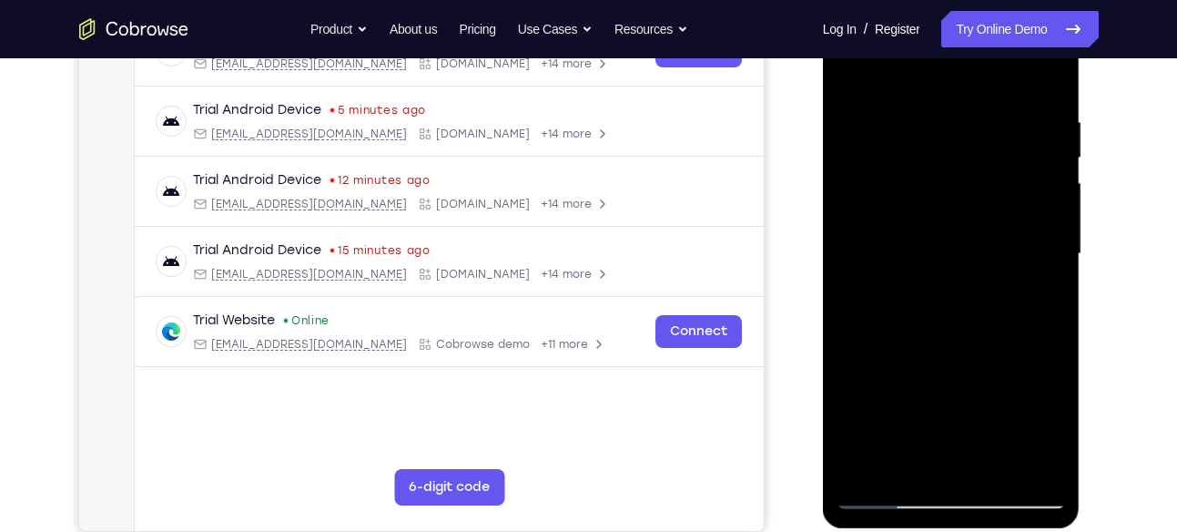
drag, startPoint x: 1017, startPoint y: 198, endPoint x: 967, endPoint y: 203, distance: 50.4
click at [967, 203] on div at bounding box center [951, 254] width 229 height 510
drag, startPoint x: 891, startPoint y: 268, endPoint x: 992, endPoint y: 274, distance: 101.3
click at [992, 274] on div at bounding box center [951, 254] width 229 height 510
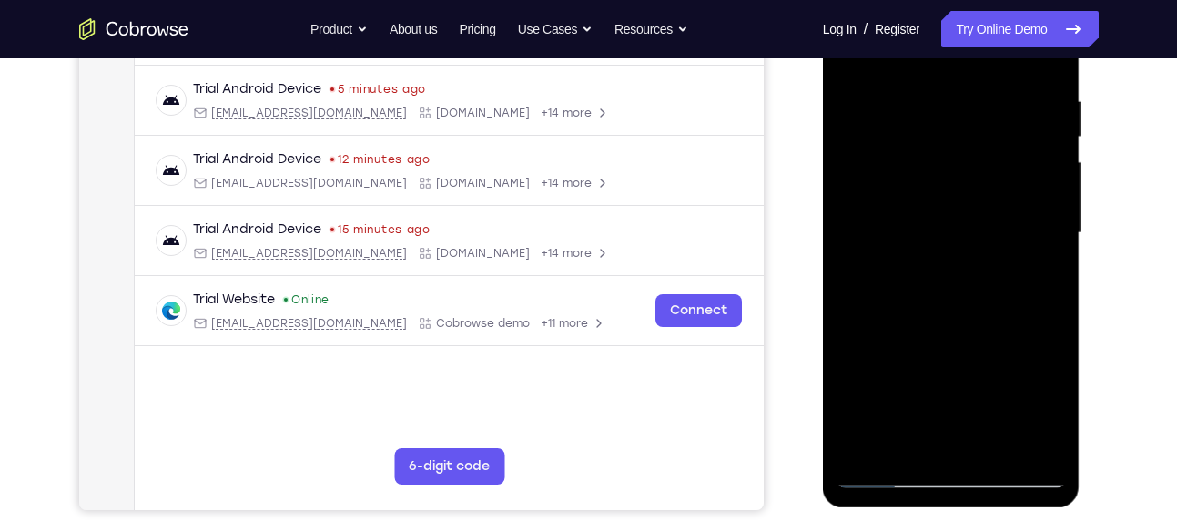
scroll to position [338, 0]
drag, startPoint x: 1036, startPoint y: 158, endPoint x: 1017, endPoint y: 161, distance: 19.5
click at [1017, 161] on div at bounding box center [951, 232] width 229 height 510
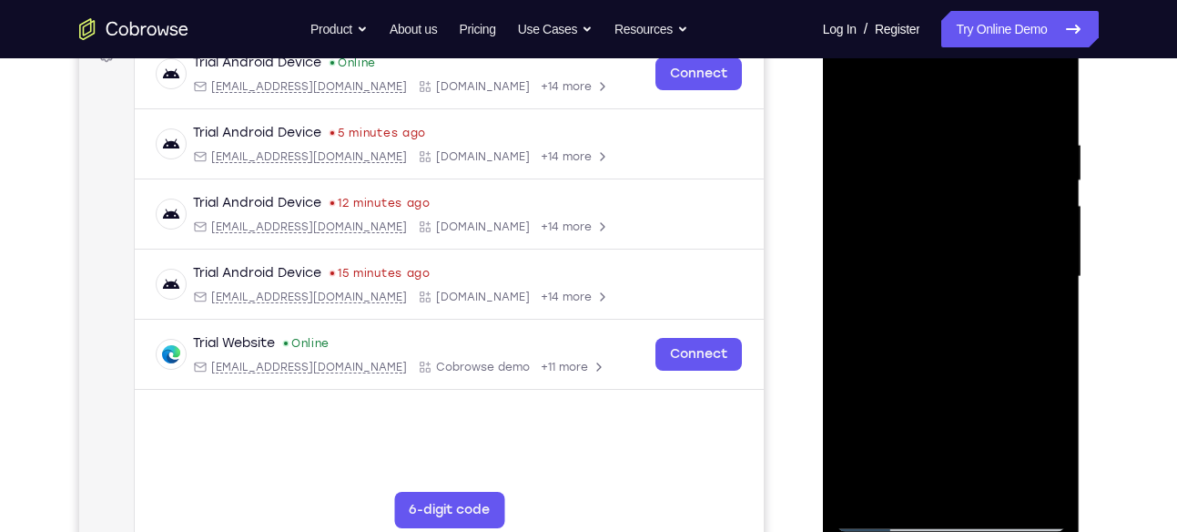
scroll to position [292, 0]
drag, startPoint x: 1027, startPoint y: 224, endPoint x: 945, endPoint y: 237, distance: 82.9
click at [945, 237] on div at bounding box center [951, 278] width 229 height 510
drag, startPoint x: 998, startPoint y: 259, endPoint x: 945, endPoint y: 259, distance: 52.8
click at [945, 259] on div at bounding box center [951, 278] width 229 height 510
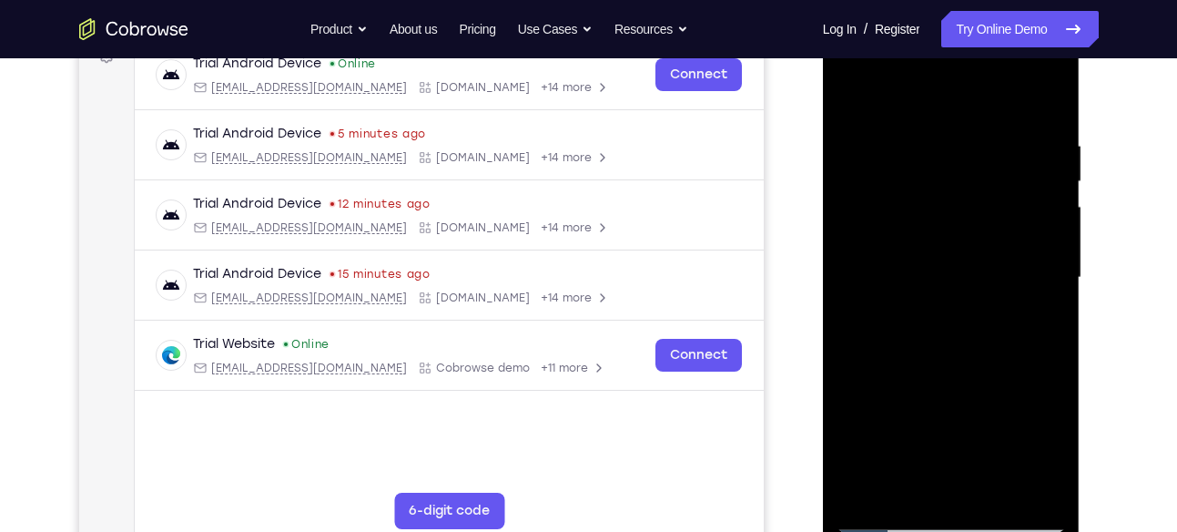
drag, startPoint x: 1033, startPoint y: 200, endPoint x: 993, endPoint y: 212, distance: 41.8
click at [993, 212] on div at bounding box center [951, 278] width 229 height 510
drag, startPoint x: 1017, startPoint y: 199, endPoint x: 961, endPoint y: 202, distance: 56.5
click at [961, 202] on div at bounding box center [951, 278] width 229 height 510
drag, startPoint x: 1006, startPoint y: 219, endPoint x: 935, endPoint y: 229, distance: 71.6
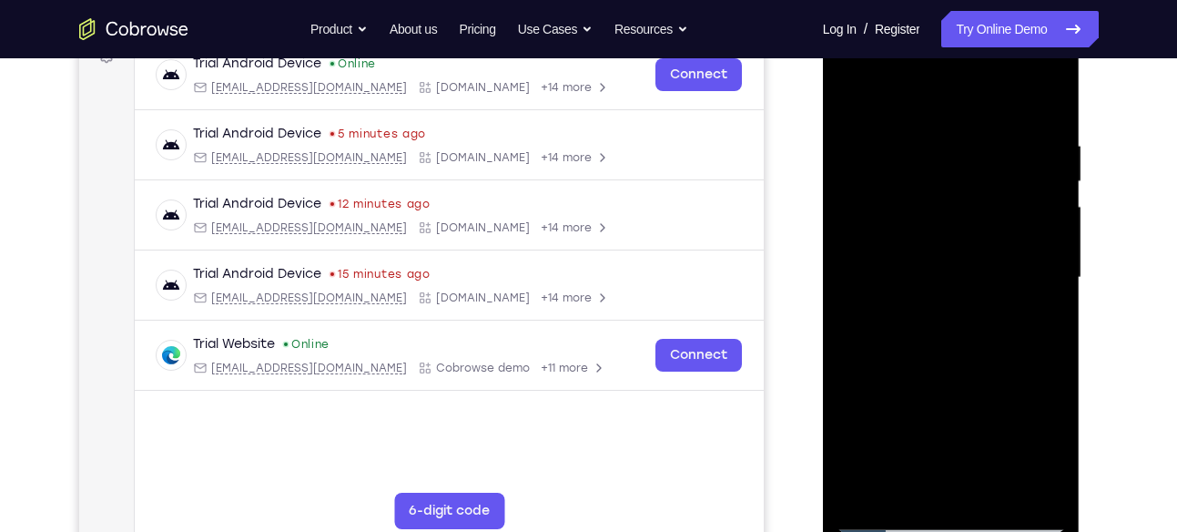
click at [935, 229] on div at bounding box center [951, 278] width 229 height 510
drag, startPoint x: 1024, startPoint y: 246, endPoint x: 985, endPoint y: 246, distance: 38.2
click at [985, 246] on div at bounding box center [951, 278] width 229 height 510
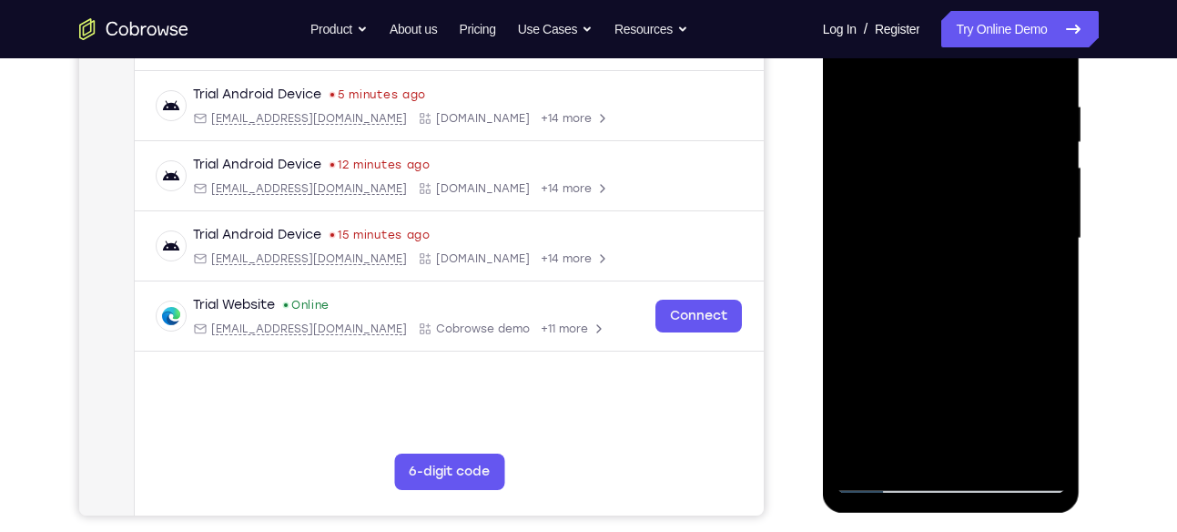
scroll to position [339, 0]
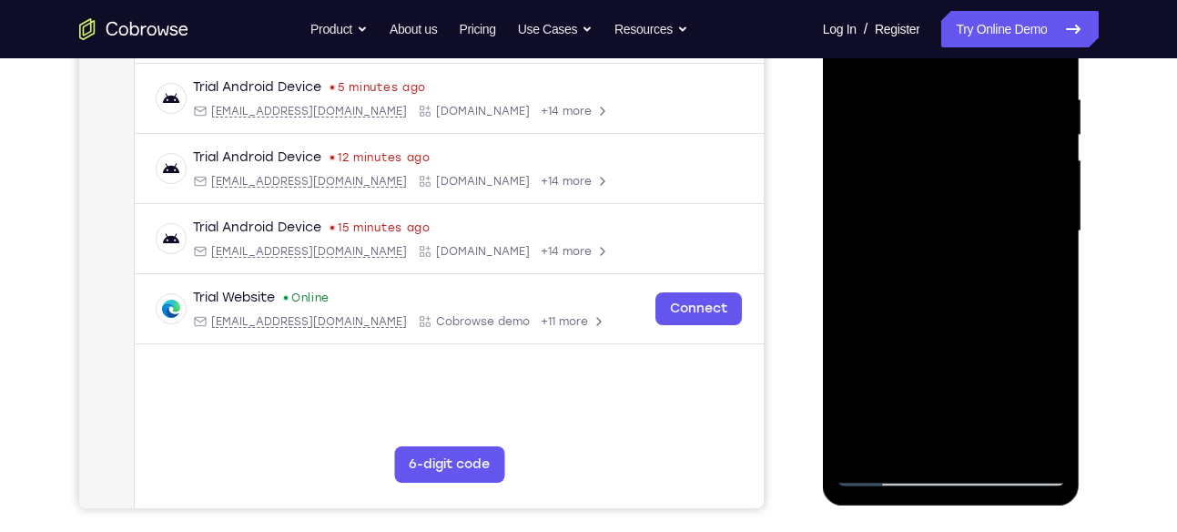
drag, startPoint x: 1021, startPoint y: 180, endPoint x: 985, endPoint y: 182, distance: 35.6
click at [985, 182] on div at bounding box center [951, 231] width 229 height 510
drag, startPoint x: 1030, startPoint y: 190, endPoint x: 981, endPoint y: 199, distance: 49.9
click at [981, 199] on div at bounding box center [951, 231] width 229 height 510
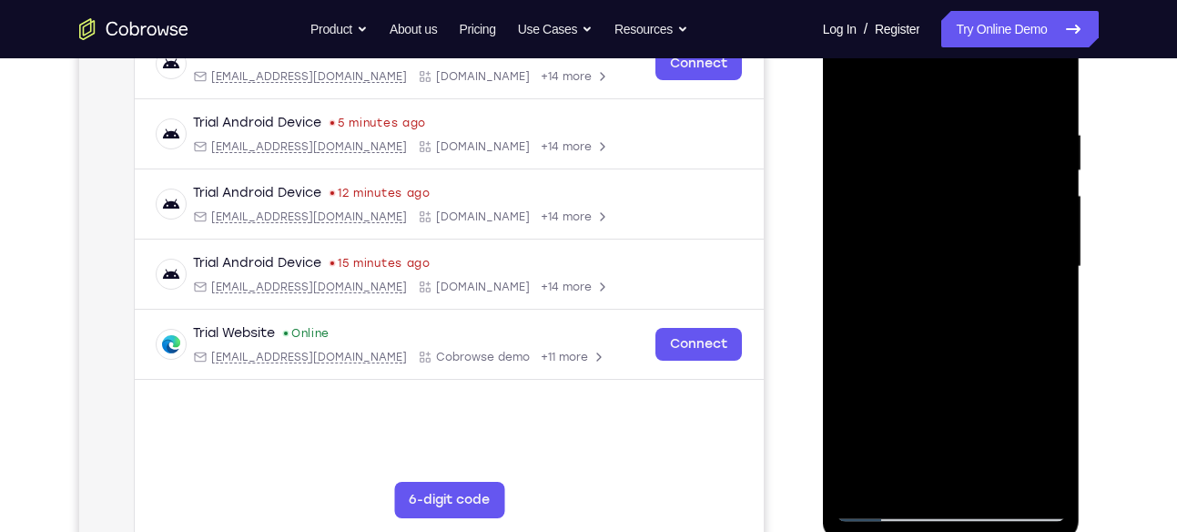
scroll to position [302, 0]
drag, startPoint x: 1011, startPoint y: 178, endPoint x: 969, endPoint y: 196, distance: 45.7
click at [969, 196] on div at bounding box center [951, 268] width 229 height 510
drag, startPoint x: 1007, startPoint y: 174, endPoint x: 948, endPoint y: 189, distance: 61.2
click at [948, 189] on div at bounding box center [951, 268] width 229 height 510
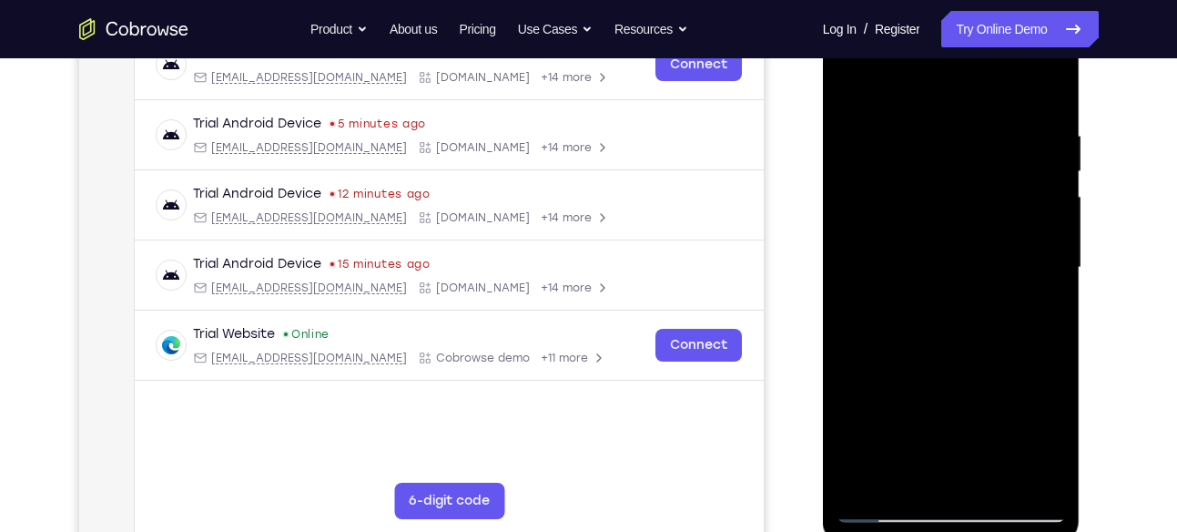
drag, startPoint x: 1018, startPoint y: 143, endPoint x: 960, endPoint y: 138, distance: 58.5
click at [960, 138] on div at bounding box center [951, 268] width 229 height 510
drag, startPoint x: 1023, startPoint y: 150, endPoint x: 945, endPoint y: 149, distance: 77.4
click at [945, 149] on div at bounding box center [951, 268] width 229 height 510
drag, startPoint x: 1010, startPoint y: 214, endPoint x: 925, endPoint y: 220, distance: 84.9
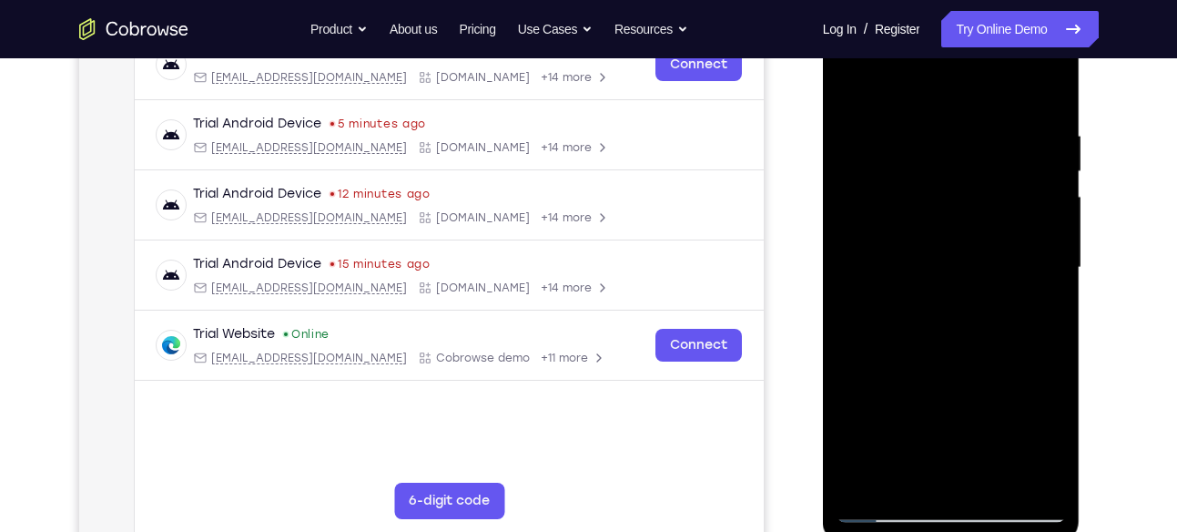
click at [925, 220] on div at bounding box center [951, 268] width 229 height 510
drag, startPoint x: 1028, startPoint y: 205, endPoint x: 965, endPoint y: 206, distance: 62.8
click at [965, 206] on div at bounding box center [951, 268] width 229 height 510
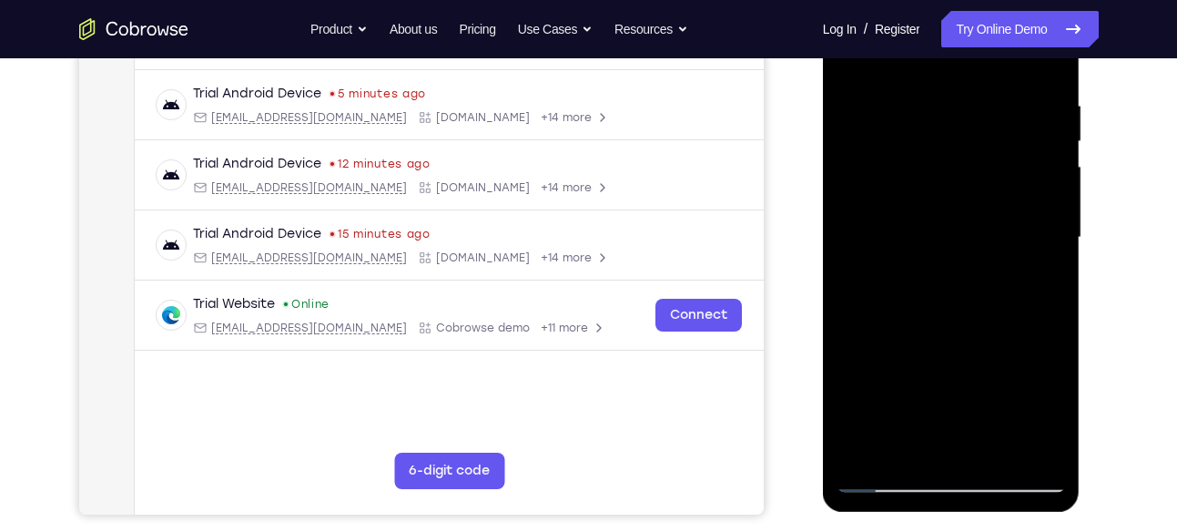
scroll to position [335, 0]
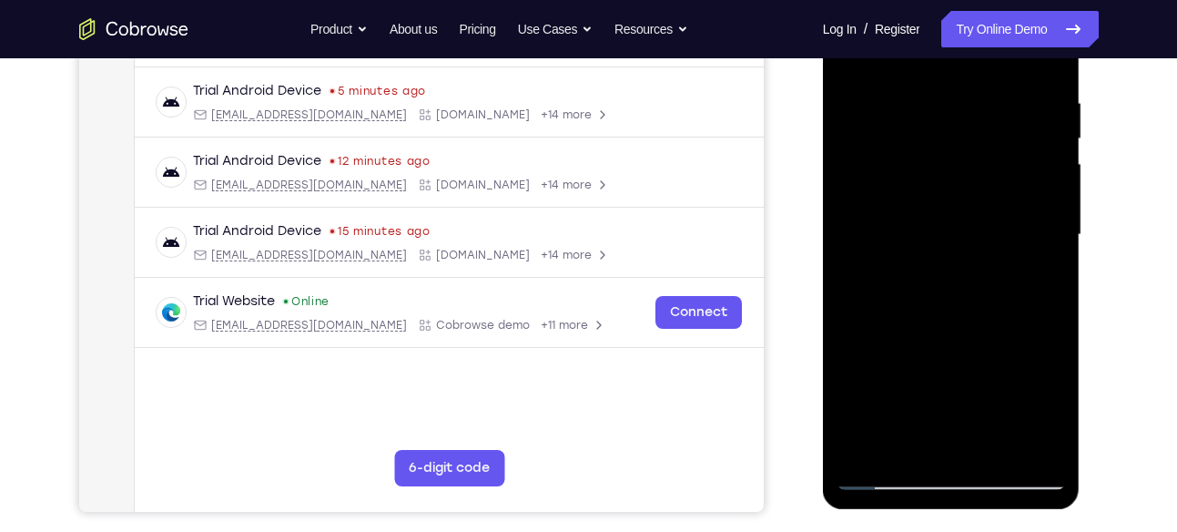
drag, startPoint x: 1002, startPoint y: 182, endPoint x: 942, endPoint y: 188, distance: 59.5
click at [942, 188] on div at bounding box center [951, 235] width 229 height 510
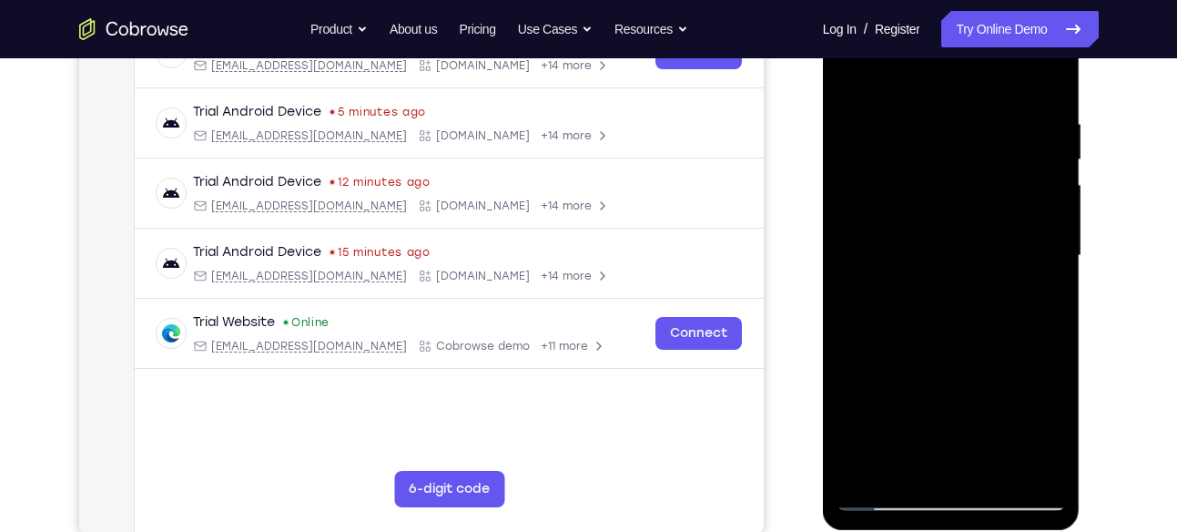
scroll to position [305, 0]
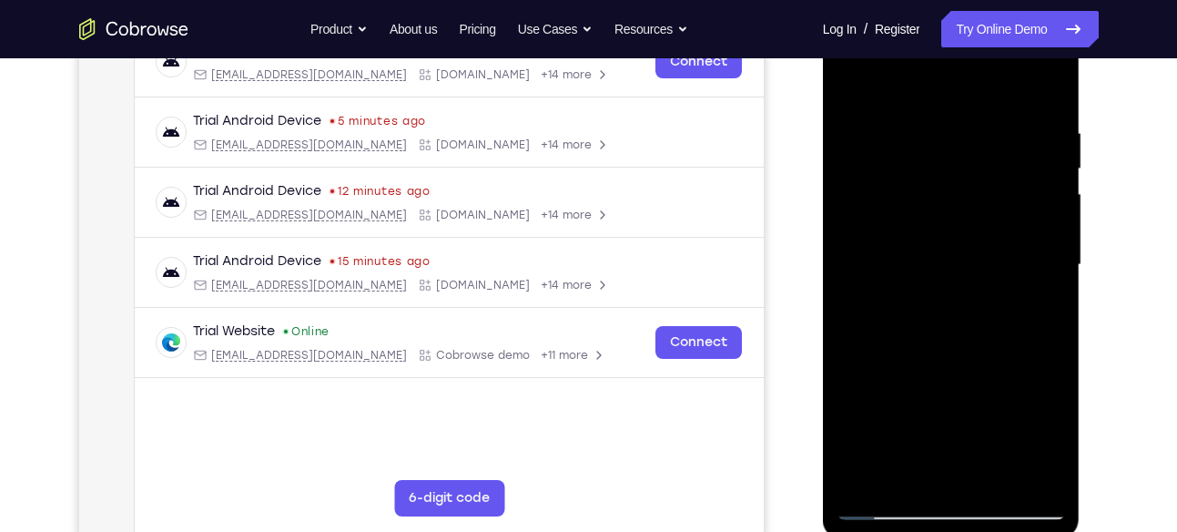
drag, startPoint x: 1022, startPoint y: 199, endPoint x: 957, endPoint y: 202, distance: 64.7
click at [957, 202] on div at bounding box center [951, 265] width 229 height 510
click at [1053, 95] on div at bounding box center [951, 265] width 229 height 510
click at [1049, 92] on div at bounding box center [951, 265] width 229 height 510
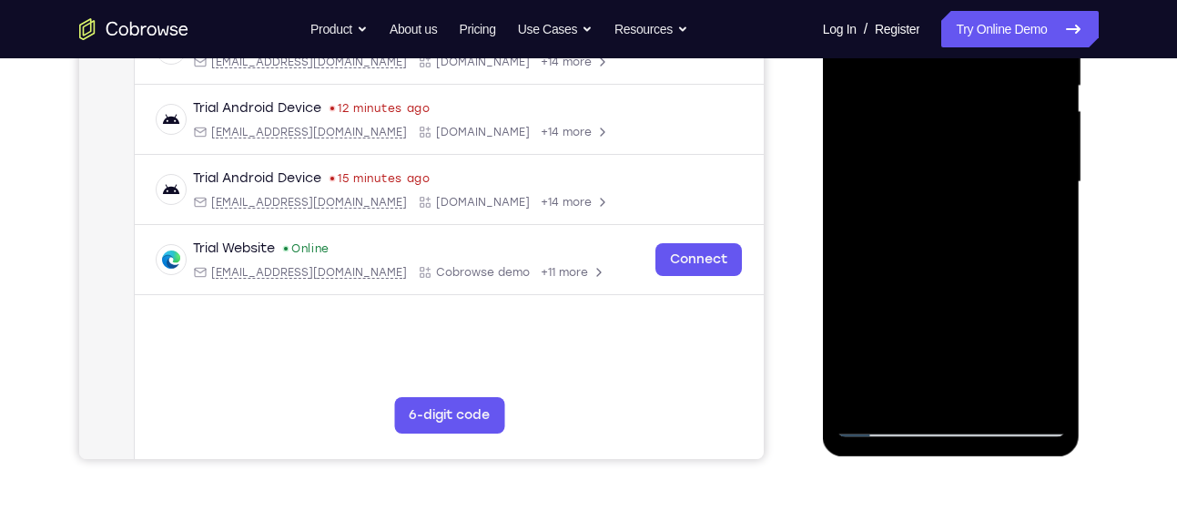
scroll to position [389, 0]
click at [909, 395] on div at bounding box center [951, 181] width 229 height 510
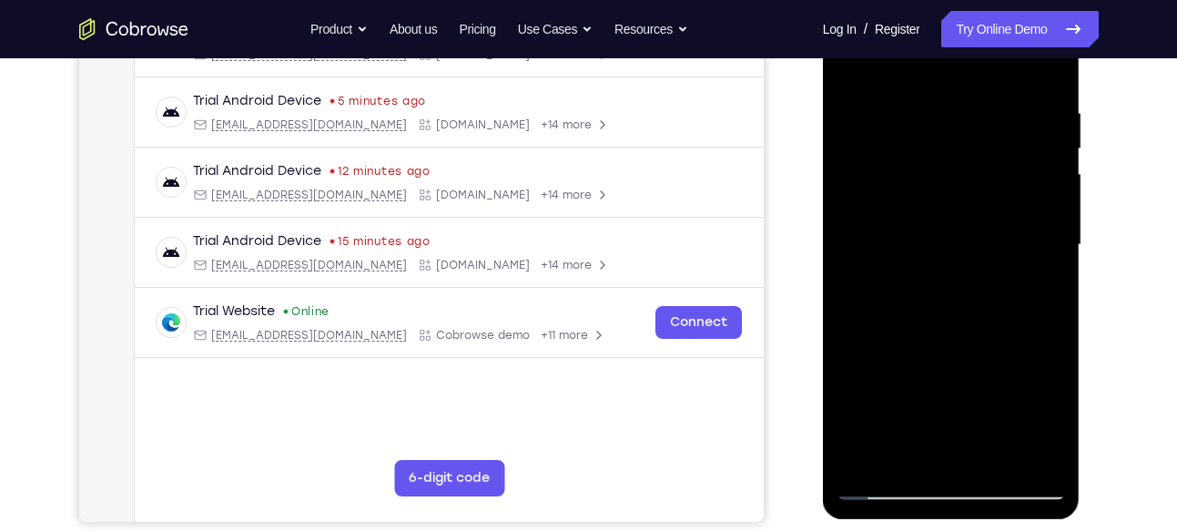
scroll to position [324, 0]
click at [893, 69] on div at bounding box center [951, 246] width 229 height 510
click at [893, 212] on div at bounding box center [951, 246] width 229 height 510
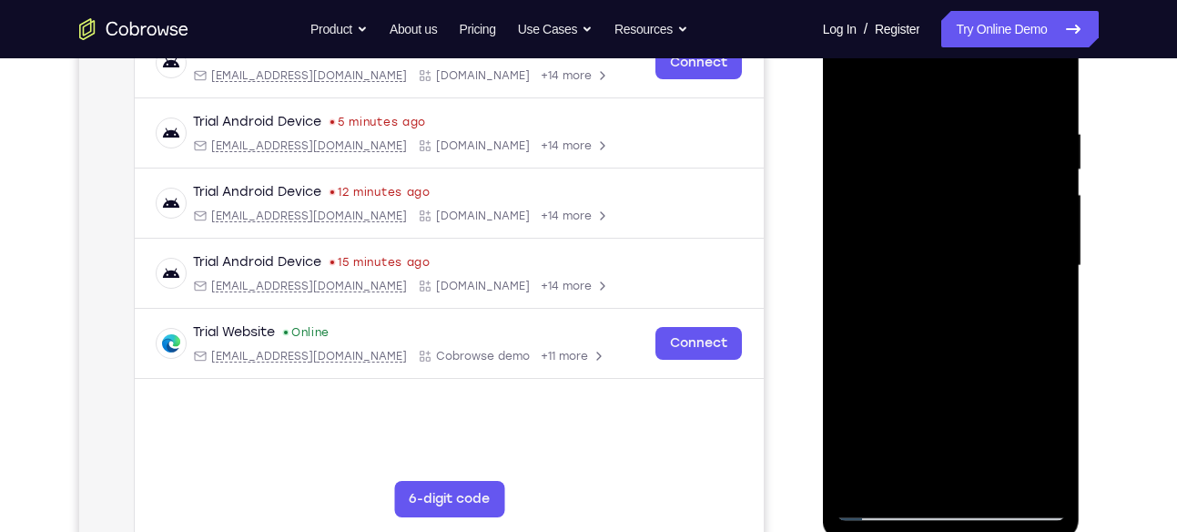
click at [853, 84] on div at bounding box center [951, 266] width 229 height 510
click at [1045, 81] on div at bounding box center [951, 266] width 229 height 510
click at [1001, 483] on div at bounding box center [951, 266] width 229 height 510
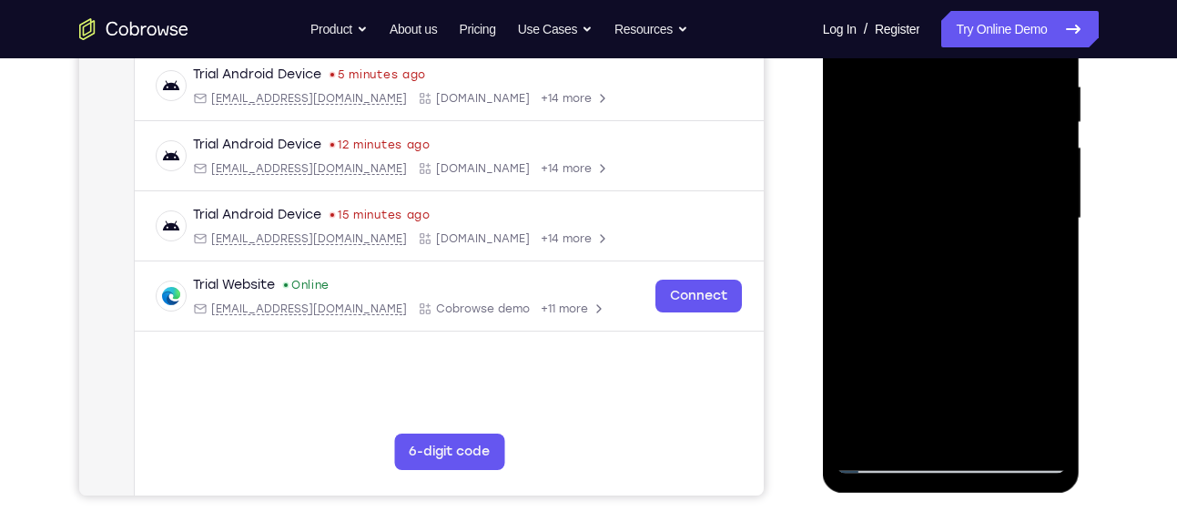
scroll to position [336, 0]
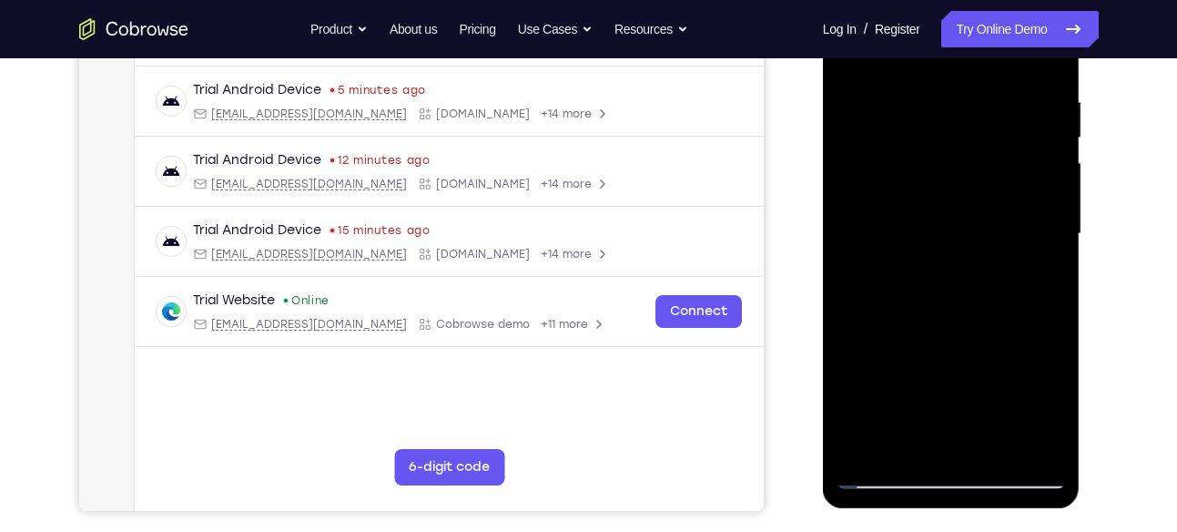
click at [951, 279] on div at bounding box center [951, 234] width 229 height 510
click at [1054, 404] on div at bounding box center [951, 234] width 229 height 510
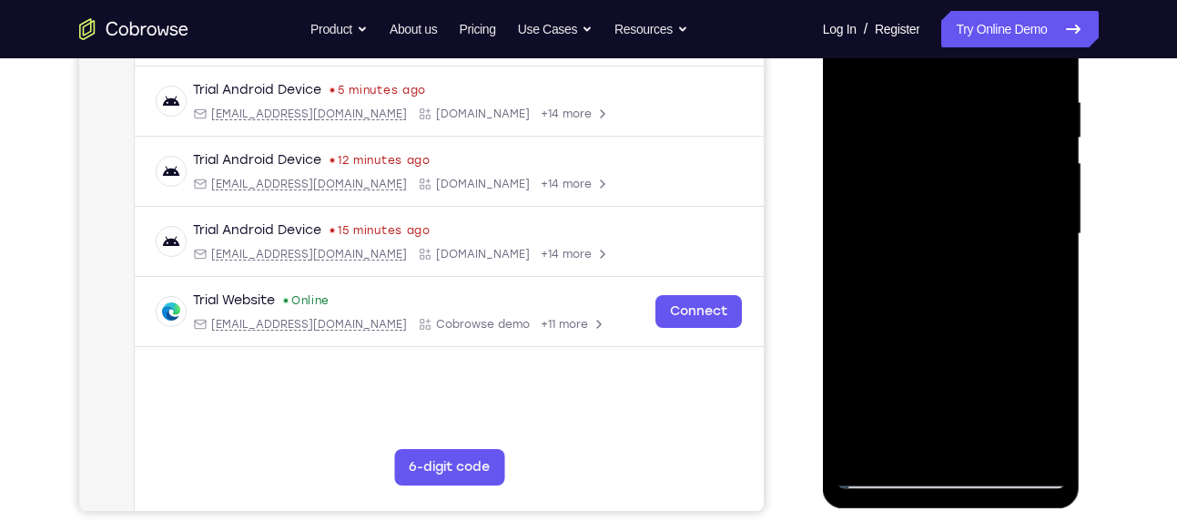
click at [1054, 404] on div at bounding box center [951, 234] width 229 height 510
click at [1042, 281] on div at bounding box center [951, 234] width 229 height 510
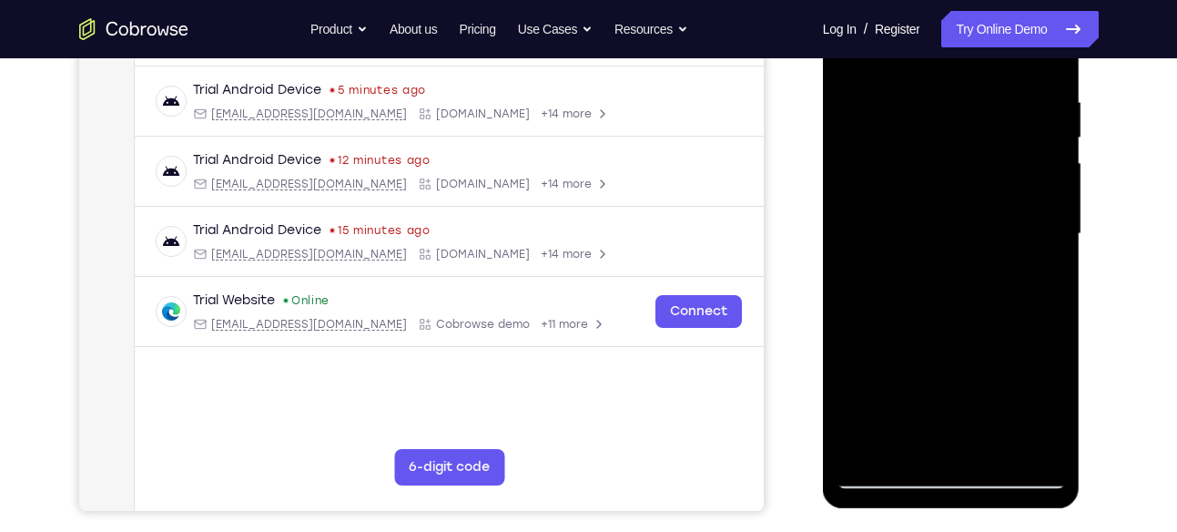
click at [1035, 281] on div at bounding box center [951, 234] width 229 height 510
click at [902, 154] on div at bounding box center [951, 234] width 229 height 510
click at [891, 313] on div at bounding box center [951, 234] width 229 height 510
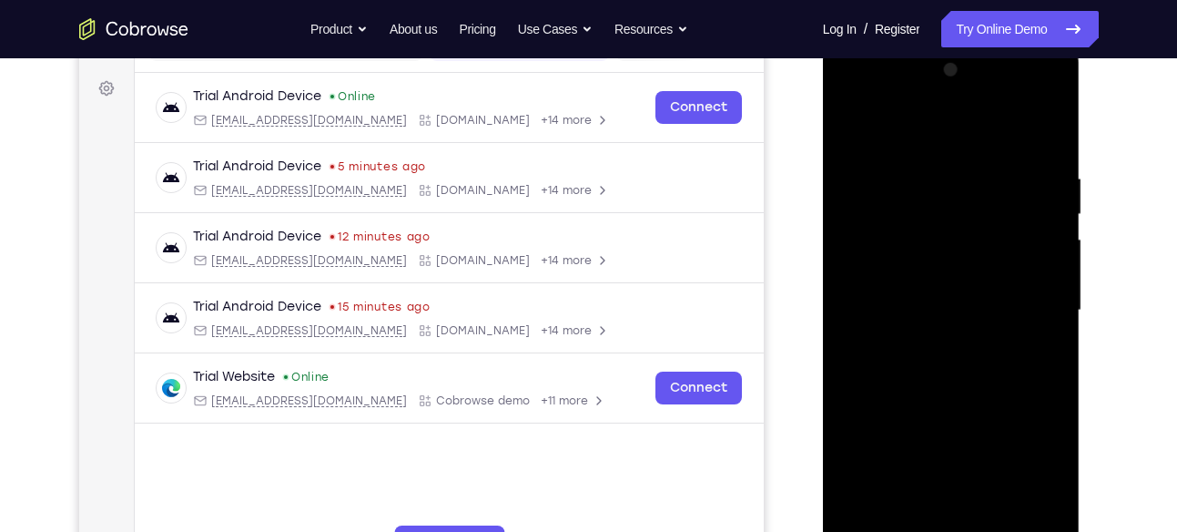
scroll to position [251, 0]
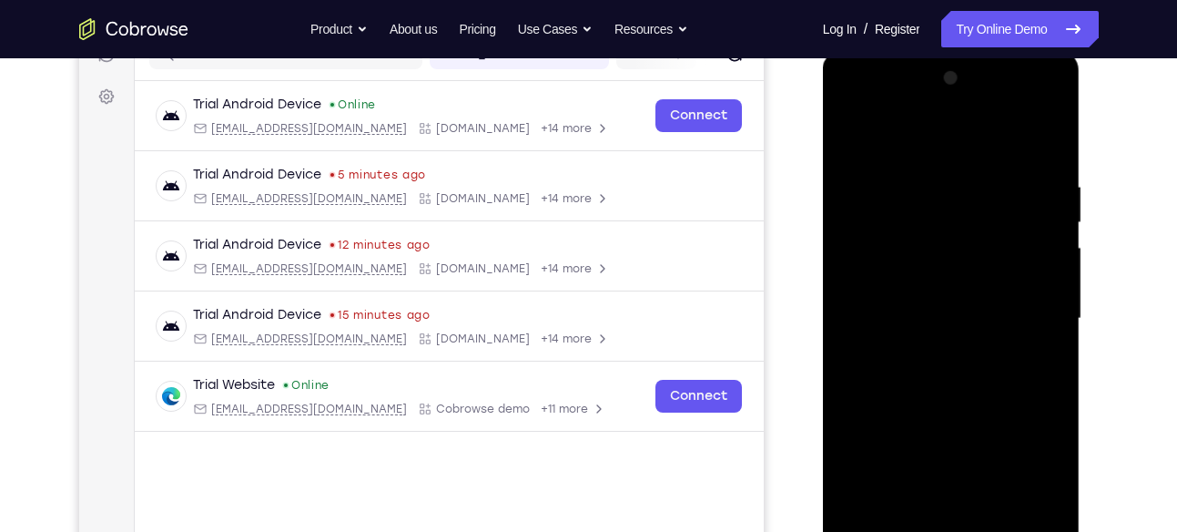
click at [853, 50] on div at bounding box center [952, 50] width 258 height 0
